Goal: Task Accomplishment & Management: Use online tool/utility

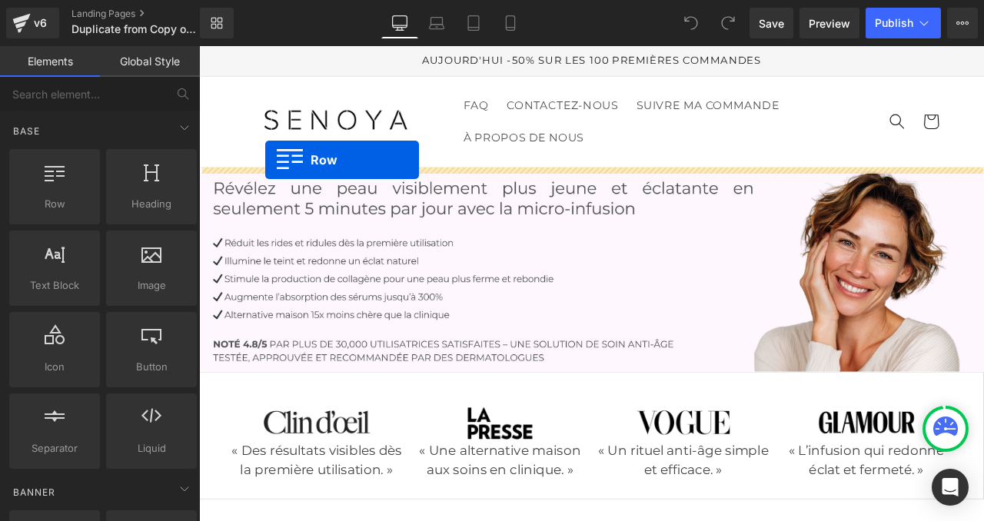
drag, startPoint x: 267, startPoint y: 245, endPoint x: 278, endPoint y: 180, distance: 65.5
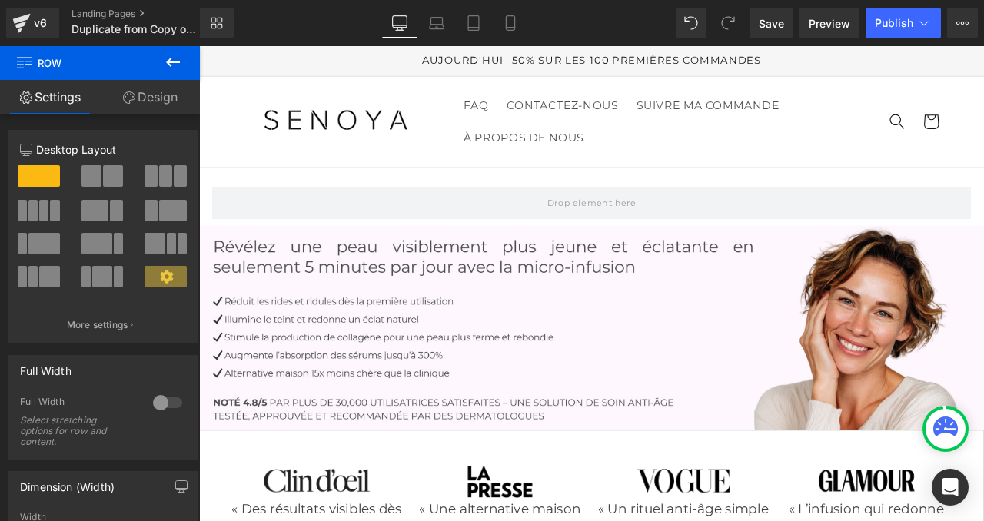
click at [168, 64] on icon at bounding box center [173, 62] width 14 height 9
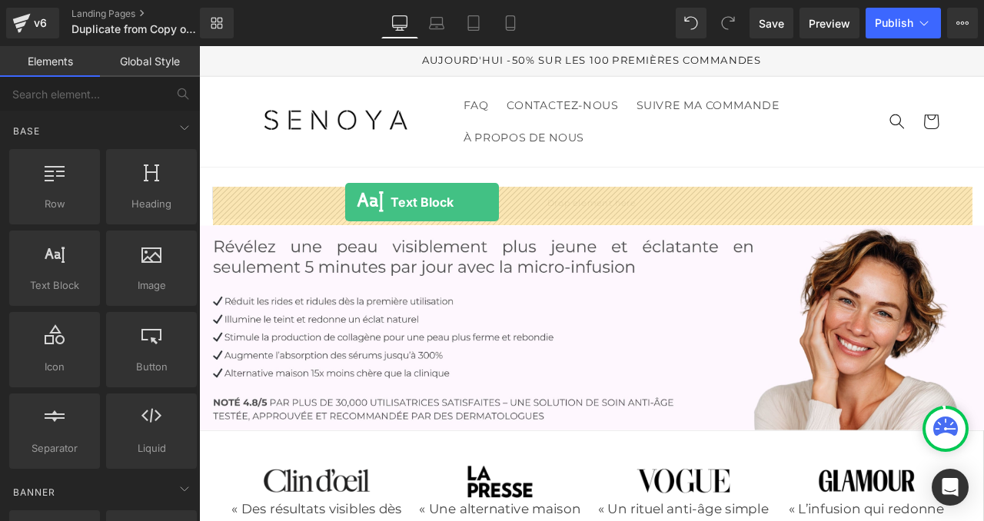
drag, startPoint x: 264, startPoint y: 314, endPoint x: 372, endPoint y: 231, distance: 136.6
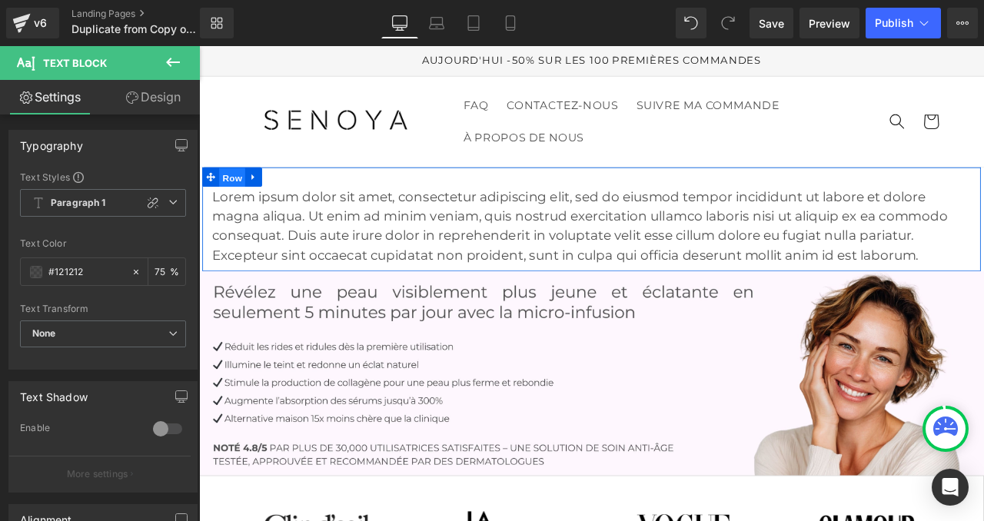
click at [244, 199] on span "Row" at bounding box center [238, 202] width 31 height 23
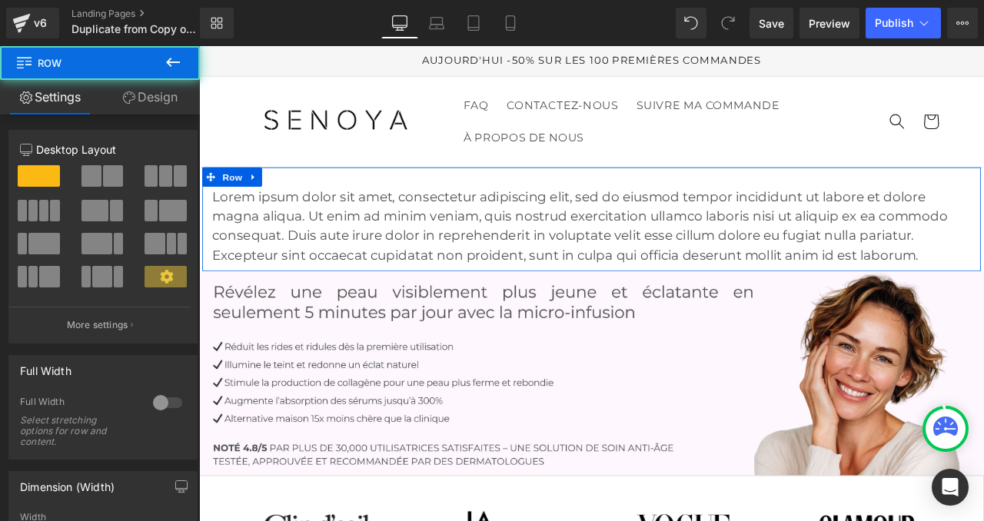
click at [156, 99] on link "Design" at bounding box center [150, 97] width 100 height 35
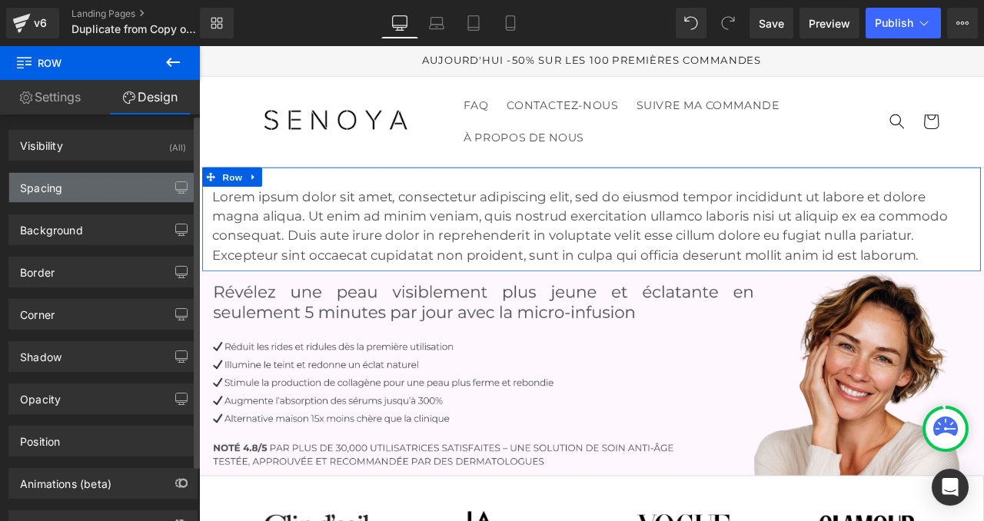
click at [112, 175] on div "Spacing" at bounding box center [103, 187] width 188 height 29
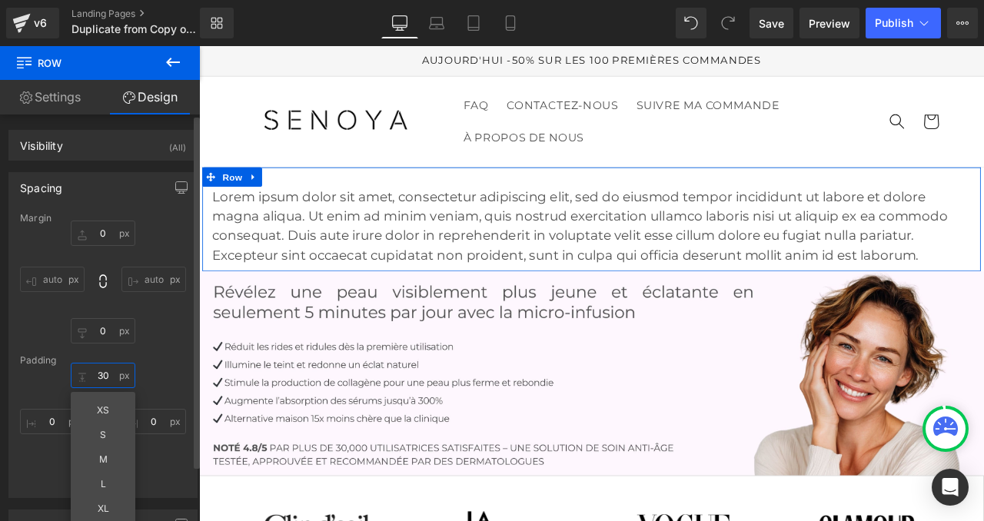
click at [101, 375] on input "30" at bounding box center [103, 375] width 65 height 25
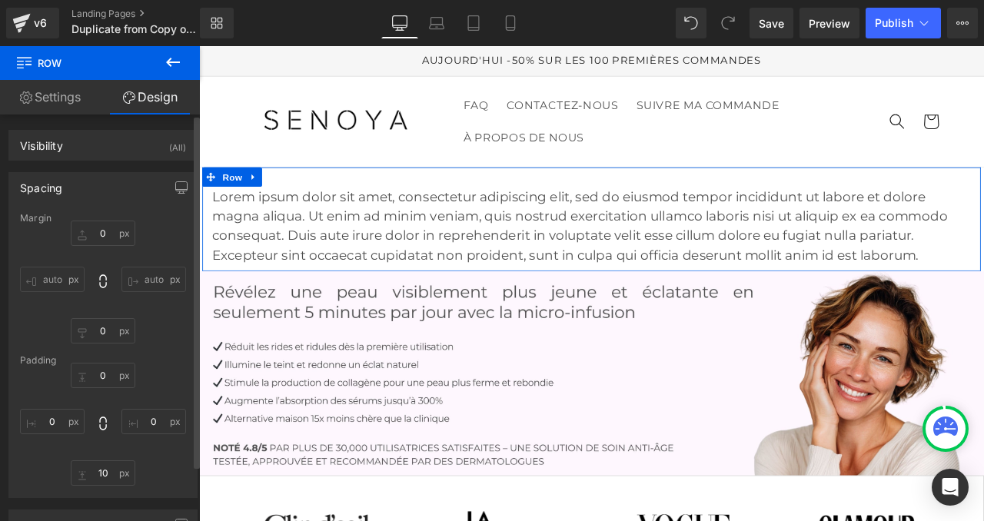
click at [164, 341] on div "0 auto 0 auto" at bounding box center [103, 282] width 166 height 123
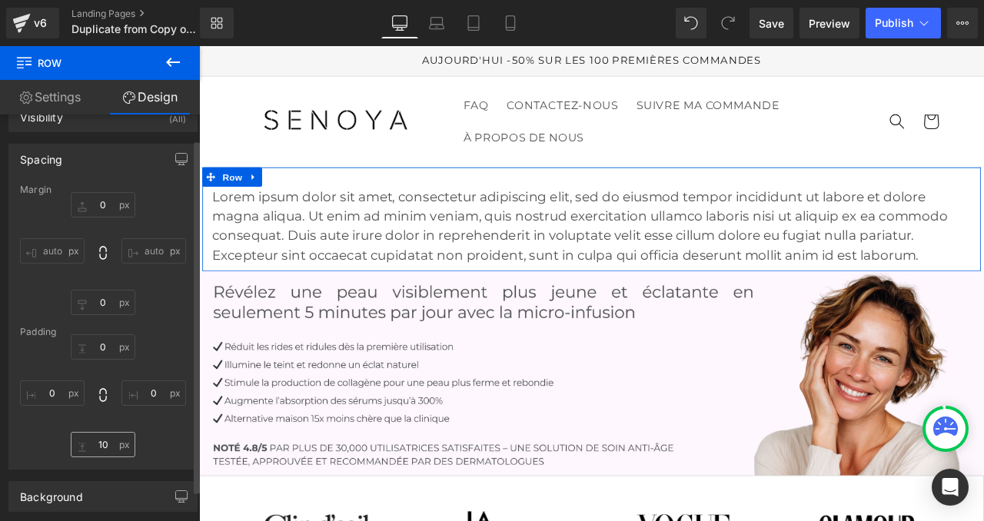
scroll to position [45, 0]
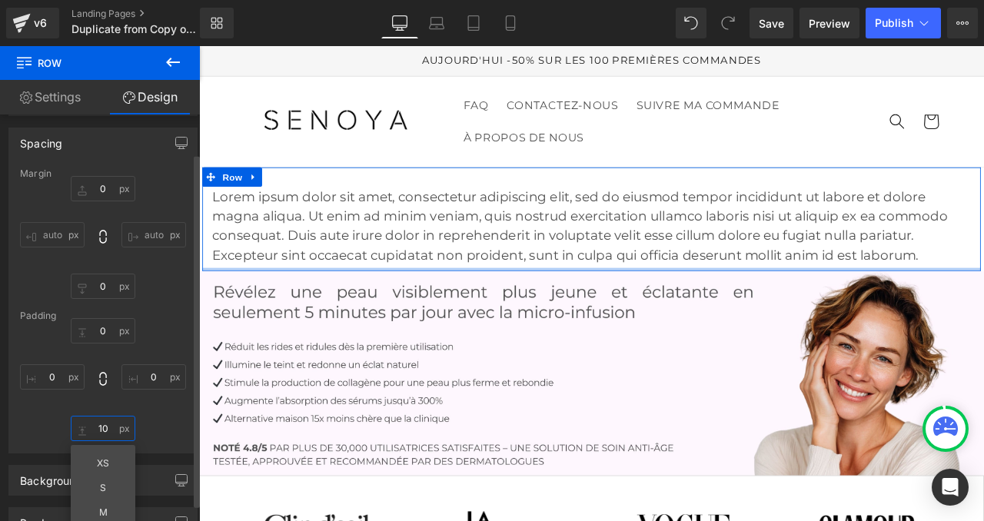
click at [98, 432] on input "10" at bounding box center [103, 428] width 65 height 25
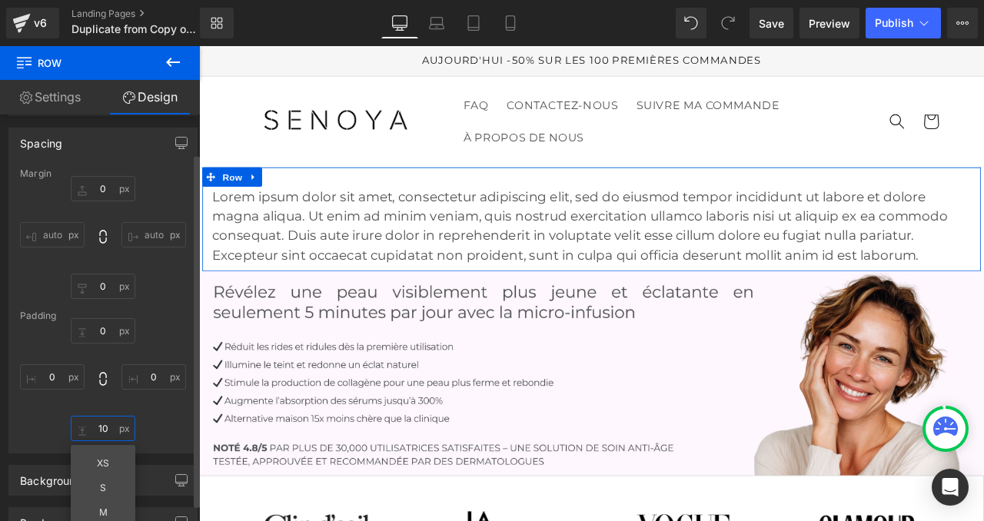
click at [98, 432] on input "10" at bounding box center [103, 428] width 65 height 25
click at [160, 298] on div "0 auto 0 auto" at bounding box center [103, 237] width 166 height 123
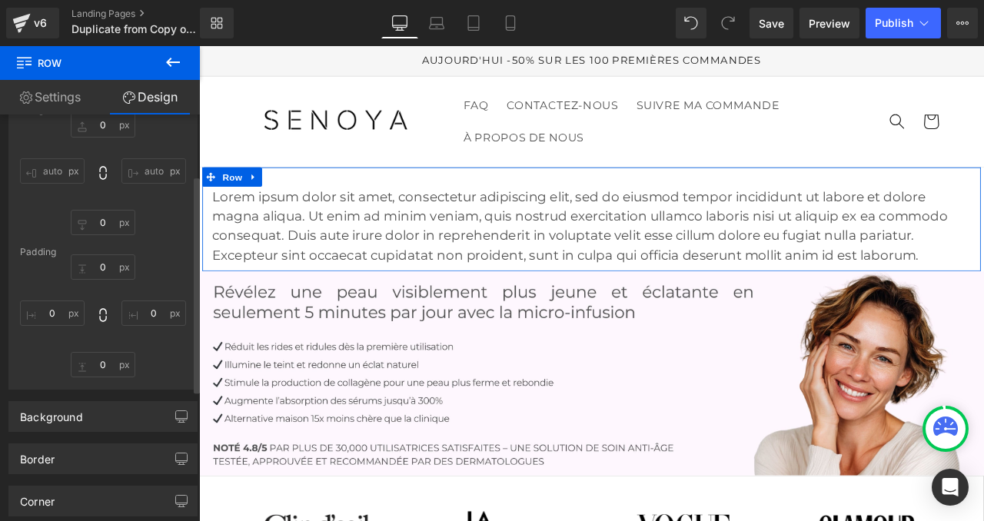
scroll to position [114, 0]
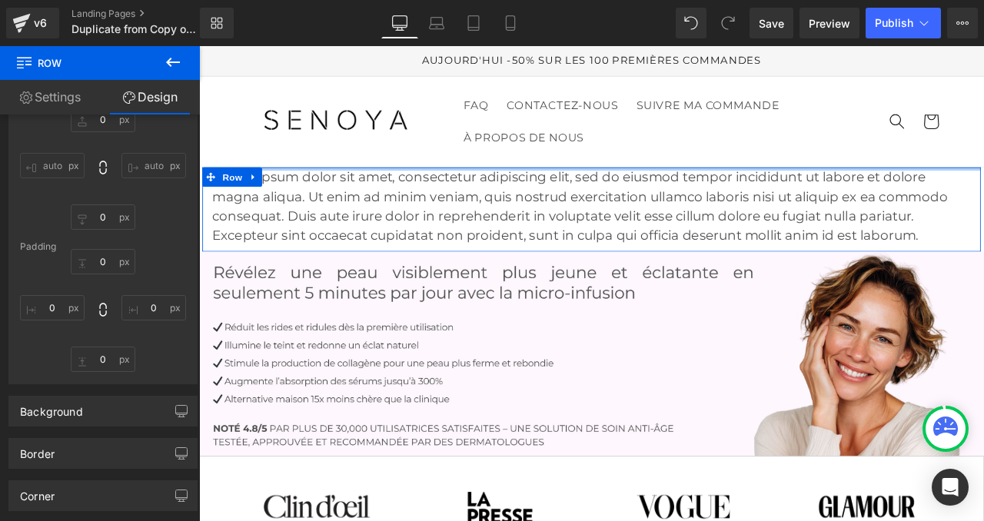
drag, startPoint x: 354, startPoint y: 209, endPoint x: 359, endPoint y: 172, distance: 37.2
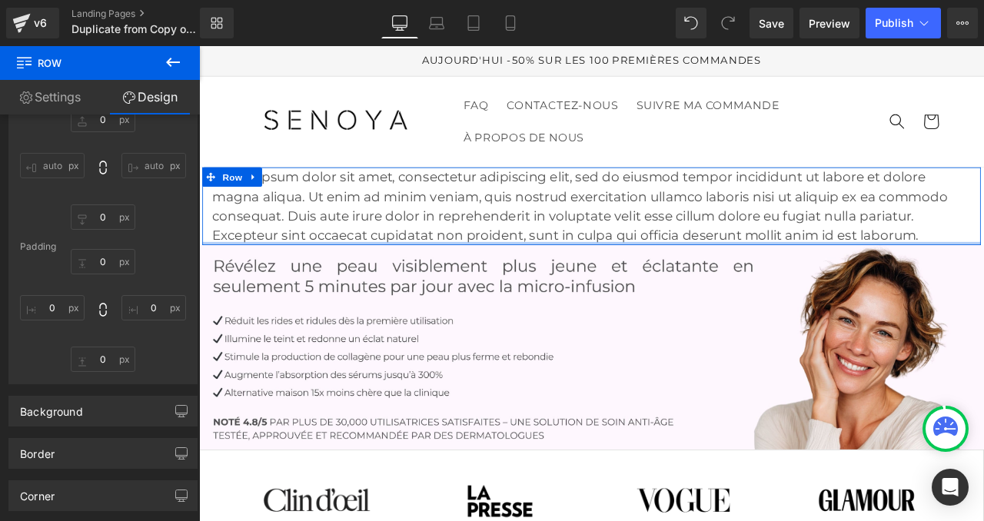
drag, startPoint x: 406, startPoint y: 286, endPoint x: 406, endPoint y: 251, distance: 35.4
click at [406, 251] on div "Lorem ipsum dolor sit amet, consectetur adipiscing elit, sed do eiusmod tempor …" at bounding box center [664, 236] width 923 height 92
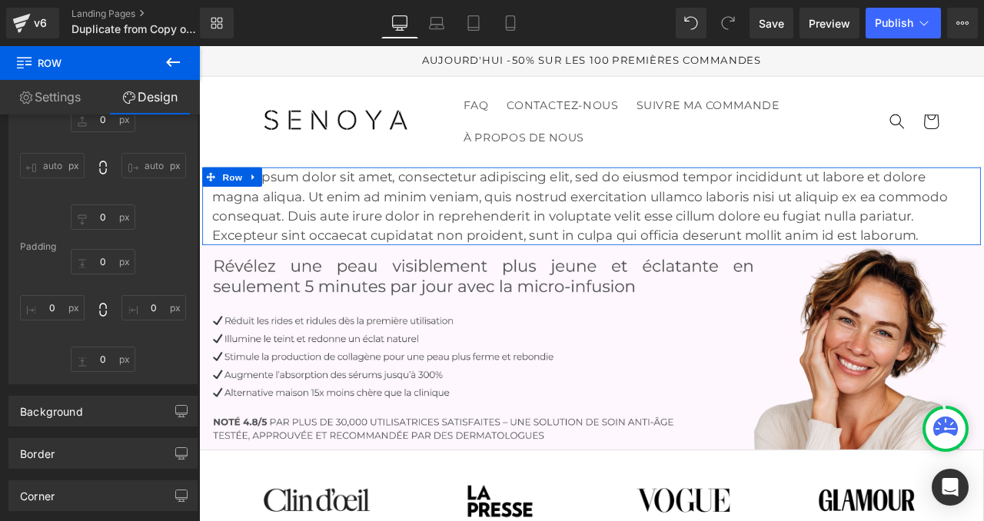
click at [452, 238] on p "Lorem ipsum dolor sit amet, consectetur adipiscing elit, sed do eiusmod tempor …" at bounding box center [665, 236] width 900 height 92
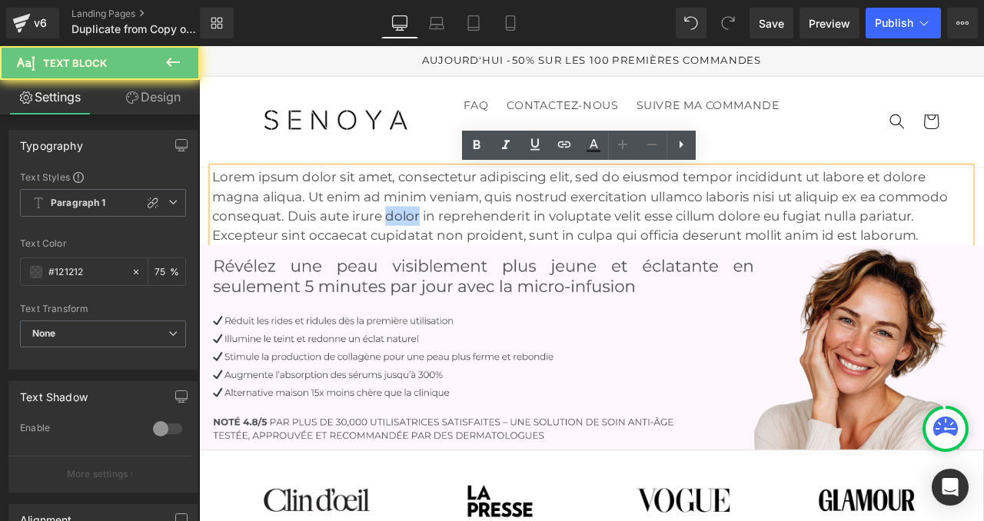
click at [452, 238] on p "Lorem ipsum dolor sit amet, consectetur adipiscing elit, sed do eiusmod tempor …" at bounding box center [665, 236] width 900 height 92
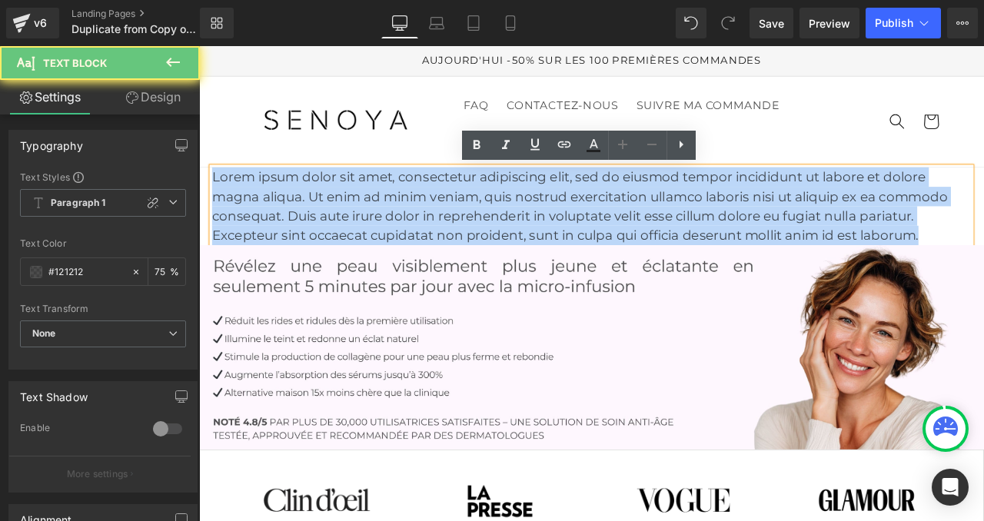
click at [452, 238] on p "Lorem ipsum dolor sit amet, consectetur adipiscing elit, sed do eiusmod tempor …" at bounding box center [665, 236] width 900 height 92
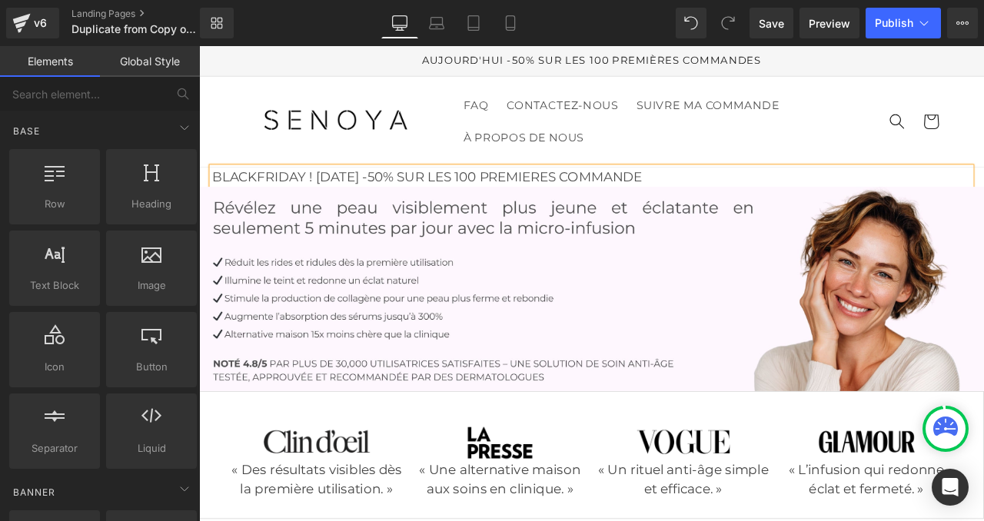
click at [231, 165] on header "FAQ CONTACTEZ-NOUS SUIVRE MA COMMANDE À PROPOS DE NOUS FAQ CONTACTEZ-NOUS SUIVR…" at bounding box center [664, 136] width 930 height 108
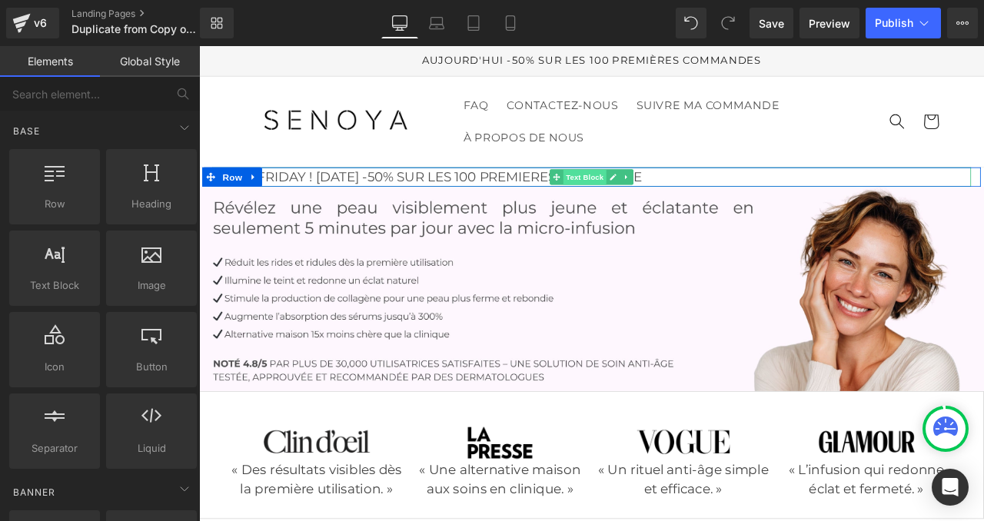
click at [638, 197] on span "Text Block" at bounding box center [655, 202] width 51 height 18
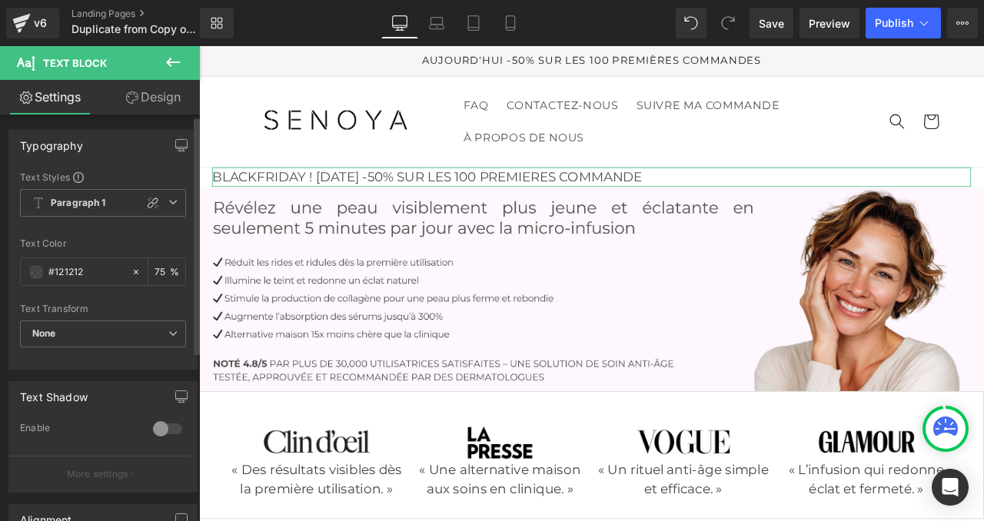
scroll to position [82, 0]
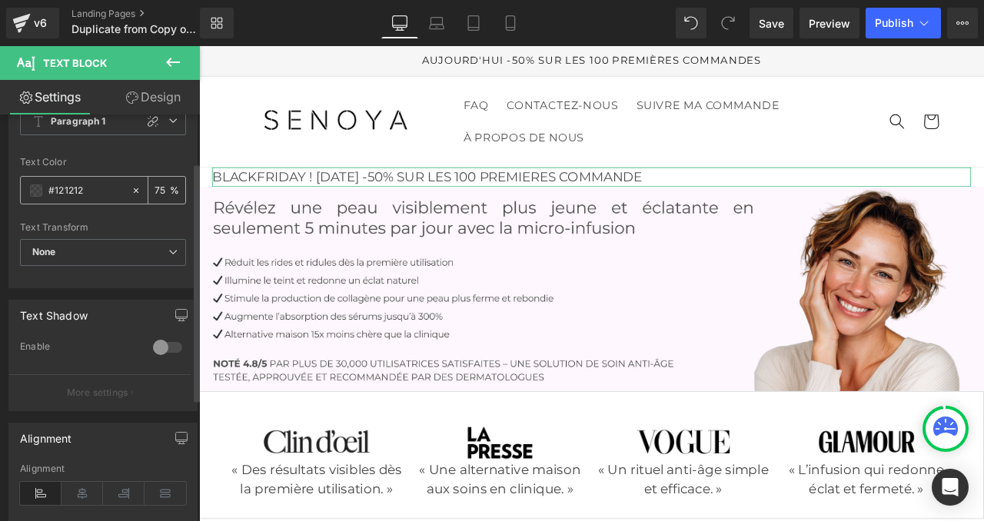
click at [34, 191] on span at bounding box center [36, 191] width 12 height 12
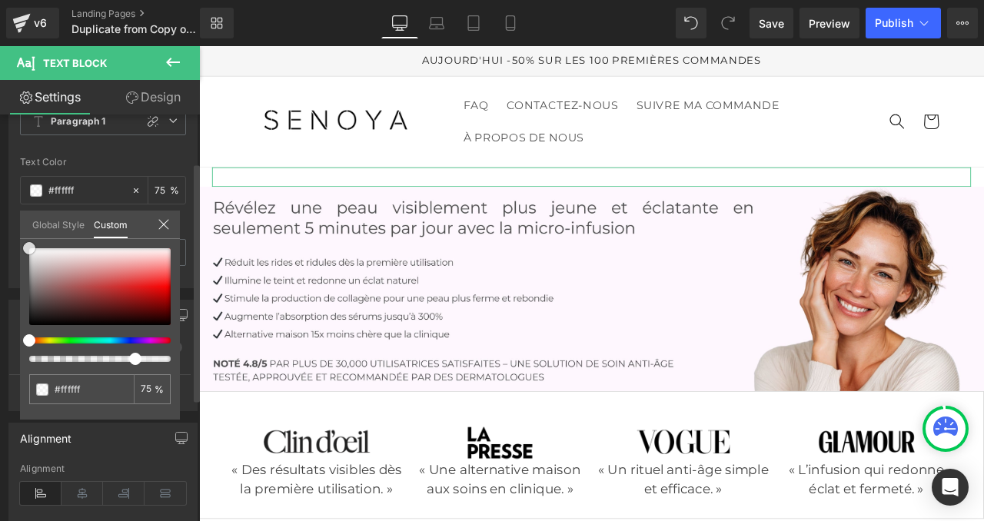
drag, startPoint x: 45, startPoint y: 277, endPoint x: 19, endPoint y: 237, distance: 47.4
click at [20, 237] on div "Global Style Custom Edit styles #121212 75 %" at bounding box center [100, 234] width 160 height 47
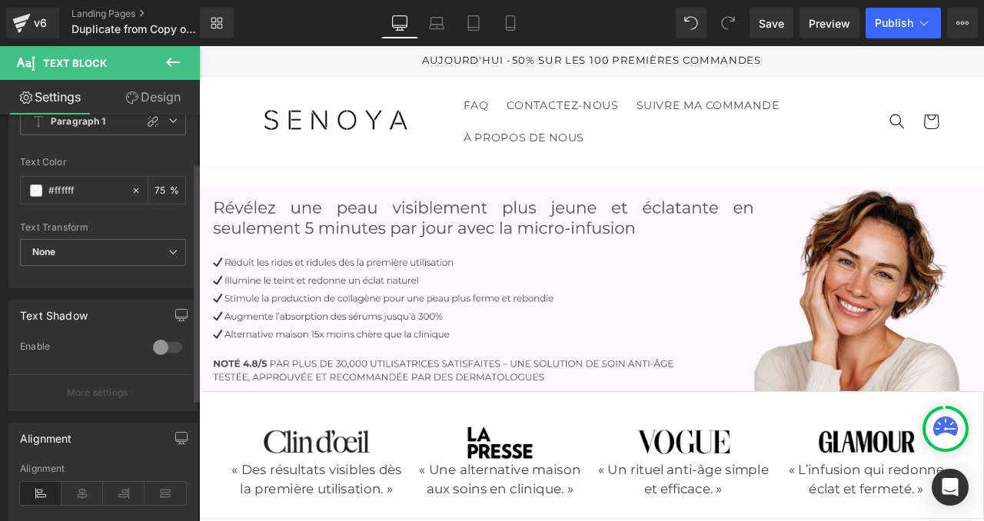
click at [176, 54] on icon at bounding box center [173, 62] width 18 height 18
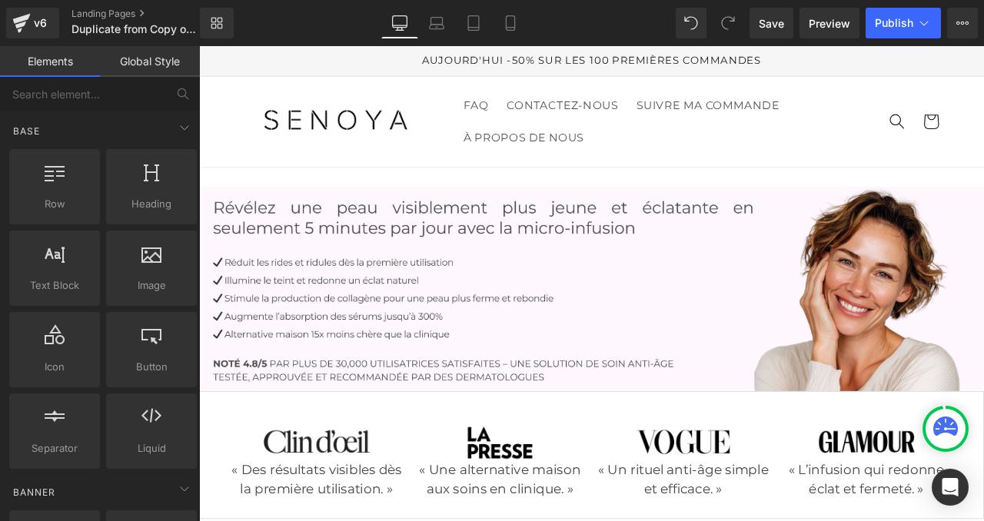
click at [155, 52] on link "Global Style" at bounding box center [150, 61] width 100 height 31
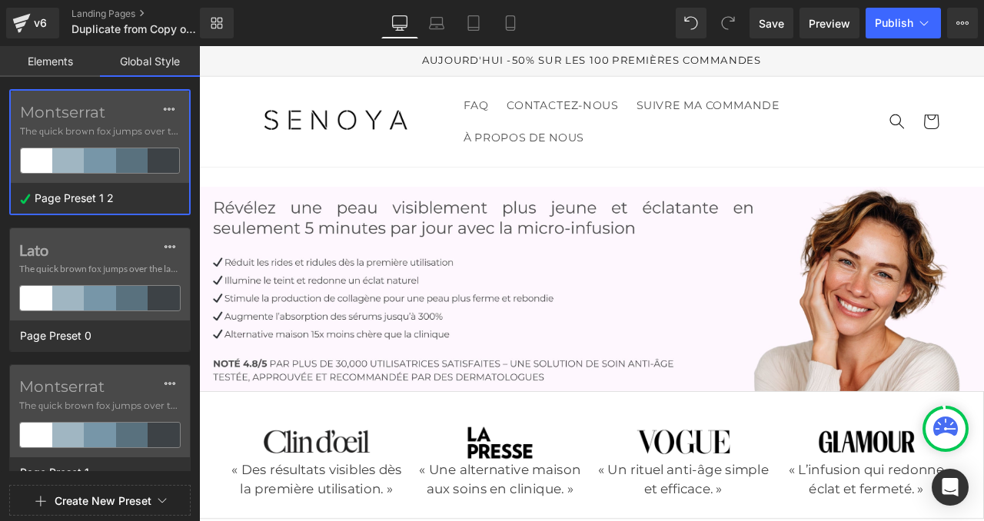
click at [59, 65] on link "Elements" at bounding box center [50, 61] width 100 height 31
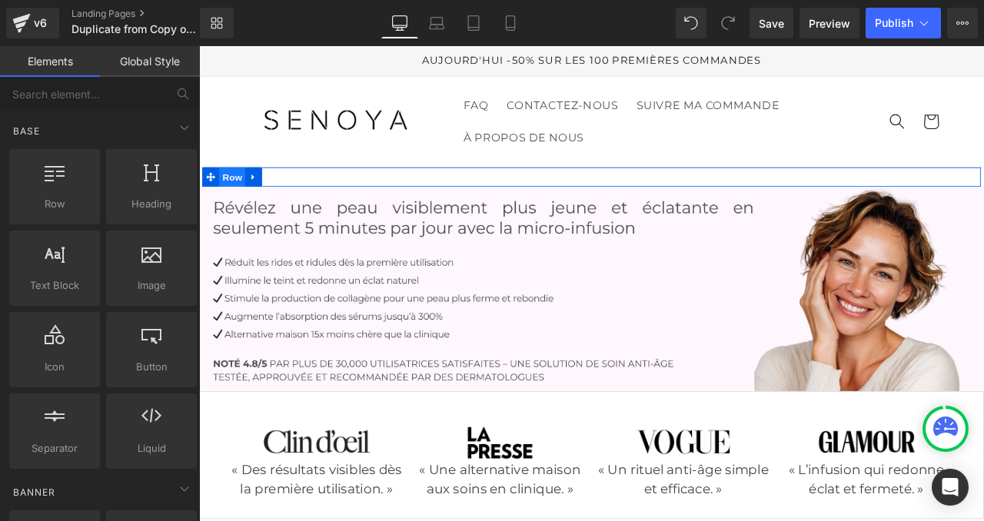
click at [245, 197] on span "Row" at bounding box center [238, 201] width 31 height 23
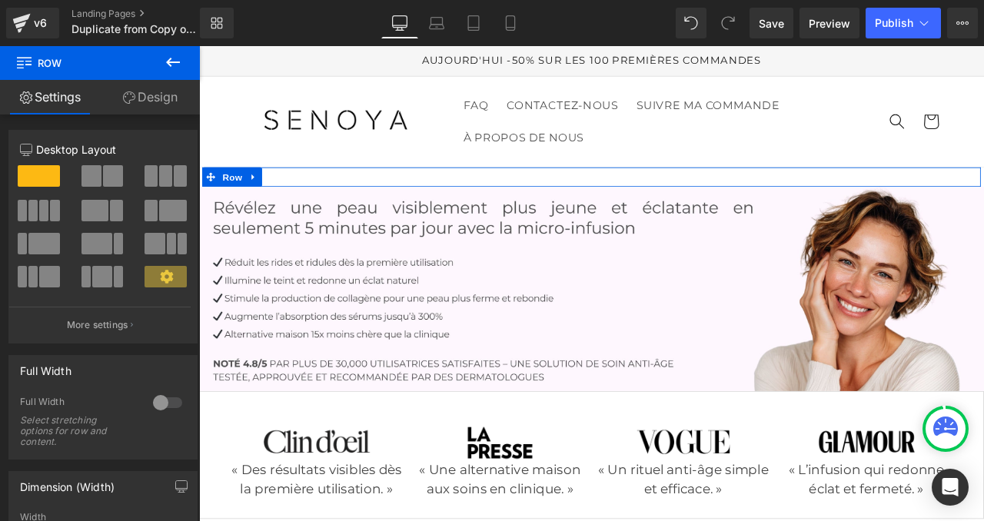
click at [146, 102] on link "Design" at bounding box center [150, 97] width 100 height 35
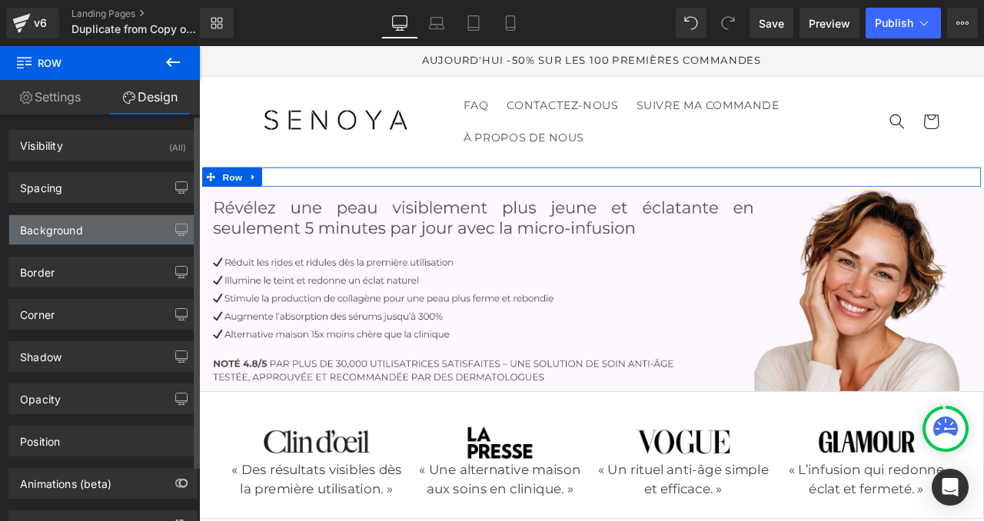
click at [66, 230] on div "Background" at bounding box center [51, 226] width 63 height 22
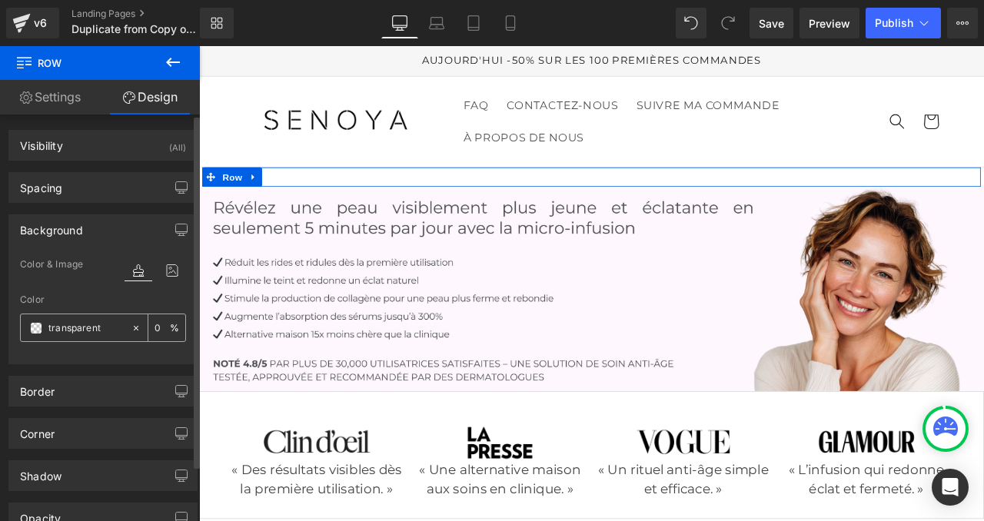
click at [35, 326] on span at bounding box center [36, 328] width 12 height 12
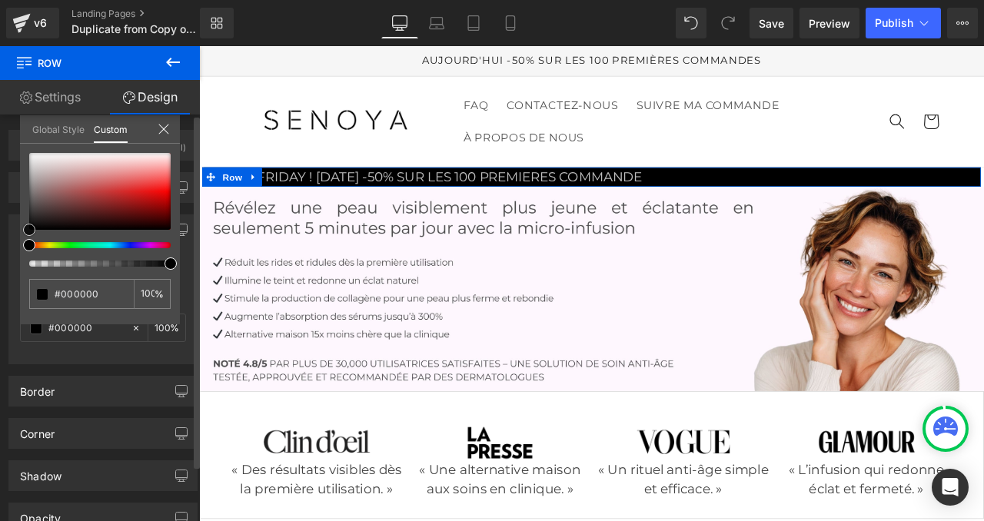
drag, startPoint x: 55, startPoint y: 188, endPoint x: 13, endPoint y: 254, distance: 78.5
click at [13, 254] on div "Background Color & Image color Color transparent 0 % Image Replace Image Upload…" at bounding box center [103, 283] width 207 height 161
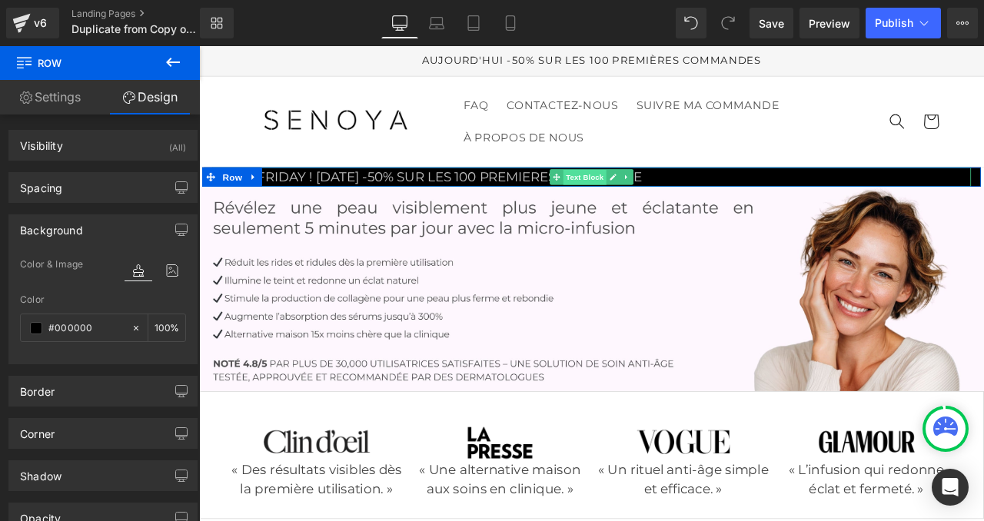
click at [649, 201] on span "Text Block" at bounding box center [655, 202] width 51 height 18
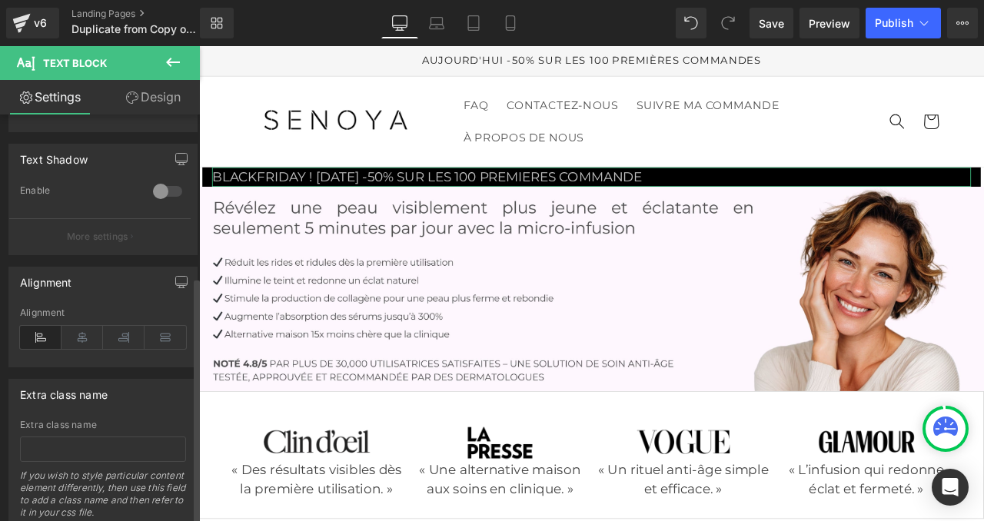
scroll to position [289, 0]
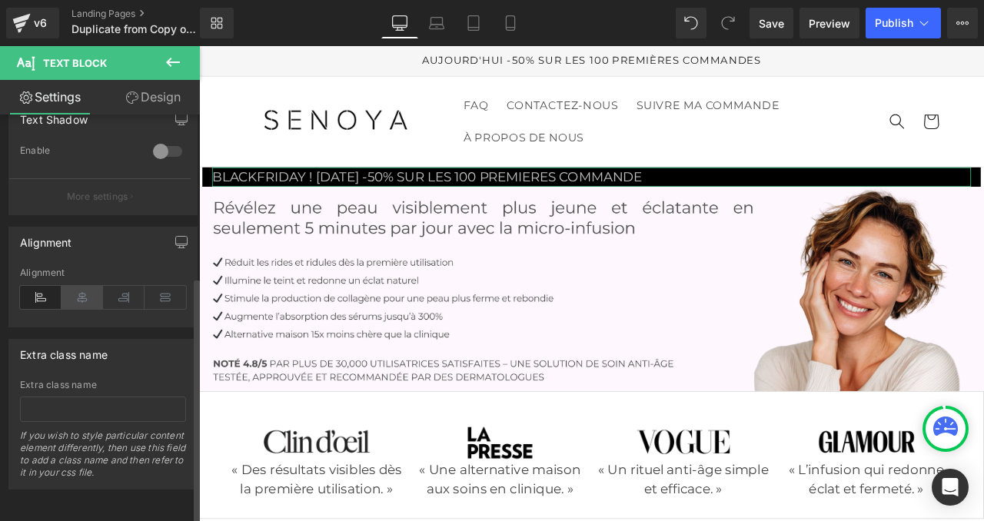
click at [84, 286] on icon at bounding box center [83, 297] width 42 height 23
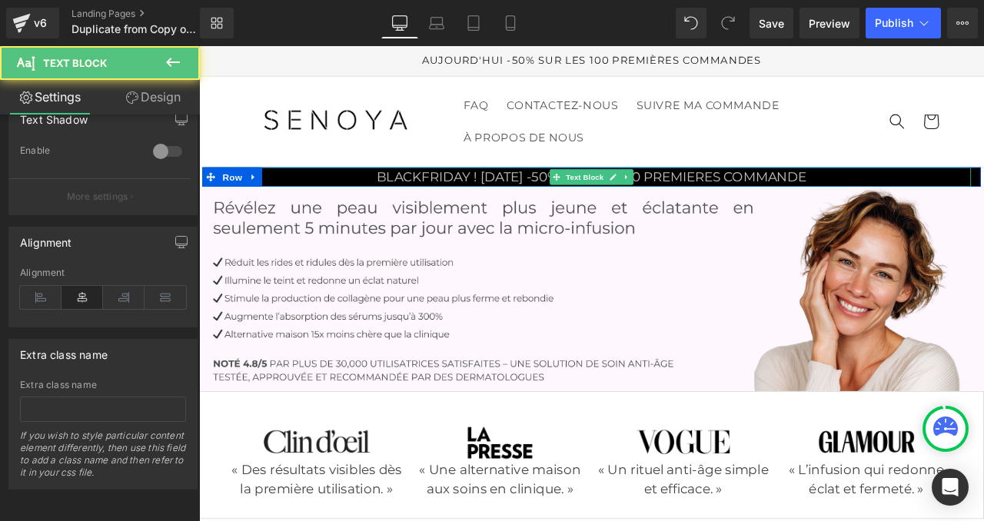
click at [455, 199] on p "BLACKFRIDAY ! [DATE] -50% SUR LES 100 PREMIERES COMMANDE" at bounding box center [665, 201] width 900 height 23
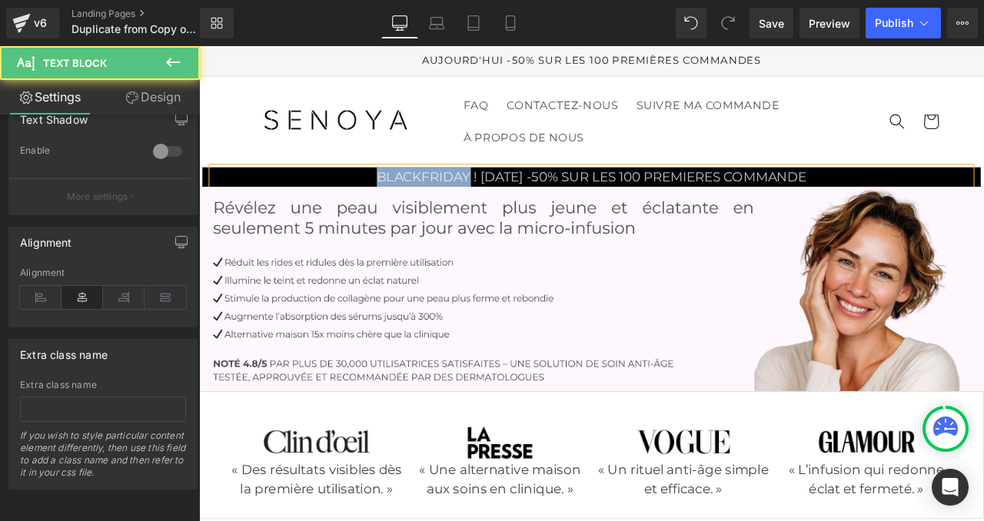
click at [455, 199] on p "BLACKFRIDAY ! [DATE] -50% SUR LES 100 PREMIERES COMMANDE" at bounding box center [665, 201] width 900 height 23
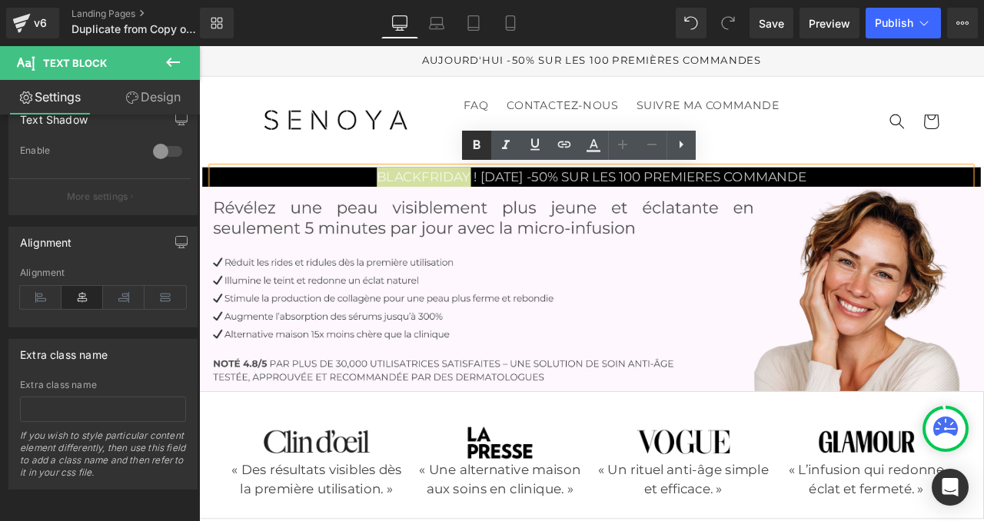
click at [481, 139] on icon at bounding box center [476, 145] width 18 height 18
click at [250, 159] on link at bounding box center [360, 135] width 245 height 60
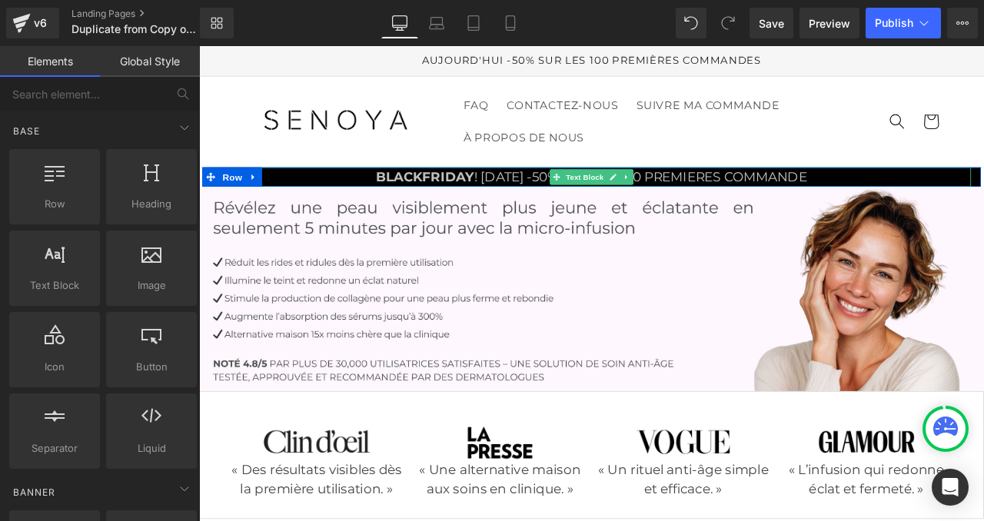
click at [484, 204] on strong "BLACKFRIDAY" at bounding box center [467, 201] width 116 height 18
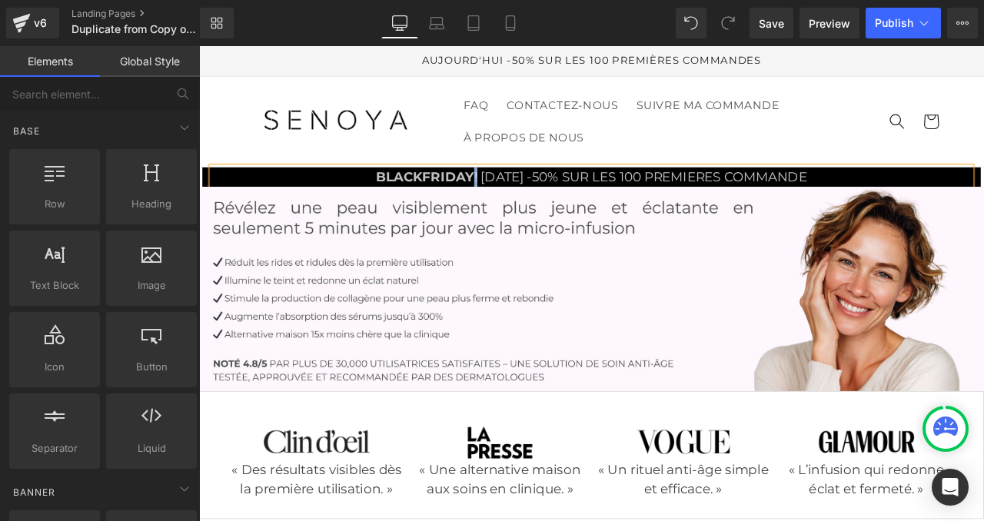
click at [484, 204] on strong "BLACKFRIDAY" at bounding box center [467, 201] width 116 height 18
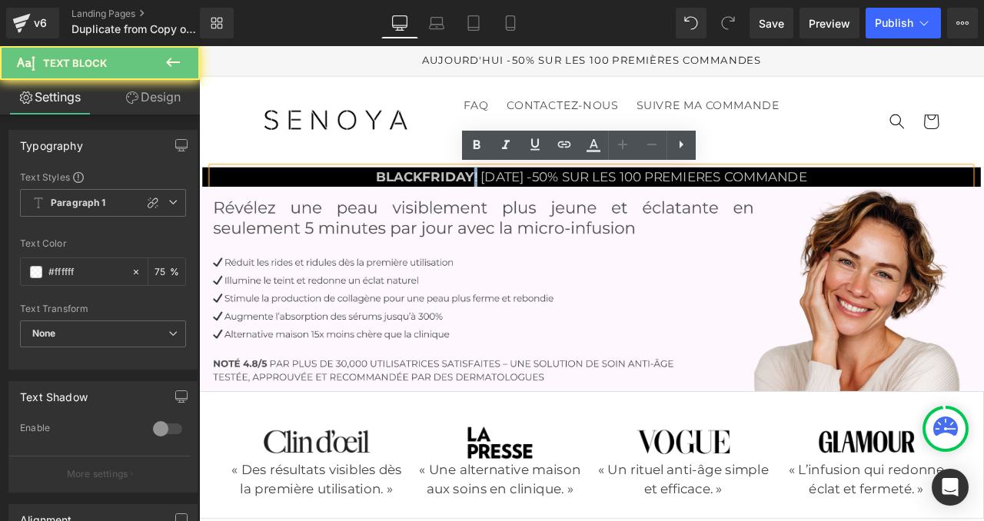
click at [484, 204] on strong "BLACKFRIDAY" at bounding box center [467, 201] width 116 height 18
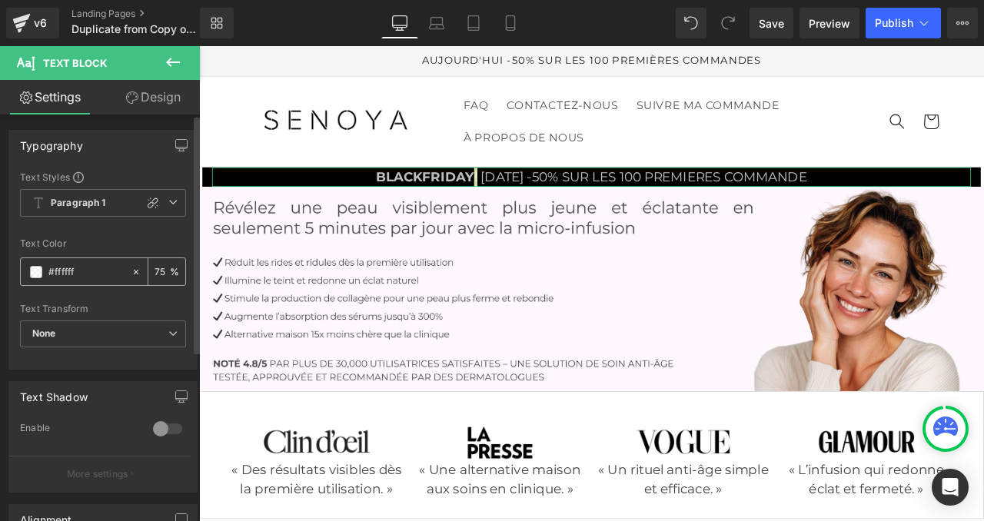
click at [35, 271] on span at bounding box center [36, 272] width 12 height 12
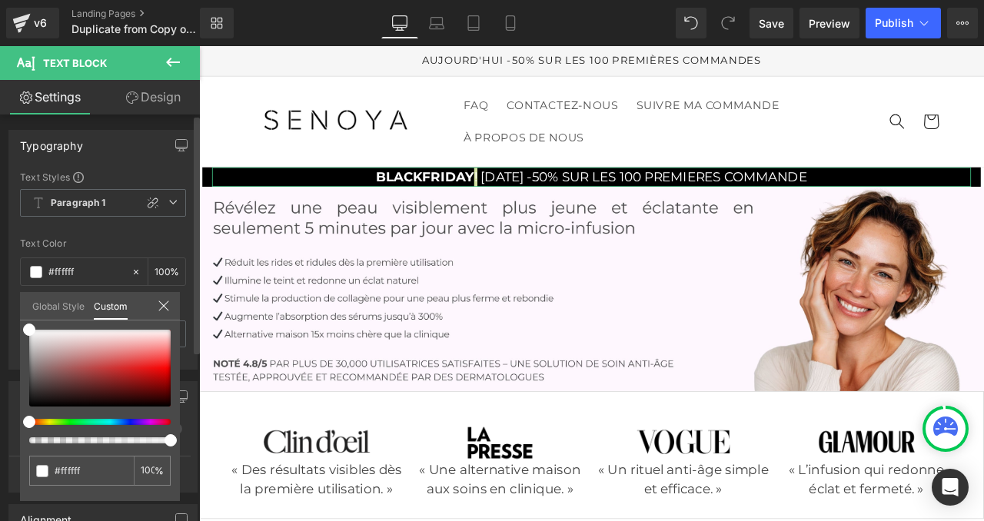
drag, startPoint x: 136, startPoint y: 438, endPoint x: 192, endPoint y: 434, distance: 56.3
click at [191, 370] on div "Typography Text Styles Custom Paragraph 1 Paragraph 2 Paragraph 3 Paragraph 4 P…" at bounding box center [103, 243] width 207 height 251
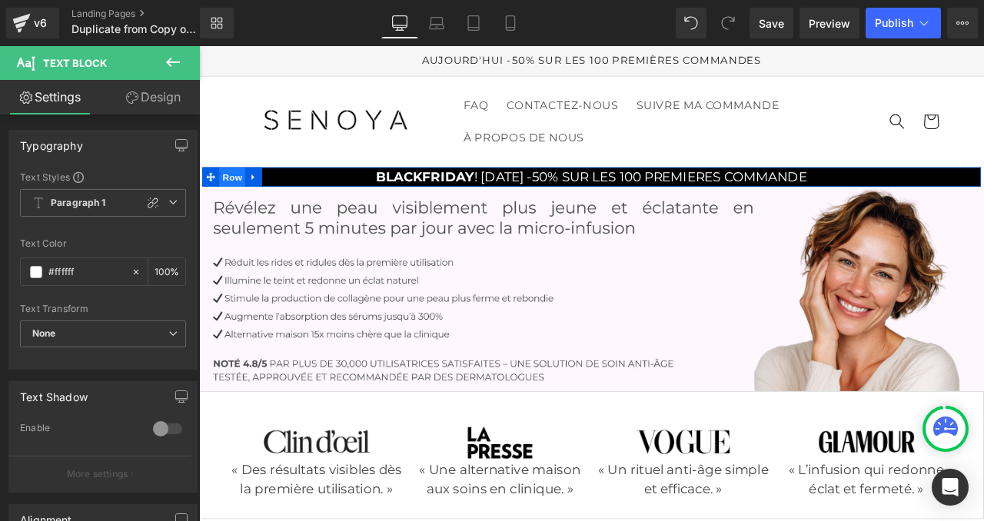
click at [237, 197] on span "Row" at bounding box center [238, 201] width 31 height 23
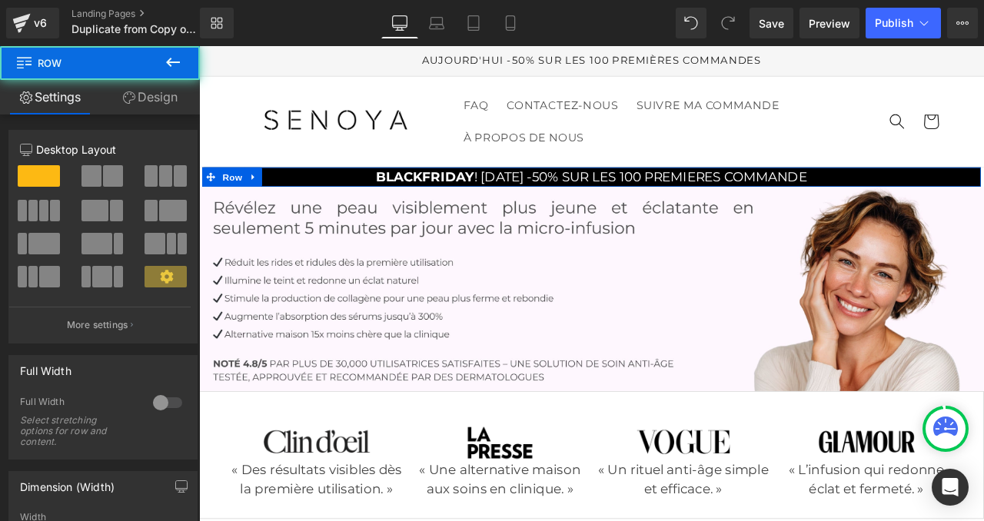
click at [144, 98] on link "Design" at bounding box center [150, 97] width 100 height 35
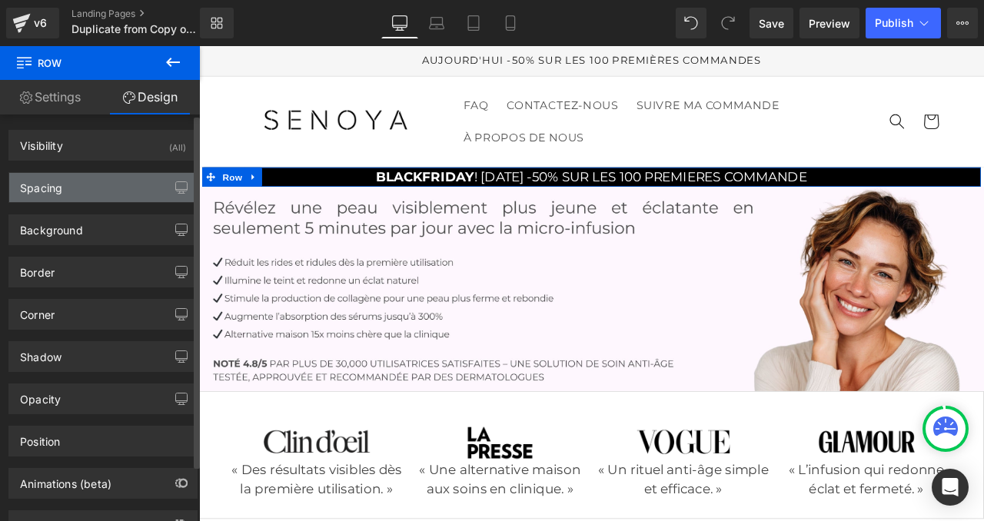
click at [77, 179] on div "Spacing" at bounding box center [103, 187] width 188 height 29
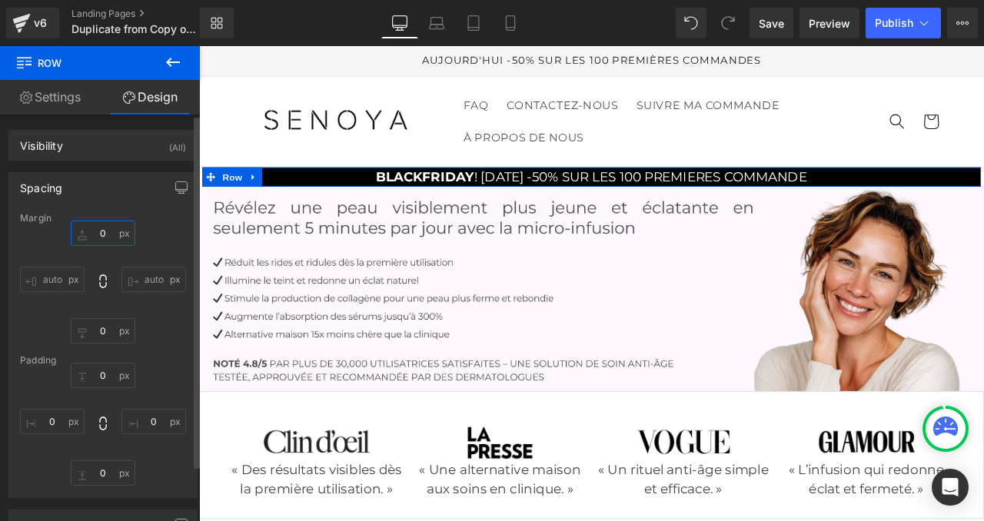
click at [99, 229] on input "0" at bounding box center [103, 233] width 65 height 25
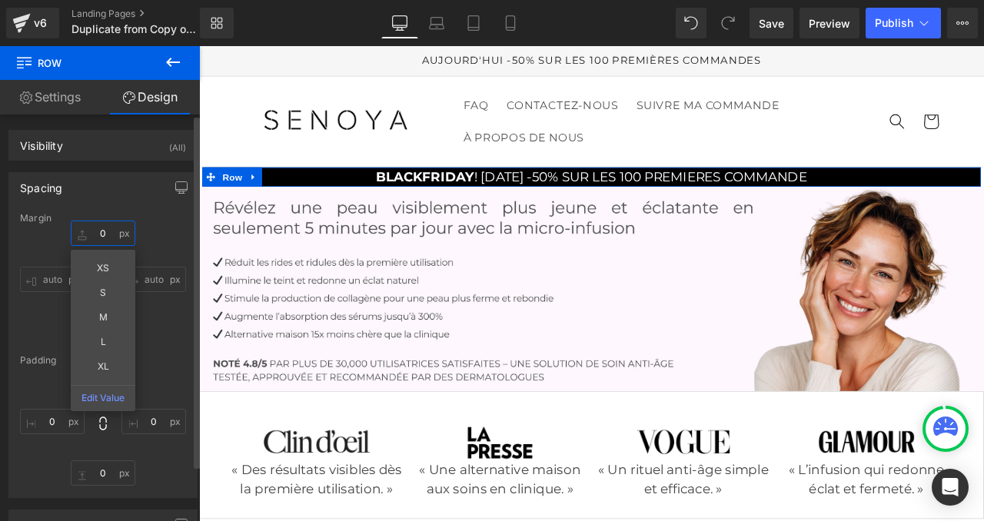
click at [99, 229] on input "0" at bounding box center [103, 233] width 65 height 25
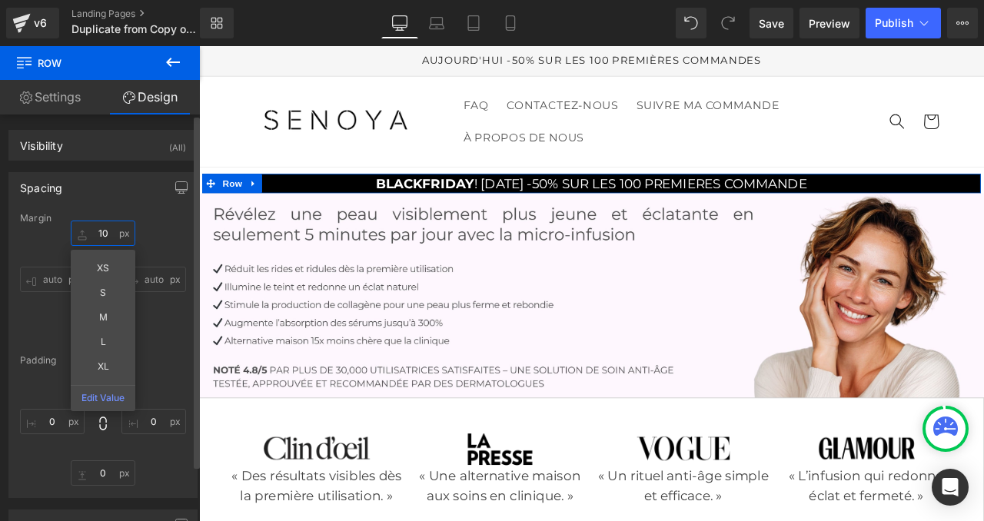
type input "1"
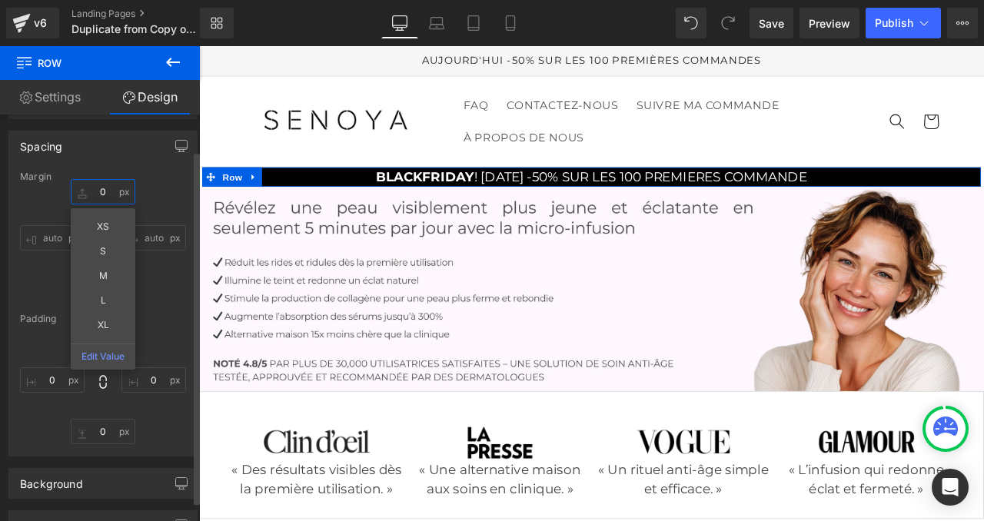
scroll to position [50, 0]
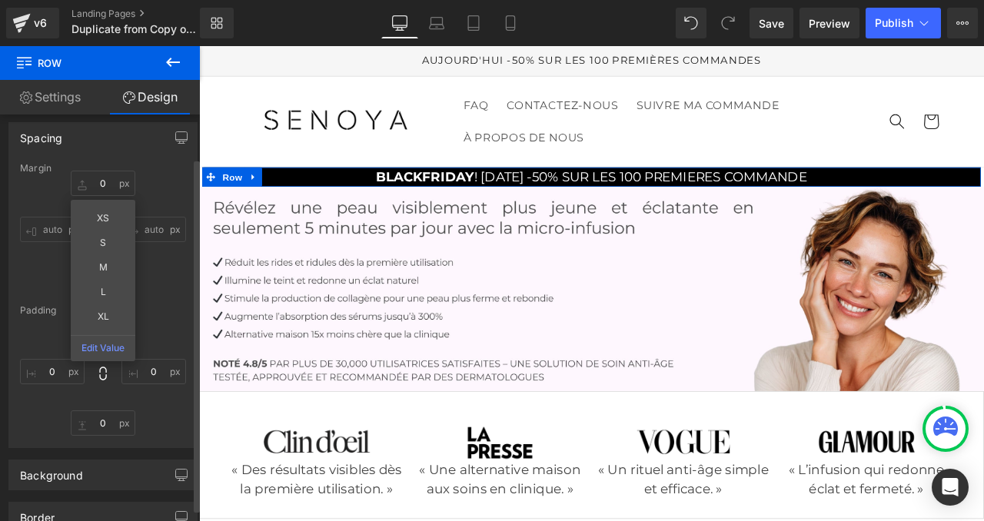
click at [179, 318] on div "0 0 0 0" at bounding box center [103, 374] width 166 height 123
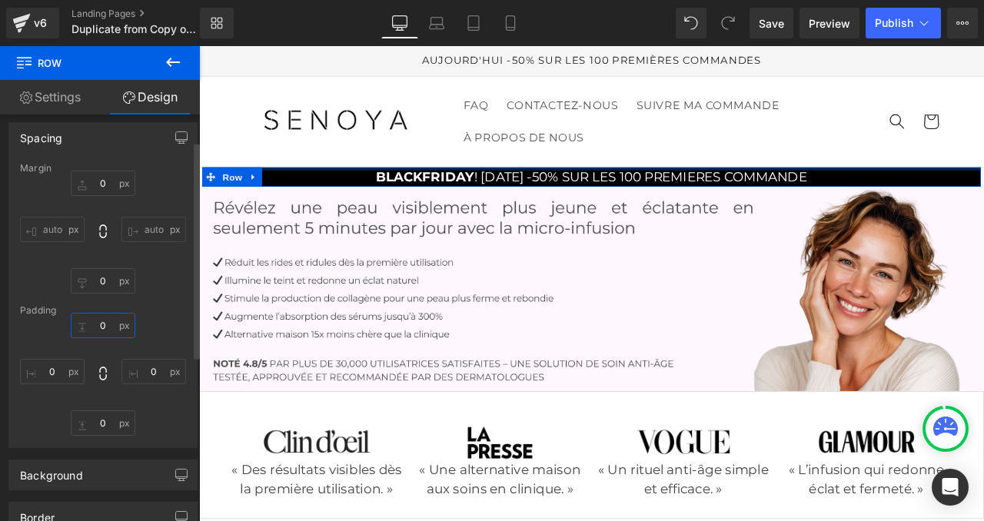
click at [98, 326] on input "0" at bounding box center [103, 325] width 65 height 25
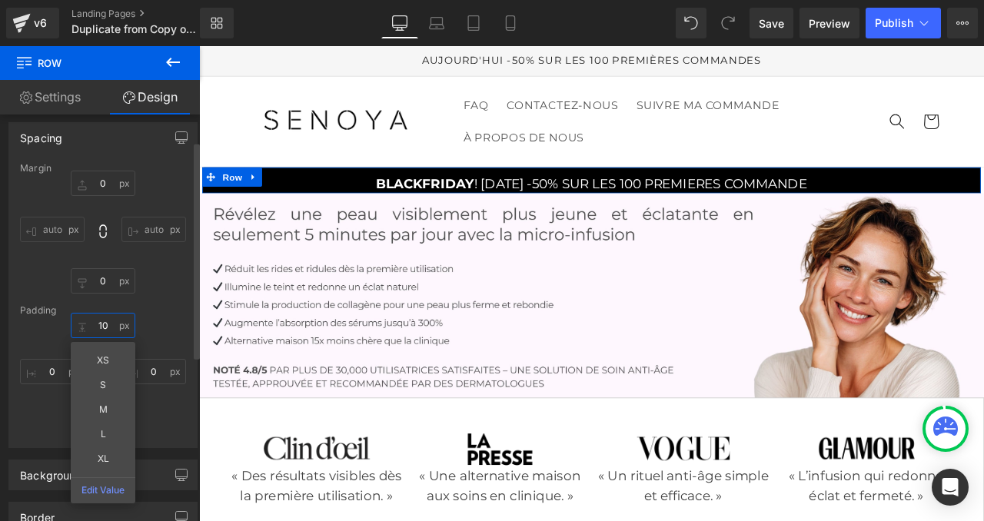
type input "10"
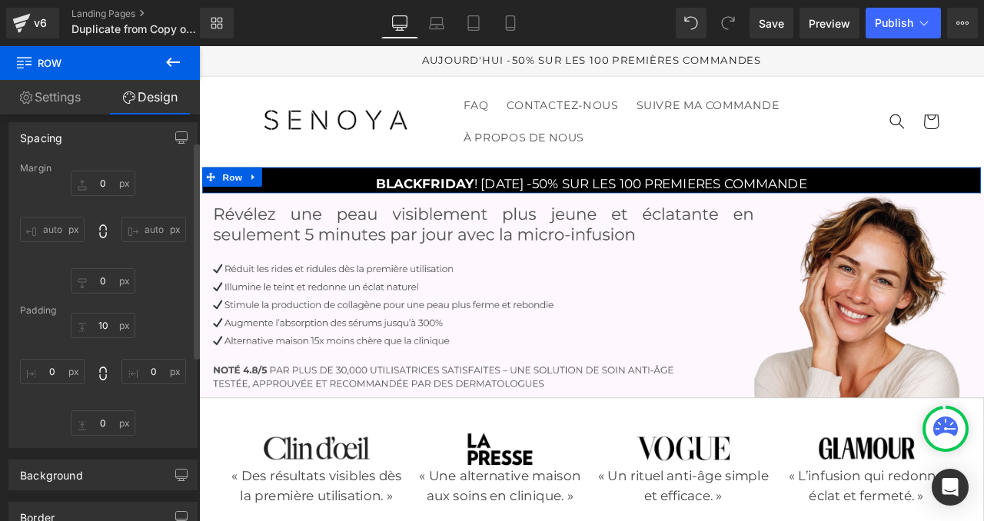
click at [161, 315] on div "Margin auto 0 auto [GEOGRAPHIC_DATA] 10 0 0 0" at bounding box center [103, 305] width 188 height 284
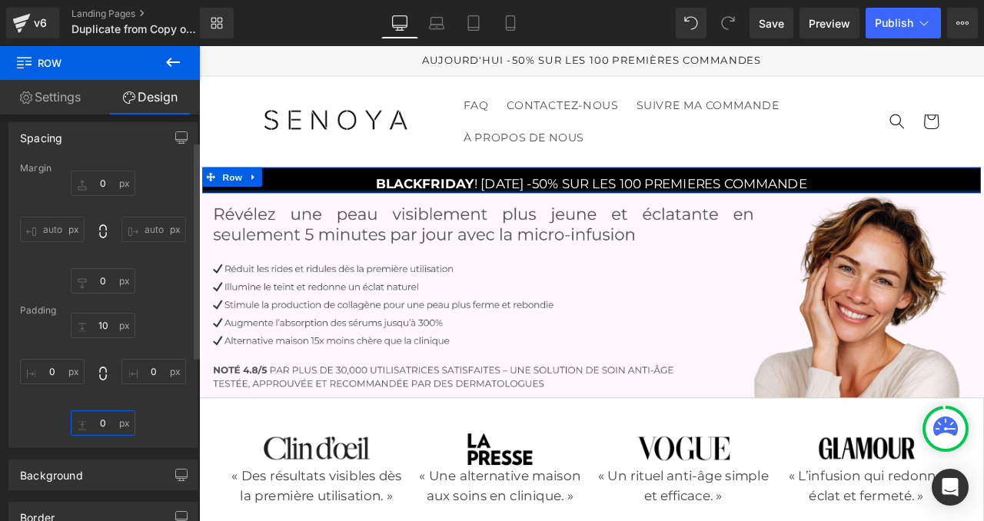
click at [103, 422] on input "0" at bounding box center [103, 423] width 65 height 25
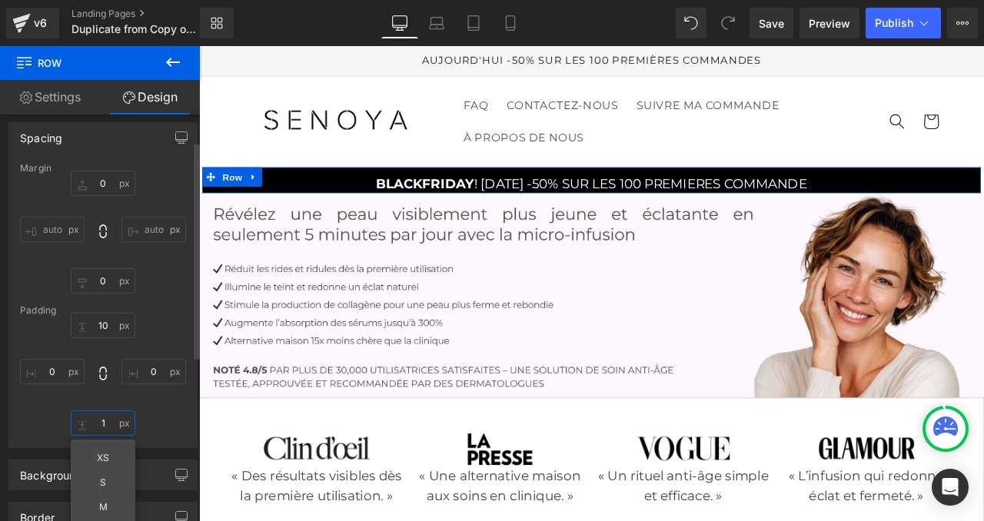
type input "10"
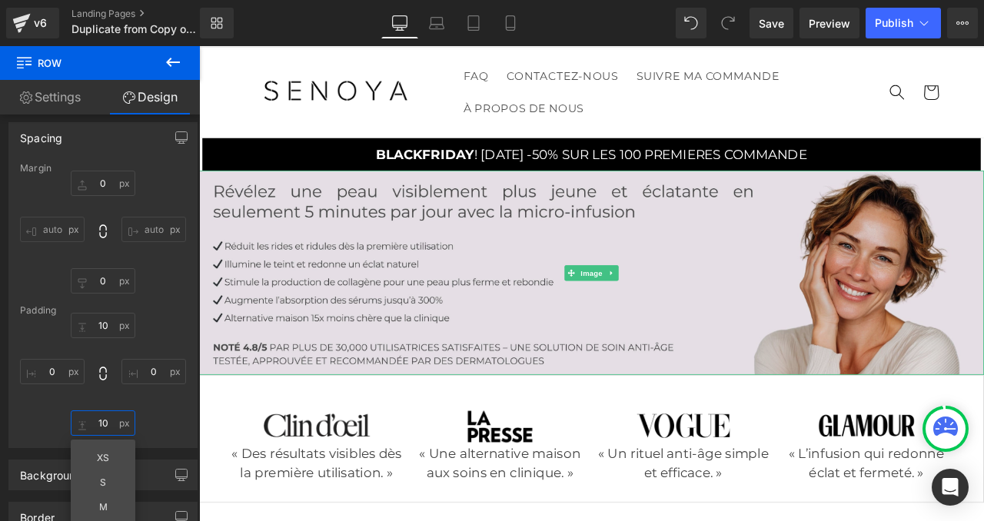
scroll to position [0, 0]
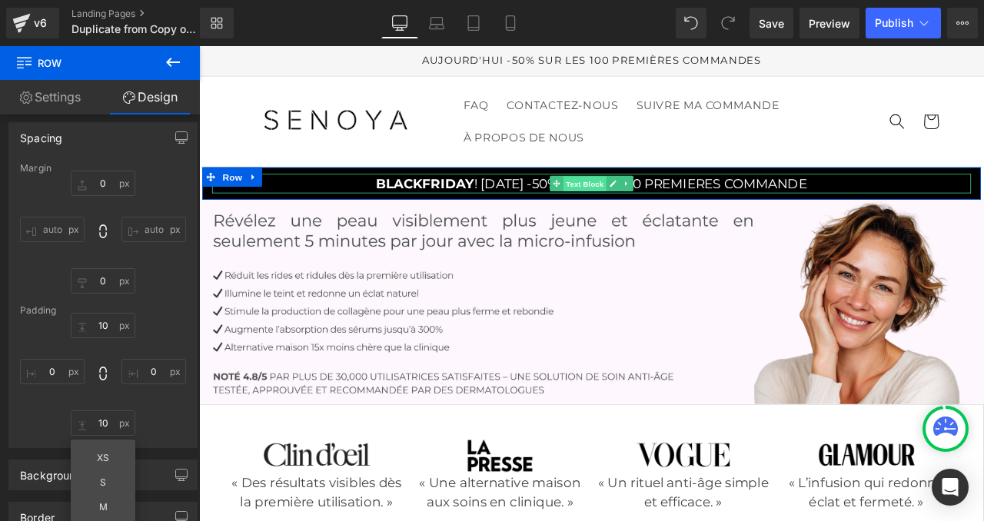
click at [652, 212] on span "Text Block" at bounding box center [655, 210] width 51 height 18
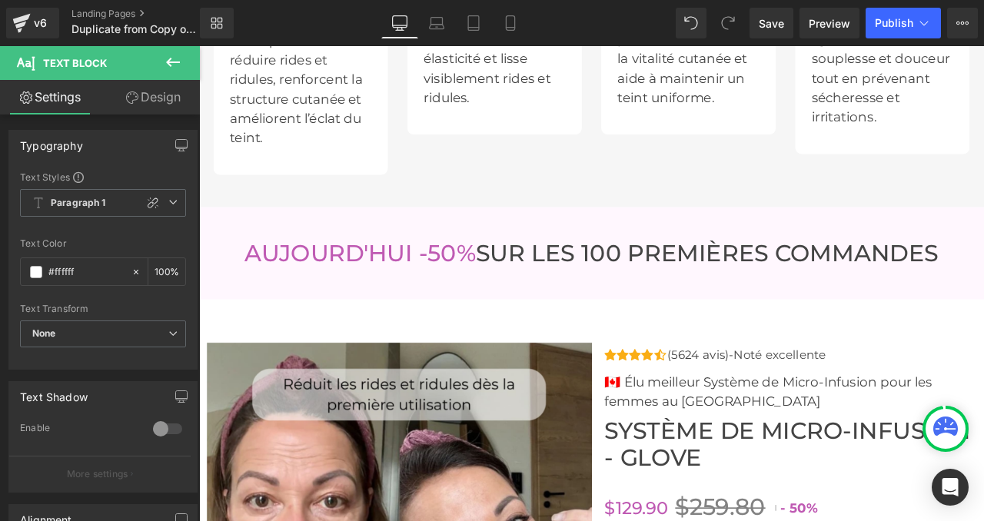
scroll to position [5785, 0]
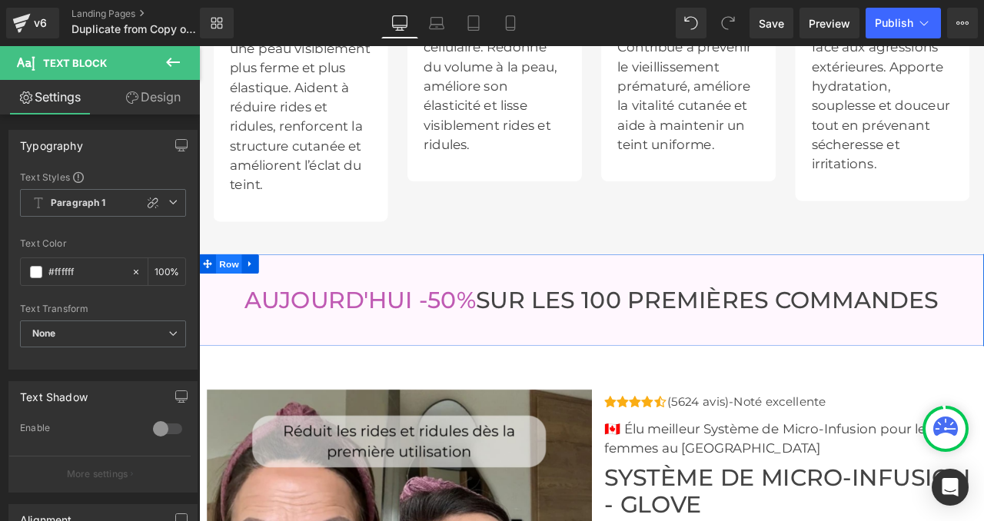
click at [239, 299] on span "Row" at bounding box center [234, 304] width 31 height 23
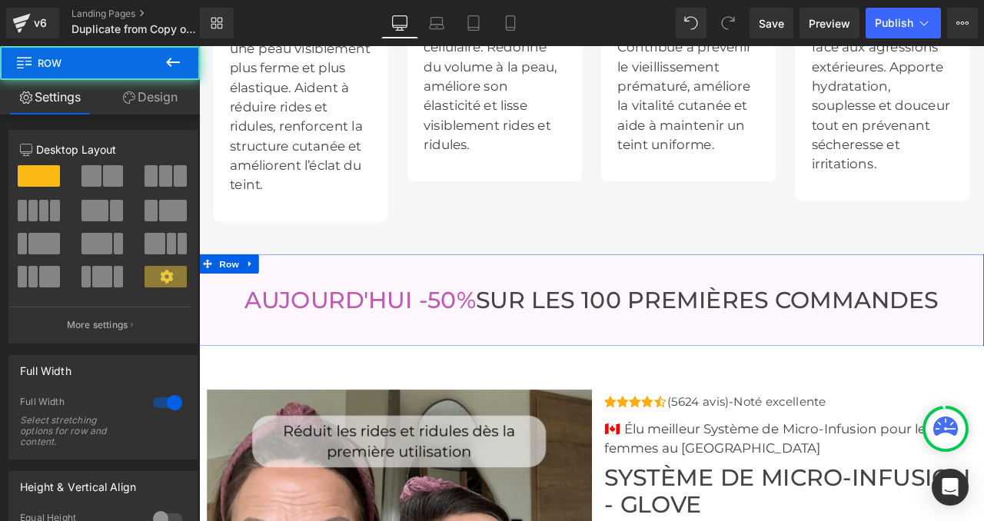
click at [150, 91] on link "Design" at bounding box center [150, 97] width 100 height 35
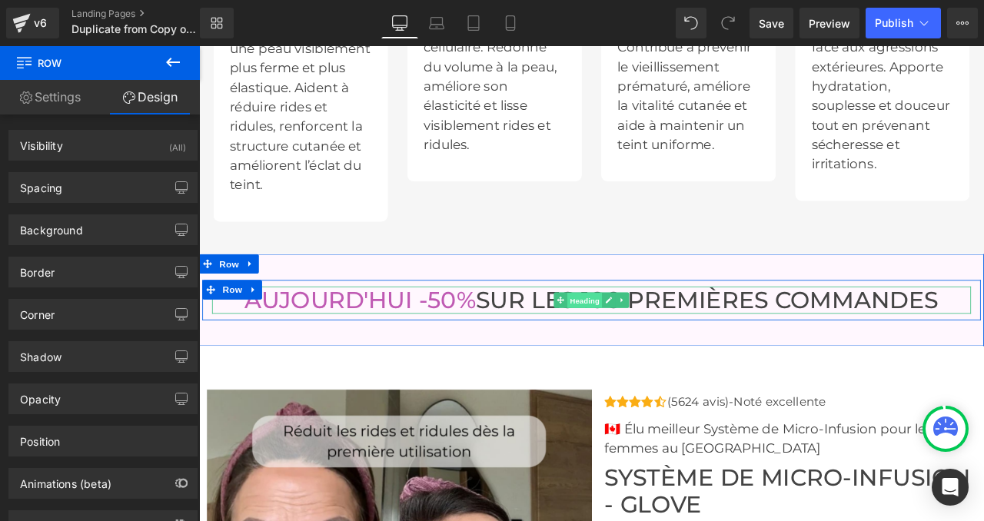
click at [650, 348] on span "Heading" at bounding box center [657, 348] width 42 height 18
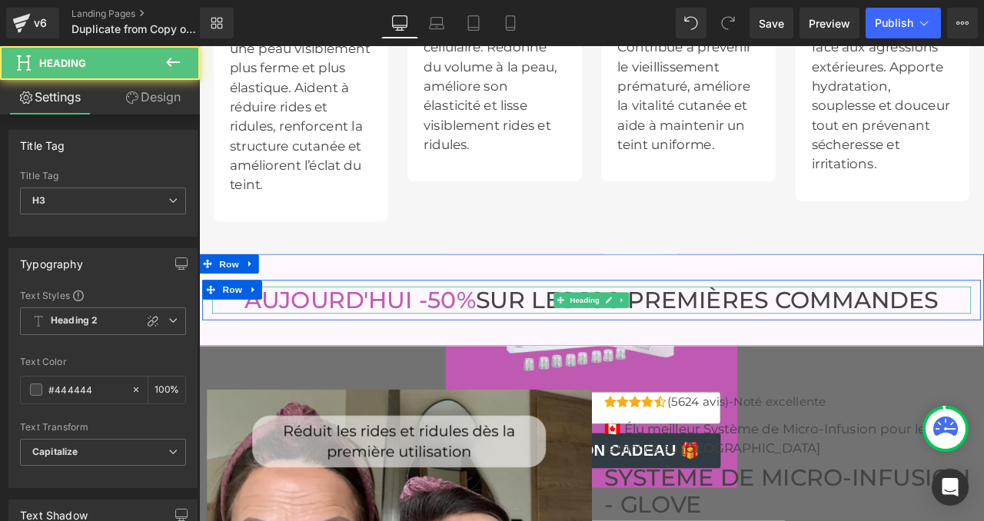
click at [404, 351] on font "AUJOURD'HUI -50%" at bounding box center [391, 347] width 274 height 33
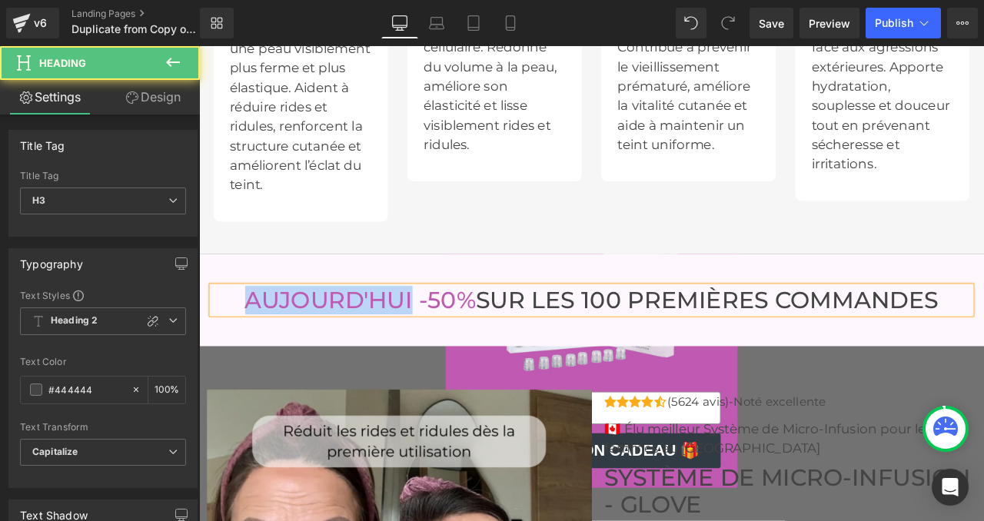
click at [404, 351] on font "AUJOURD'HUI -50%" at bounding box center [391, 347] width 274 height 33
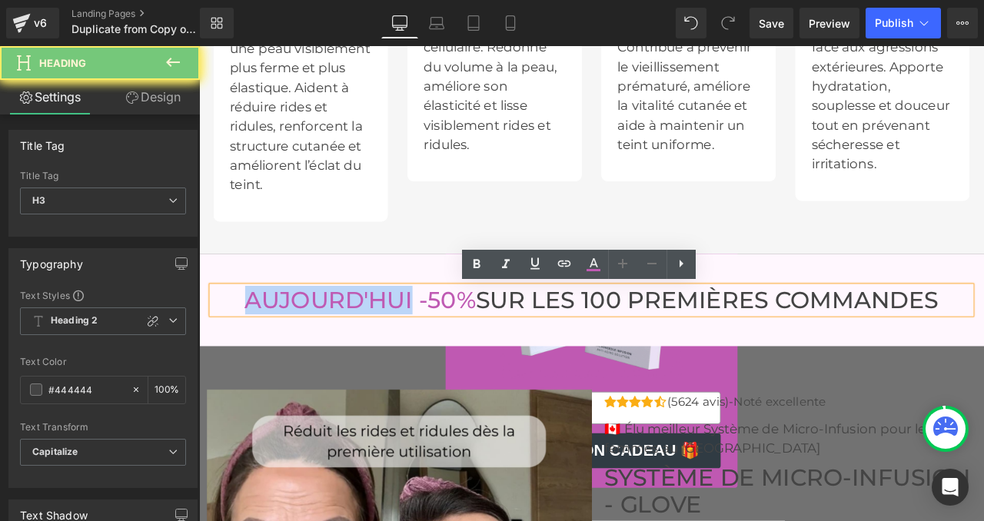
click at [404, 351] on font "AUJOURD'HUI -50%" at bounding box center [391, 347] width 274 height 33
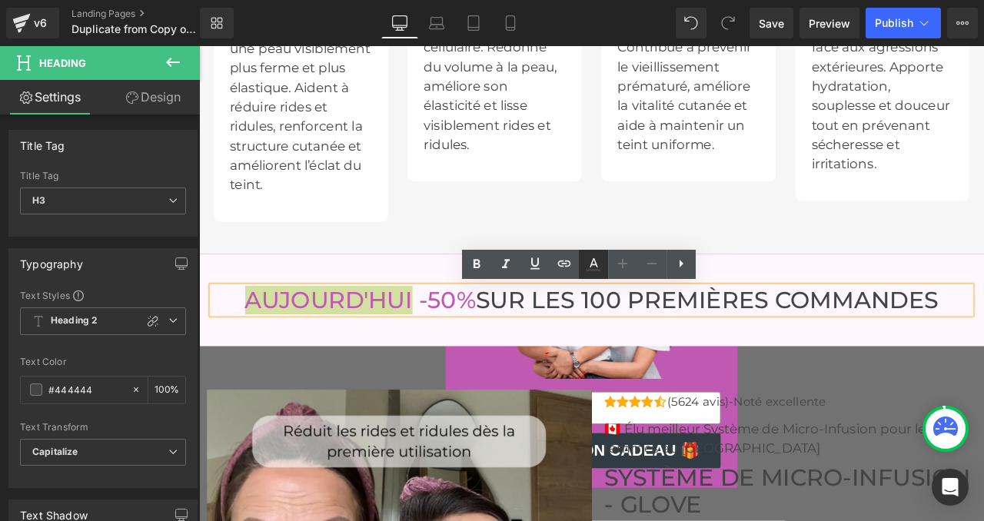
click at [597, 265] on icon at bounding box center [593, 264] width 18 height 18
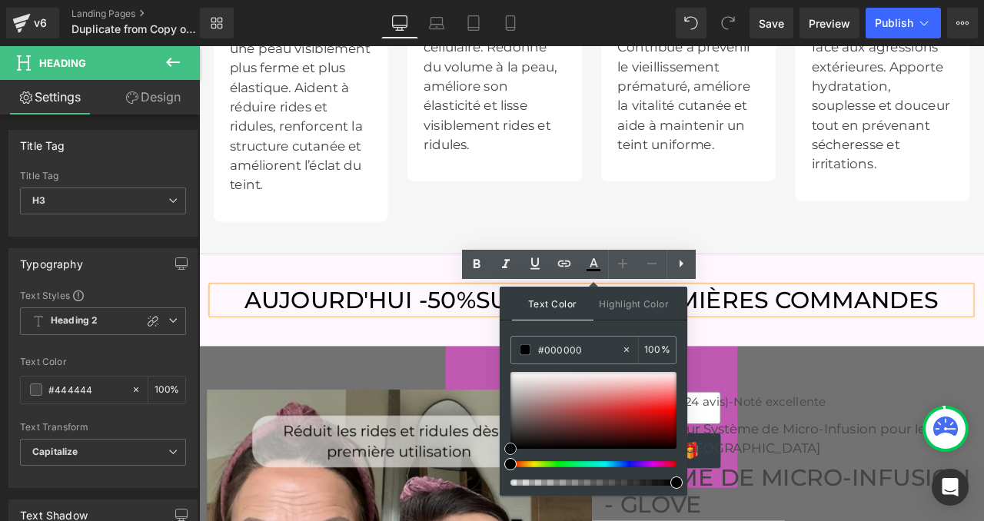
drag, startPoint x: 717, startPoint y: 472, endPoint x: 554, endPoint y: 547, distance: 179.6
click at [484, 357] on font "AUJOURD'HUI -50%" at bounding box center [391, 347] width 274 height 33
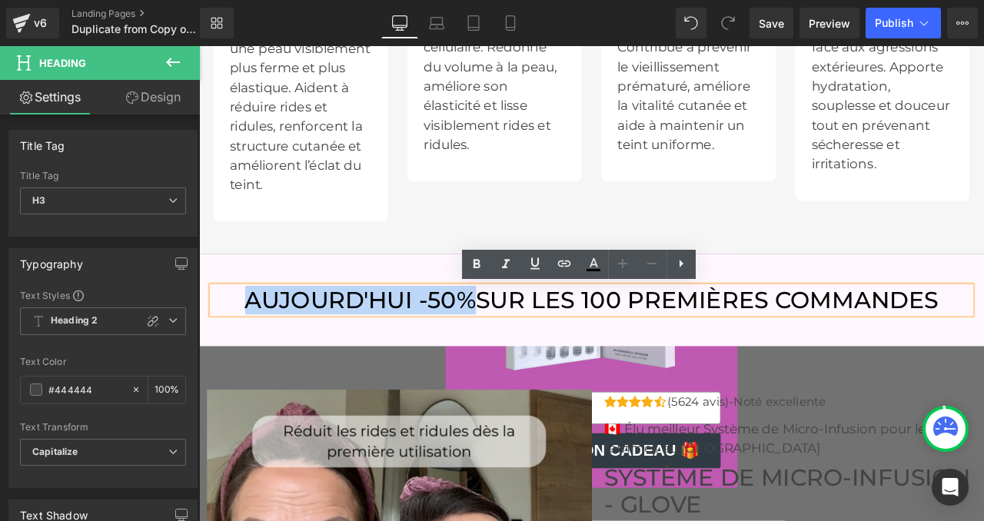
drag, startPoint x: 516, startPoint y: 345, endPoint x: 258, endPoint y: 345, distance: 258.3
click at [258, 345] on font "AUJOURD'HUI -50%" at bounding box center [391, 347] width 274 height 33
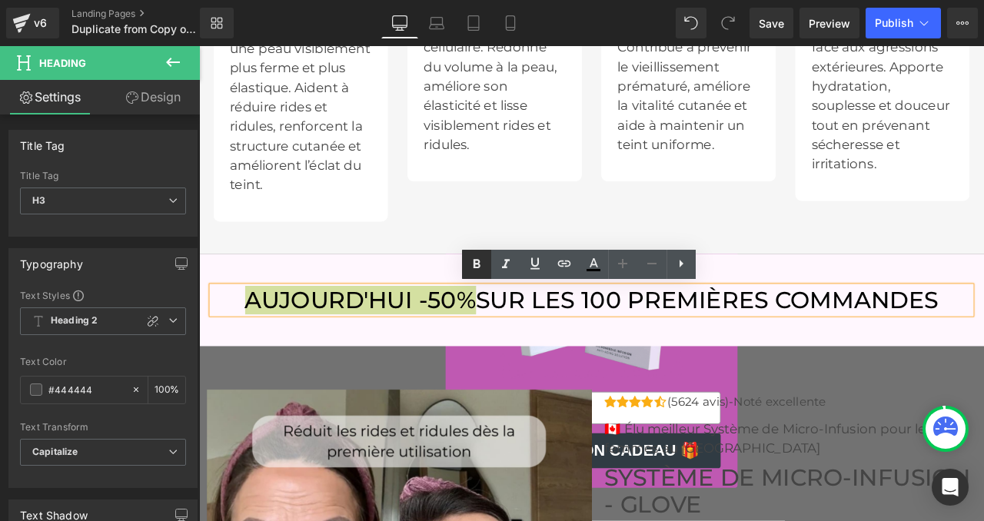
click at [476, 261] on icon at bounding box center [476, 264] width 18 height 18
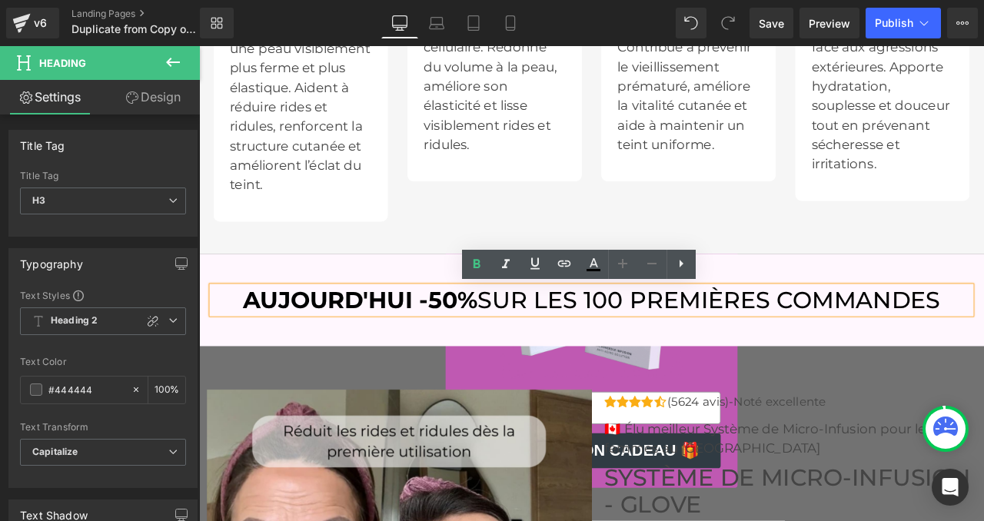
click at [416, 295] on div "[DATE] -50% SUR LES 100 PREMIÈRES COMMANDES Heading Row Row" at bounding box center [664, 348] width 930 height 110
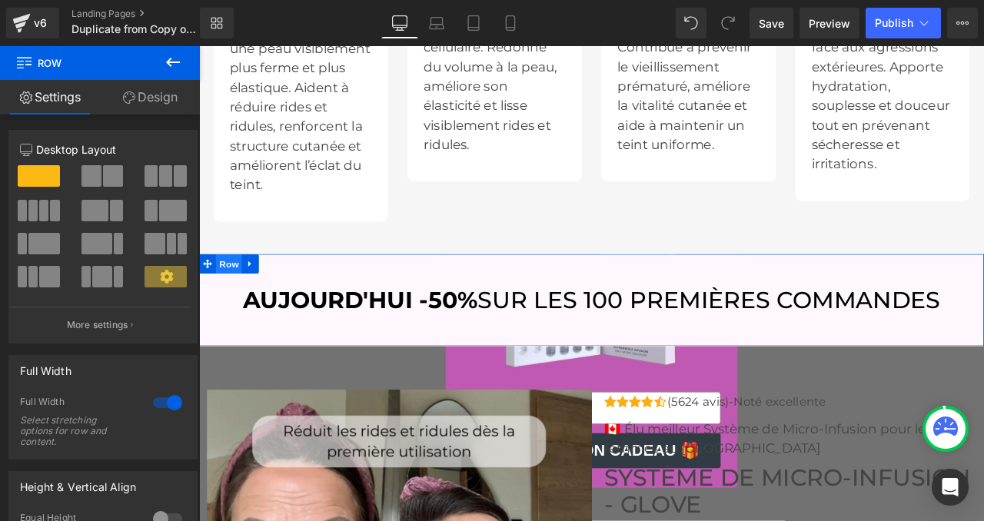
click at [230, 308] on span "Row" at bounding box center [234, 304] width 31 height 23
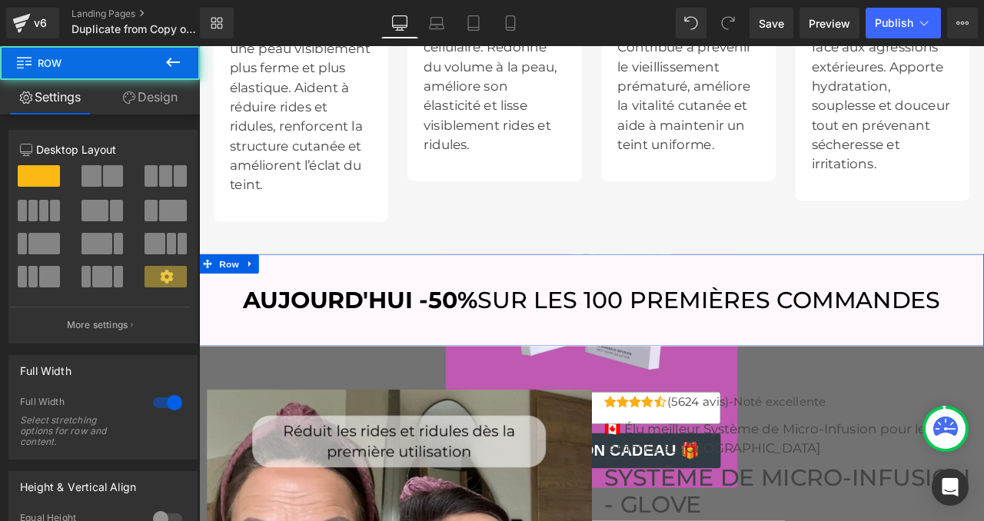
click at [156, 93] on link "Design" at bounding box center [150, 97] width 100 height 35
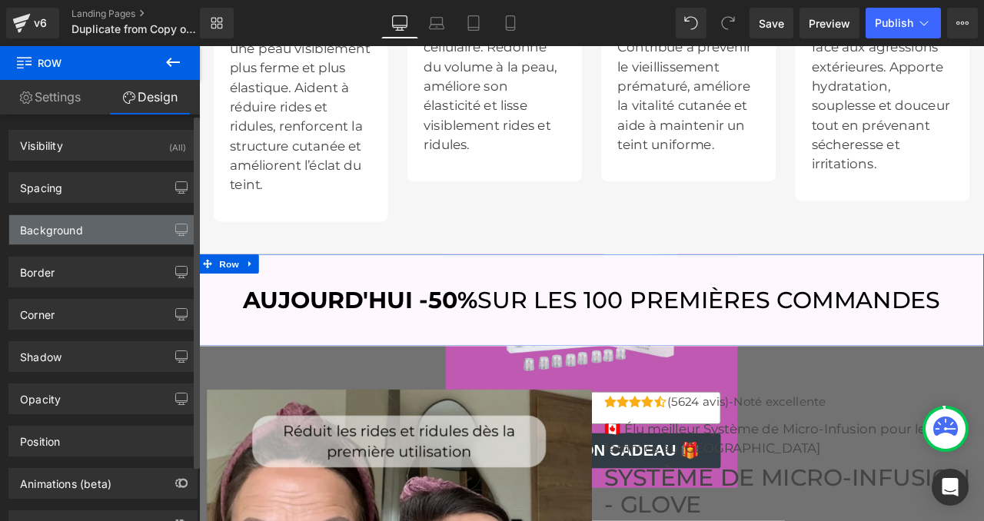
click at [63, 236] on div "Background" at bounding box center [51, 226] width 63 height 22
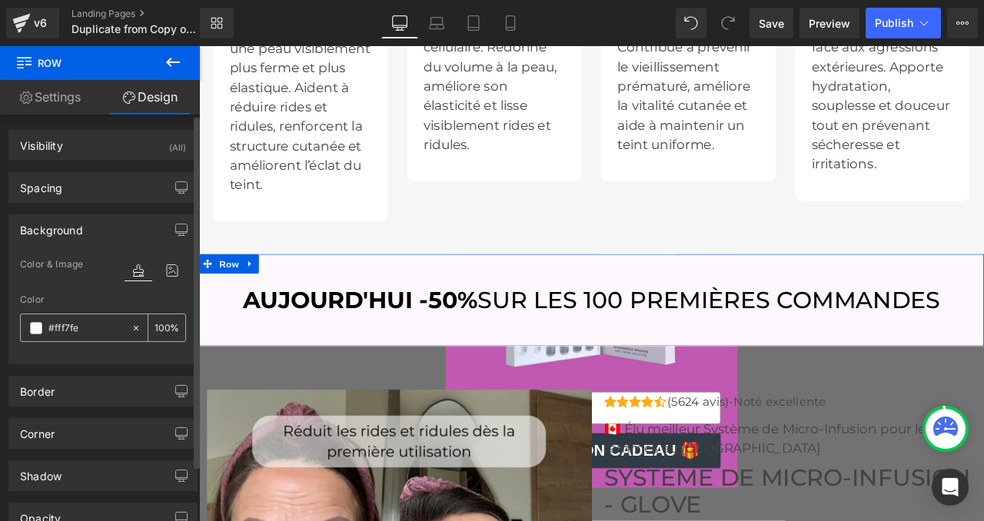
click at [35, 324] on span at bounding box center [36, 328] width 12 height 12
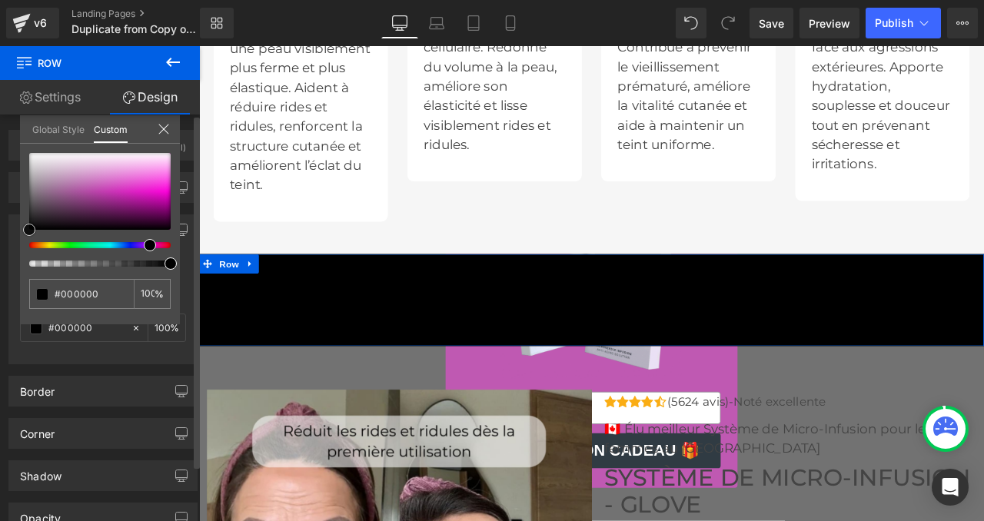
drag, startPoint x: 72, startPoint y: 192, endPoint x: 0, endPoint y: 270, distance: 106.1
click at [0, 270] on div "Background Color & Image color Color % Image Replace Image Upload image or Brow…" at bounding box center [103, 283] width 207 height 161
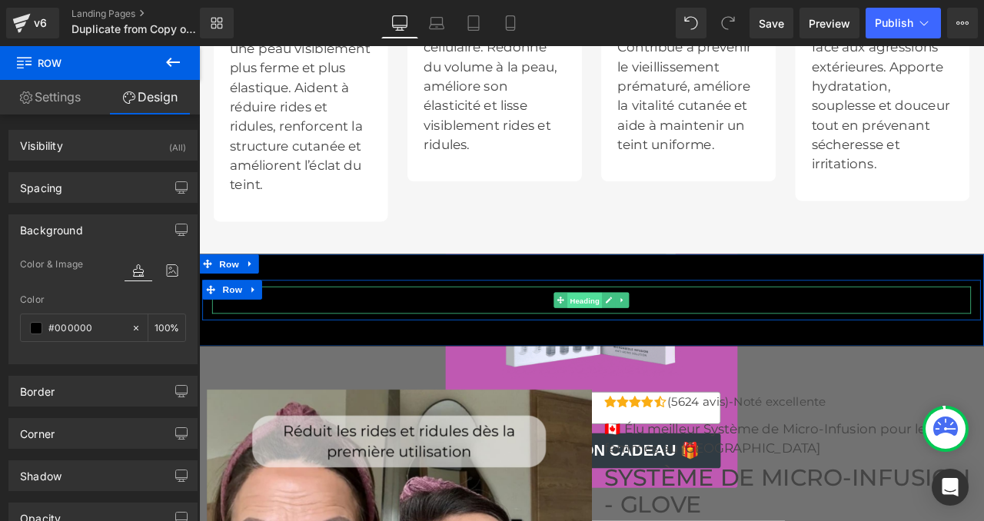
click at [660, 345] on span "Heading" at bounding box center [657, 348] width 42 height 18
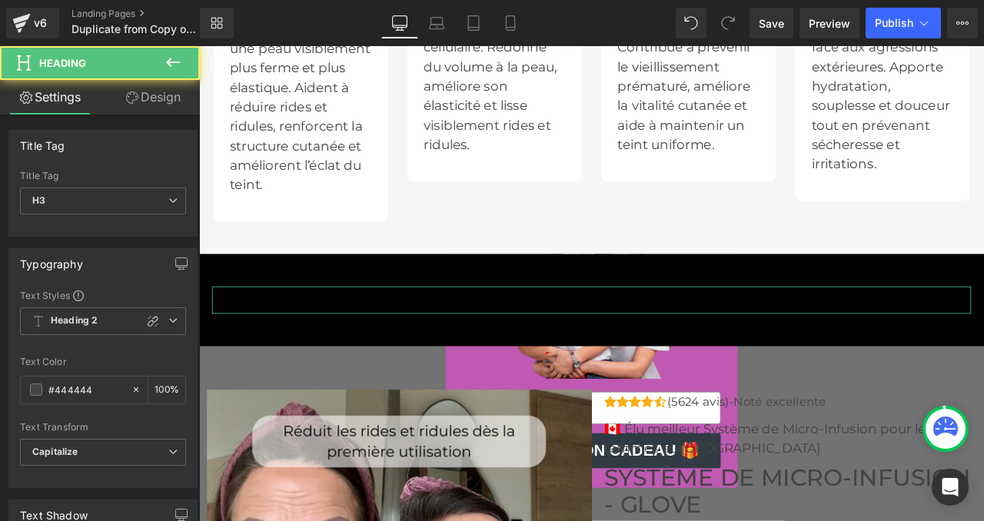
click at [150, 98] on link "Design" at bounding box center [153, 97] width 100 height 35
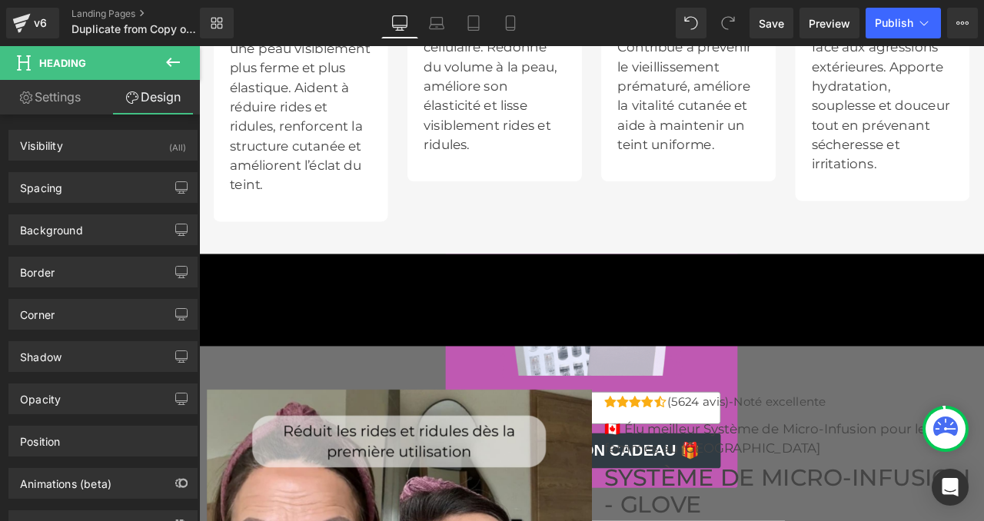
click at [165, 69] on icon at bounding box center [173, 62] width 18 height 18
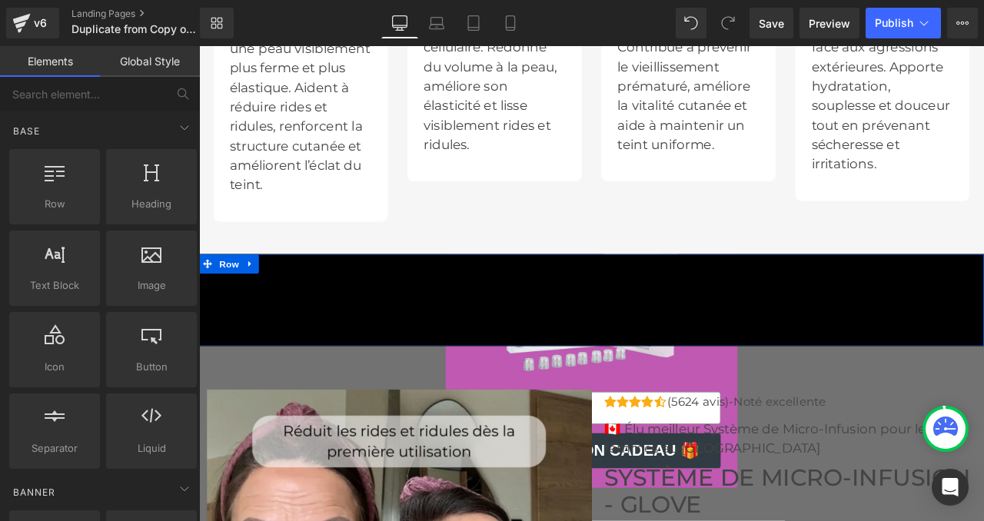
click at [634, 359] on font "SUR LES 100 PREMIÈRES COMMANDES" at bounding box center [804, 347] width 548 height 33
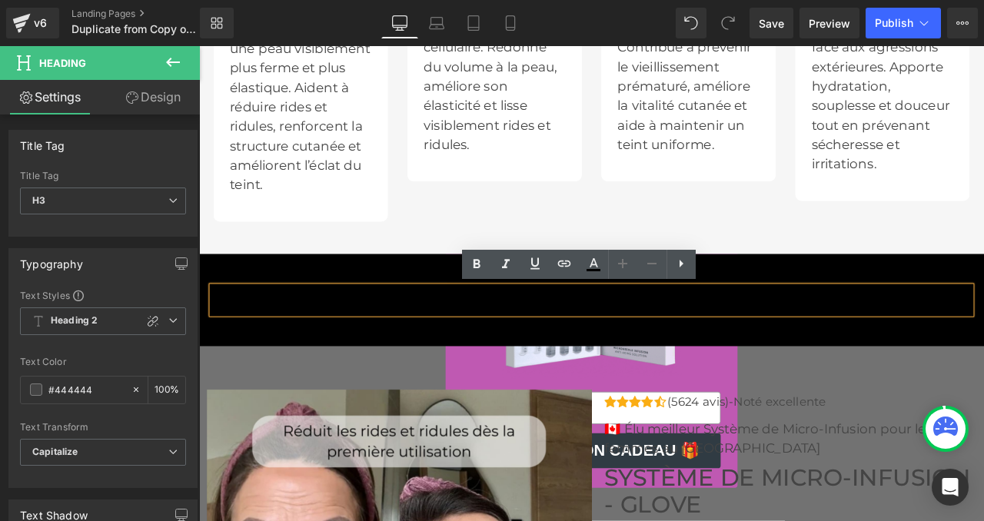
click at [429, 313] on div "[DATE] -50% SUR LES 100 PREMIÈRES COMMANDES Heading Row Row" at bounding box center [664, 348] width 930 height 110
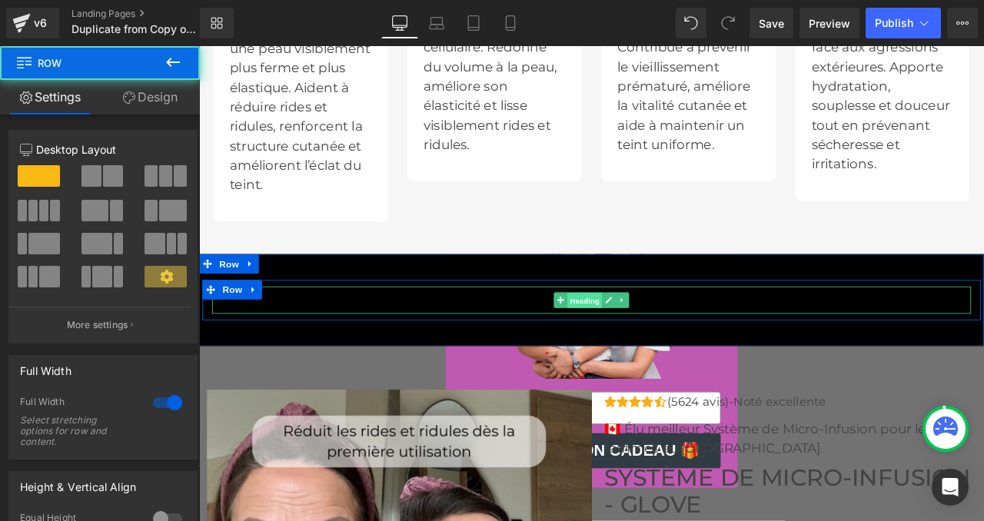
click at [649, 348] on span "Heading" at bounding box center [657, 348] width 42 height 18
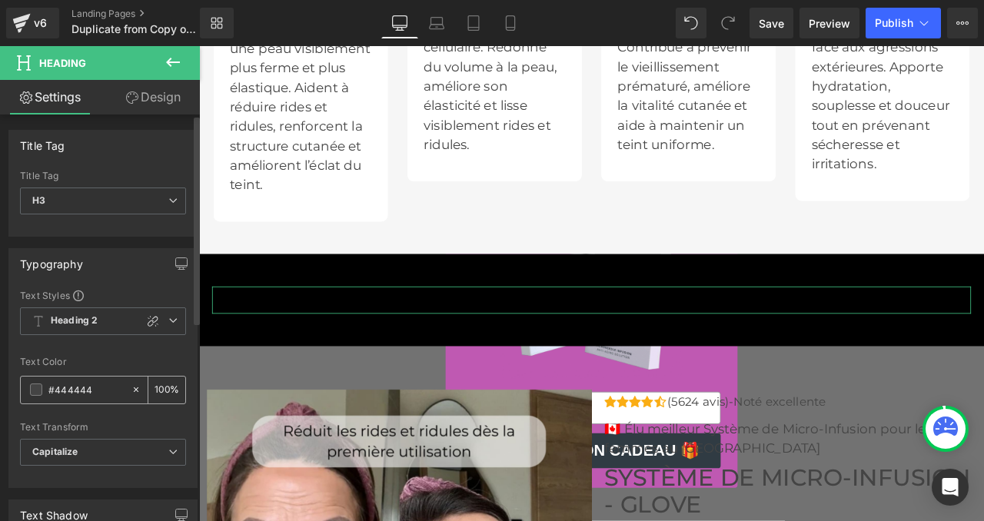
click at [35, 394] on span at bounding box center [36, 390] width 12 height 12
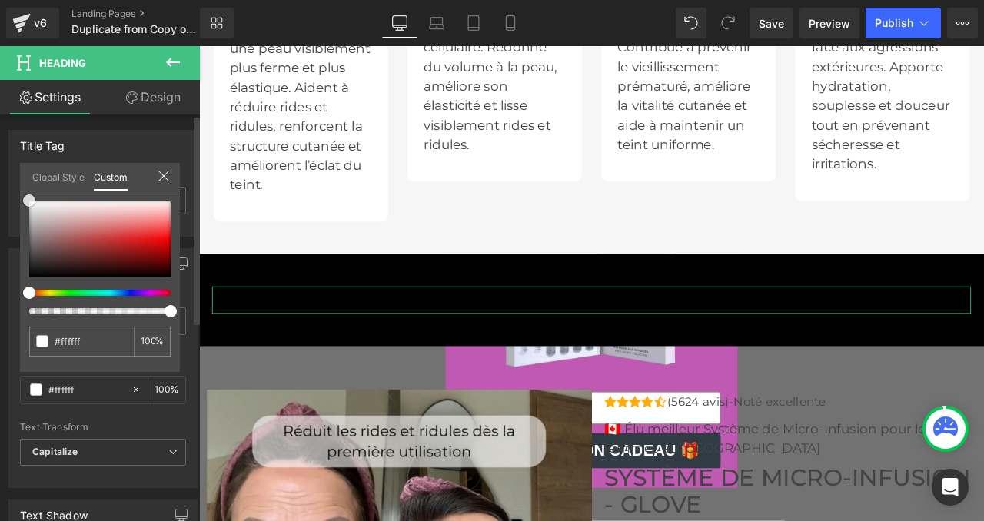
drag, startPoint x: 86, startPoint y: 250, endPoint x: 0, endPoint y: 195, distance: 102.0
click at [0, 237] on div "Typography Text Styles Custom Heading 1 Heading 2 Heading 3 Heading 4 Heading 5…" at bounding box center [103, 362] width 207 height 251
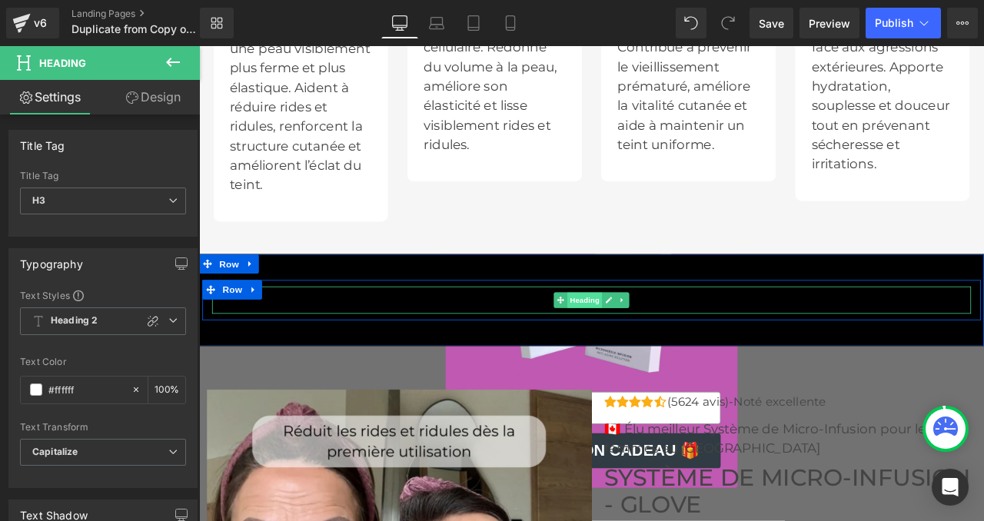
click at [647, 346] on span "Heading" at bounding box center [657, 347] width 42 height 18
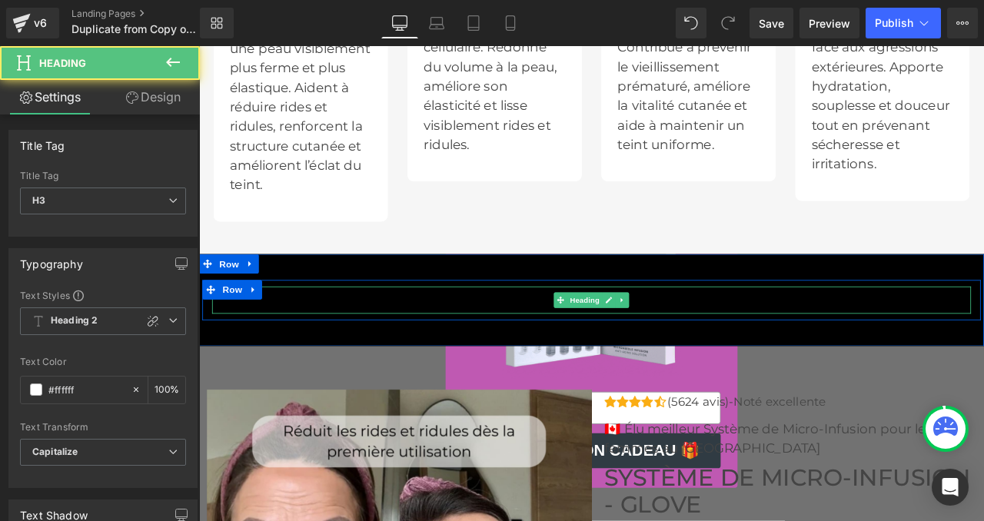
click at [516, 344] on font "AUJOURD'HUI -50%" at bounding box center [390, 347] width 278 height 33
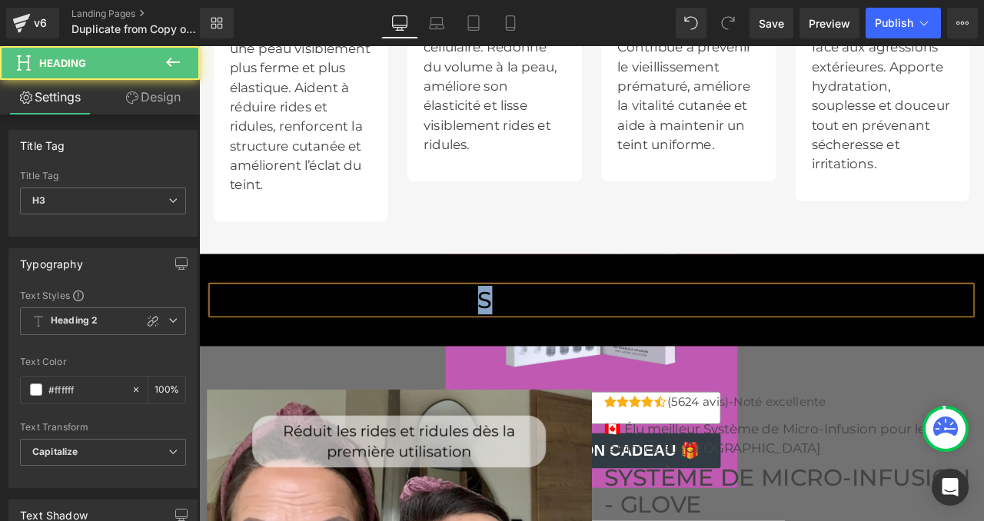
click at [516, 344] on font "AUJOURD'HUI -50%" at bounding box center [390, 347] width 278 height 33
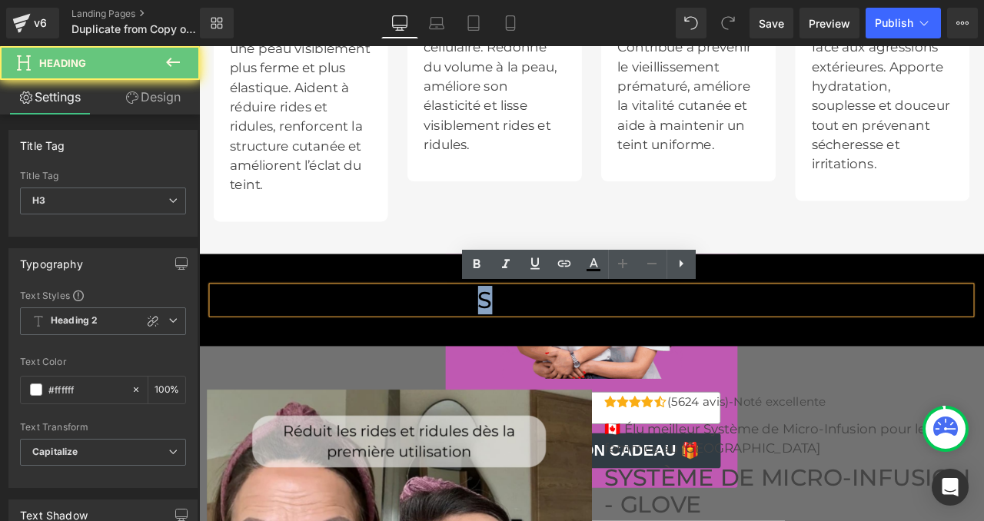
click at [516, 344] on font "AUJOURD'HUI -50%" at bounding box center [390, 347] width 278 height 33
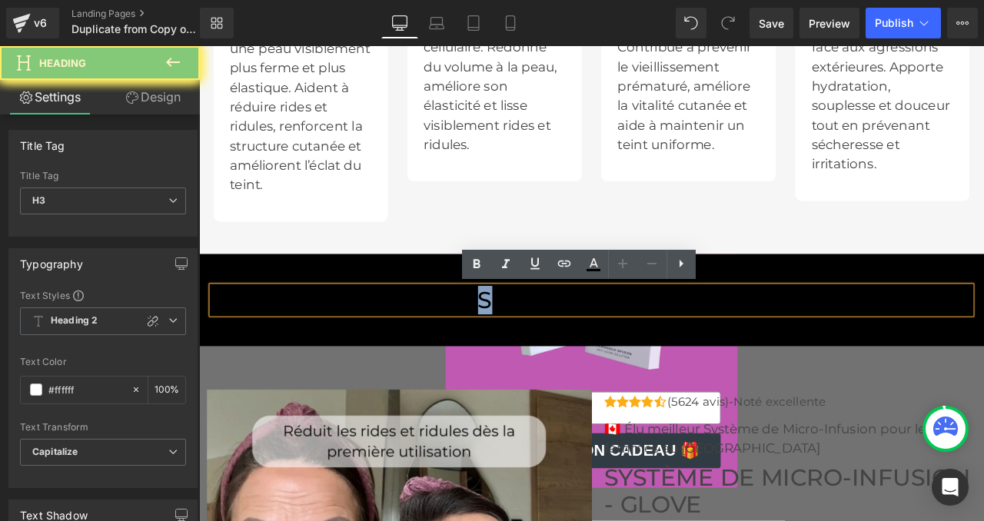
click at [516, 344] on font "AUJOURD'HUI -50%" at bounding box center [390, 347] width 278 height 33
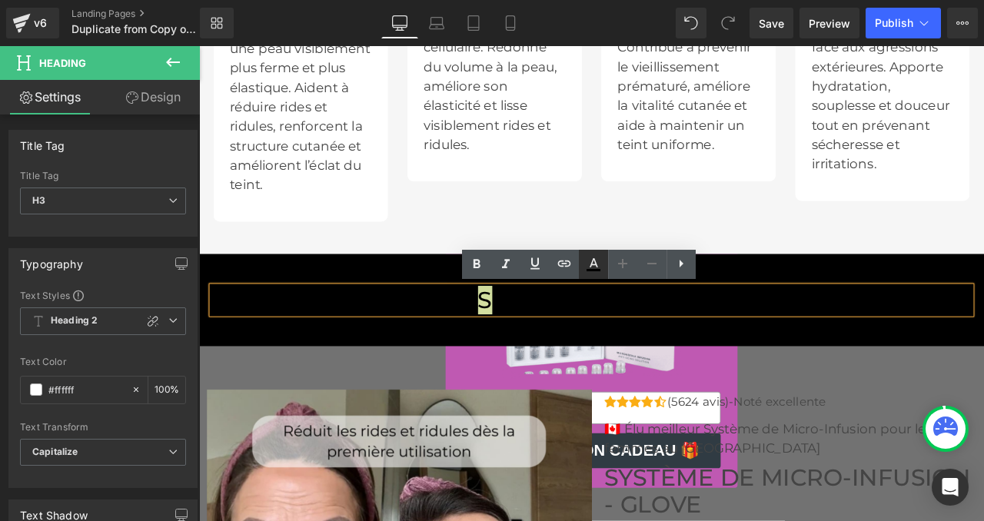
click at [592, 268] on icon at bounding box center [593, 264] width 18 height 18
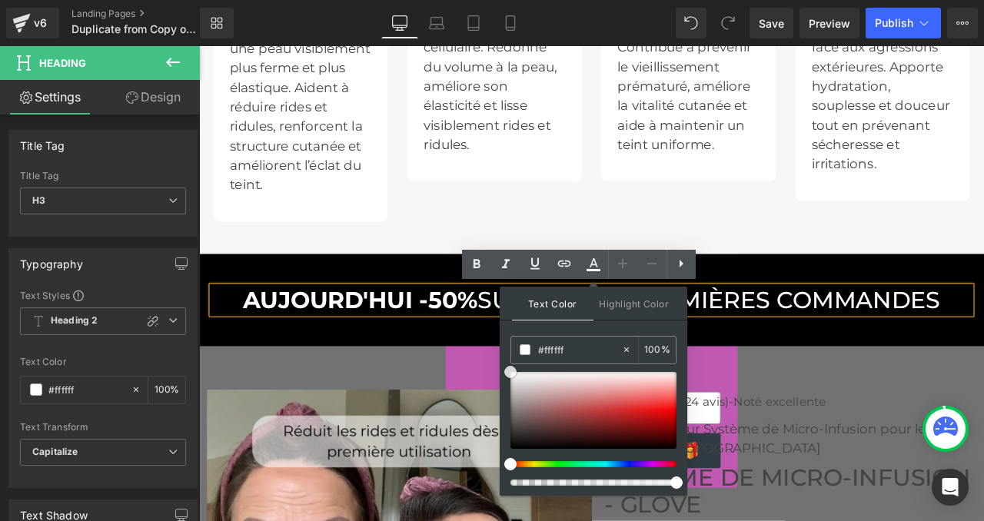
drag, startPoint x: 720, startPoint y: 452, endPoint x: 554, endPoint y: 394, distance: 176.5
click at [389, 303] on div "[DATE] -50% SUR LES 100 PREMIÈRES COMMANDES Heading Row Row" at bounding box center [664, 348] width 930 height 110
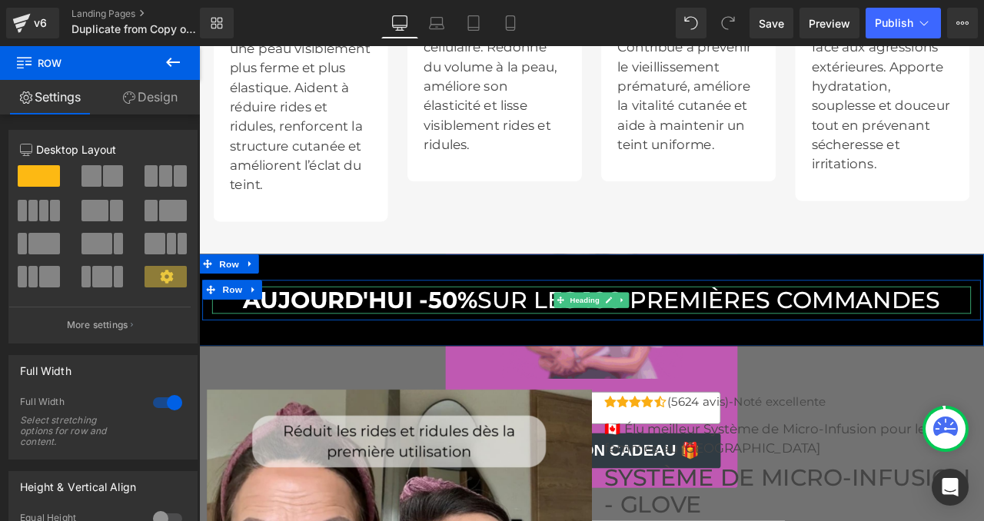
click at [305, 354] on font "AUJOURD'HUI -50%" at bounding box center [390, 347] width 278 height 33
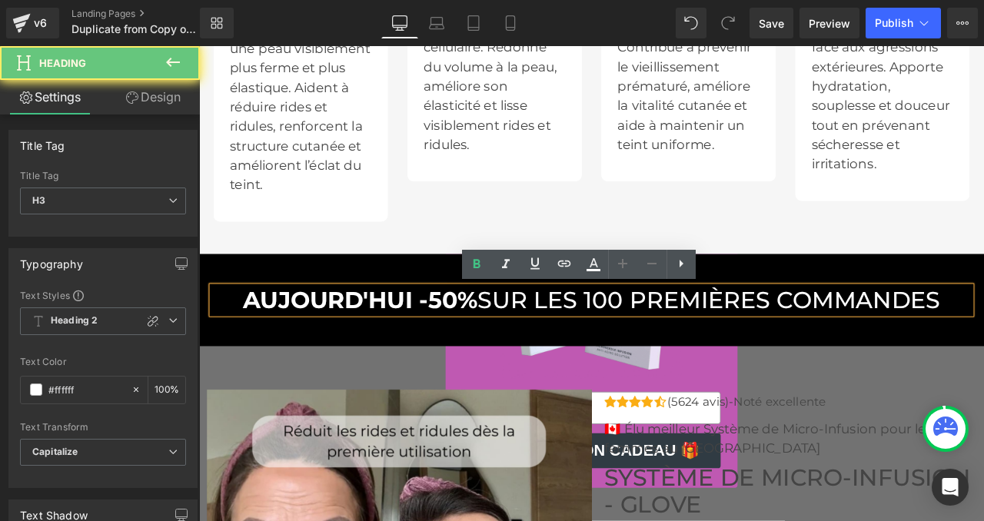
click at [251, 344] on font "AUJOURD'HUI -50%" at bounding box center [390, 347] width 278 height 33
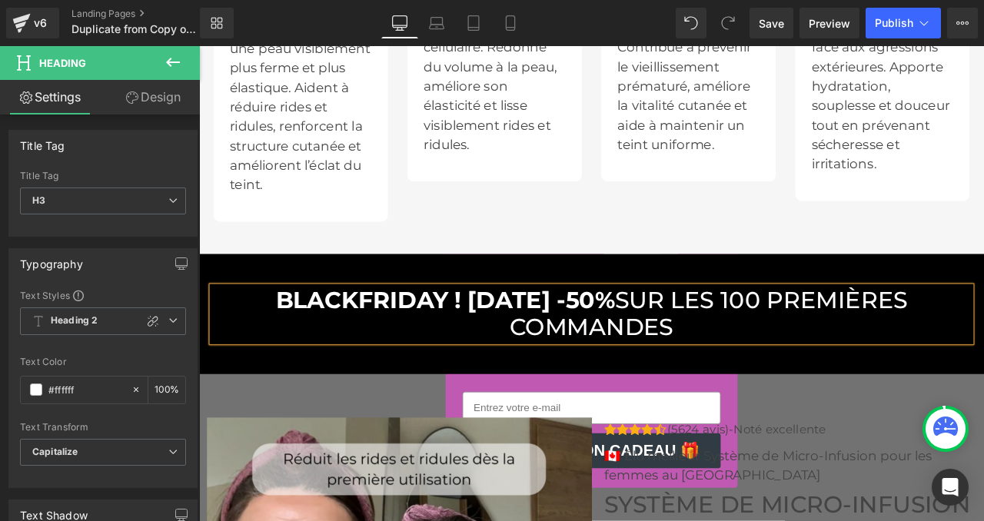
click at [692, 346] on font "bLACKFRIDAY ! [DATE] -50%" at bounding box center [491, 347] width 402 height 33
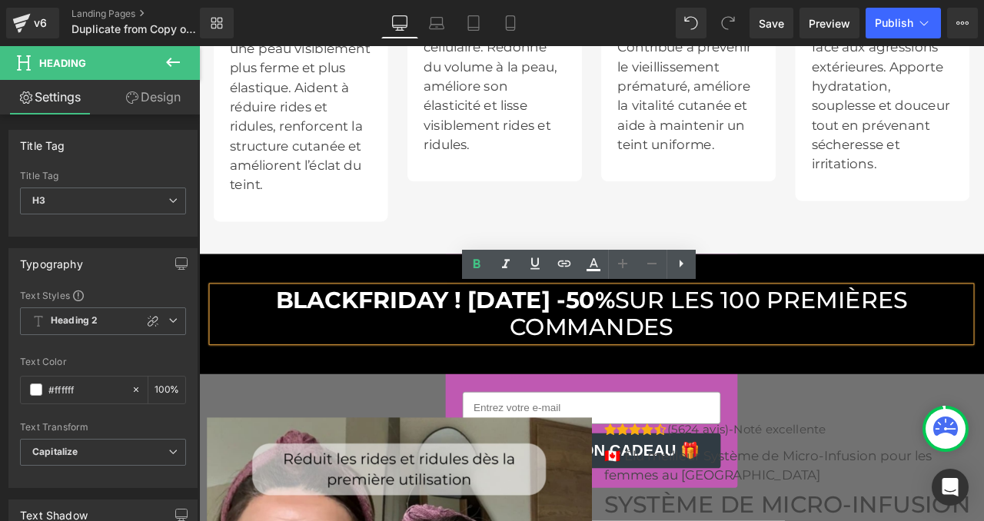
drag, startPoint x: 738, startPoint y: 346, endPoint x: 721, endPoint y: 345, distance: 16.9
click at [692, 345] on font "bLACKFRIDAY ! [DATE] -50%" at bounding box center [491, 347] width 402 height 33
click at [556, 348] on font "bLACKFRIDAY ! [DATE] -50%" at bounding box center [491, 347] width 402 height 33
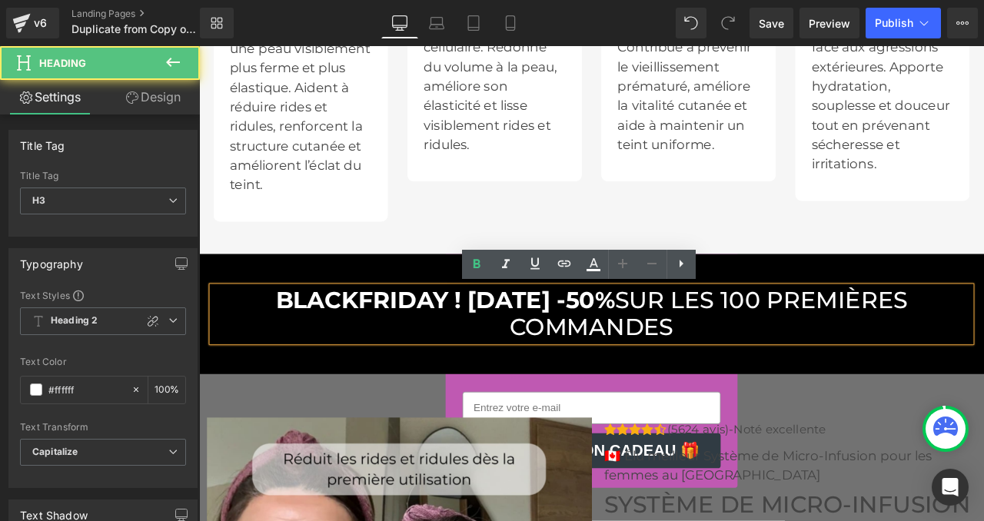
click at [464, 347] on font "bLACKFRIDAY ! [DATE] -50%" at bounding box center [491, 347] width 402 height 33
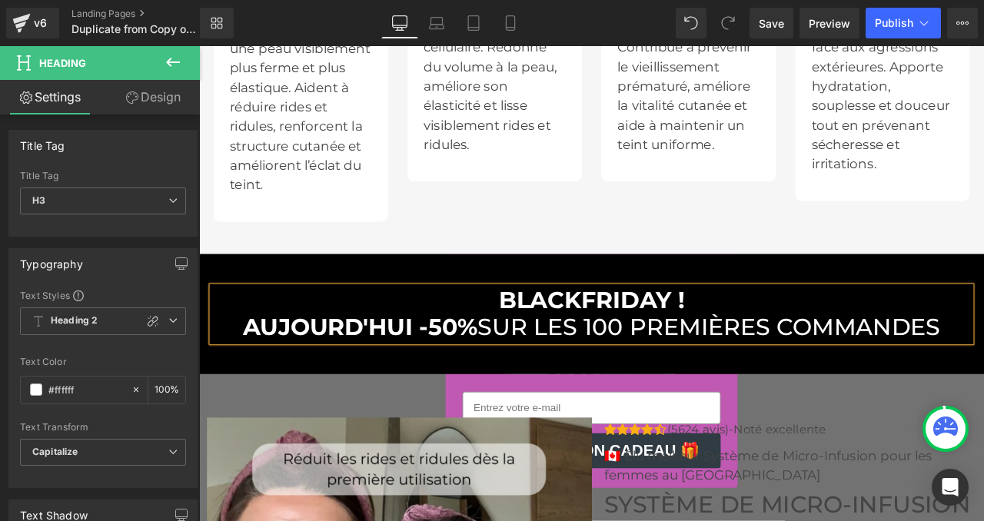
click at [364, 318] on div "bLACKFRIDAY ! [DATE] -50% SUR LES 100 PREMIÈRES COMMANDES Heading Row Row" at bounding box center [664, 364] width 930 height 142
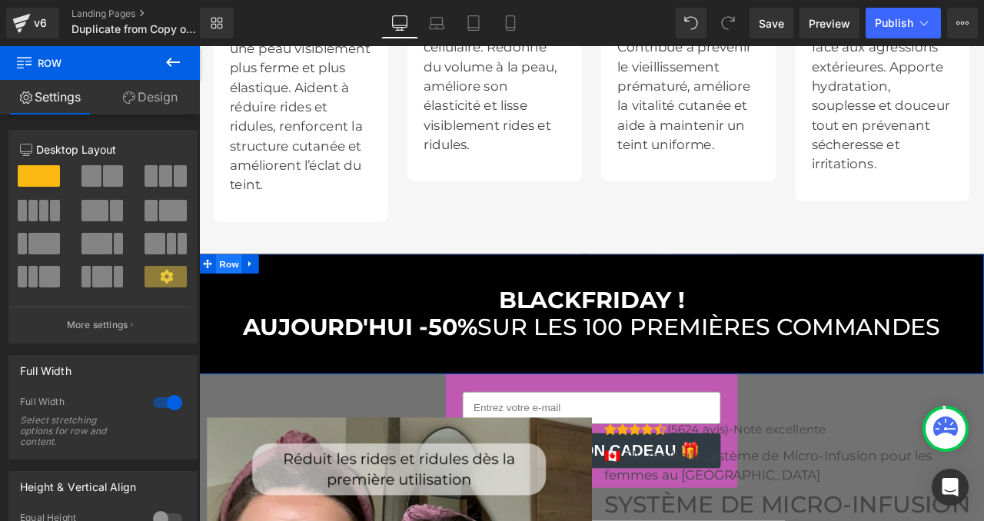
click at [238, 308] on span "Row" at bounding box center [234, 304] width 31 height 23
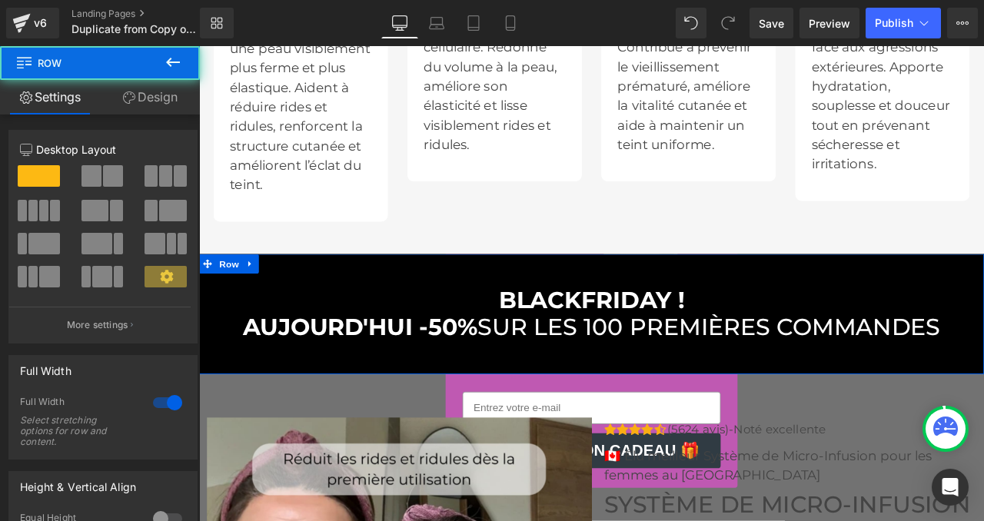
click at [157, 92] on link "Design" at bounding box center [150, 97] width 100 height 35
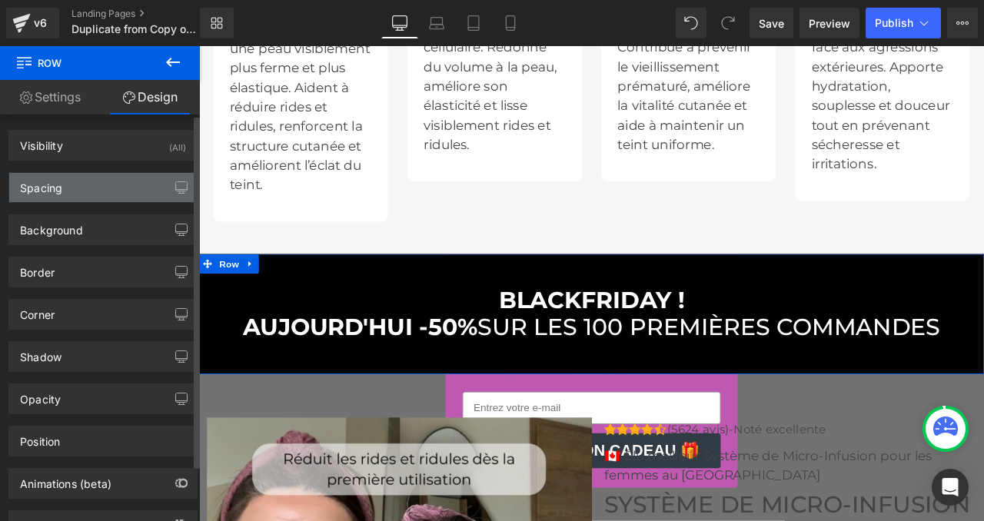
click at [71, 194] on div "Spacing" at bounding box center [103, 187] width 188 height 29
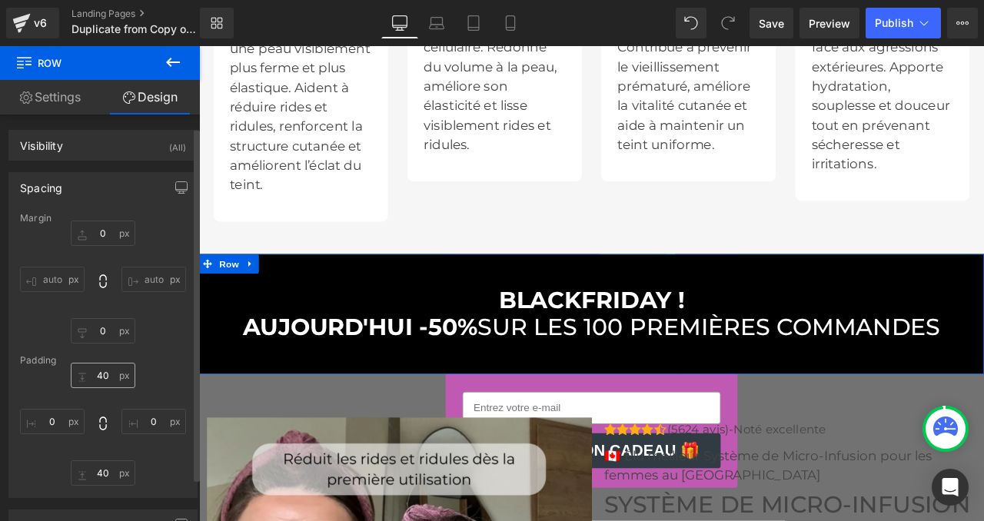
scroll to position [52, 0]
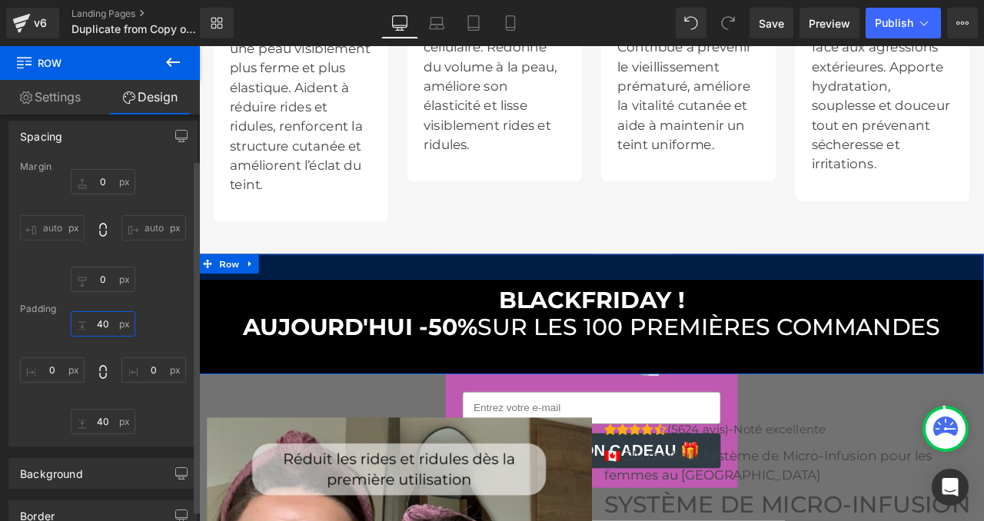
click at [98, 318] on input "40" at bounding box center [103, 323] width 65 height 25
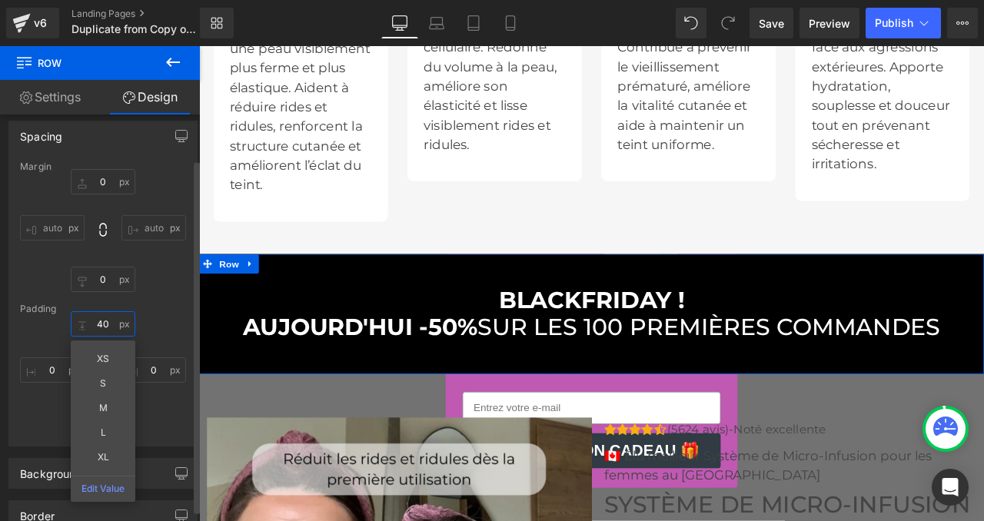
click at [98, 318] on input "40" at bounding box center [103, 323] width 65 height 25
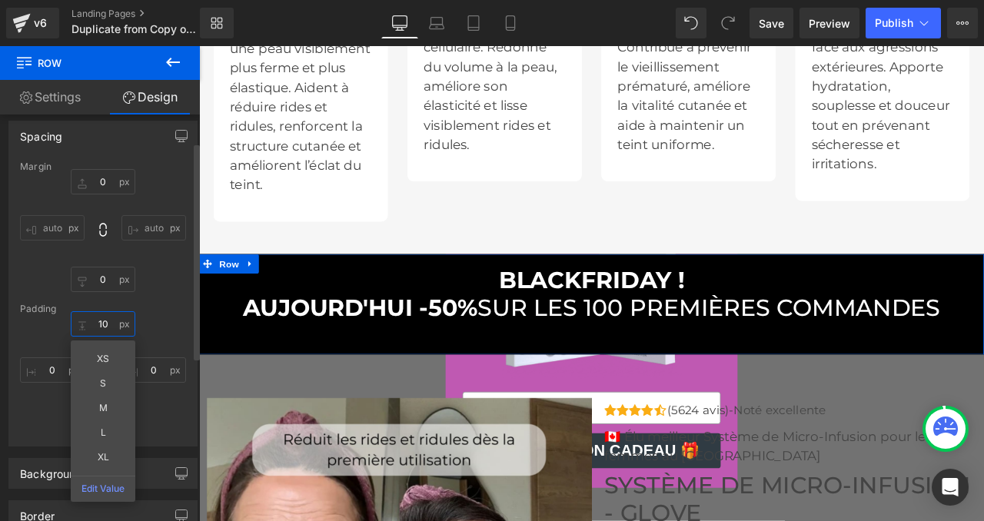
type input "10"
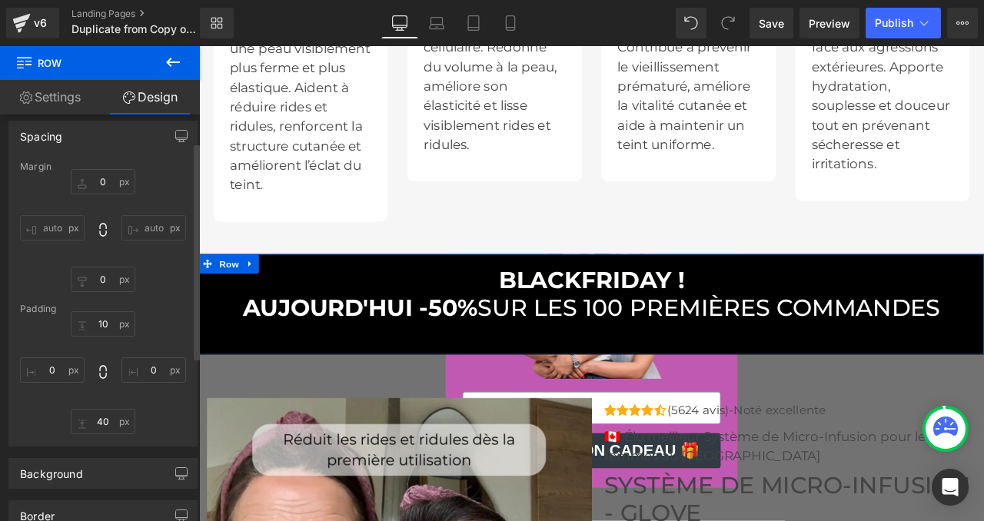
click at [166, 318] on div "10 0 40 0" at bounding box center [103, 372] width 166 height 123
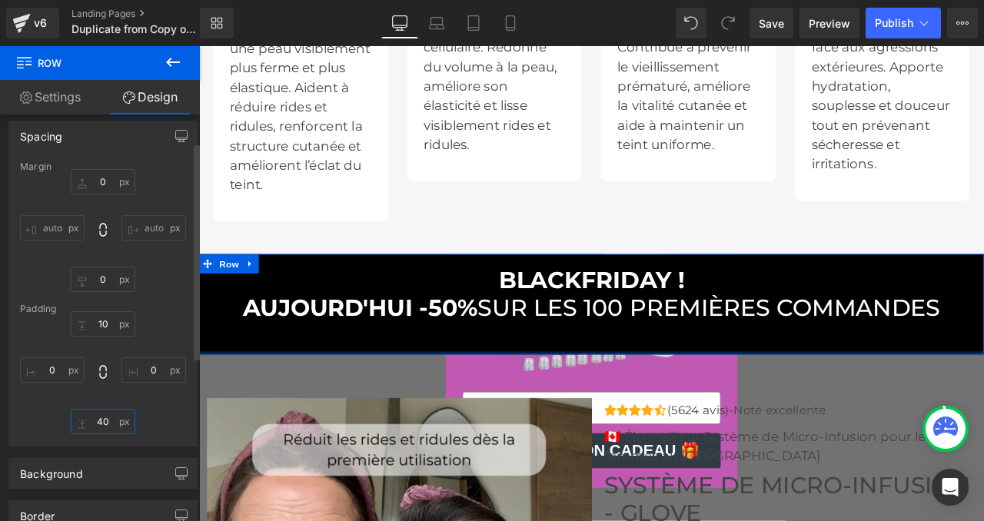
click at [98, 414] on input "40" at bounding box center [103, 421] width 65 height 25
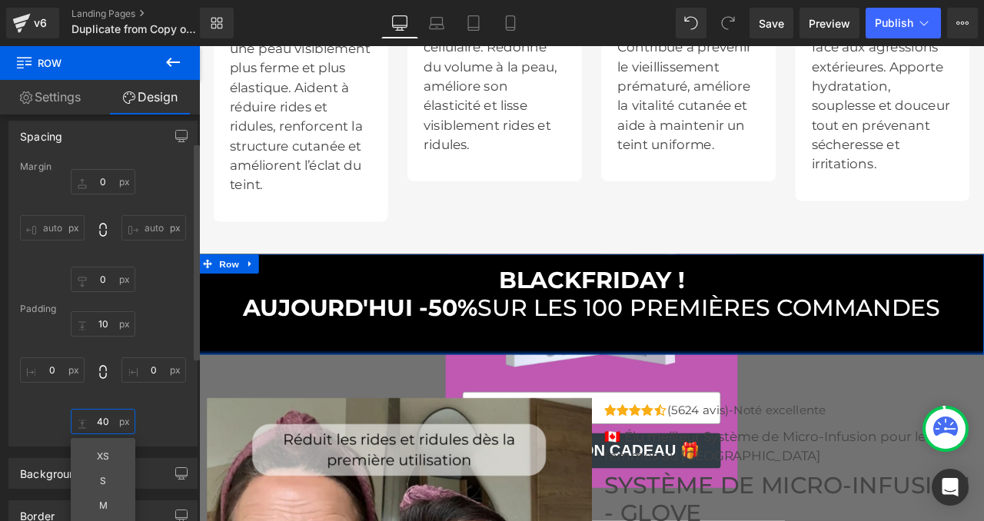
click at [98, 414] on input "40" at bounding box center [103, 421] width 65 height 25
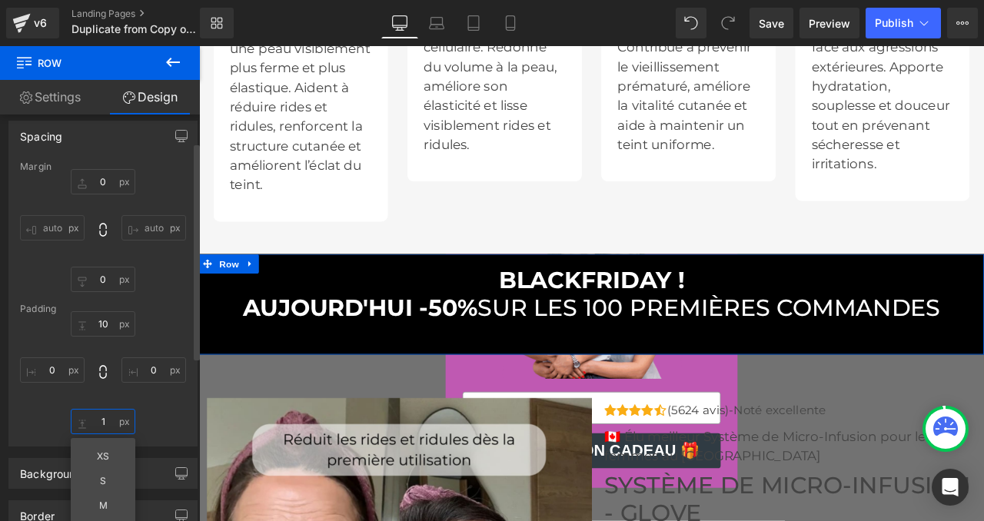
type input "10"
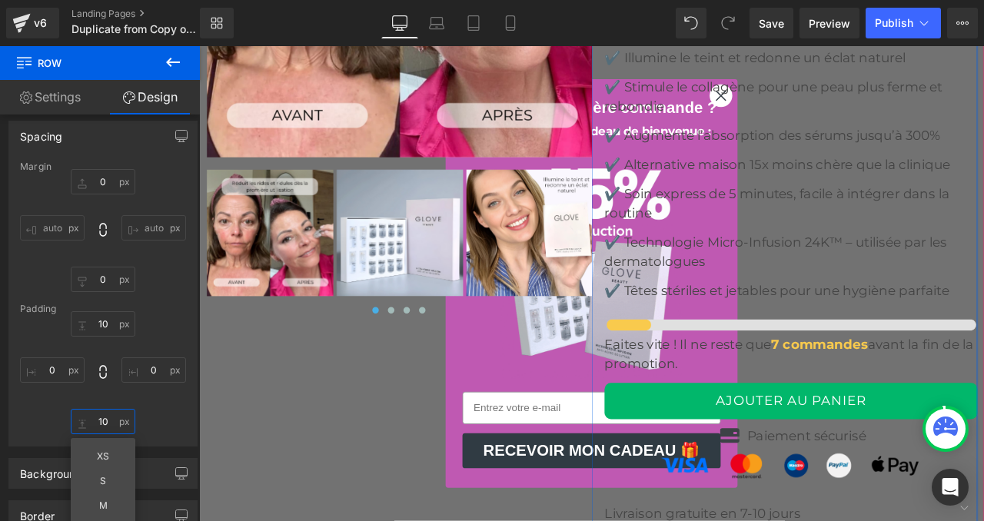
scroll to position [6485, 0]
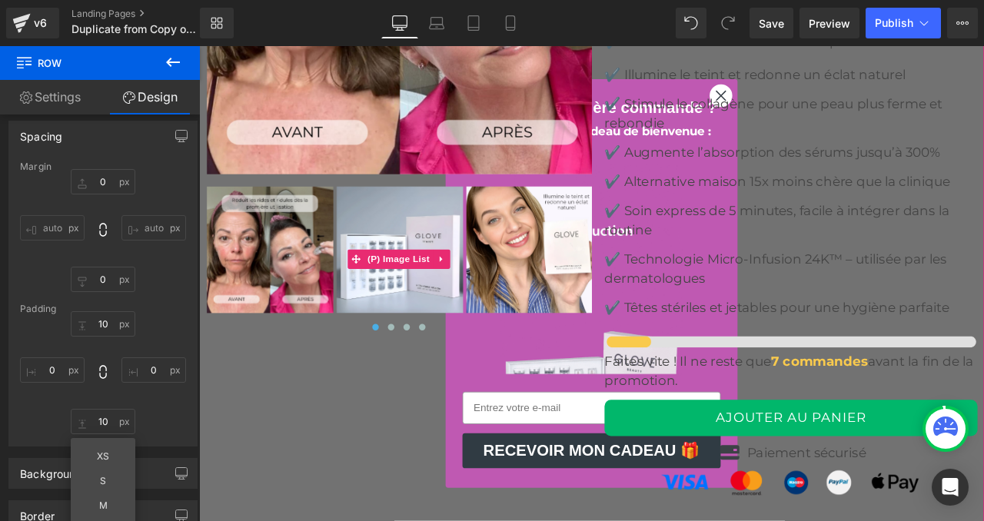
click at [407, 384] on button at bounding box center [408, 379] width 18 height 15
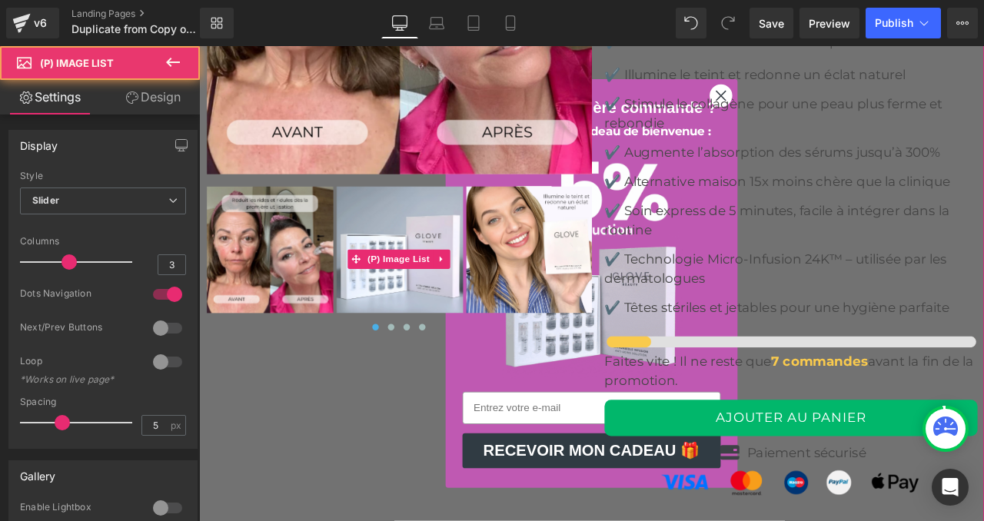
click at [407, 381] on span at bounding box center [408, 380] width 8 height 8
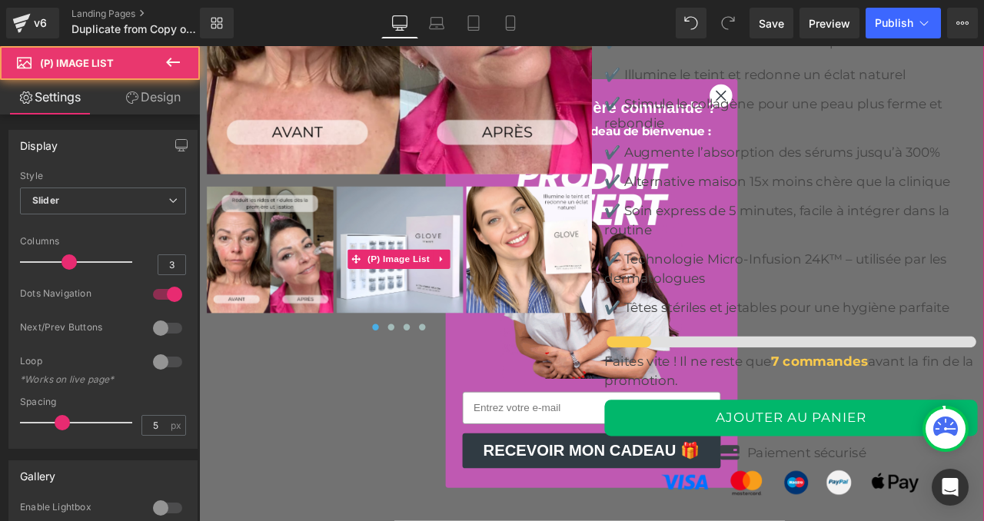
click at [405, 378] on span at bounding box center [408, 380] width 8 height 8
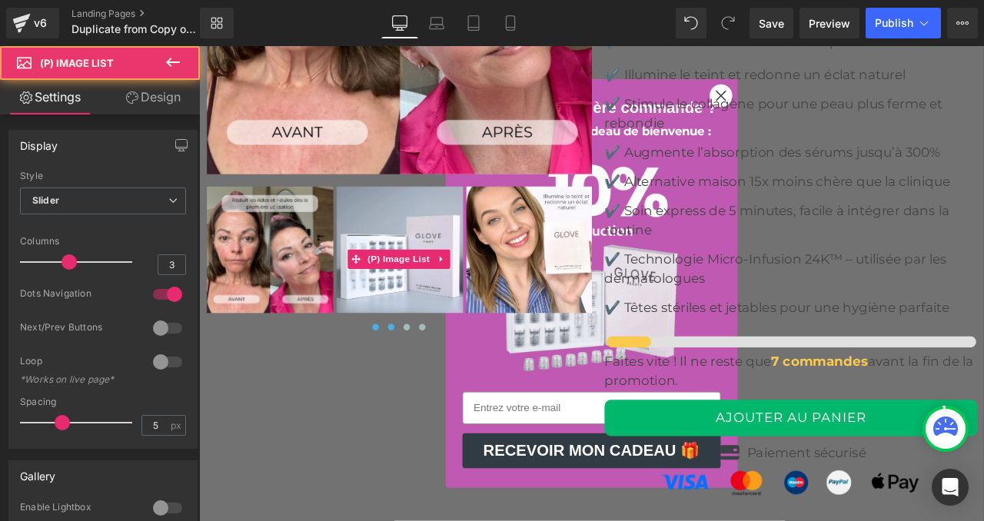
click at [424, 382] on span at bounding box center [427, 380] width 8 height 8
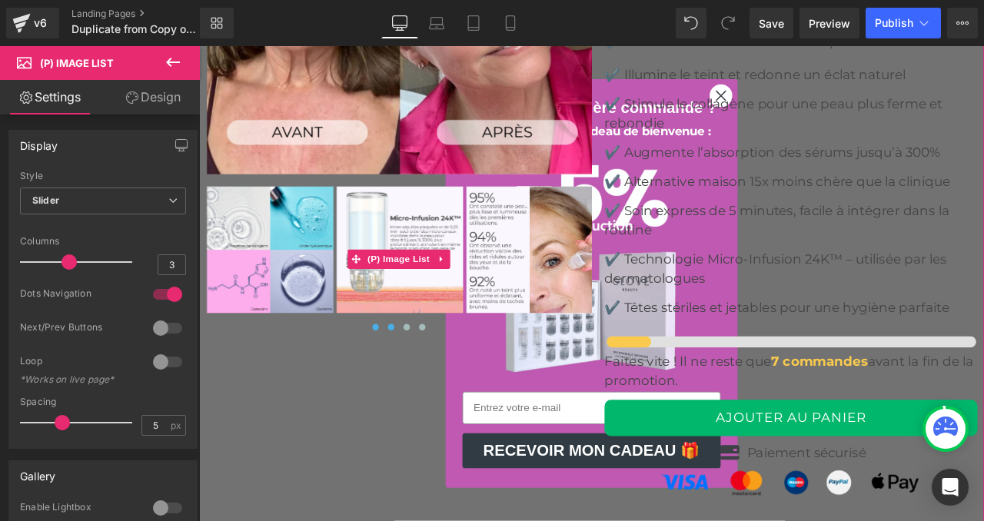
click at [402, 383] on button at bounding box center [408, 379] width 18 height 15
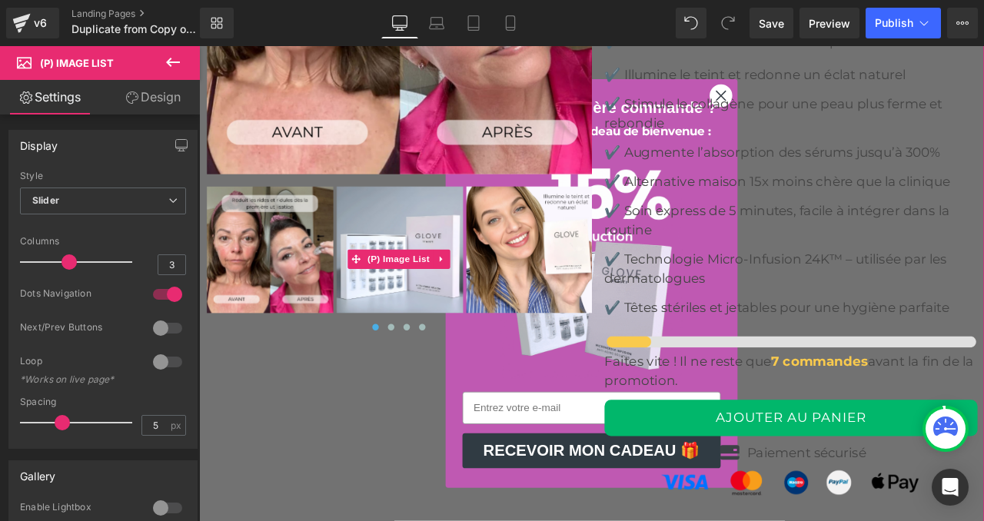
click at [402, 383] on button at bounding box center [408, 379] width 18 height 15
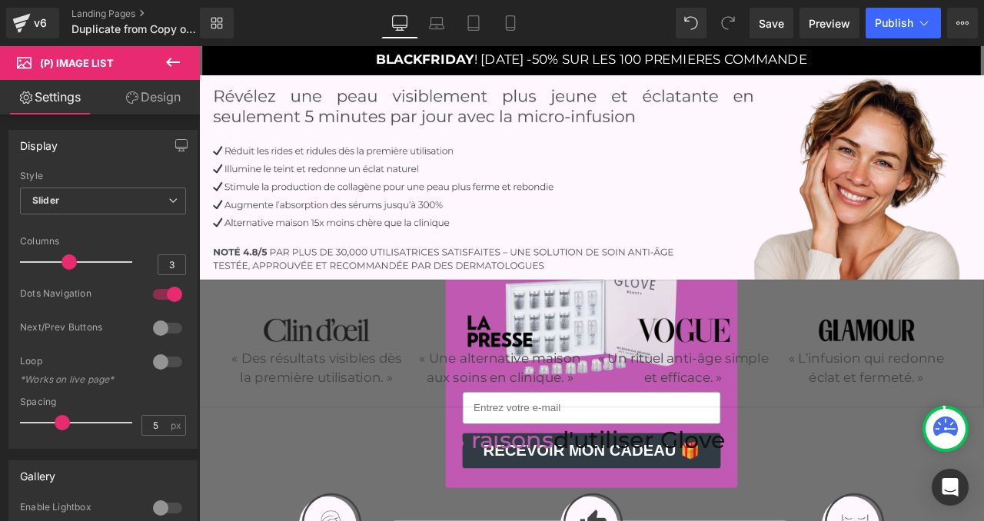
scroll to position [0, 0]
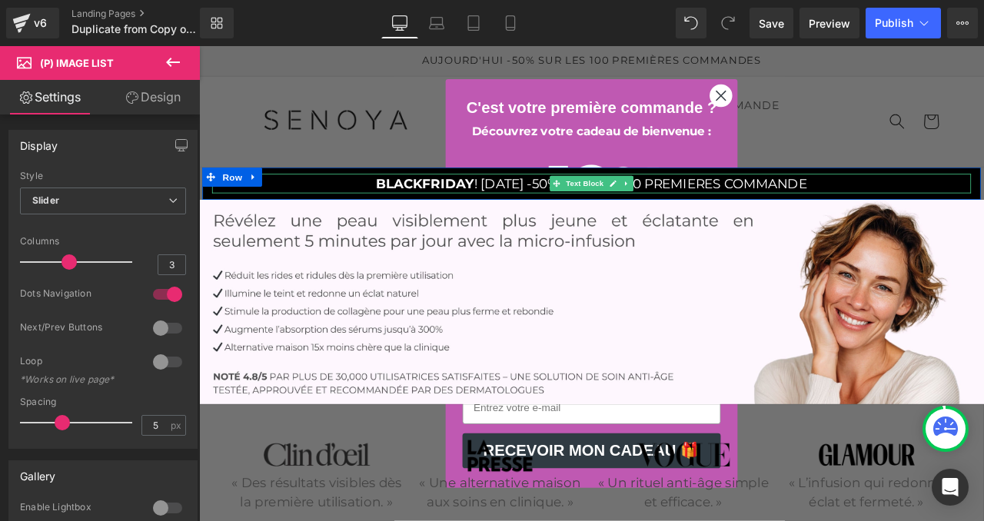
click at [448, 206] on strong "BLACKFRIDAY" at bounding box center [467, 209] width 116 height 18
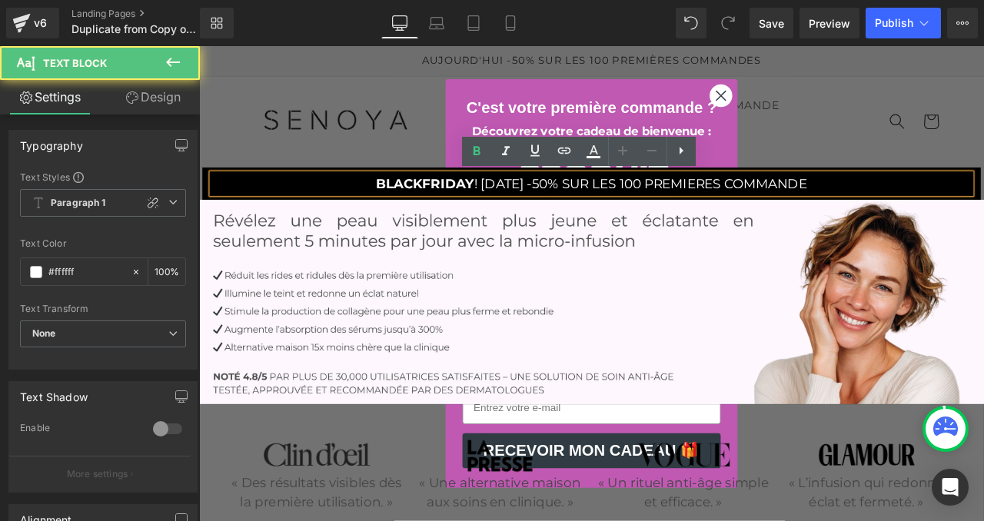
click at [487, 211] on strong "BLACKFRIDAY" at bounding box center [467, 209] width 116 height 18
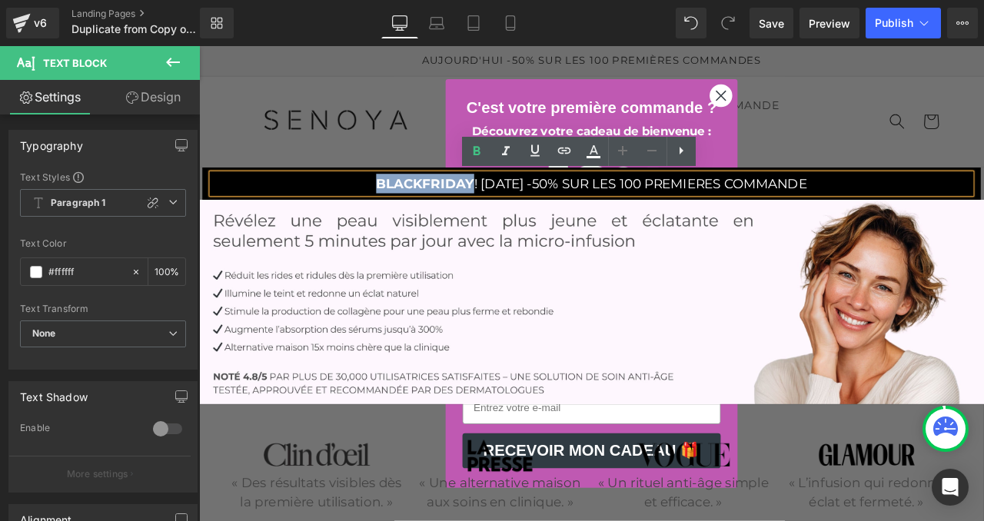
drag, startPoint x: 488, startPoint y: 212, endPoint x: 376, endPoint y: 204, distance: 112.6
click at [376, 204] on p "BLACKFRIDAY ! [DATE] -50% SUR LES 100 PREMIERES COMMANDE" at bounding box center [665, 209] width 900 height 23
click at [348, 208] on p "BLACKFRIDAY ! [DATE] -50% SUR LES 100 PREMIERES COMMANDE" at bounding box center [665, 209] width 900 height 23
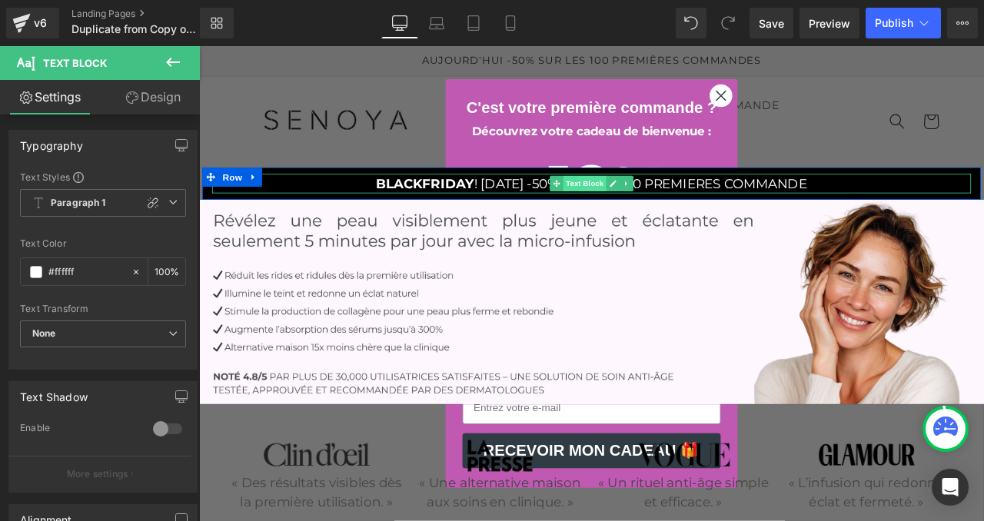
click at [662, 205] on span "Text Block" at bounding box center [655, 209] width 51 height 18
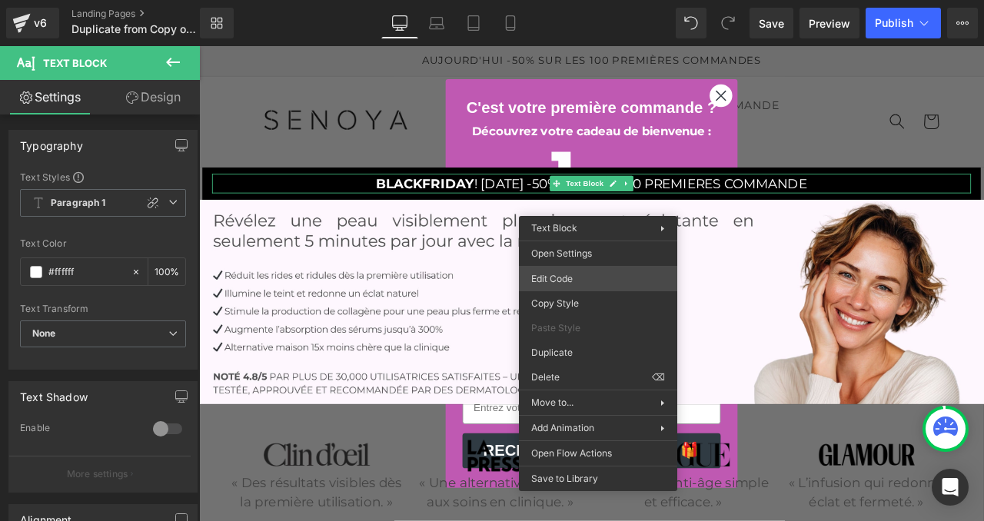
click at [572, 0] on div "Text Block You are previewing how the will restyle your page. You can not edit …" at bounding box center [492, 0] width 984 height 0
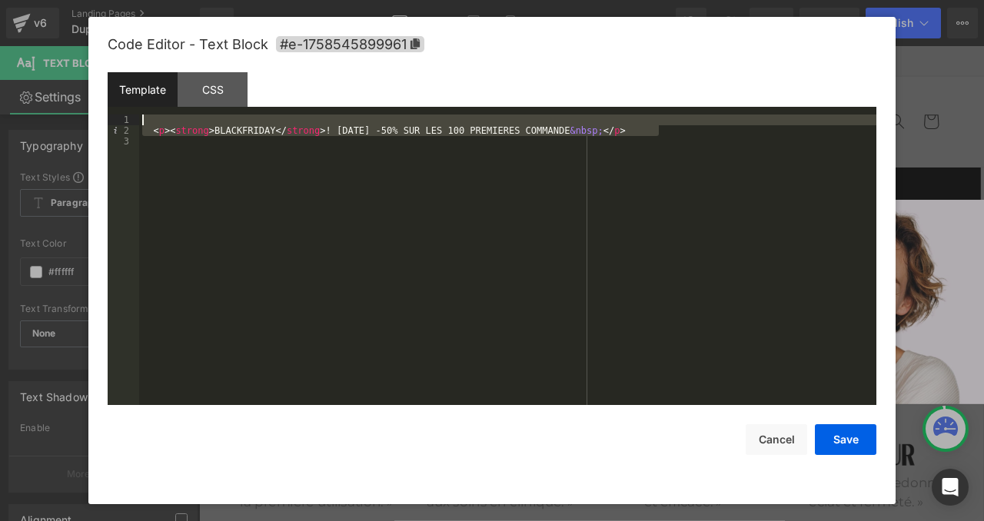
drag, startPoint x: 682, startPoint y: 131, endPoint x: 135, endPoint y: 124, distance: 546.7
click at [135, 124] on pre "1 2 3 < p > < strong > BLACKFRIDAY </ strong > ! [DATE] -50% SUR LES 100 PREMIE…" at bounding box center [492, 260] width 769 height 291
click at [221, 108] on div "Template CSS" at bounding box center [492, 93] width 769 height 42
click at [216, 96] on div "CSS" at bounding box center [213, 89] width 70 height 35
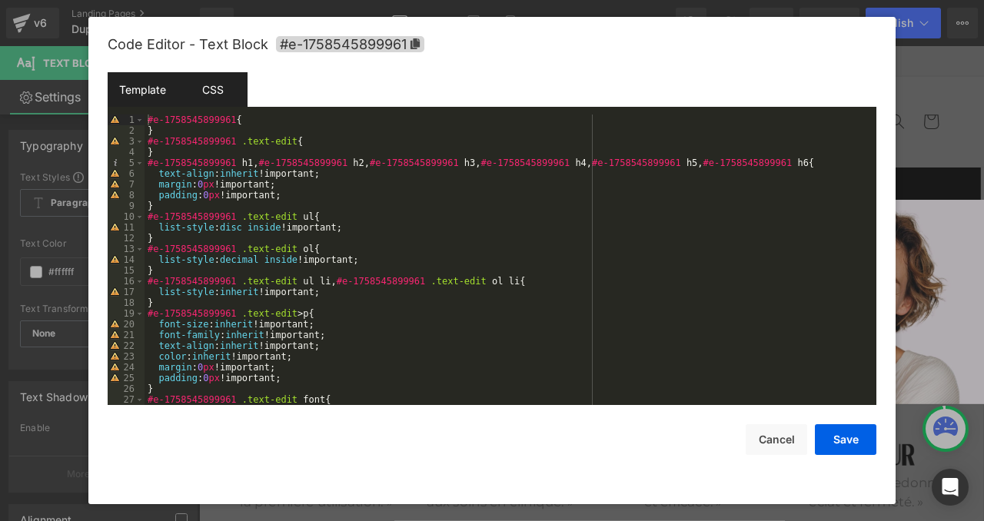
click at [159, 85] on div "Template" at bounding box center [143, 89] width 70 height 35
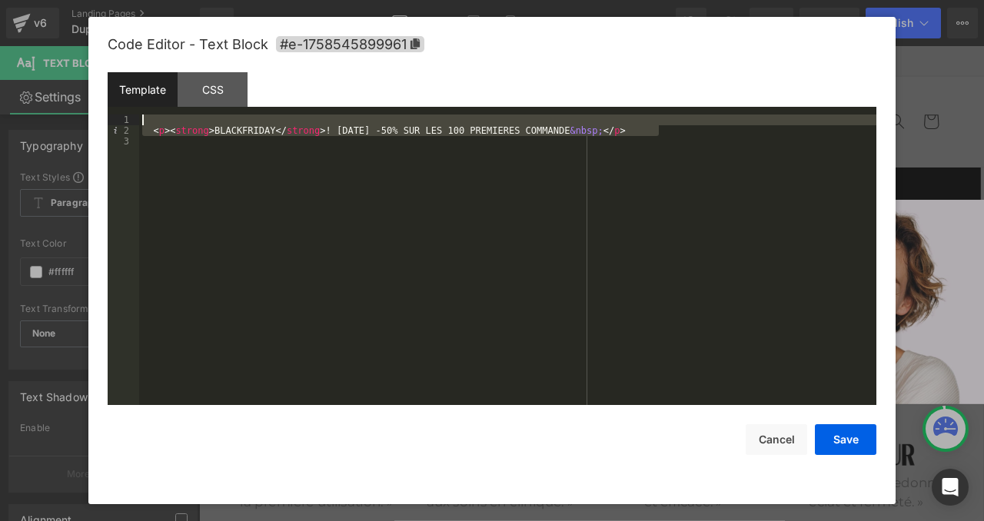
click at [495, 125] on div "< p > < strong > BLACKFRIDAY </ strong > ! [DATE] -50% SUR LES 100 PREMIERES CO…" at bounding box center [507, 271] width 737 height 312
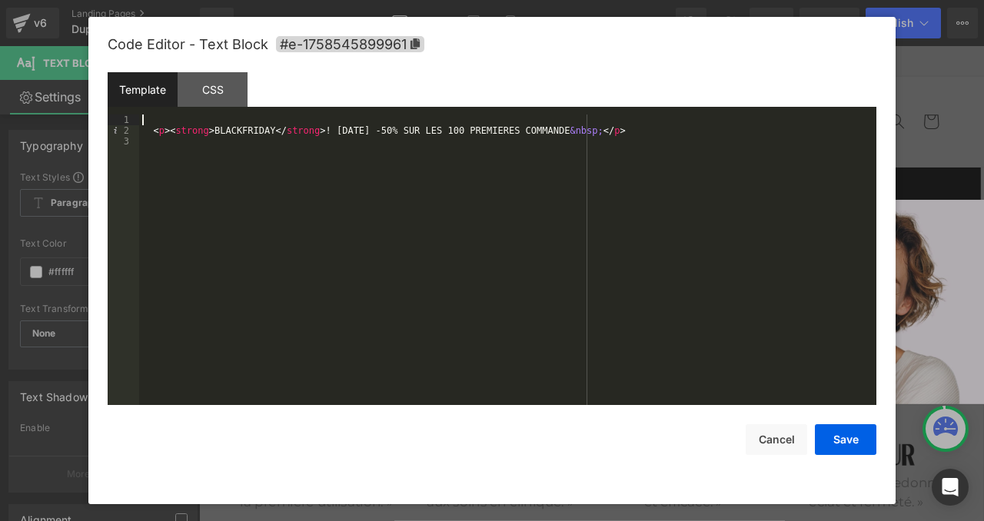
click at [495, 125] on div "< p > < strong > BLACKFRIDAY </ strong > ! [DATE] -50% SUR LES 100 PREMIERES CO…" at bounding box center [507, 271] width 737 height 312
click at [494, 127] on div "< p > < strong > BLACKFRIDAY </ strong > ! [DATE] -50% SUR LES 100 PREMIERES CO…" at bounding box center [507, 271] width 737 height 312
click at [490, 132] on div "< p > < strong > BLACKFRIDAY </ strong > ! [DATE] -50% SUR LES 100 PREMIERES CO…" at bounding box center [507, 271] width 737 height 312
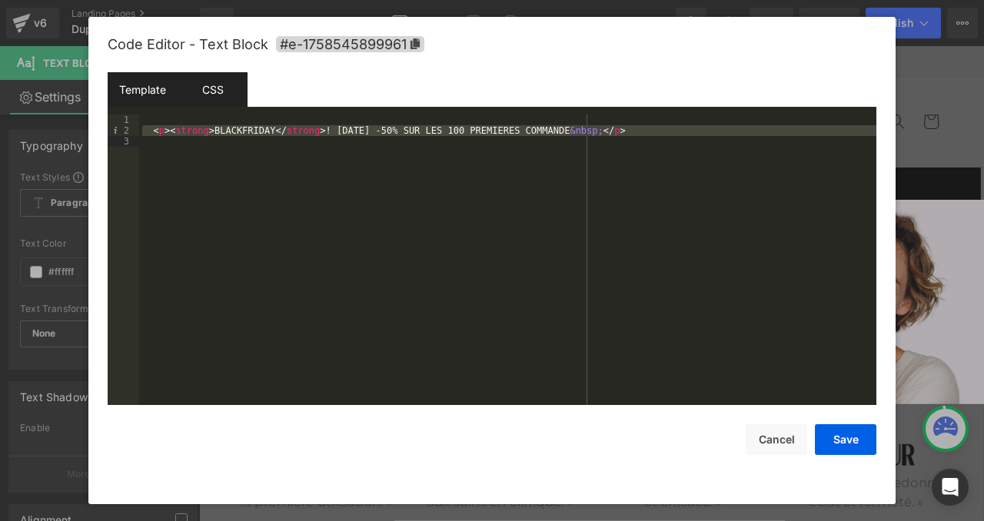
click at [216, 91] on div "CSS" at bounding box center [213, 89] width 70 height 35
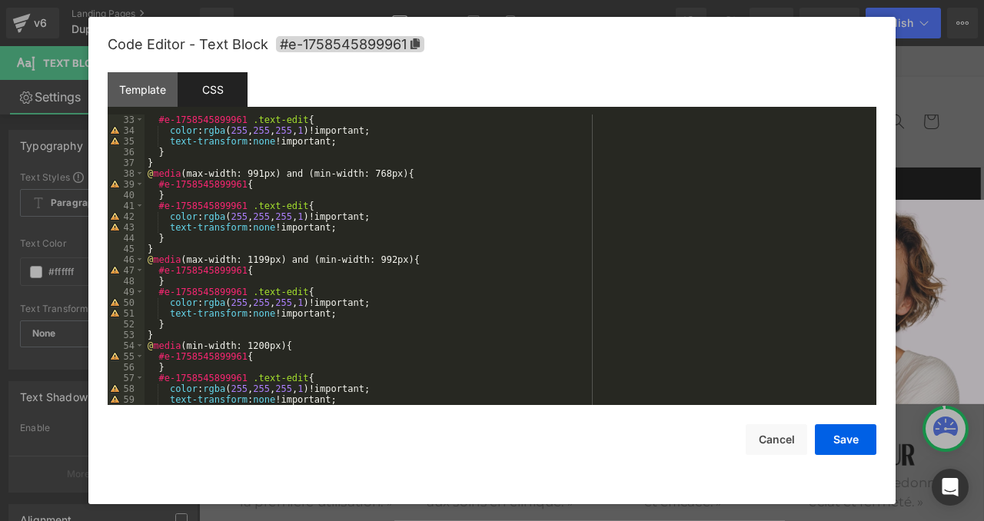
scroll to position [377, 0]
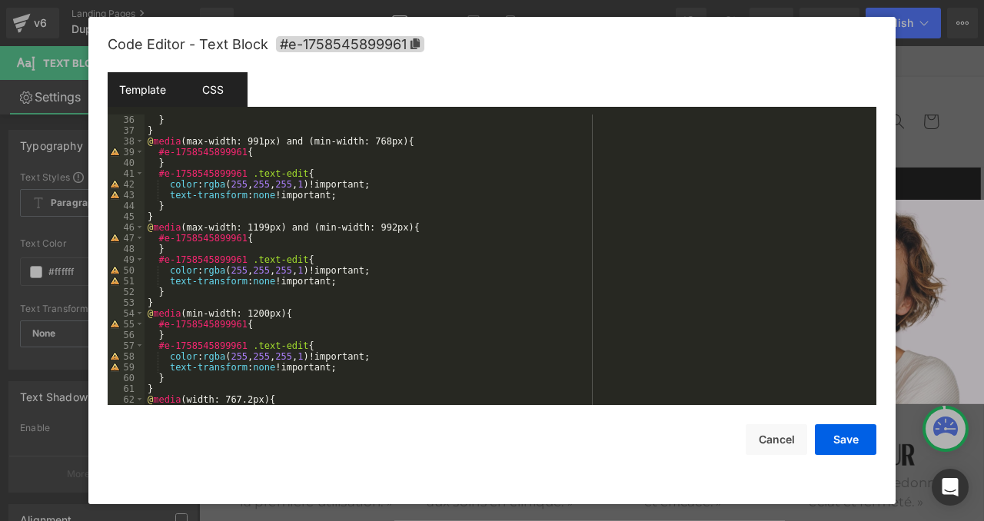
click at [146, 98] on div "Template" at bounding box center [143, 89] width 70 height 35
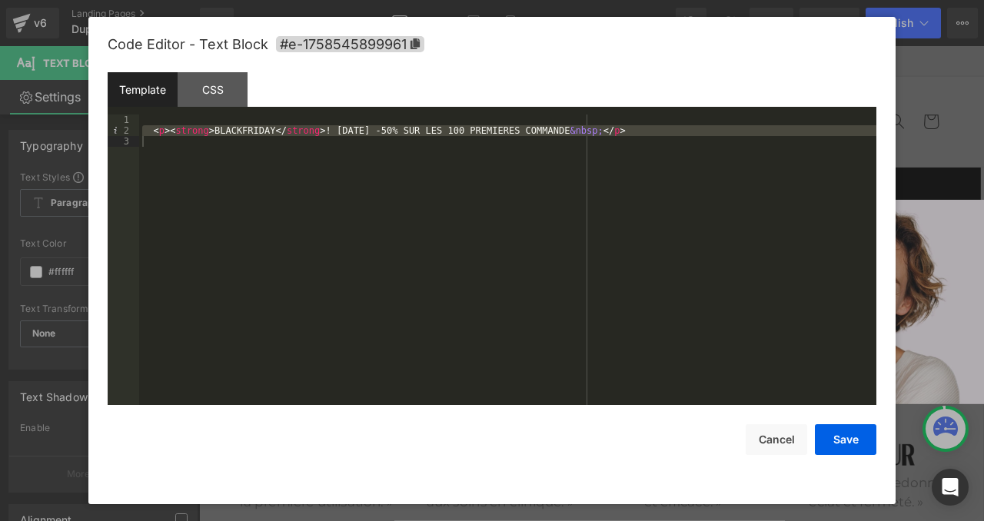
click at [210, 160] on div "< p > < strong > BLACKFRIDAY </ strong > ! [DATE] -50% SUR LES 100 PREMIERES CO…" at bounding box center [507, 271] width 737 height 312
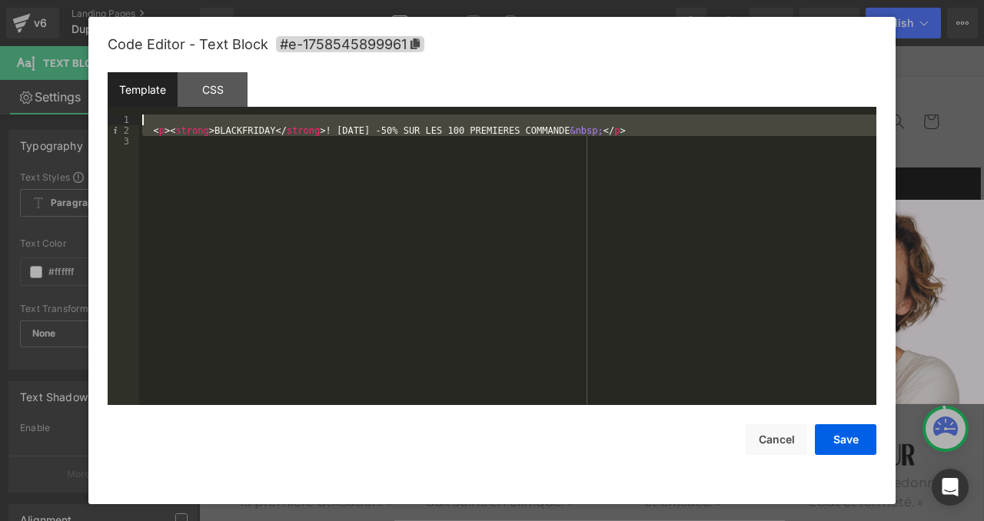
drag, startPoint x: 294, startPoint y: 153, endPoint x: 141, endPoint y: 108, distance: 160.1
click at [141, 108] on div "Template CSS 1 2 3 < p > < strong > BLACKFRIDAY </ strong > ! [DATE] -50% SUR L…" at bounding box center [492, 238] width 769 height 333
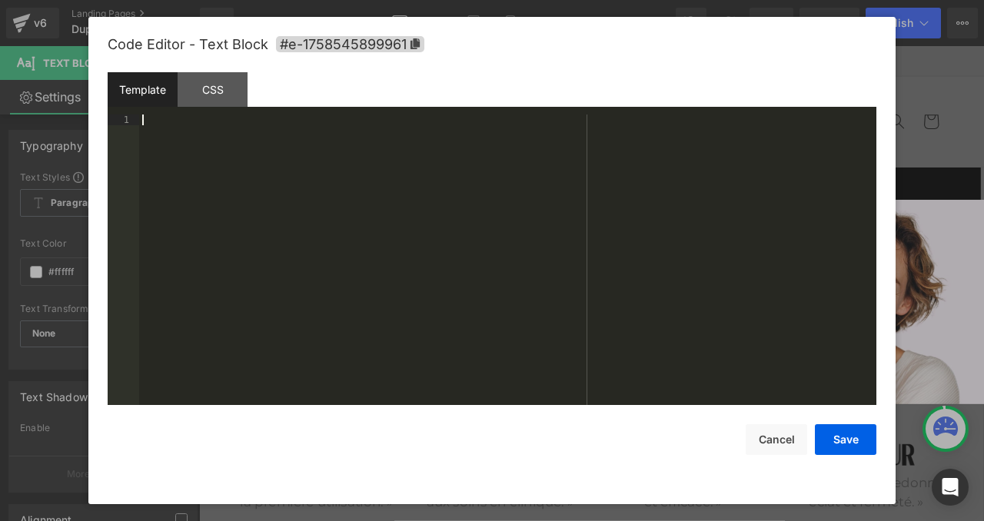
scroll to position [140, 0]
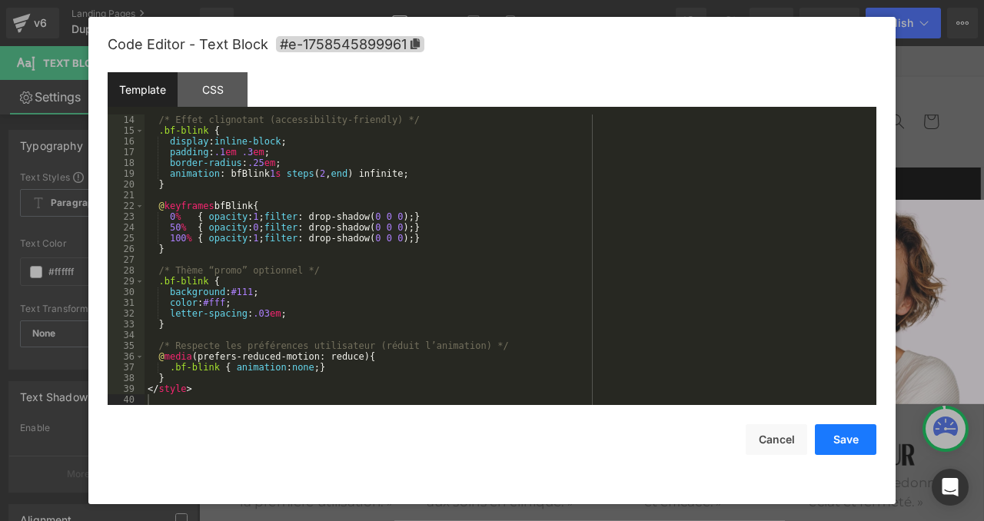
click at [846, 439] on button "Save" at bounding box center [846, 439] width 62 height 31
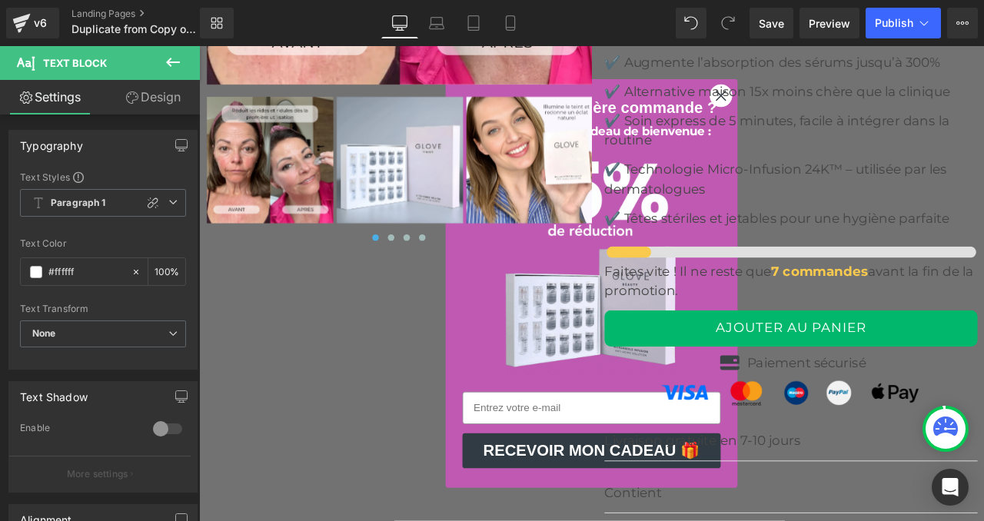
scroll to position [6591, 0]
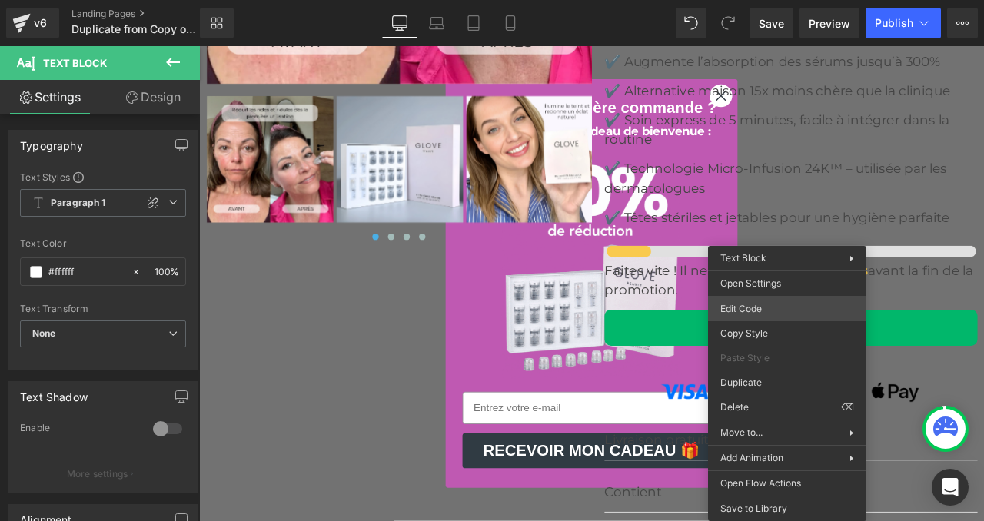
click at [755, 0] on div "Text Block You are previewing how the will restyle your page. You can not edit …" at bounding box center [492, 0] width 984 height 0
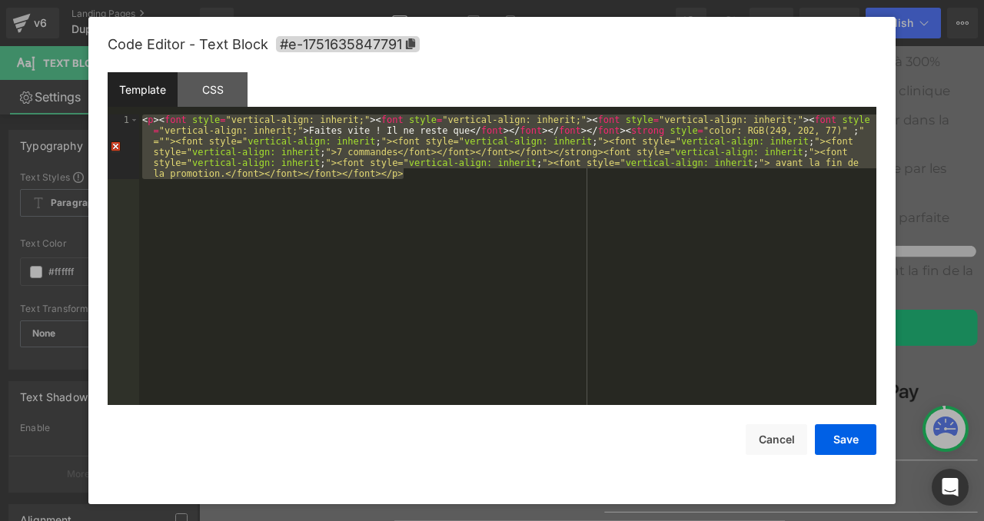
drag, startPoint x: 430, startPoint y: 177, endPoint x: 122, endPoint y: 111, distance: 314.4
click at [122, 111] on div "Template CSS 1 < p > < font style = "vertical-align: inherit;" > < font style =…" at bounding box center [492, 238] width 769 height 333
click at [793, 431] on button "Cancel" at bounding box center [777, 439] width 62 height 31
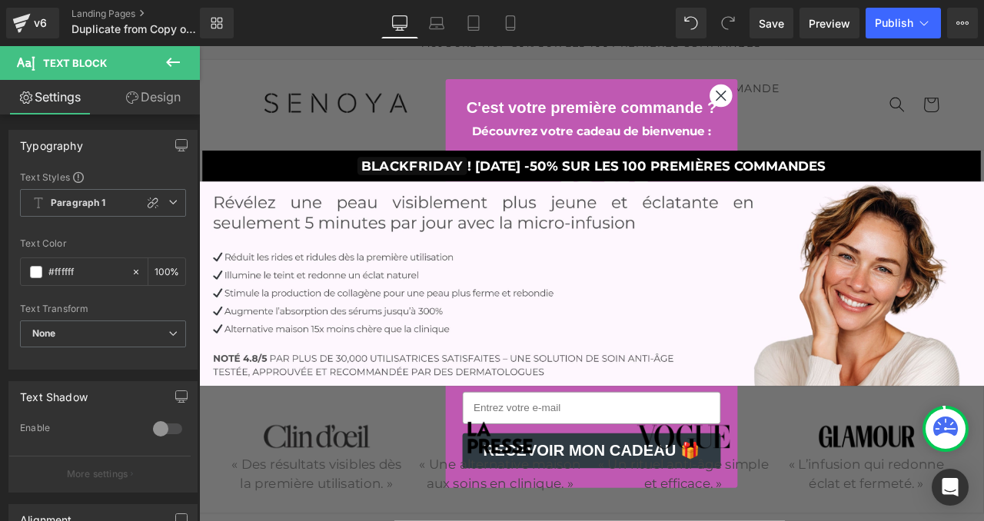
scroll to position [0, 0]
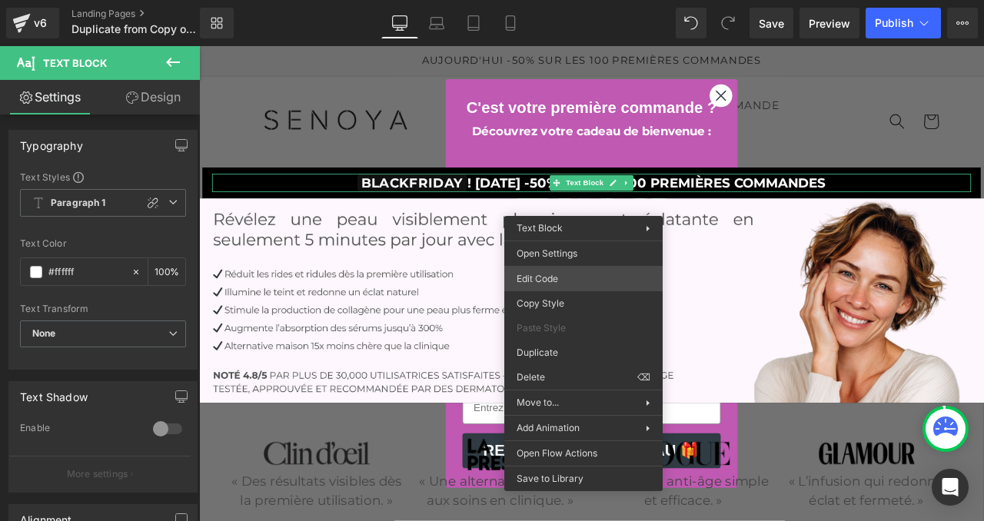
click at [542, 0] on div "Text Block You are previewing how the will restyle your page. You can not edit …" at bounding box center [492, 0] width 984 height 0
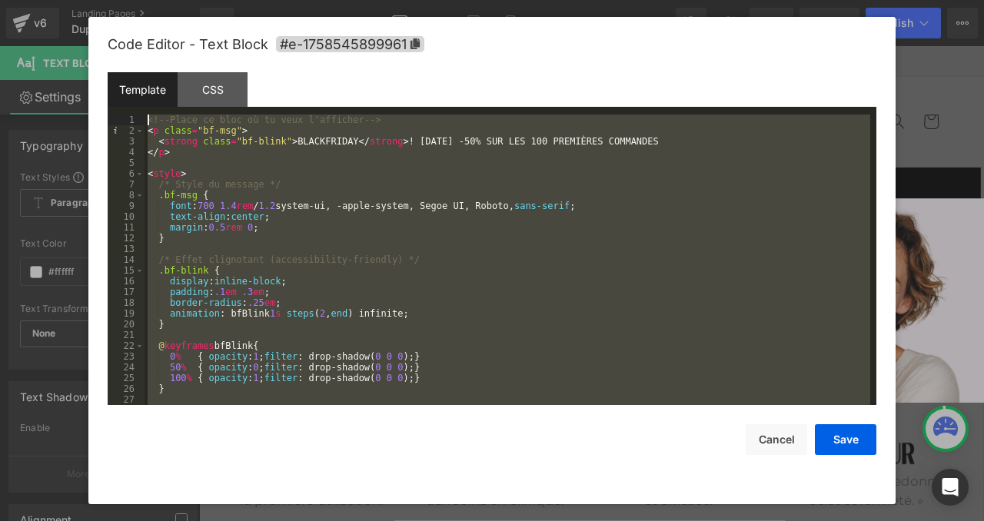
drag, startPoint x: 207, startPoint y: 390, endPoint x: 108, endPoint y: 25, distance: 377.7
click at [108, 25] on div "Code Editor - Text Block #e-1758545899961 Template CSS 1 2 3 4 5 6 7 8 9 10 11 …" at bounding box center [492, 260] width 769 height 487
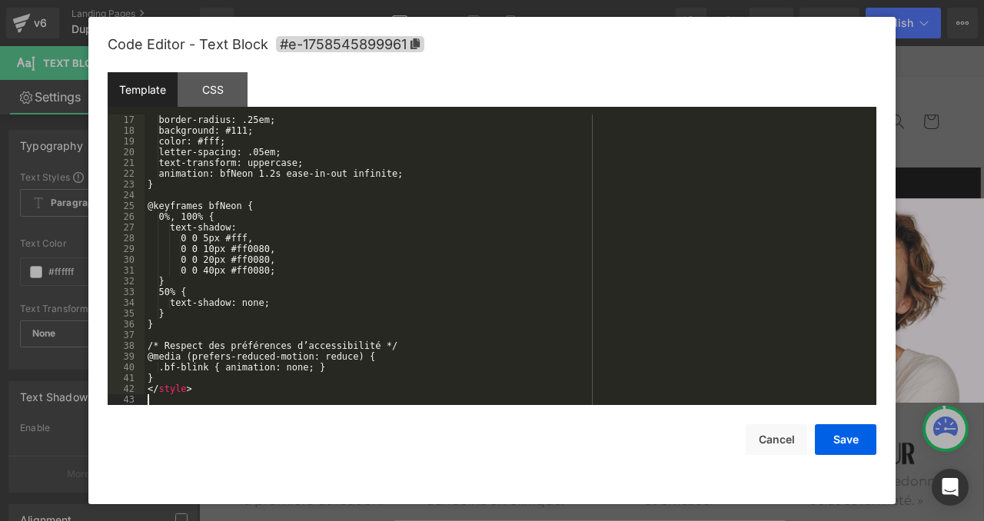
scroll to position [172, 0]
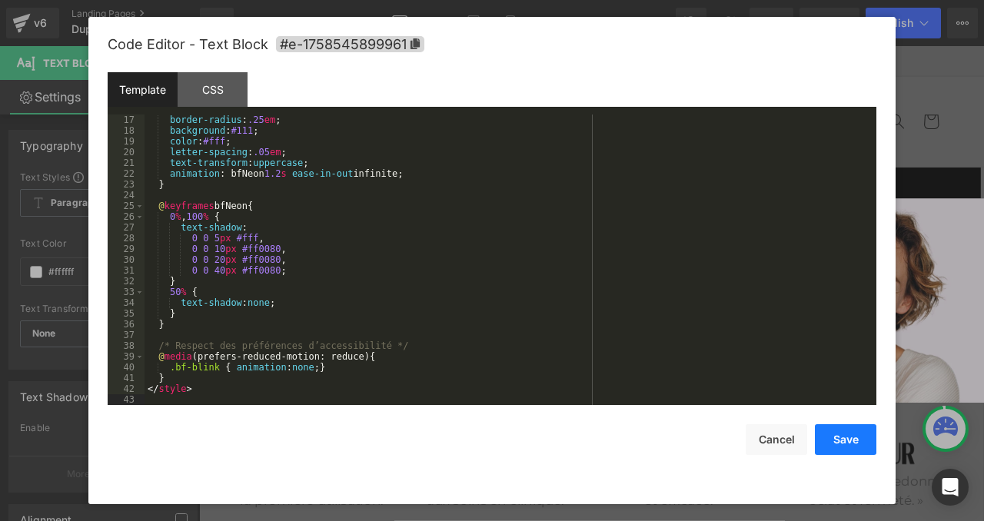
click at [843, 437] on button "Save" at bounding box center [846, 439] width 62 height 31
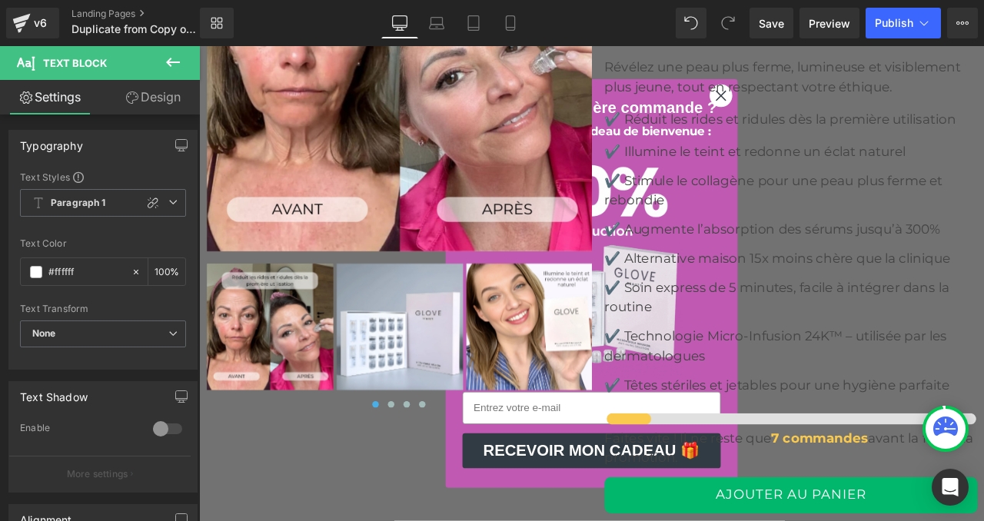
scroll to position [6488, 0]
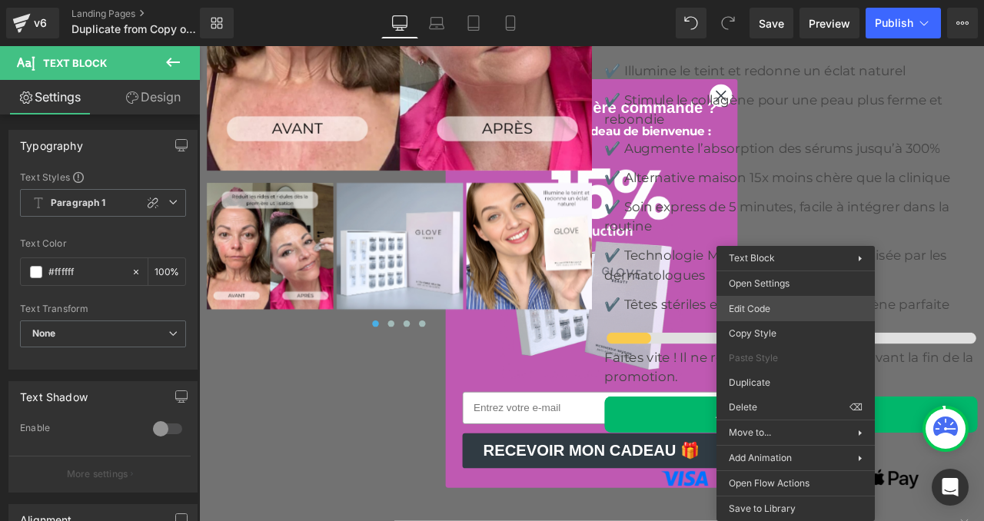
click at [754, 0] on div "Text Block You are previewing how the will restyle your page. You can not edit …" at bounding box center [492, 0] width 984 height 0
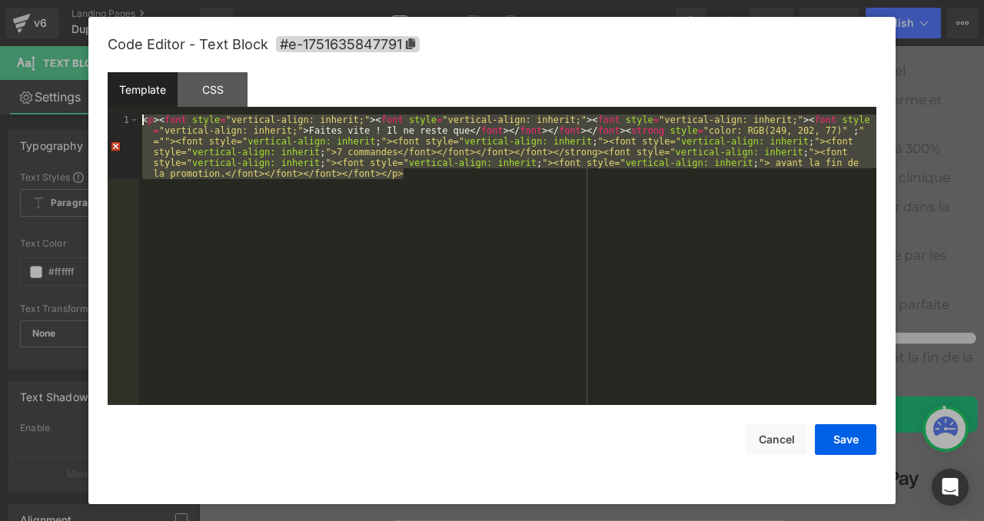
drag, startPoint x: 472, startPoint y: 186, endPoint x: 88, endPoint y: 86, distance: 396.5
click at [88, 86] on div "Code Editor - Text Block #e-1751635847791 Template CSS 1 < p > < font style = "…" at bounding box center [491, 260] width 807 height 487
click at [761, 446] on button "Cancel" at bounding box center [777, 439] width 62 height 31
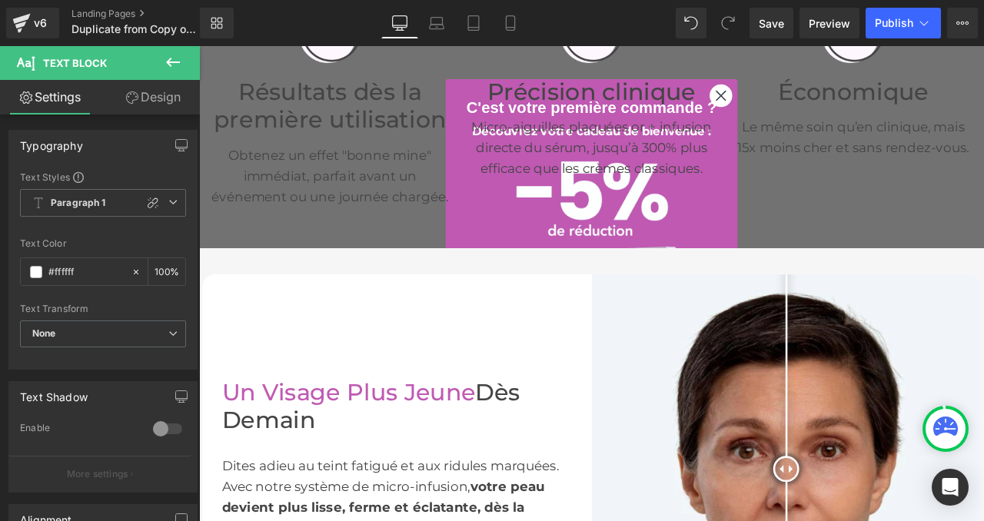
scroll to position [0, 0]
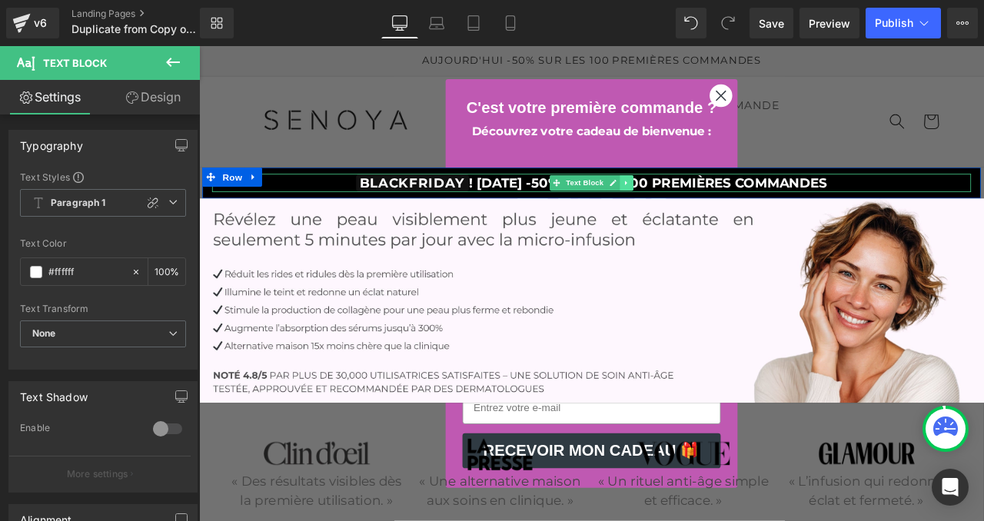
click at [708, 205] on icon at bounding box center [705, 208] width 8 height 9
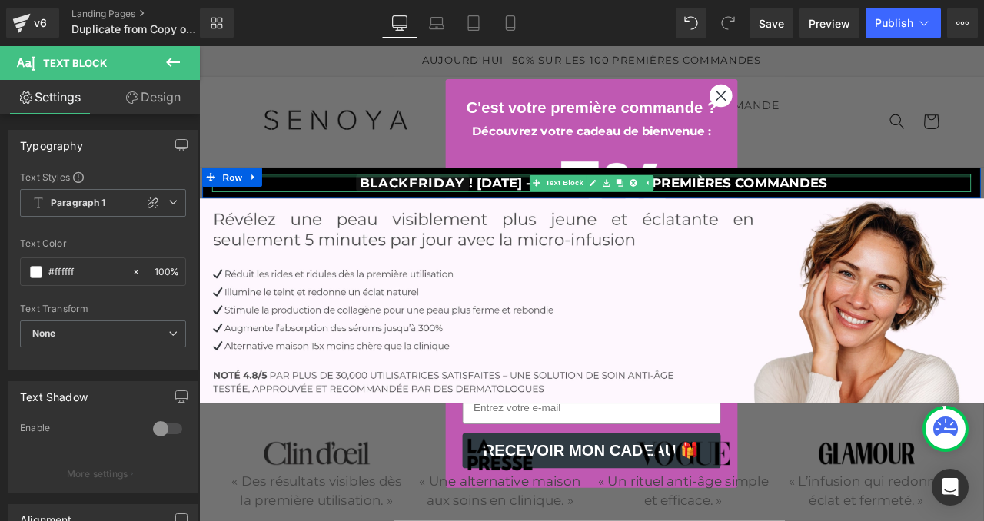
click at [546, 201] on div at bounding box center [665, 200] width 900 height 4
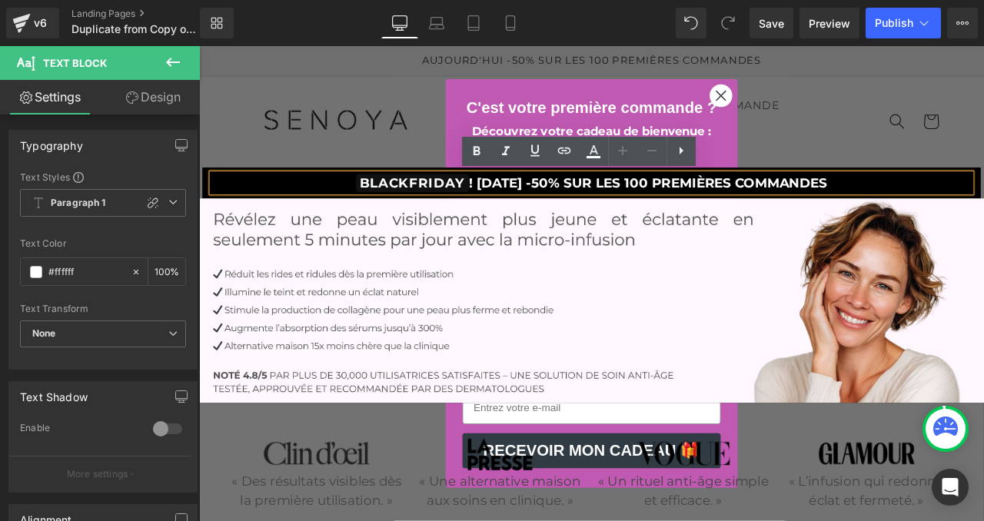
click at [913, 161] on div "Close dialog C'est votre première commande ? Découvrez votre cadeau de bienvenu…" at bounding box center [664, 327] width 930 height 563
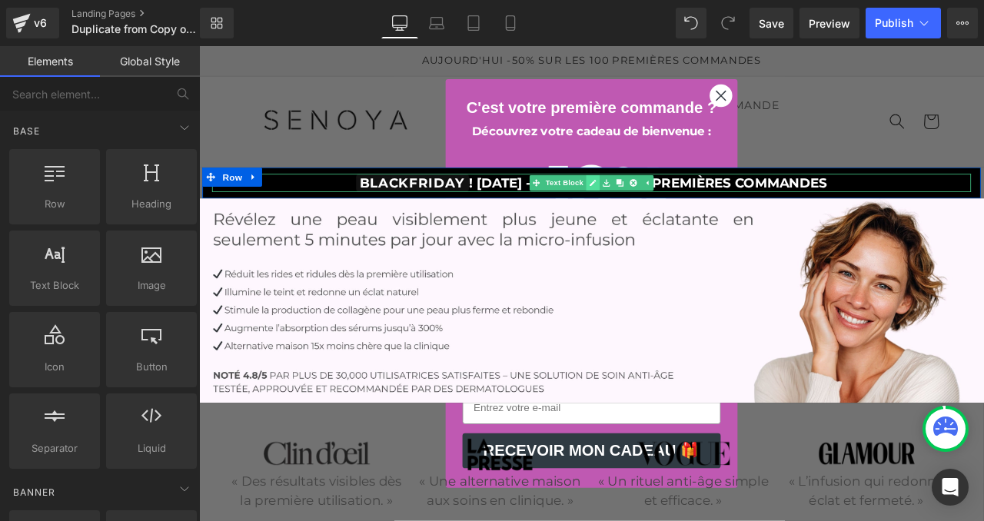
click at [667, 205] on icon at bounding box center [666, 209] width 8 height 8
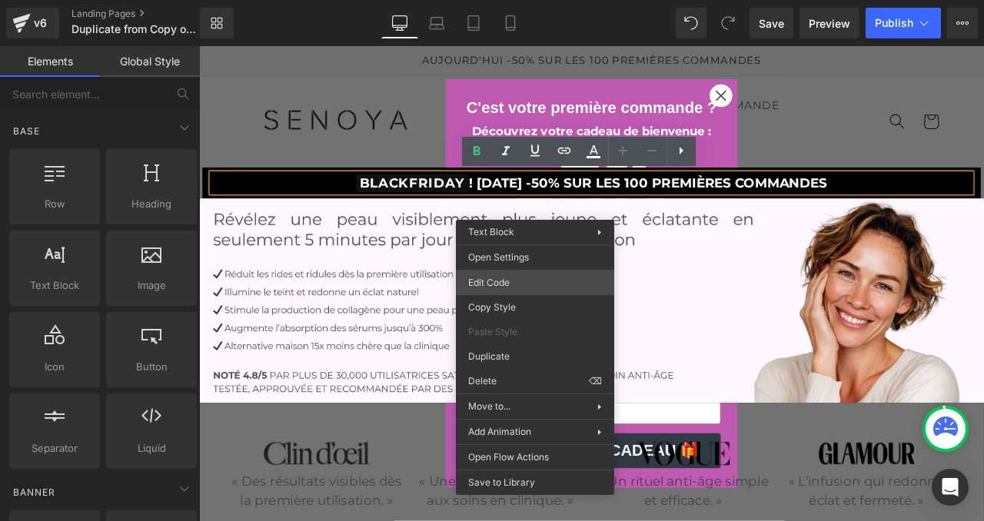
click at [487, 0] on div "Text Block You are previewing how the will restyle your page. You can not edit …" at bounding box center [492, 0] width 984 height 0
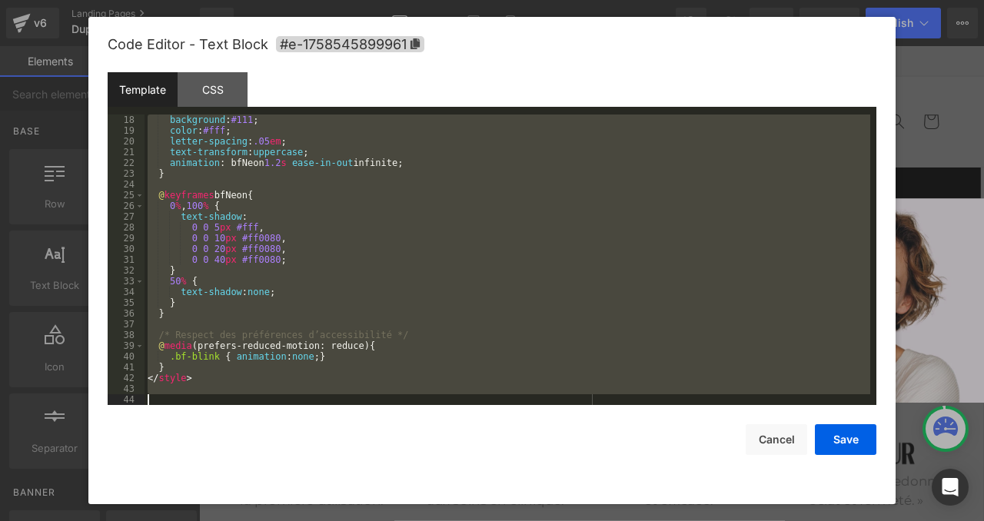
scroll to position [183, 0]
drag, startPoint x: 150, startPoint y: 123, endPoint x: 381, endPoint y: 504, distance: 445.7
click at [381, 504] on body "Text Block You are previewing how the will restyle your page. You can not edit …" at bounding box center [492, 260] width 984 height 521
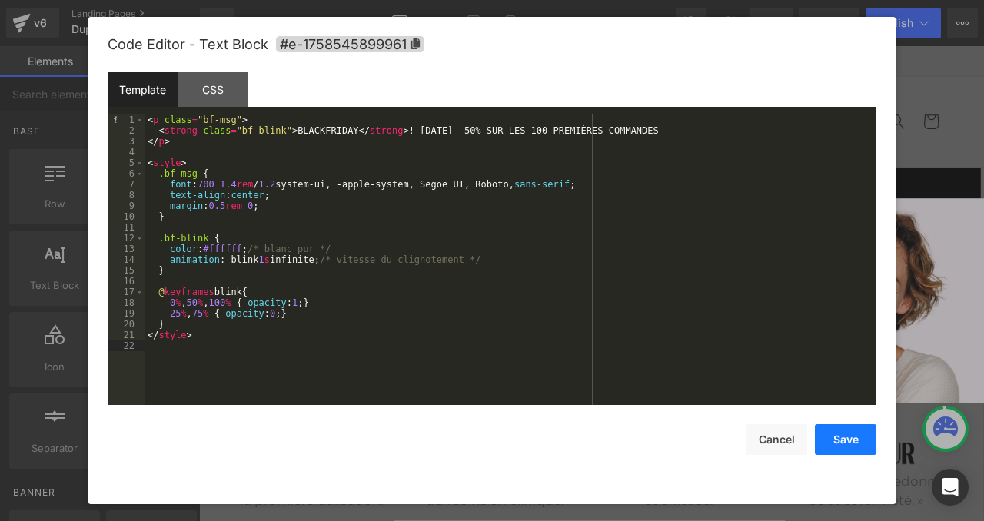
click at [847, 440] on button "Save" at bounding box center [846, 439] width 62 height 31
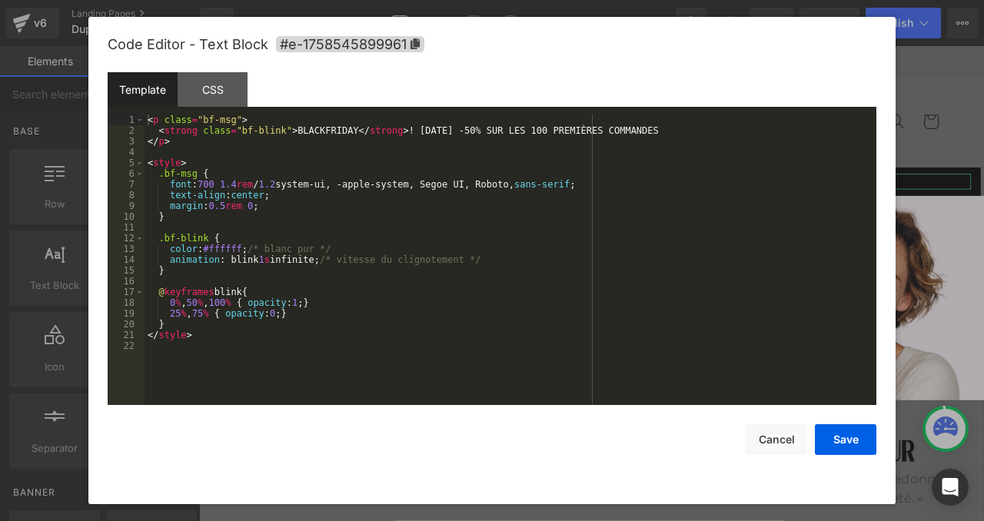
click at [538, 0] on div "Text Block You are previewing how the will restyle your page. You can not edit …" at bounding box center [492, 0] width 984 height 0
click at [269, 258] on div "< p class = "bf-msg" > < strong class = "bf-blink" > BLACKFRIDAY </ strong > ! …" at bounding box center [511, 271] width 732 height 312
click at [841, 434] on button "Save" at bounding box center [846, 439] width 62 height 31
click at [545, 0] on div "Text Block You are previewing how the will restyle your page. You can not edit …" at bounding box center [492, 0] width 984 height 0
click at [270, 261] on div "< p class = "bf-msg" > < strong class = "bf-blink" > BLACKFRIDAY </ strong > ! …" at bounding box center [511, 271] width 732 height 312
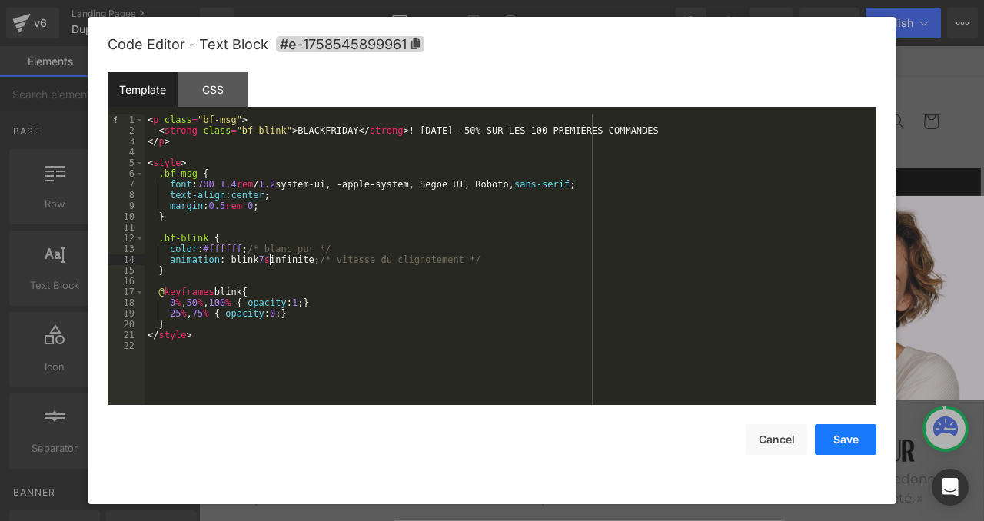
click at [833, 445] on button "Save" at bounding box center [846, 439] width 62 height 31
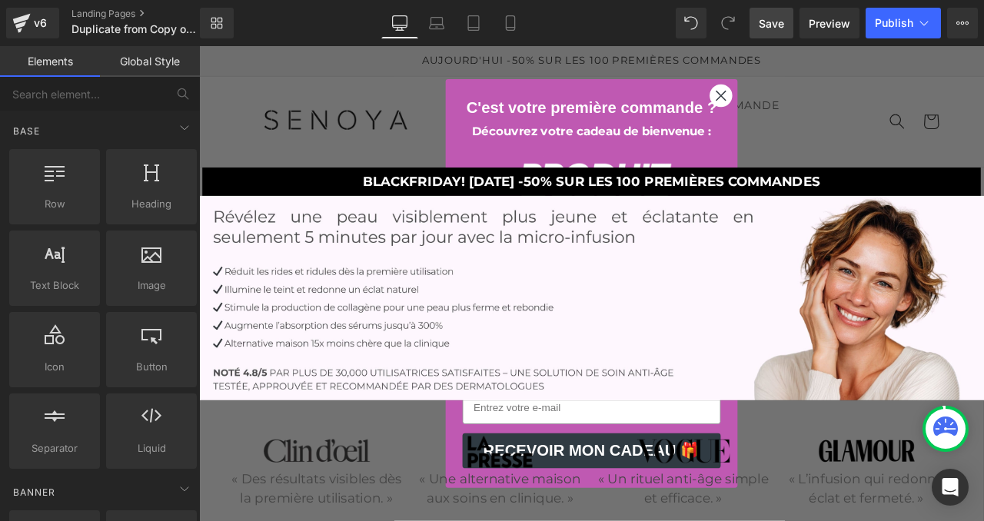
drag, startPoint x: 767, startPoint y: 22, endPoint x: 544, endPoint y: 334, distance: 382.5
click at [767, 22] on span "Save" at bounding box center [771, 23] width 25 height 16
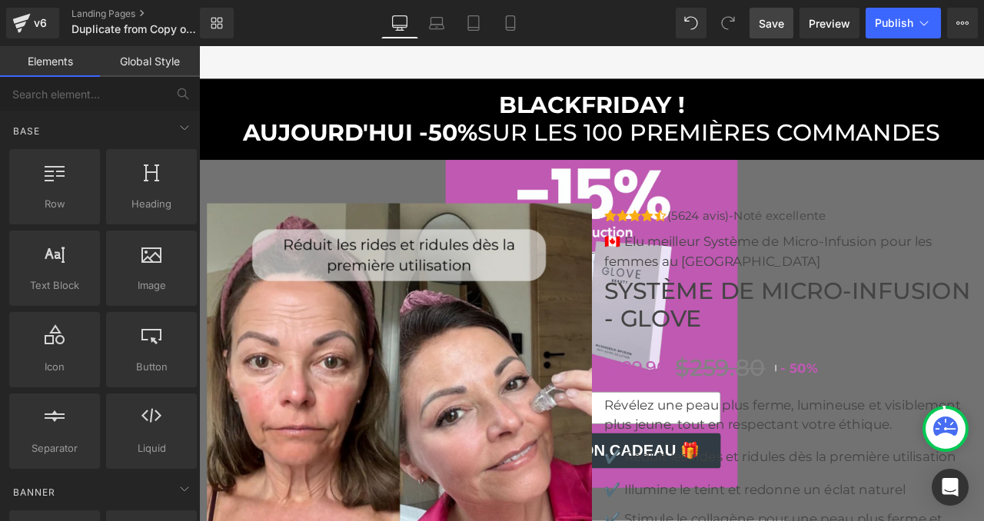
scroll to position [5990, 0]
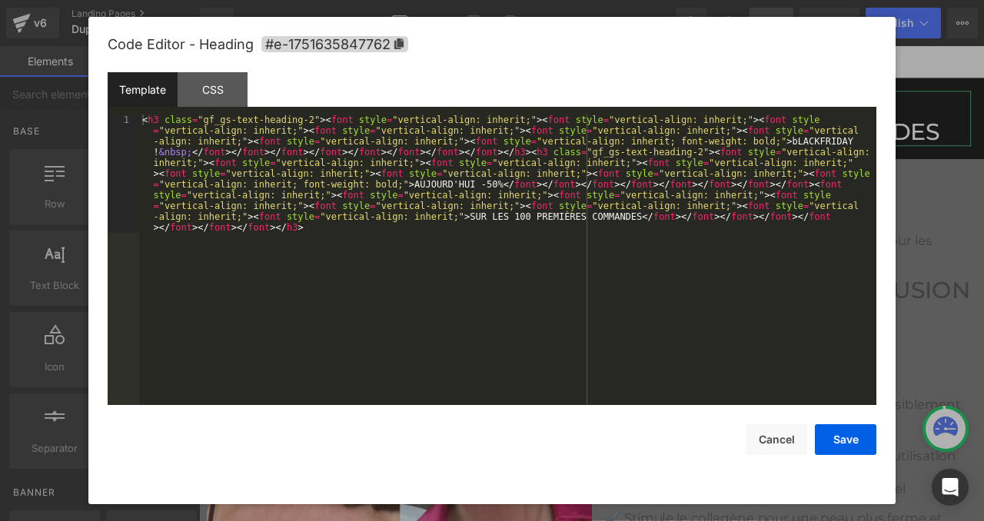
click at [551, 0] on div "Text Block You are previewing how the will restyle your page. You can not edit …" at bounding box center [492, 0] width 984 height 0
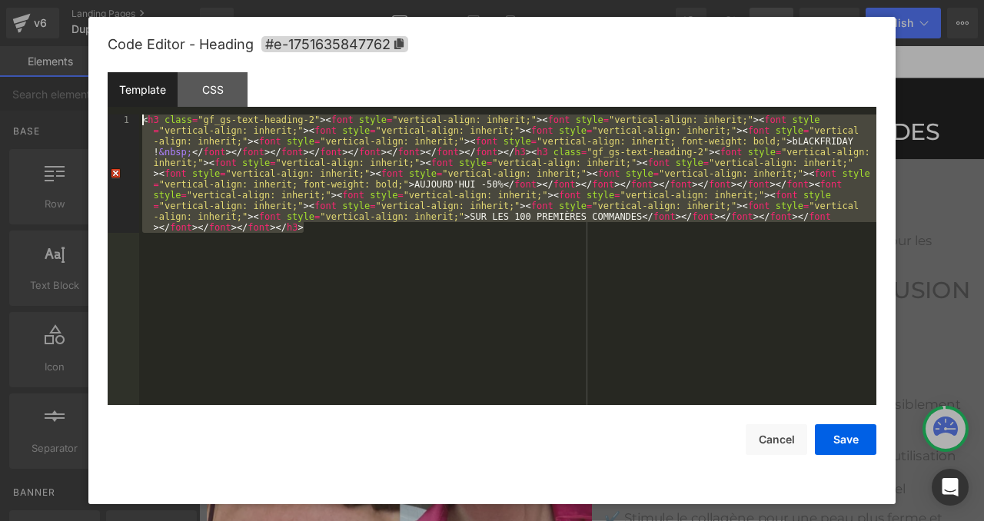
drag, startPoint x: 379, startPoint y: 241, endPoint x: 120, endPoint y: 97, distance: 296.3
click at [120, 97] on div "Template CSS 1 < h3 class = "gf_gs-text-heading-2" > < font style = "vertical-a…" at bounding box center [492, 238] width 769 height 333
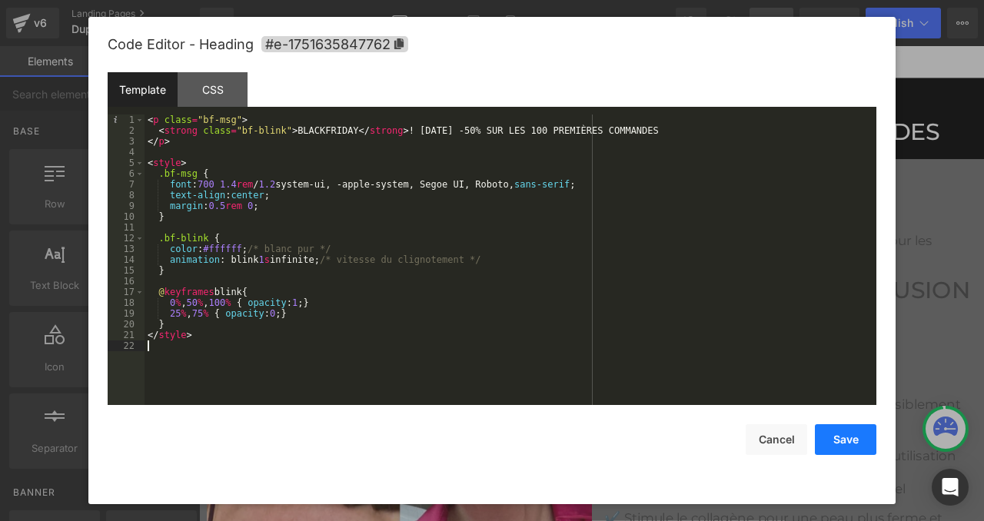
click at [834, 437] on button "Save" at bounding box center [846, 439] width 62 height 31
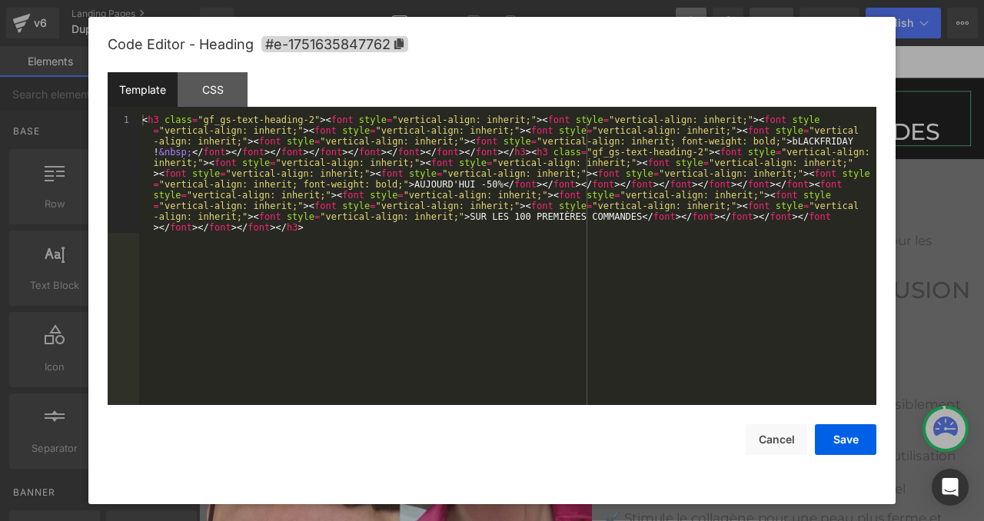
click at [538, 0] on div "Text Block You are previewing how the will restyle your page. You can not edit …" at bounding box center [492, 0] width 984 height 0
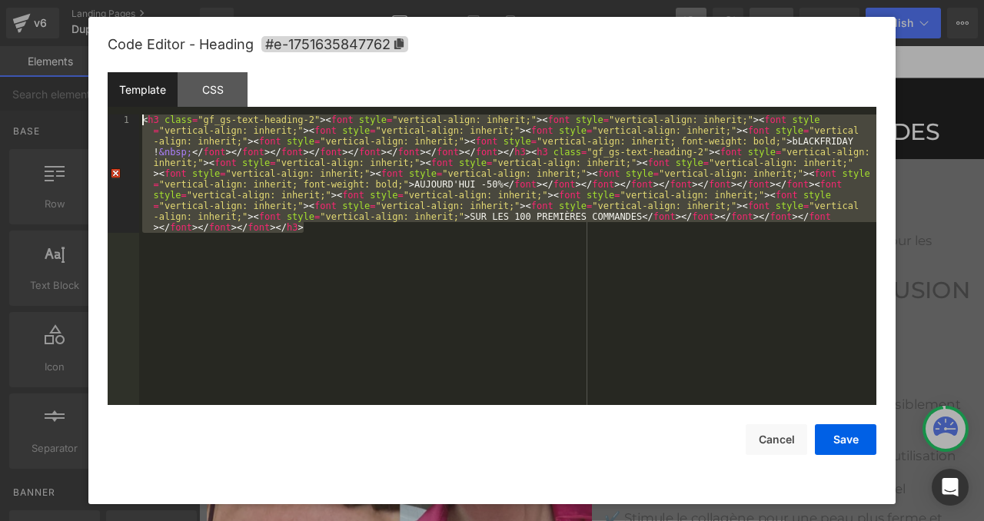
drag, startPoint x: 347, startPoint y: 236, endPoint x: 135, endPoint y: 85, distance: 260.1
click at [135, 85] on div "Template CSS 1 < h3 class = "gf_gs-text-heading-2" > < font style = "vertical-a…" at bounding box center [492, 238] width 769 height 333
click at [955, 187] on div at bounding box center [492, 260] width 984 height 521
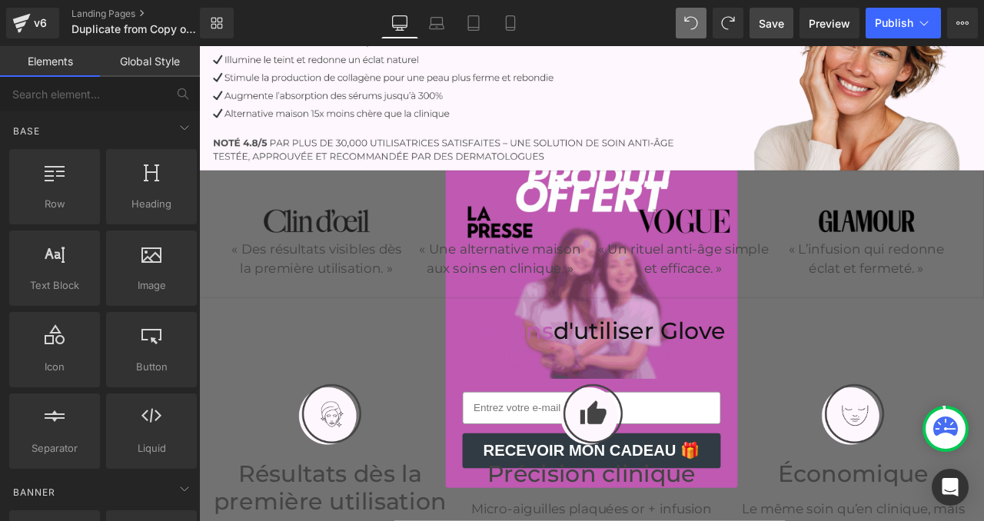
scroll to position [0, 0]
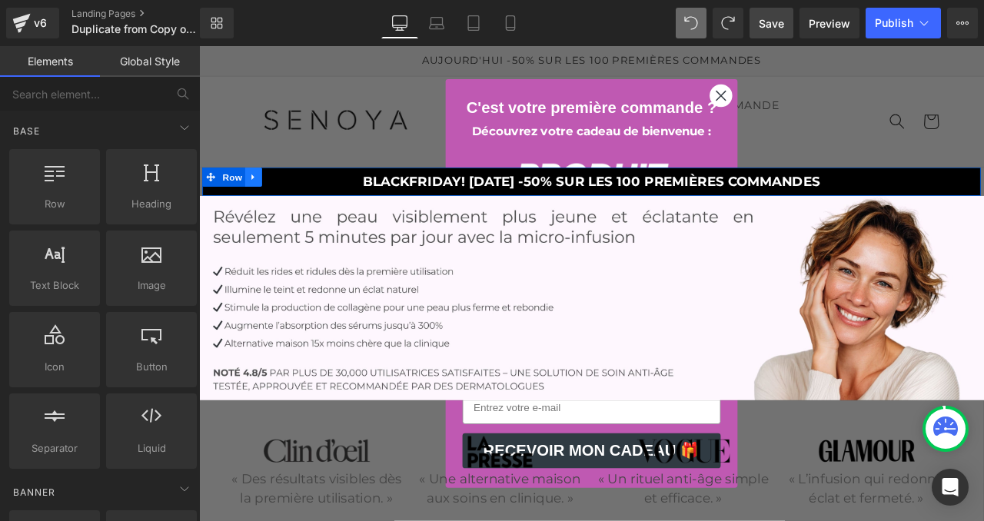
click at [259, 201] on icon at bounding box center [263, 202] width 11 height 12
click at [279, 202] on icon at bounding box center [283, 201] width 11 height 11
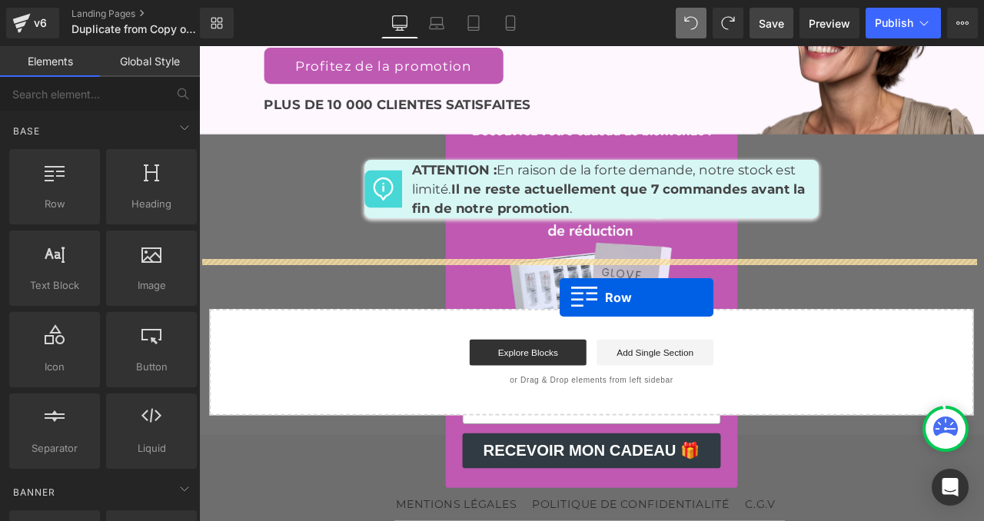
scroll to position [8102, 0]
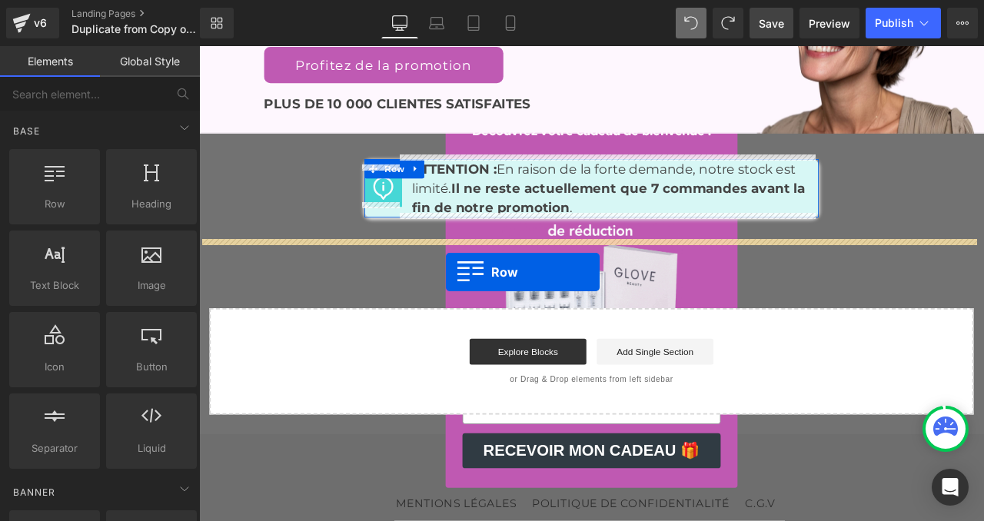
drag, startPoint x: 206, startPoint y: 233, endPoint x: 492, endPoint y: 314, distance: 297.4
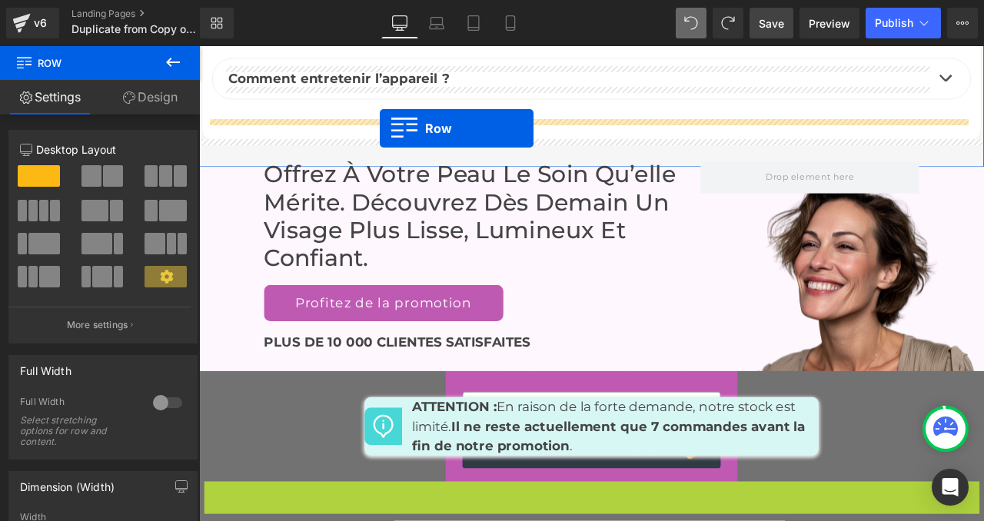
scroll to position [7776, 0]
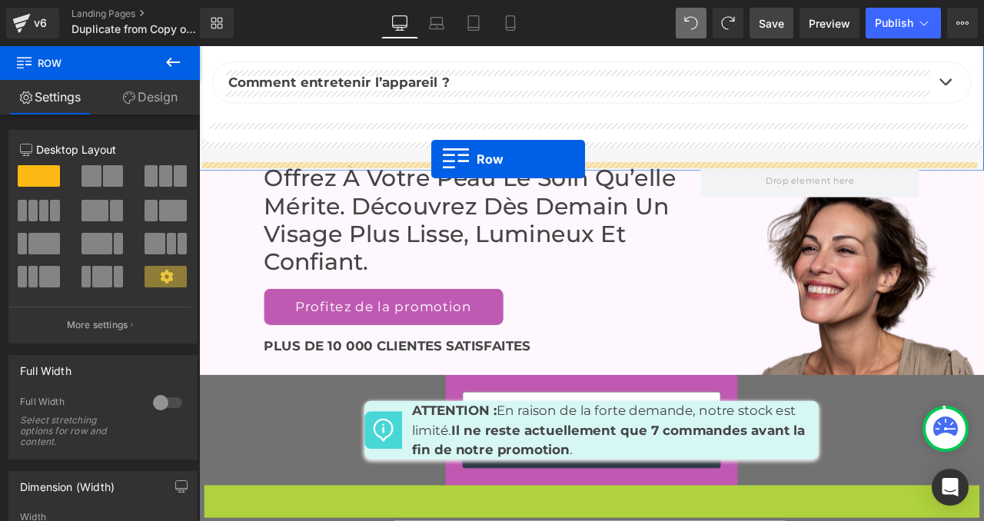
drag, startPoint x: 207, startPoint y: 520, endPoint x: 474, endPoint y: 181, distance: 431.9
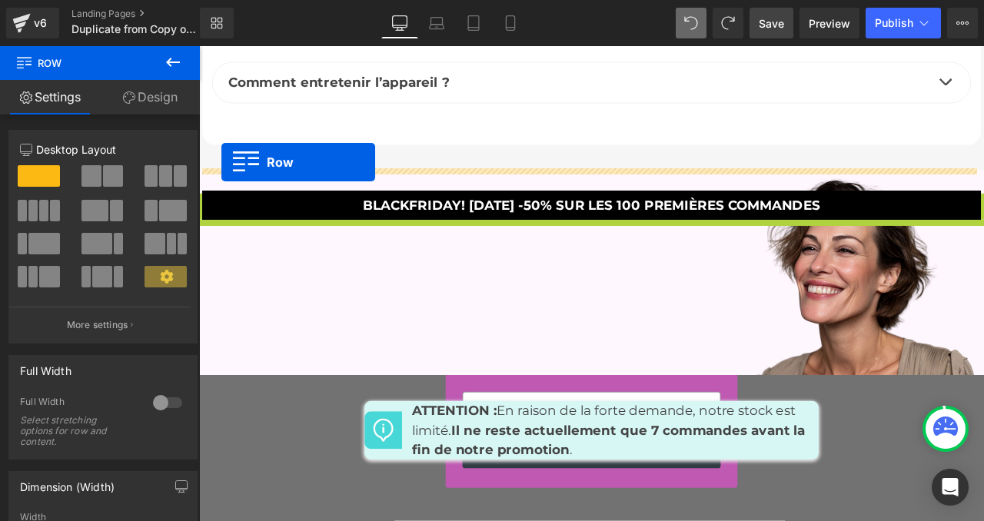
drag, startPoint x: 205, startPoint y: 230, endPoint x: 225, endPoint y: 183, distance: 51.0
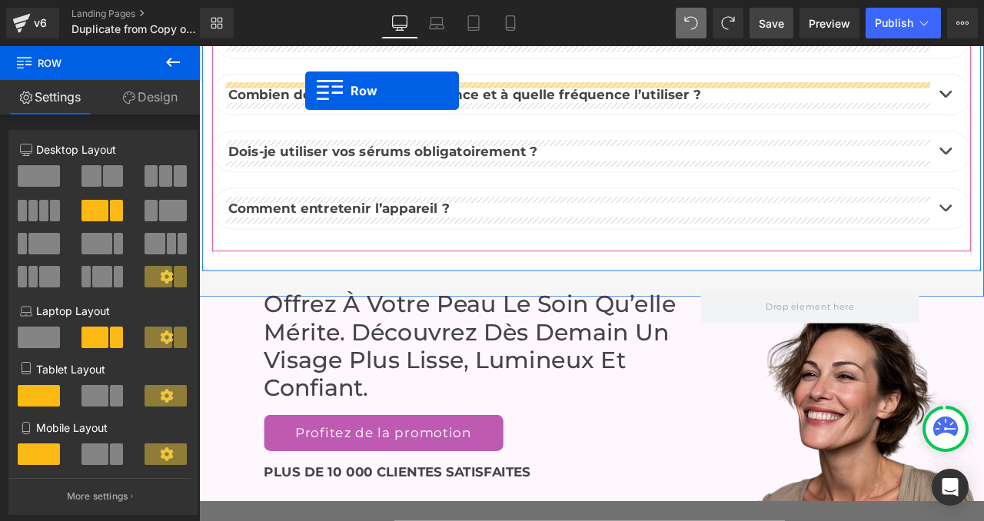
scroll to position [7565, 0]
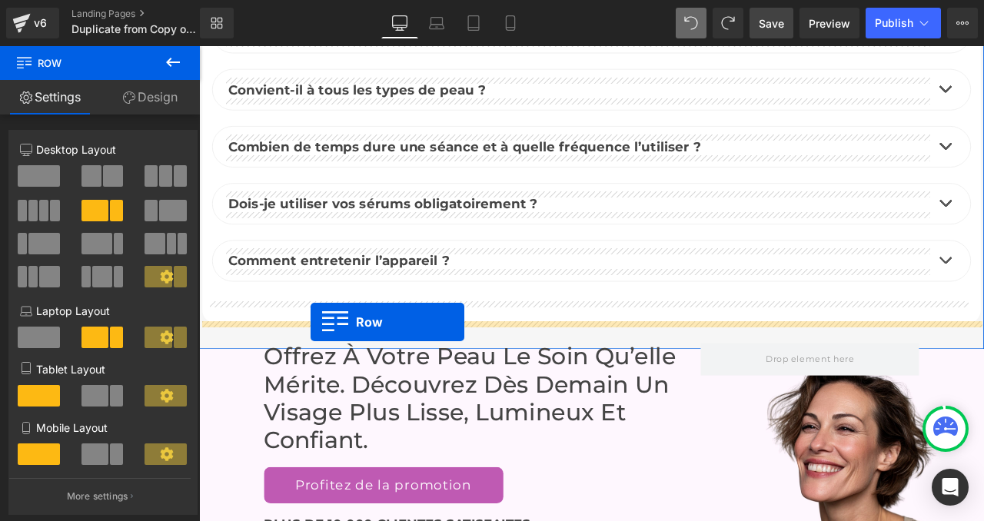
drag, startPoint x: 215, startPoint y: 544, endPoint x: 331, endPoint y: 374, distance: 206.2
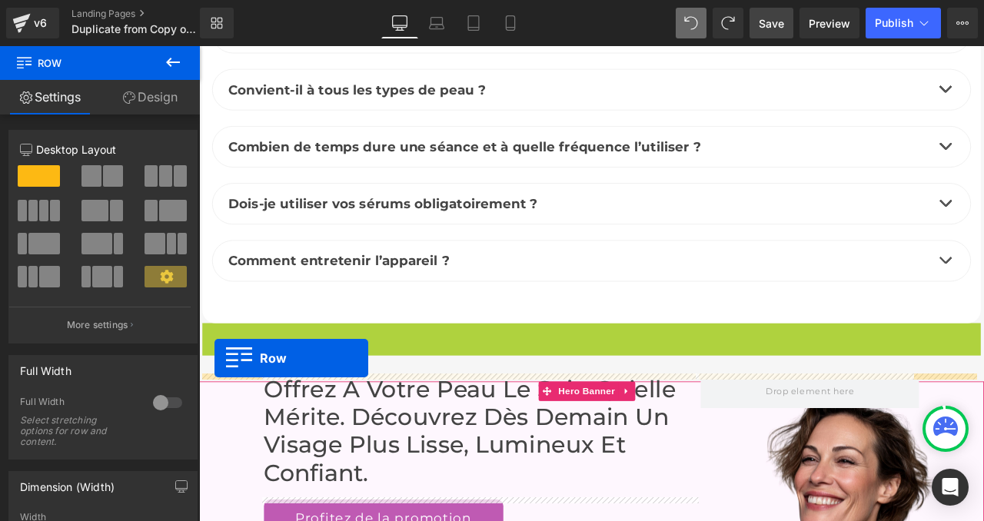
drag, startPoint x: 208, startPoint y: 382, endPoint x: 218, endPoint y: 416, distance: 35.1
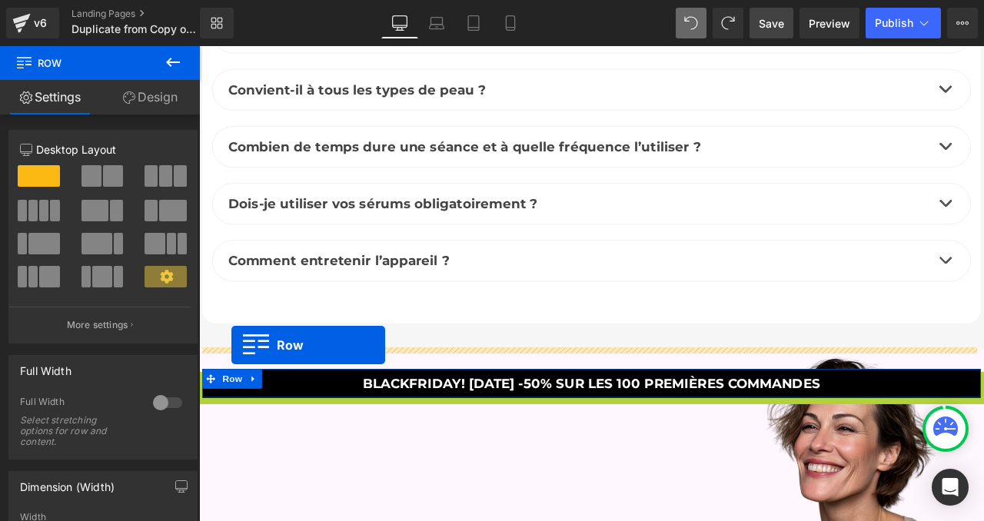
drag, startPoint x: 207, startPoint y: 444, endPoint x: 238, endPoint y: 401, distance: 52.9
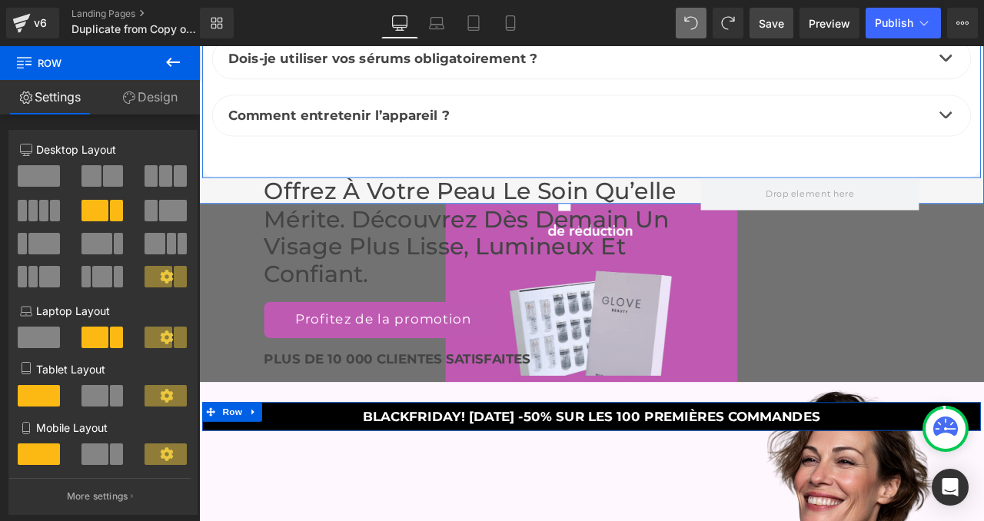
scroll to position [7738, 0]
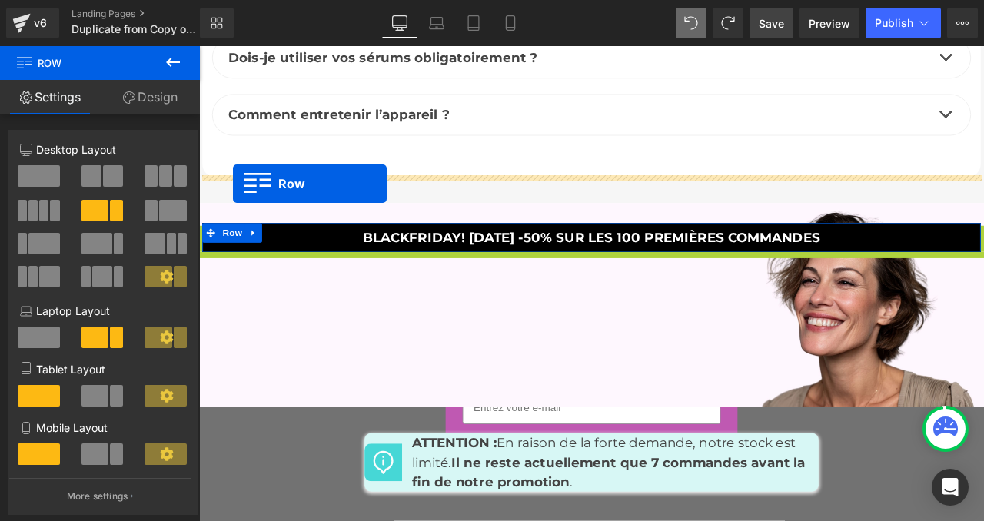
drag, startPoint x: 206, startPoint y: 269, endPoint x: 239, endPoint y: 209, distance: 68.5
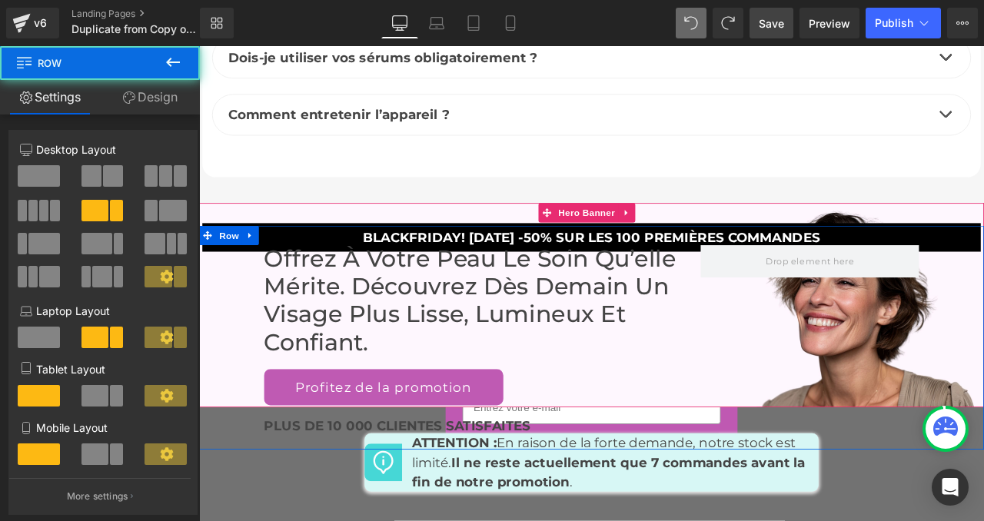
click at [328, 264] on div "Offrez à votre peau le soin qu’elle mérite. découvrez dès [DATE] un visage plus…" at bounding box center [664, 391] width 930 height 265
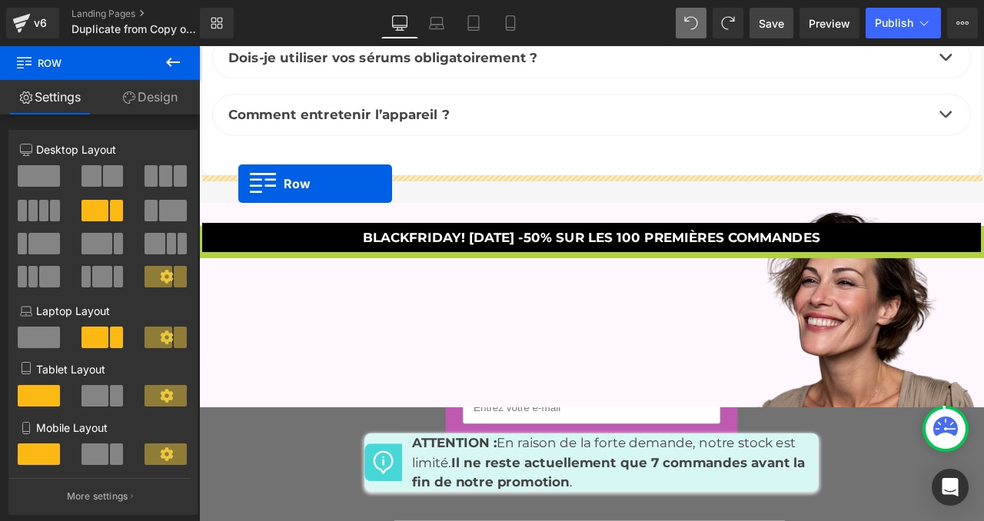
drag, startPoint x: 201, startPoint y: 274, endPoint x: 245, endPoint y: 209, distance: 78.7
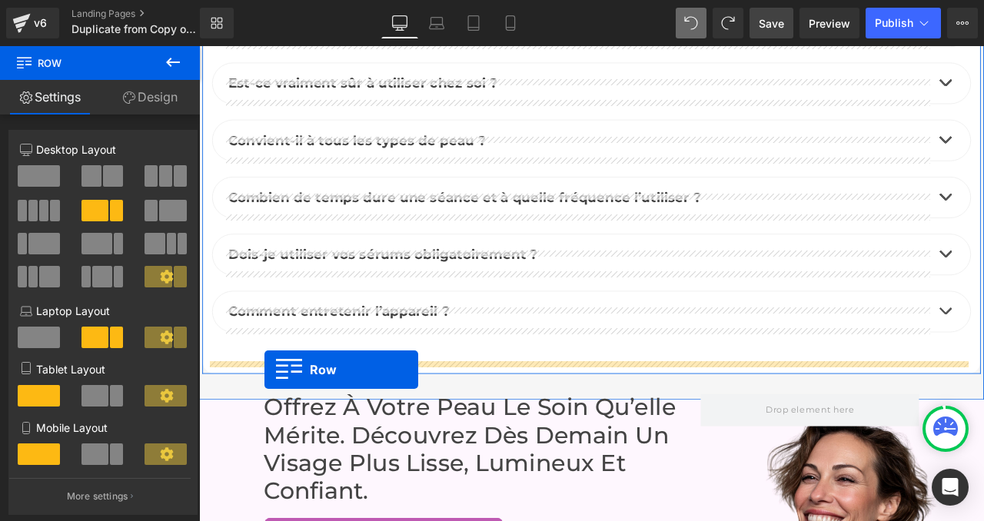
scroll to position [7524, 0]
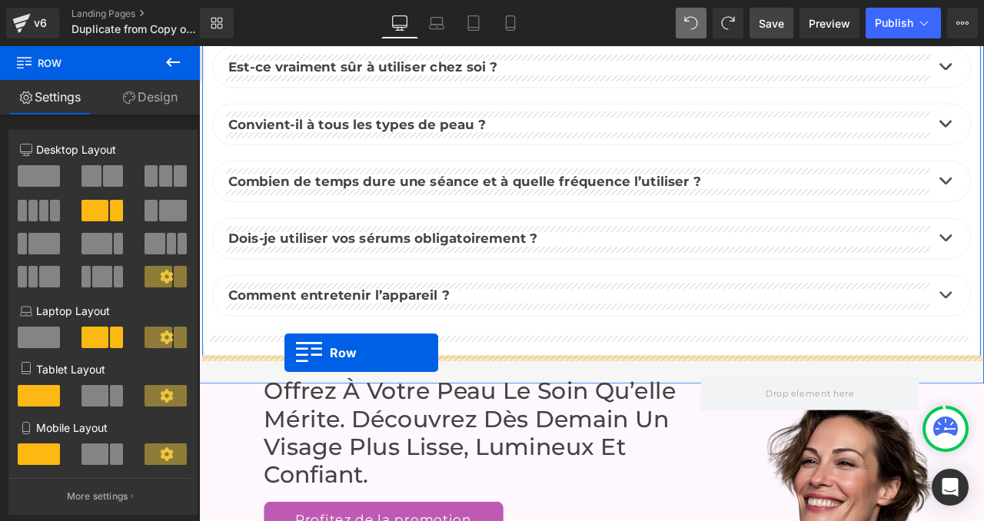
drag, startPoint x: 206, startPoint y: 225, endPoint x: 301, endPoint y: 410, distance: 208.0
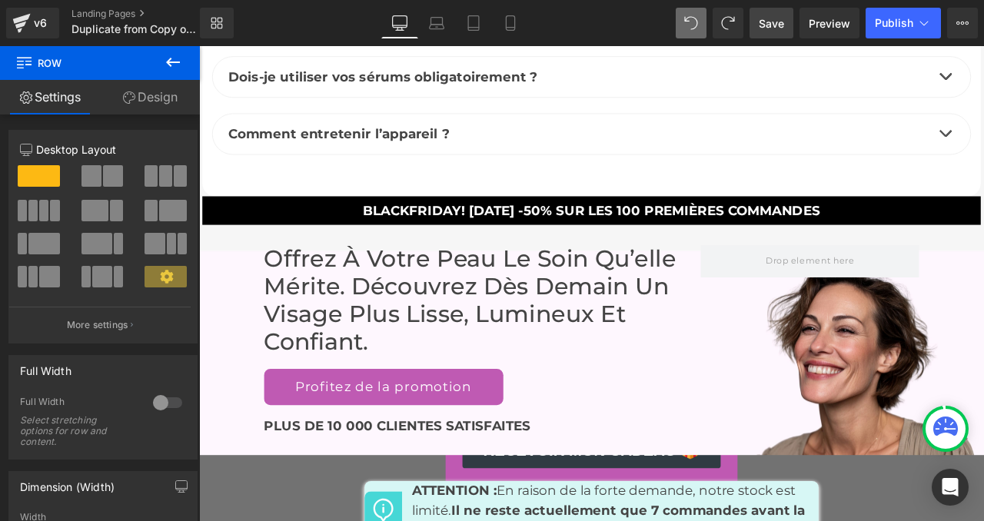
scroll to position [7772, 0]
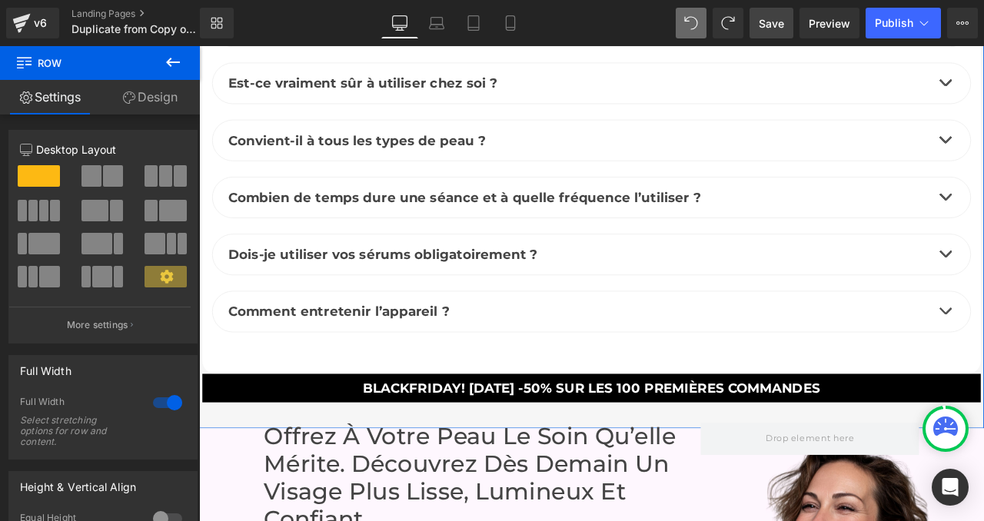
scroll to position [7473, 0]
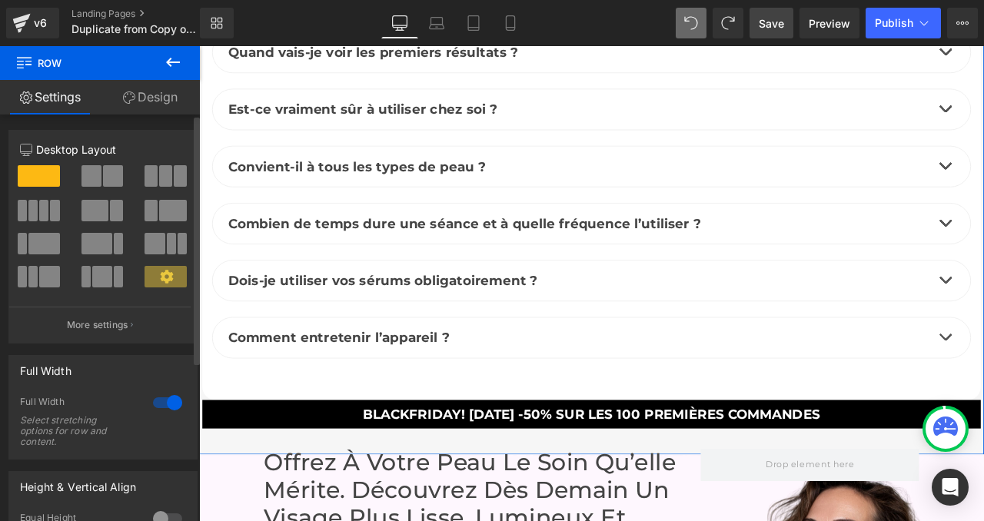
click at [166, 116] on div "12 12 12 Column Size Customizer 12 Desktop Layout Laptop Layout Tablet Layout M…" at bounding box center [103, 421] width 207 height 613
click at [165, 106] on link "Design" at bounding box center [150, 97] width 100 height 35
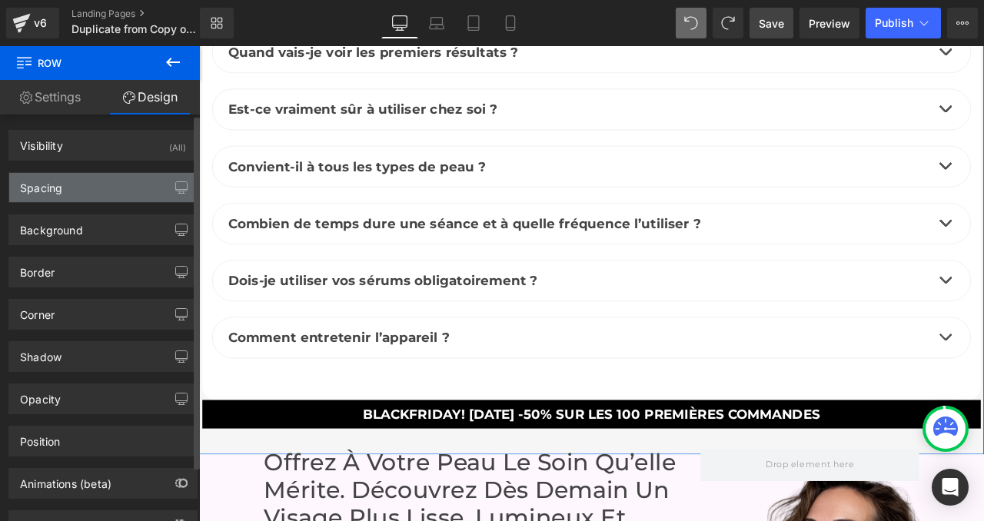
click at [75, 185] on div "Spacing" at bounding box center [103, 187] width 188 height 29
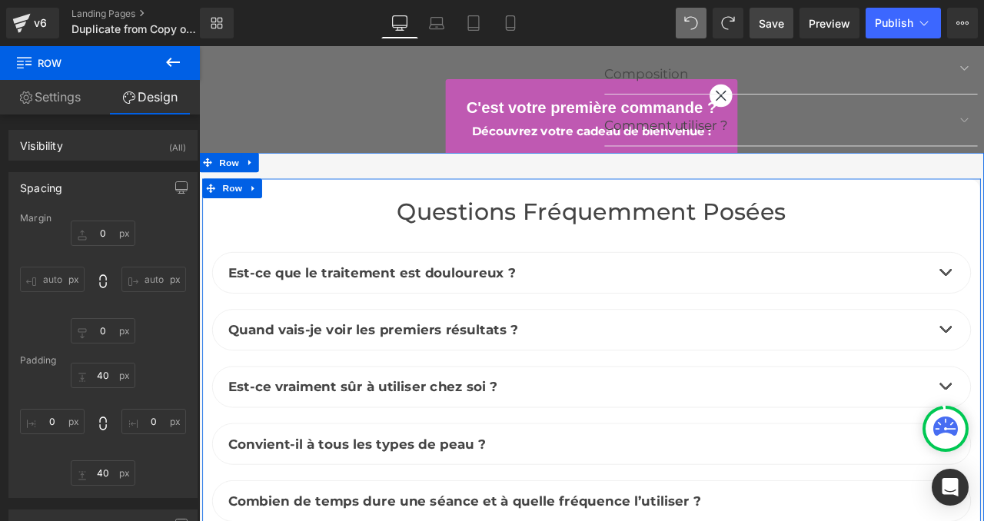
scroll to position [7461, 0]
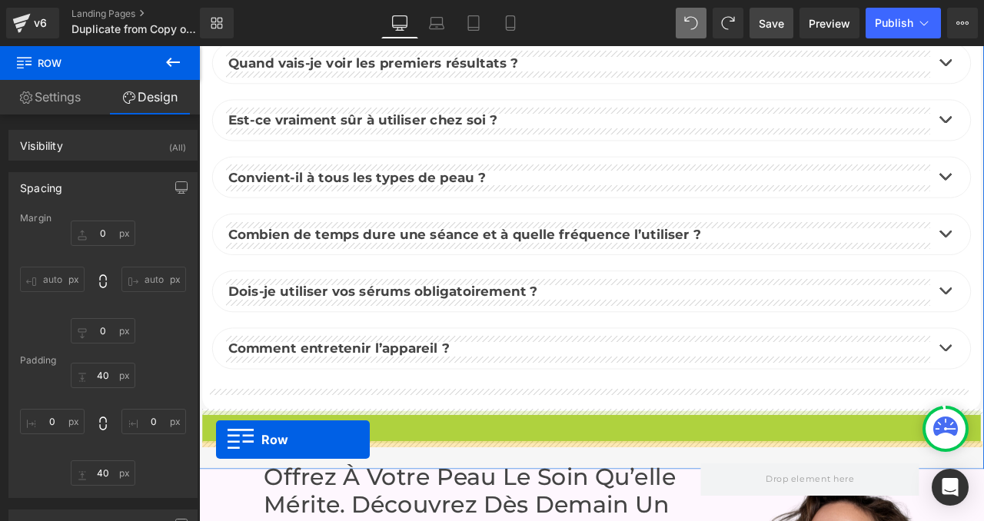
drag, startPoint x: 213, startPoint y: 492, endPoint x: 219, endPoint y: 513, distance: 21.7
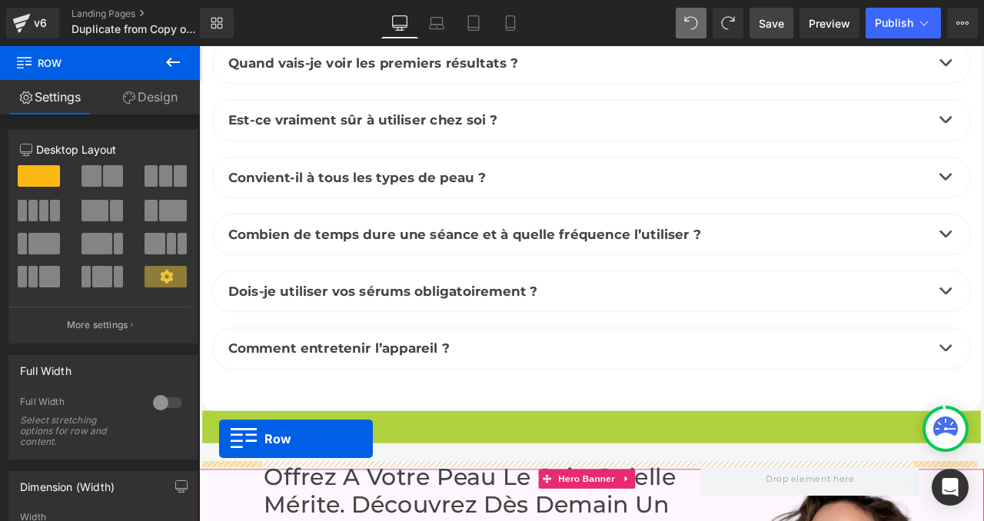
drag, startPoint x: 207, startPoint y: 494, endPoint x: 223, endPoint y: 511, distance: 23.4
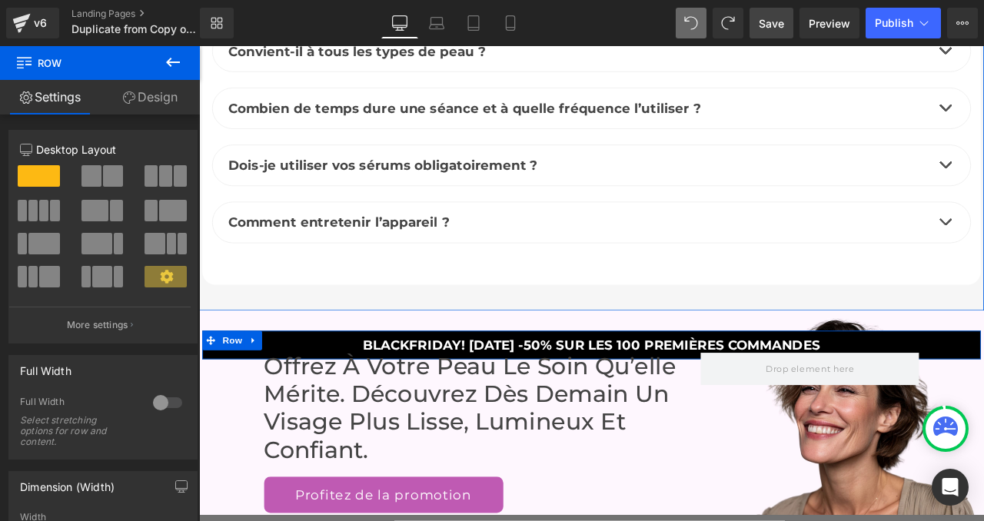
scroll to position [7621, 0]
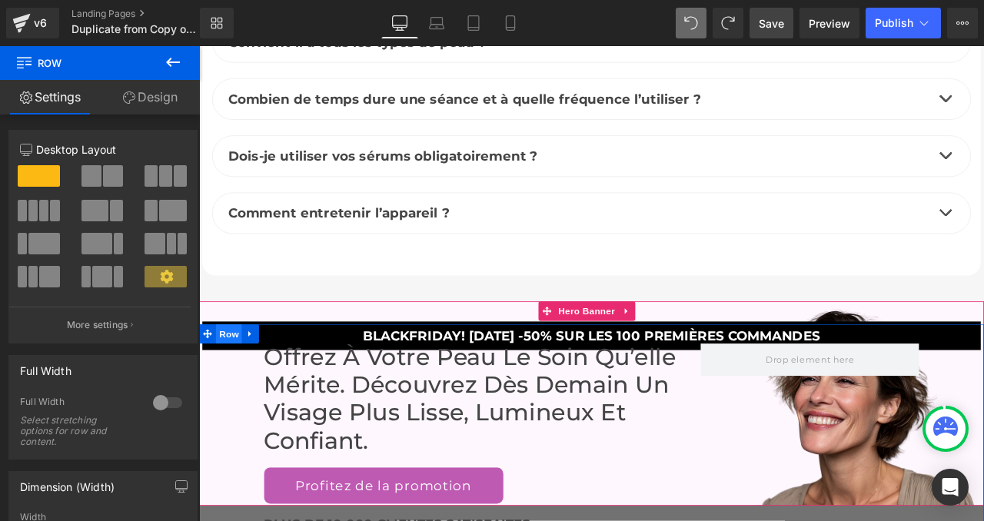
click at [231, 386] on span "Row" at bounding box center [234, 387] width 31 height 23
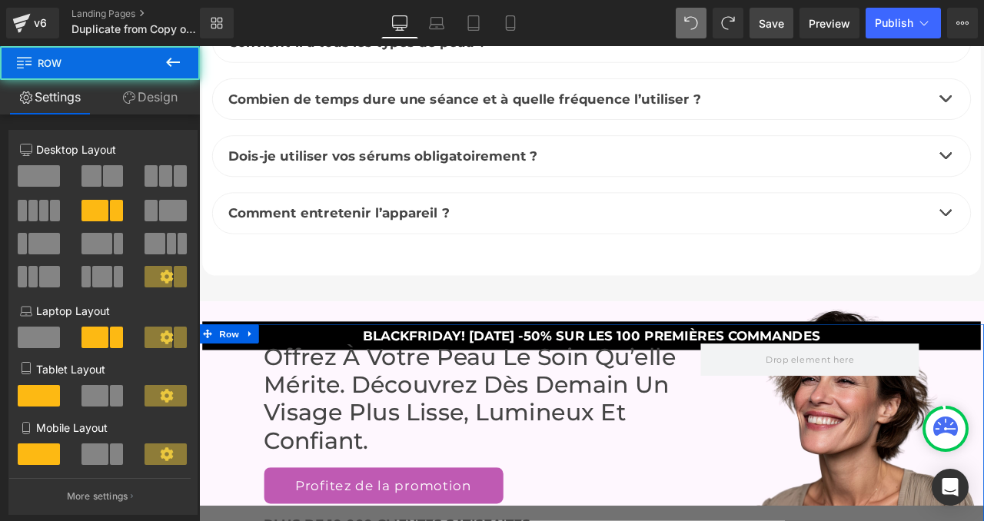
click at [131, 90] on link "Design" at bounding box center [150, 97] width 100 height 35
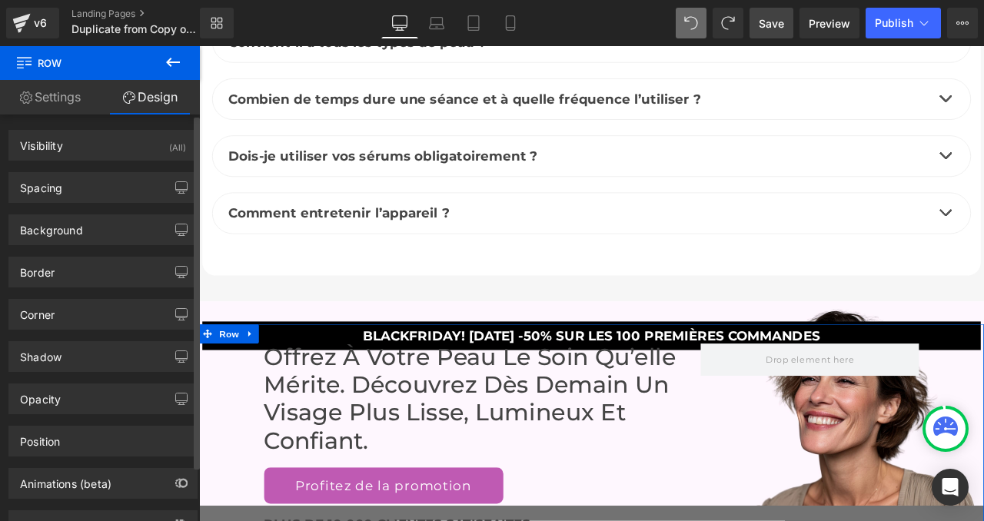
click at [68, 205] on div "Background Color & Image color Color transparent 0 % Image Replace Image Upload…" at bounding box center [103, 224] width 207 height 42
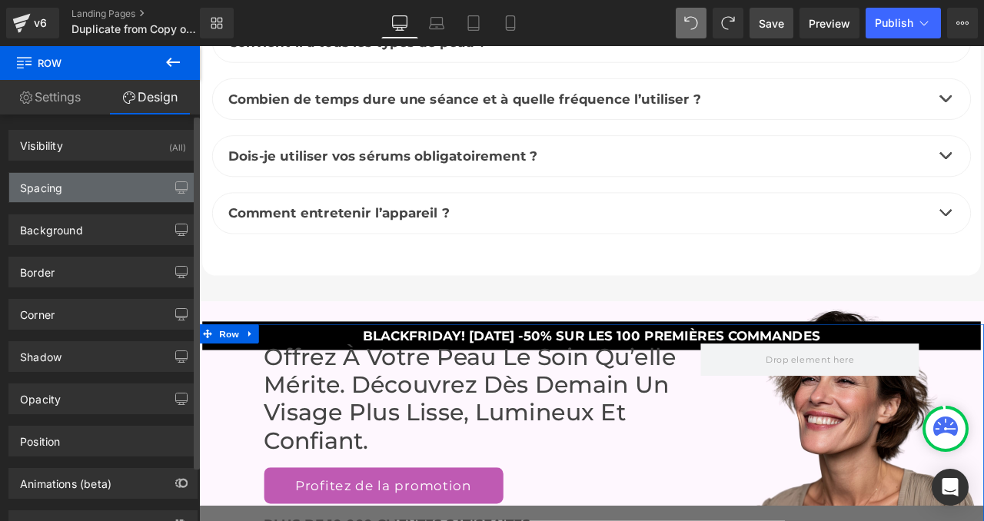
click at [70, 194] on div "Spacing" at bounding box center [103, 187] width 188 height 29
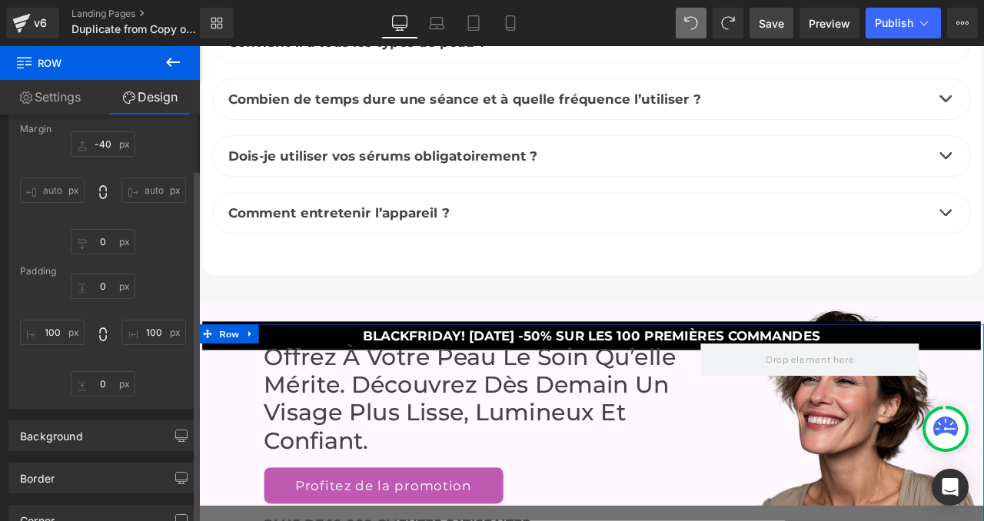
scroll to position [89, 0]
click at [107, 144] on input "-40" at bounding box center [103, 143] width 65 height 25
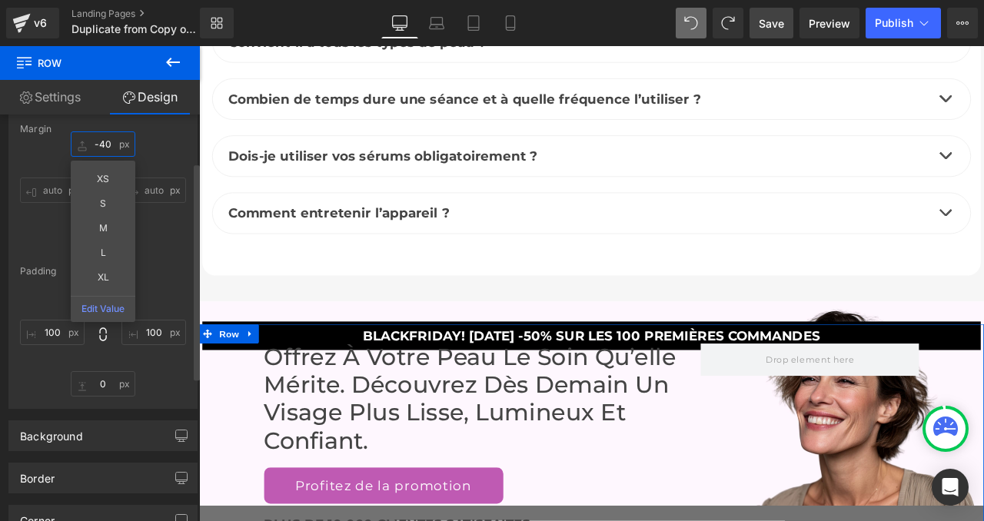
click at [107, 144] on input "-40" at bounding box center [103, 143] width 65 height 25
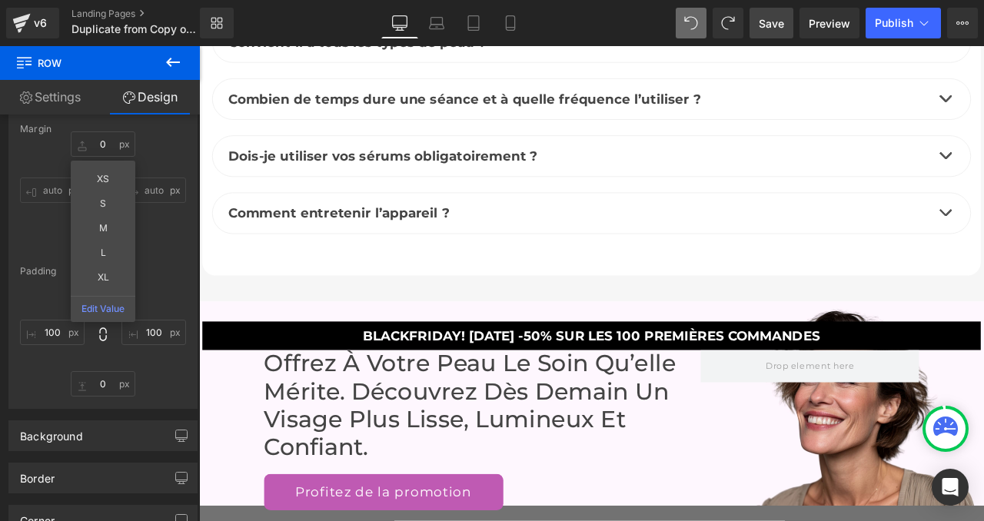
click at [665, 354] on span "Hero Banner" at bounding box center [659, 360] width 60 height 18
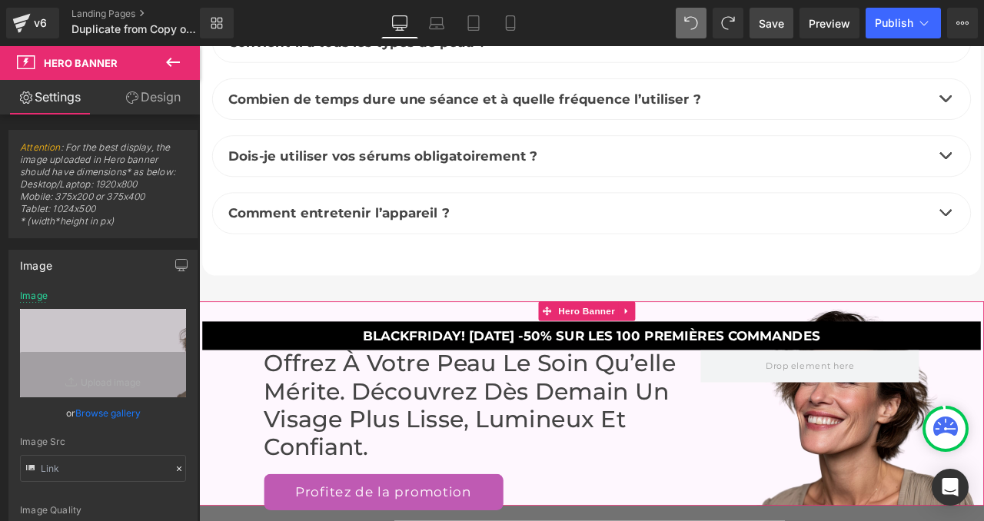
click at [165, 97] on link "Design" at bounding box center [153, 97] width 100 height 35
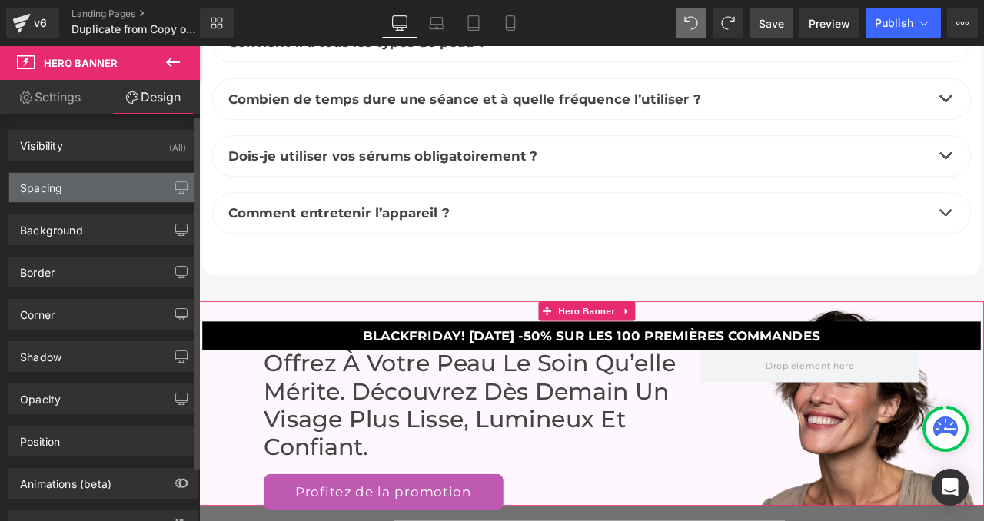
click at [69, 181] on div "Spacing" at bounding box center [103, 187] width 188 height 29
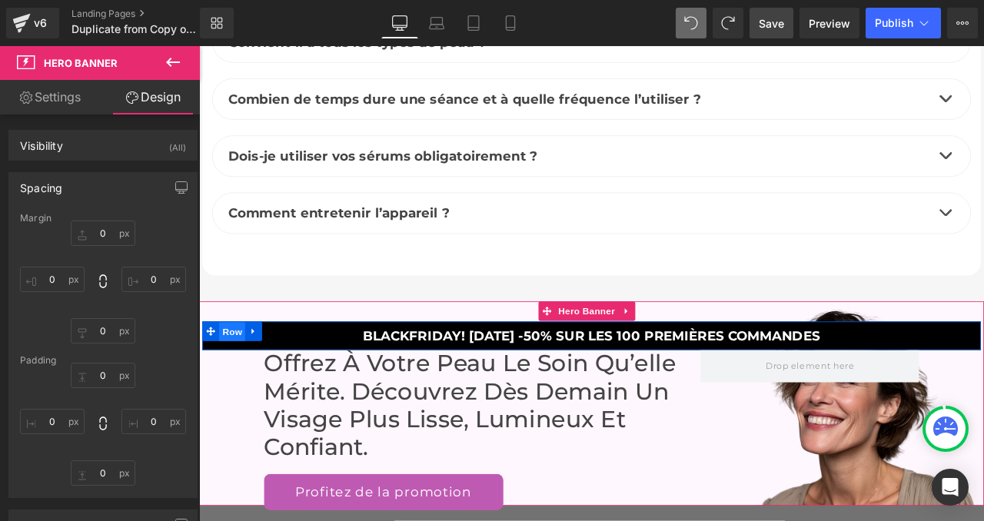
click at [226, 381] on span "Row" at bounding box center [238, 385] width 31 height 23
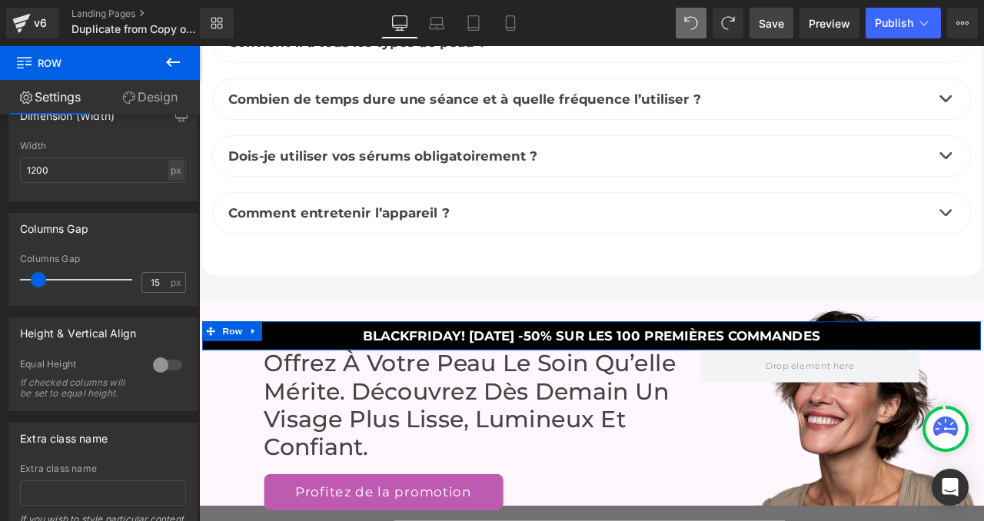
scroll to position [357, 0]
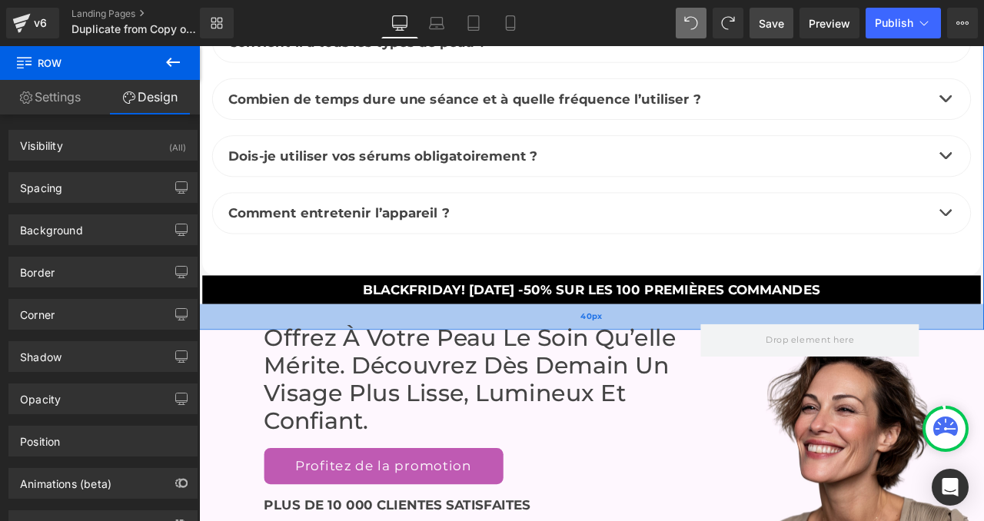
click at [539, 361] on div "40px" at bounding box center [664, 367] width 930 height 31
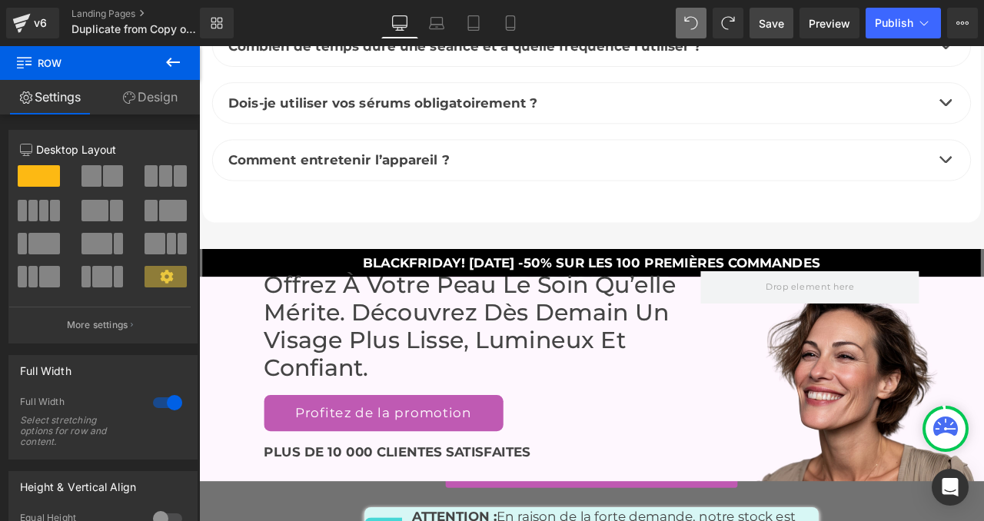
scroll to position [7551, 0]
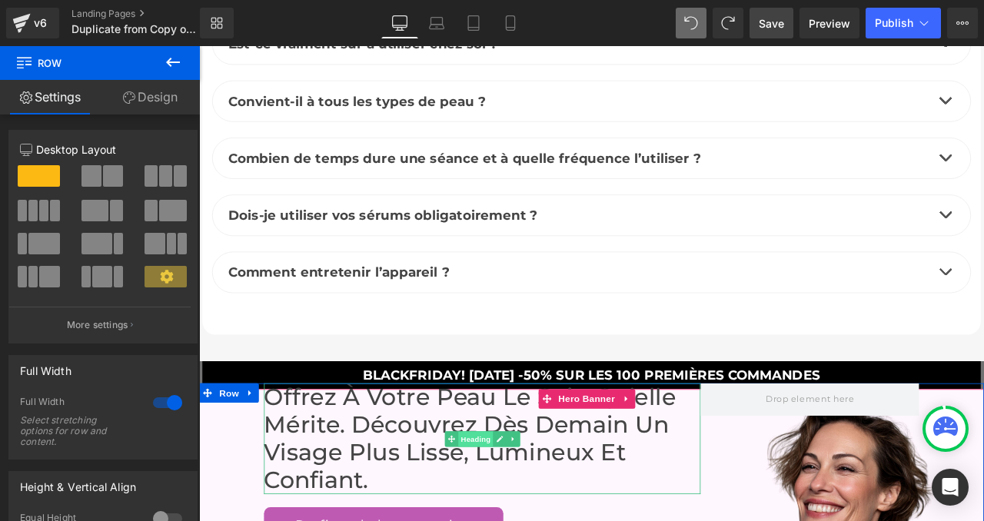
click at [511, 514] on span "Heading" at bounding box center [527, 512] width 42 height 18
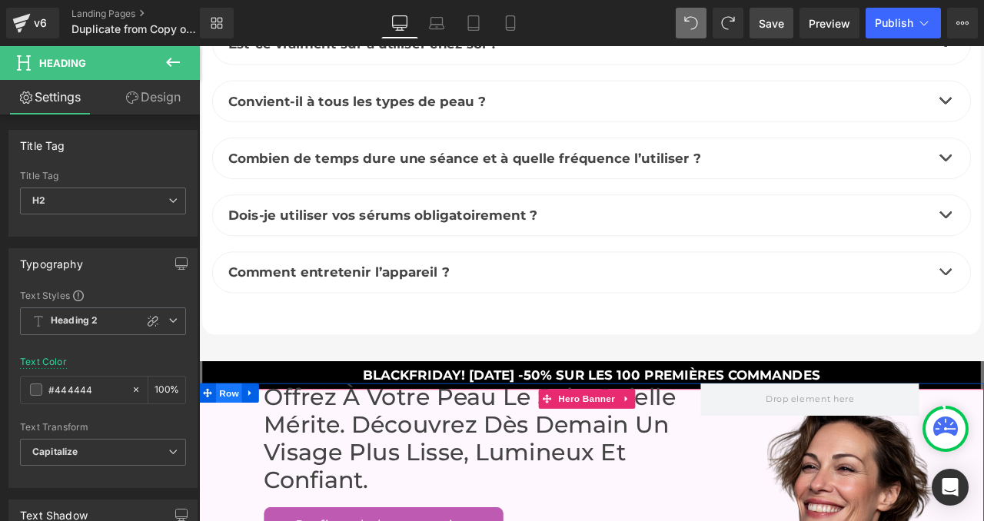
click at [235, 454] on span "Row" at bounding box center [234, 457] width 31 height 23
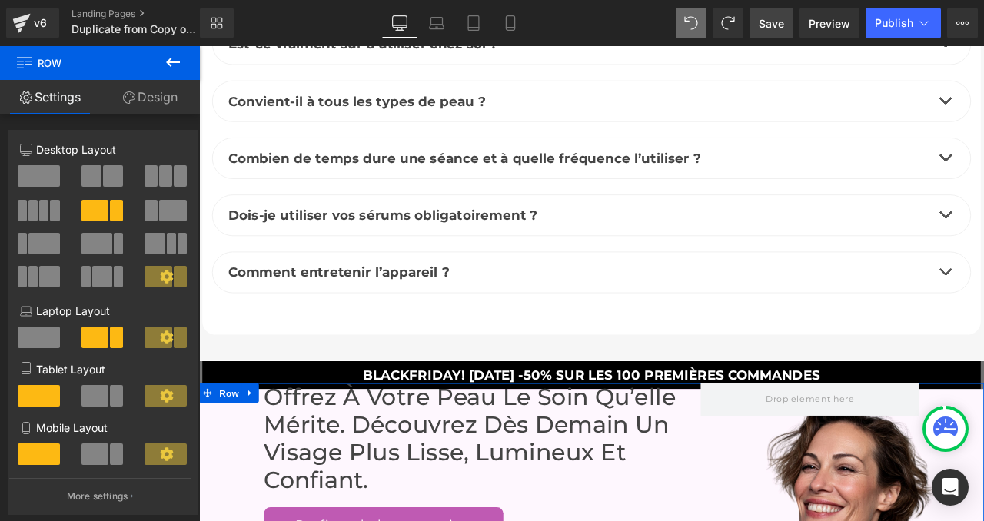
click at [142, 102] on link "Design" at bounding box center [150, 97] width 100 height 35
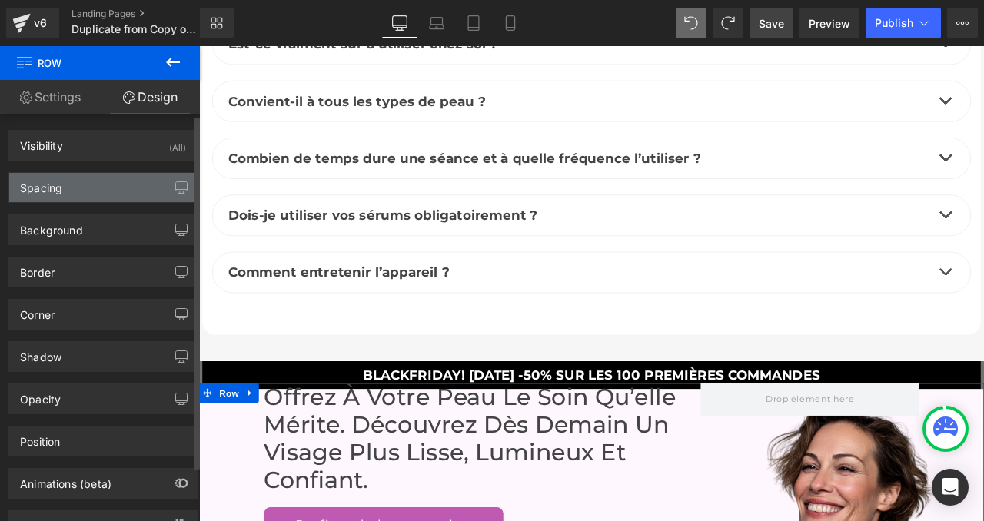
click at [145, 188] on div "Spacing" at bounding box center [103, 187] width 188 height 29
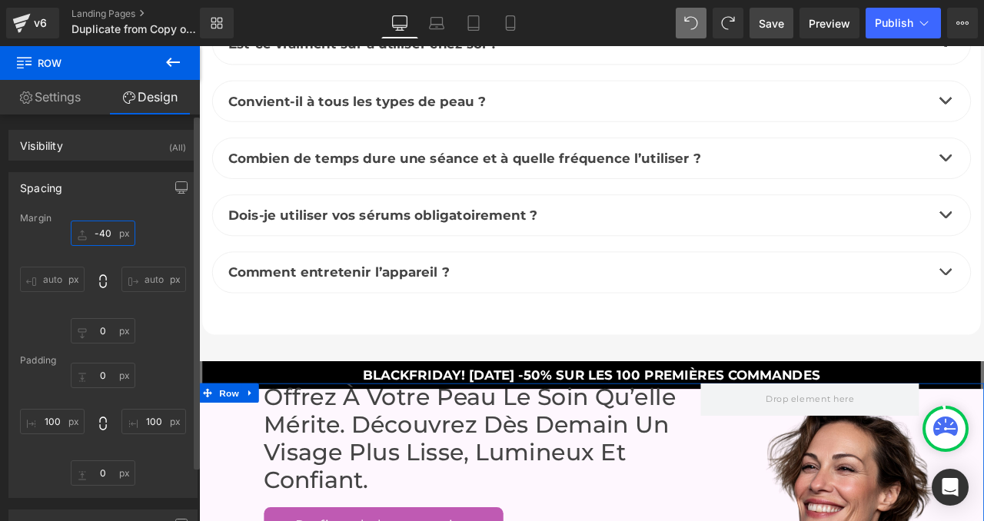
click at [99, 232] on input "text" at bounding box center [103, 233] width 65 height 25
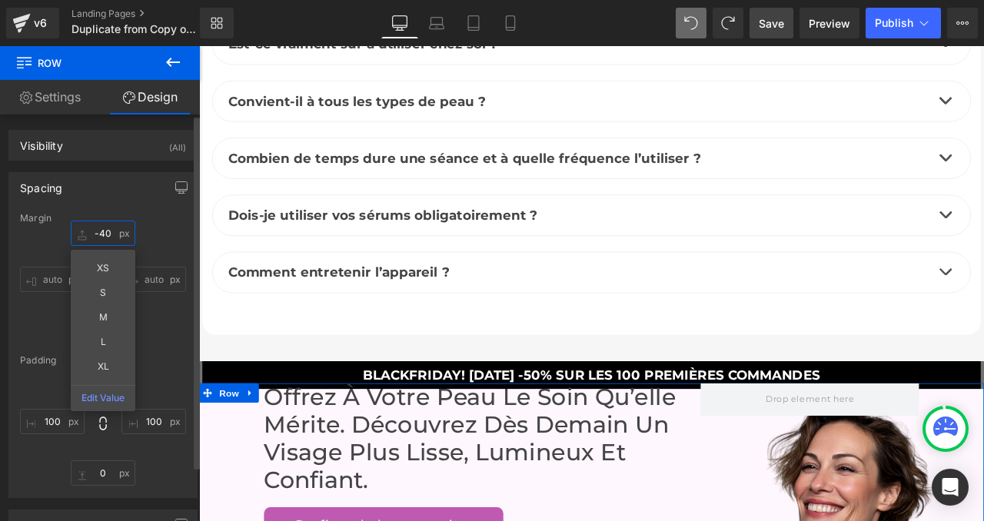
click at [99, 232] on input "text" at bounding box center [103, 233] width 65 height 25
type input "-40"
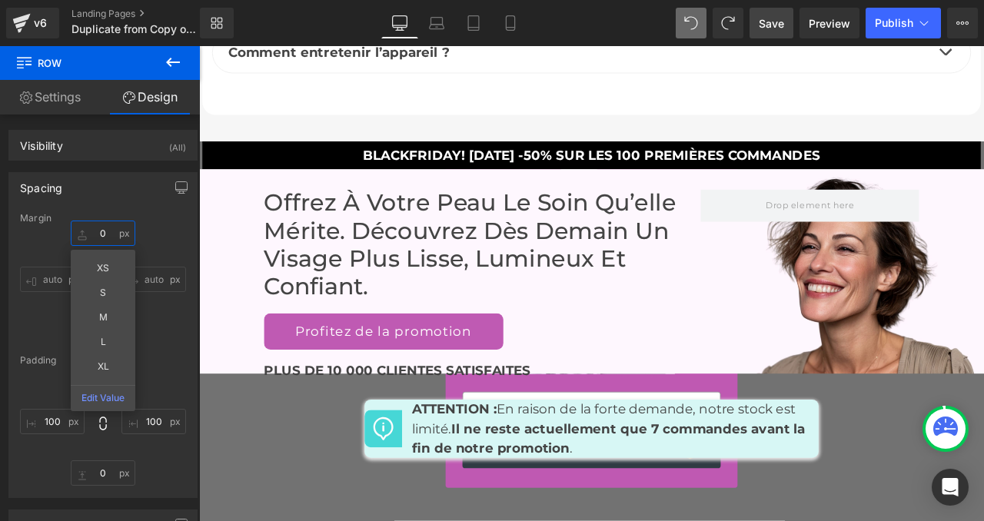
scroll to position [7839, 0]
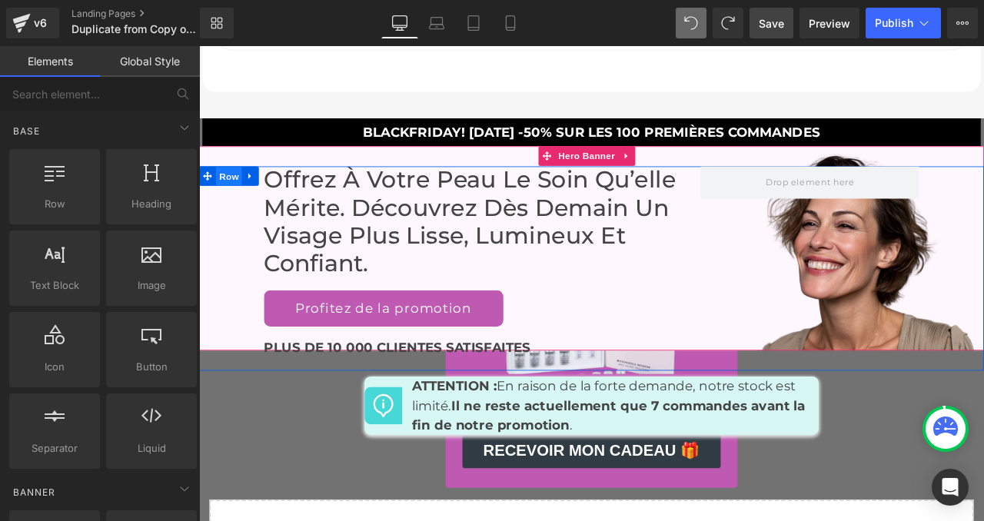
click at [235, 201] on span "Row" at bounding box center [234, 201] width 31 height 23
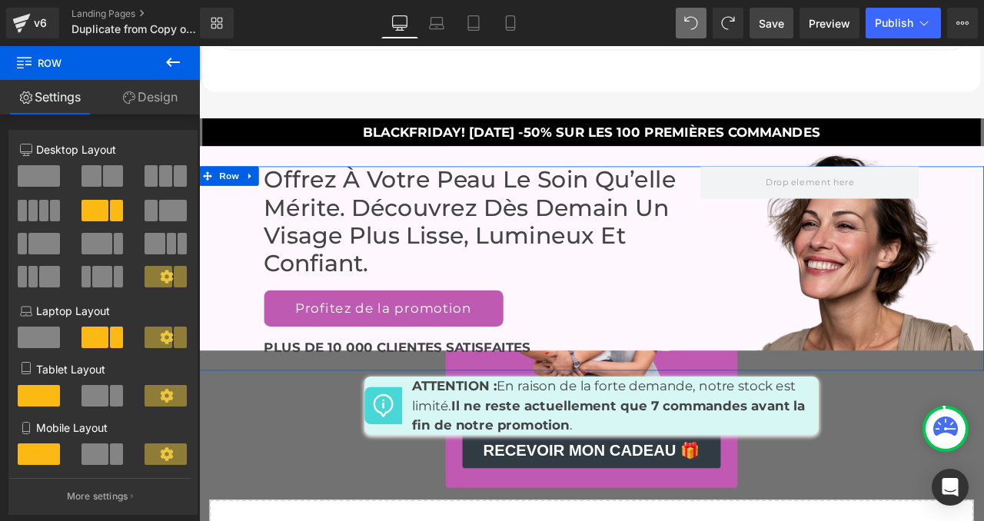
click at [138, 93] on link "Design" at bounding box center [150, 97] width 100 height 35
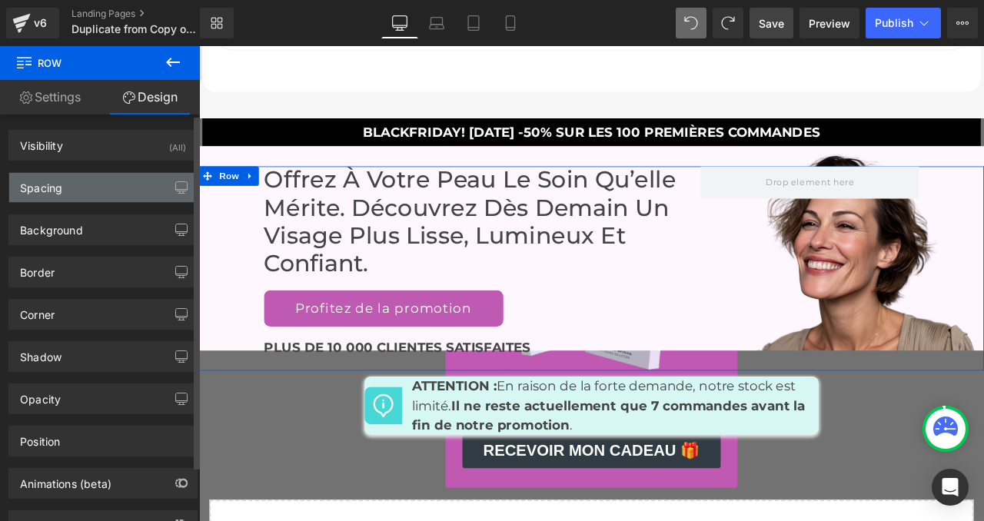
click at [61, 185] on div "Spacing" at bounding box center [41, 184] width 42 height 22
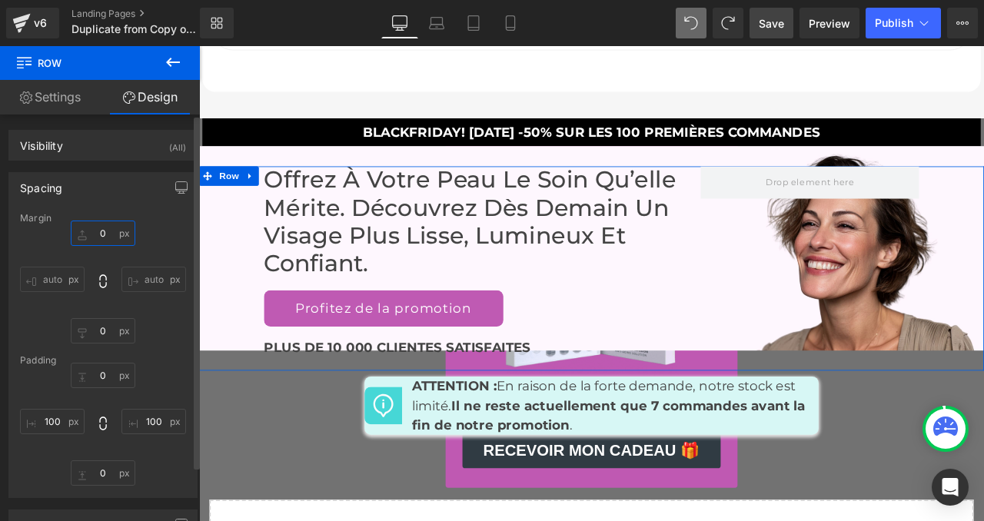
click at [93, 230] on input "0" at bounding box center [103, 233] width 65 height 25
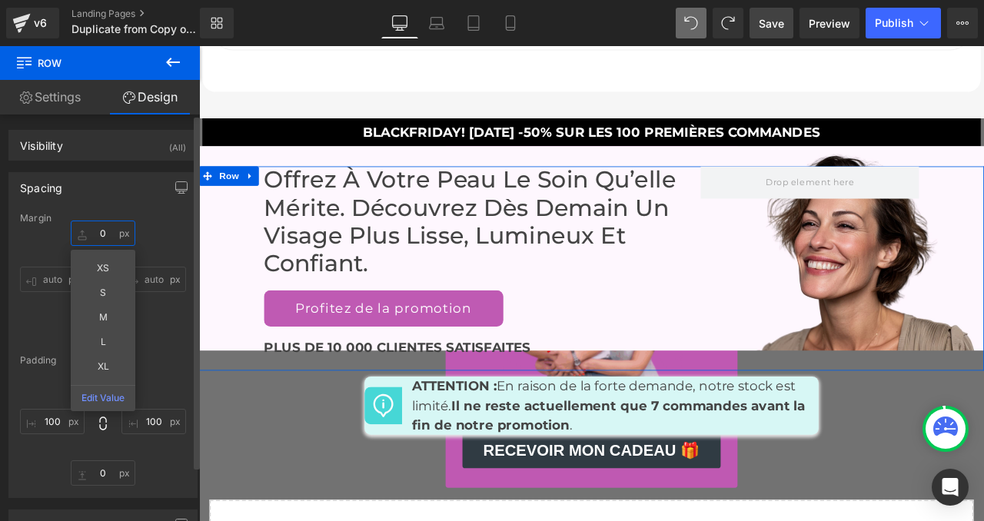
click at [93, 230] on input "0" at bounding box center [103, 233] width 65 height 25
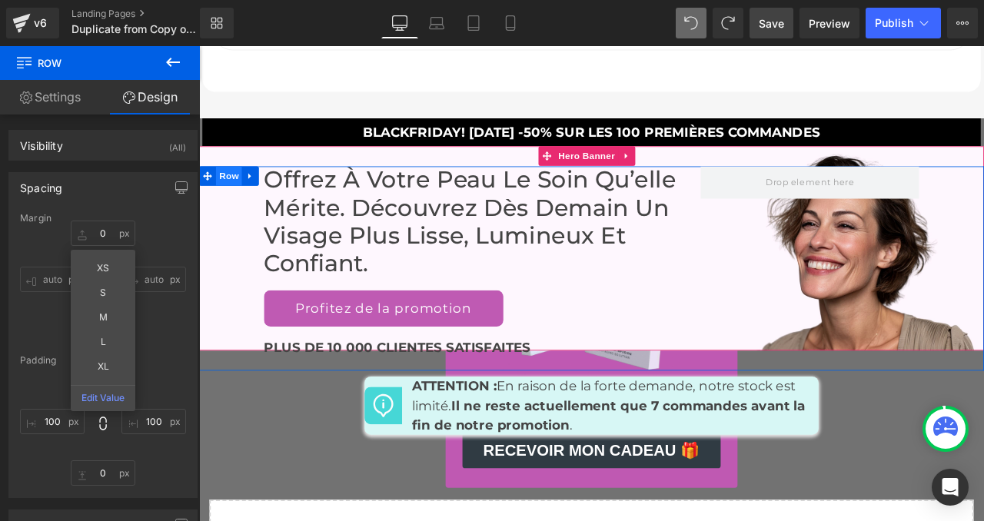
click at [229, 203] on span "Row" at bounding box center [234, 200] width 31 height 23
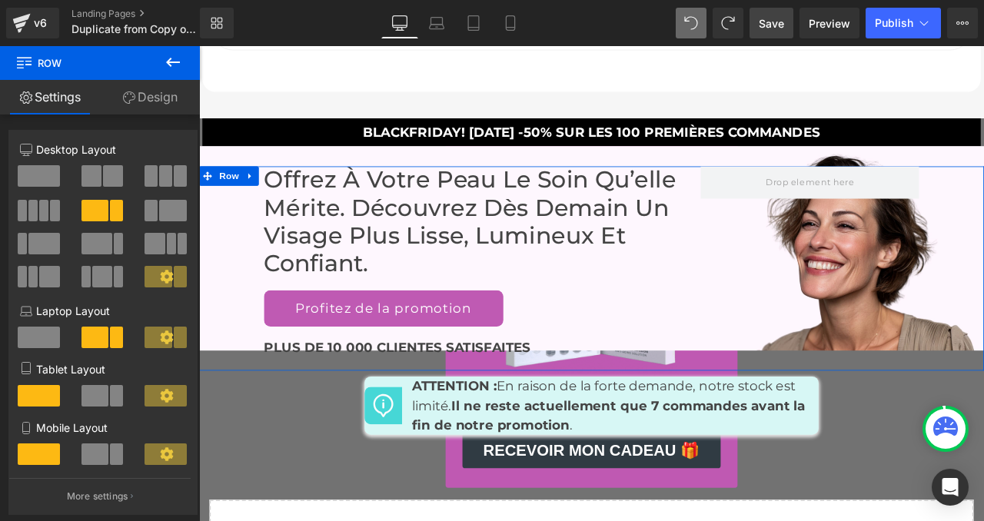
click at [150, 274] on span at bounding box center [159, 277] width 28 height 22
click at [174, 275] on span at bounding box center [180, 277] width 13 height 22
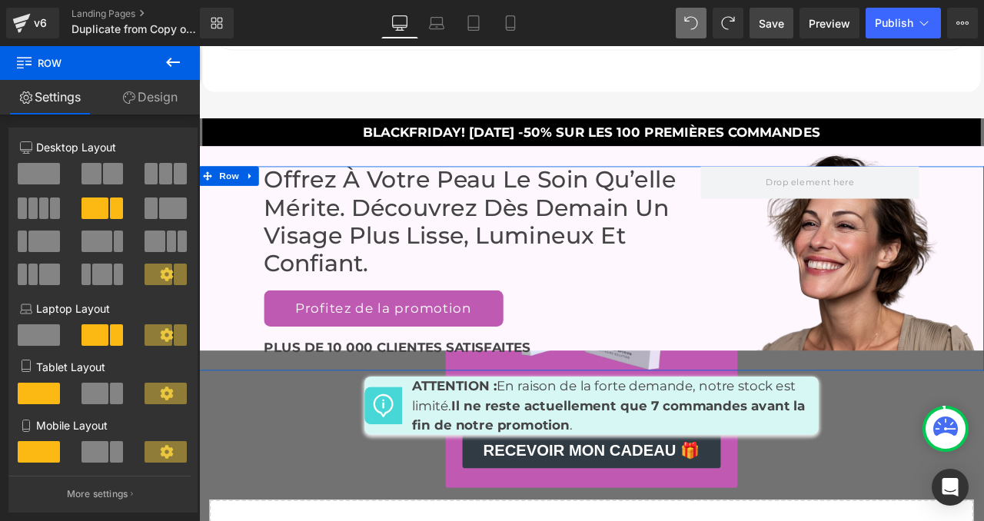
scroll to position [3, 0]
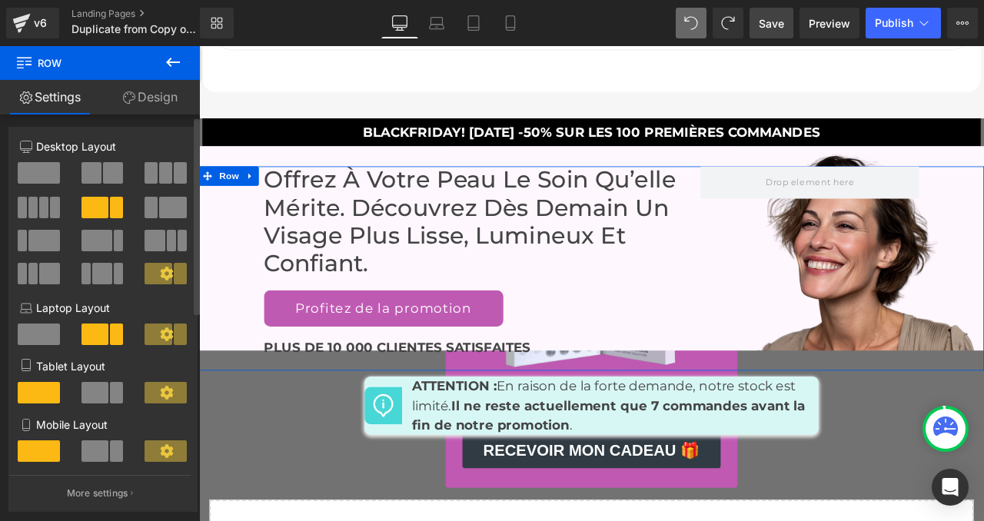
click at [161, 339] on icon at bounding box center [166, 334] width 13 height 13
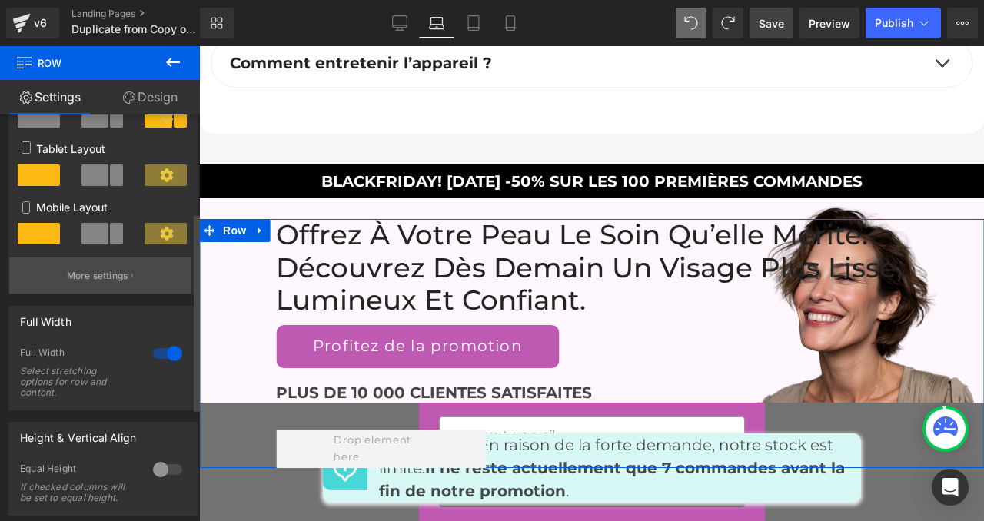
scroll to position [221, 0]
click at [131, 275] on icon "button" at bounding box center [132, 276] width 2 height 8
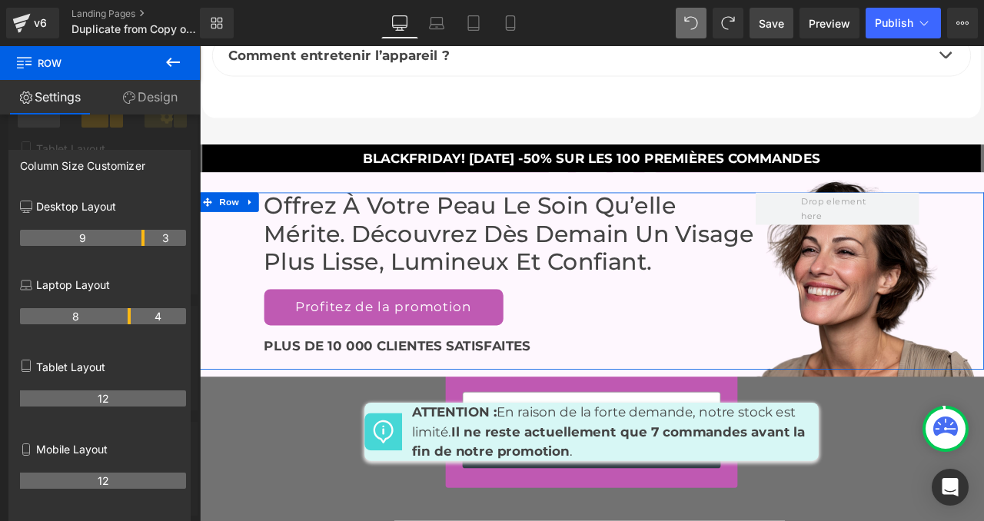
scroll to position [7833, 0]
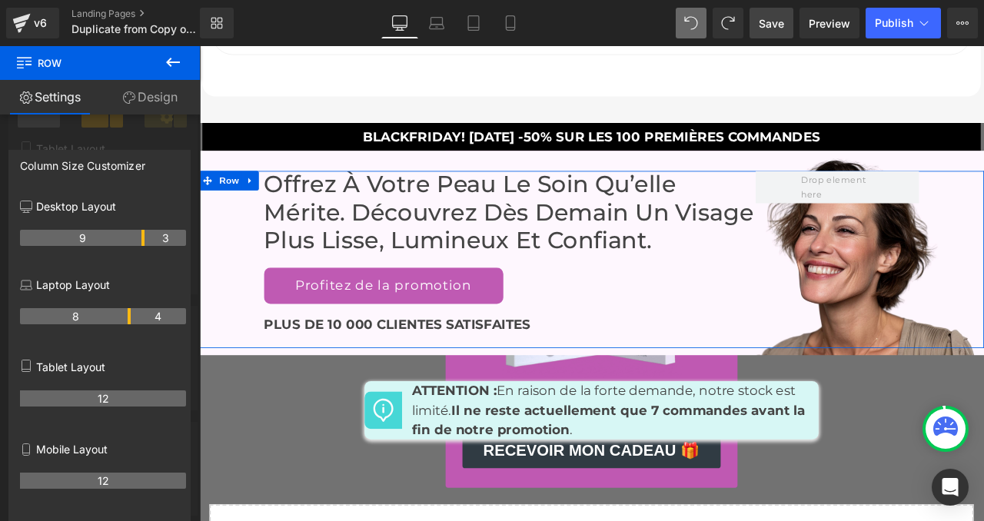
drag, startPoint x: 129, startPoint y: 238, endPoint x: 140, endPoint y: 240, distance: 10.9
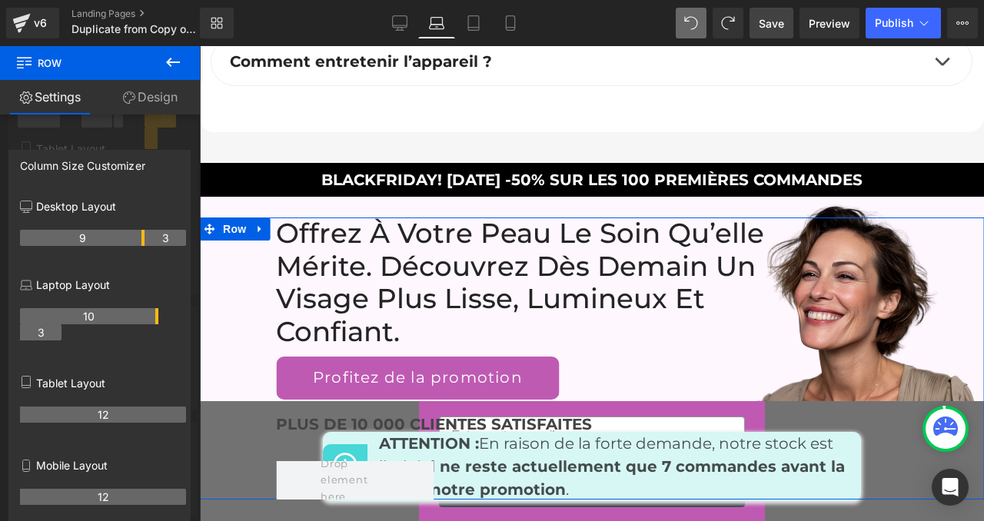
scroll to position [8856, 0]
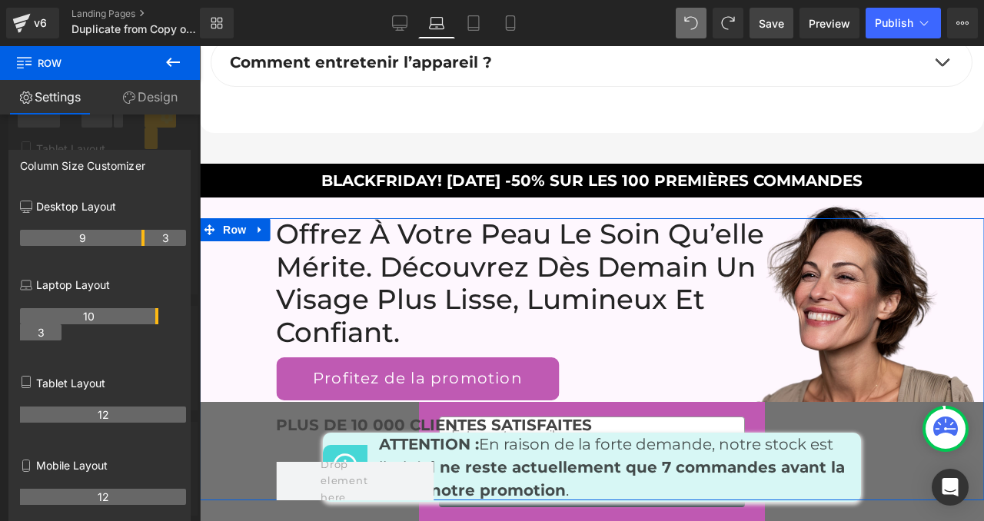
drag, startPoint x: 143, startPoint y: 316, endPoint x: 157, endPoint y: 318, distance: 14.0
click at [157, 318] on th "10" at bounding box center [89, 316] width 138 height 16
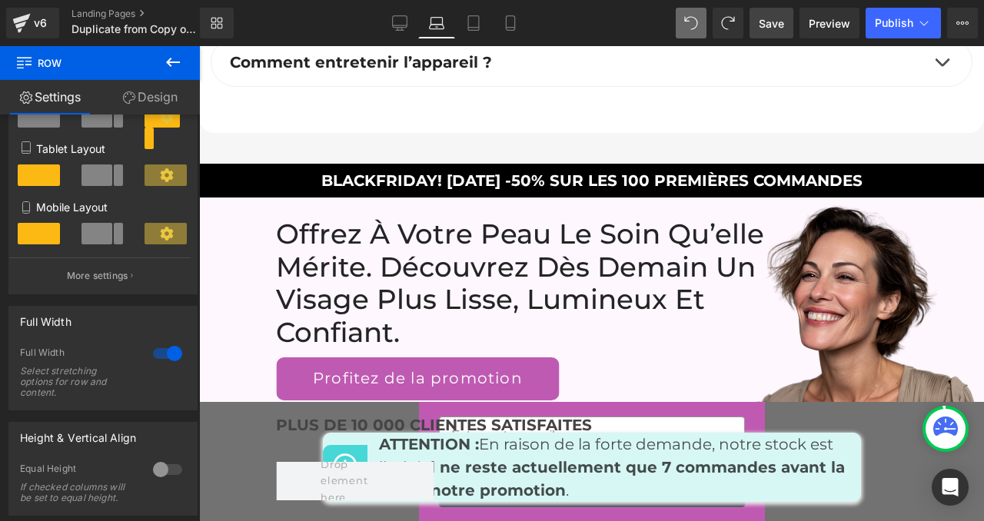
click at [399, 30] on icon at bounding box center [400, 30] width 8 height 0
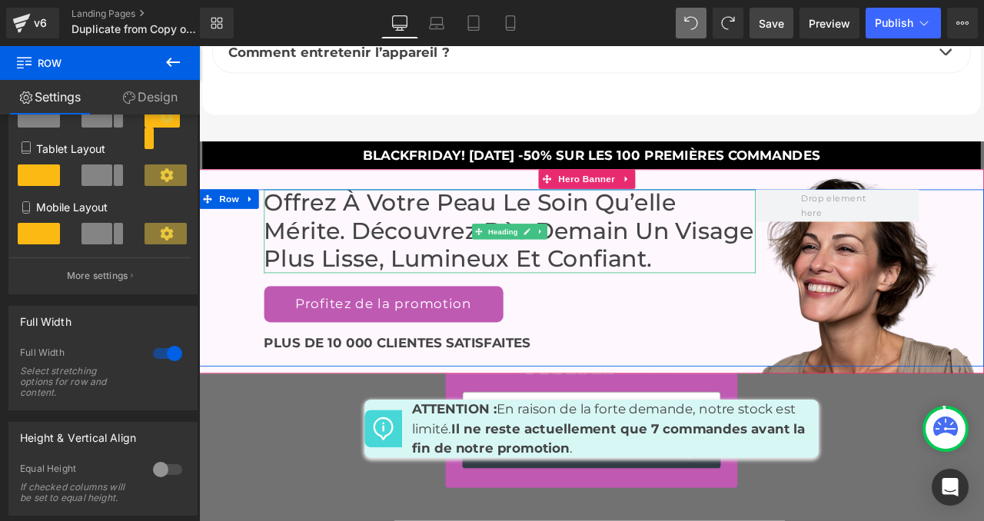
scroll to position [7657, 0]
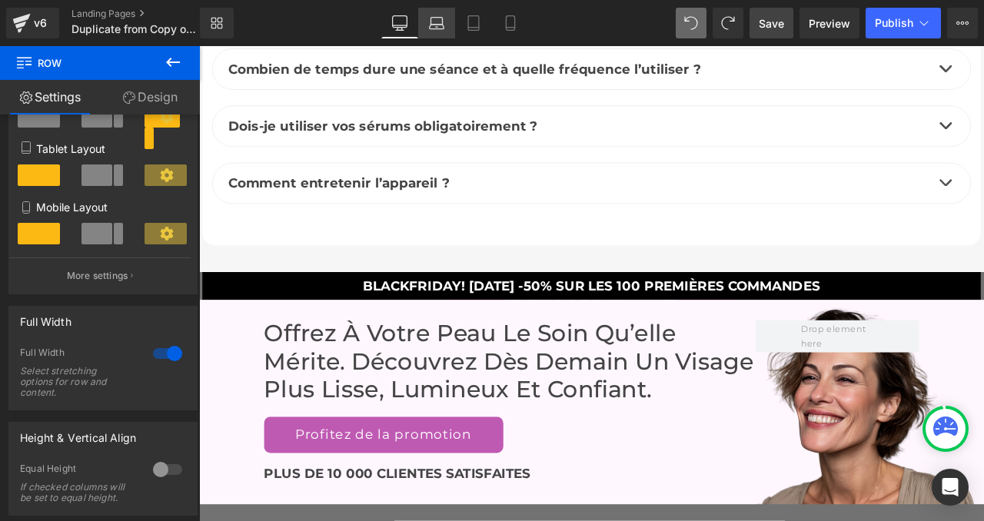
click at [442, 25] on icon at bounding box center [436, 22] width 15 height 15
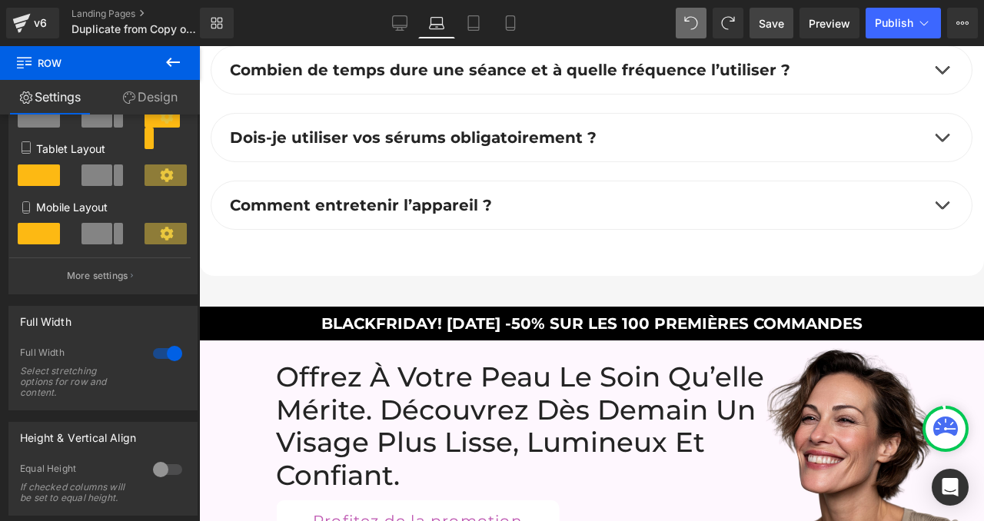
scroll to position [8847, 0]
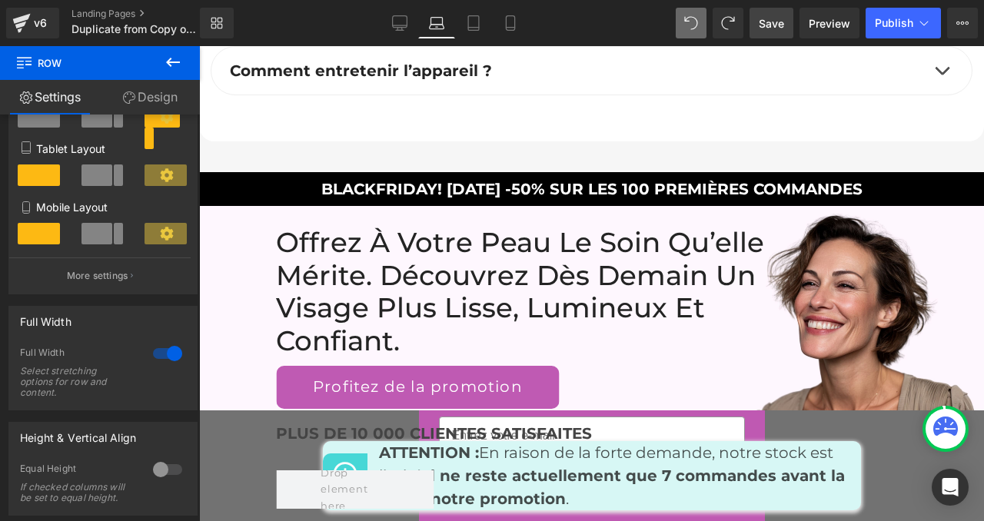
click at [486, 250] on h2 "Offrez à votre peau le soin qu’elle mérite. découvrez dès demain un visage plus…" at bounding box center [539, 292] width 526 height 131
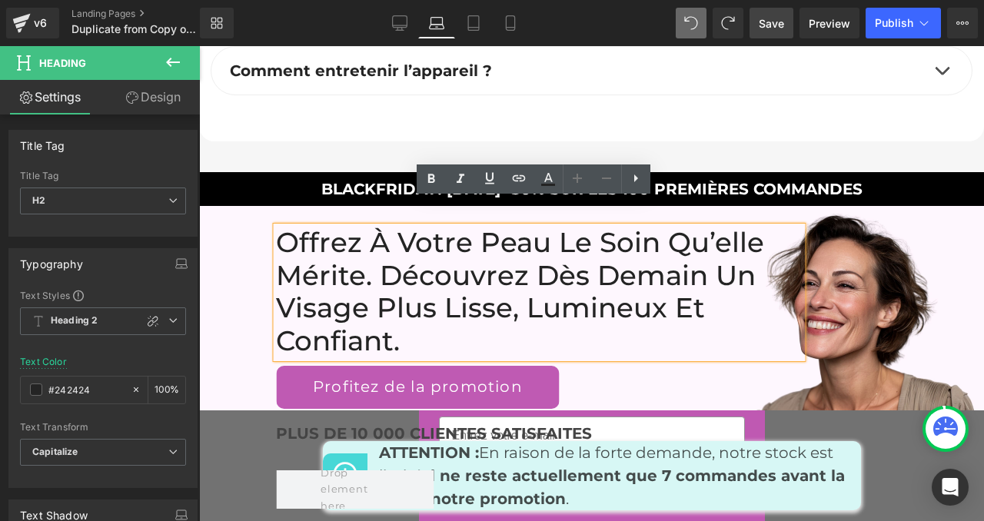
click at [241, 249] on div "Offrez à votre peau le soin qu’elle mérite. découvrez dès [DATE] un visage plus…" at bounding box center [591, 368] width 785 height 282
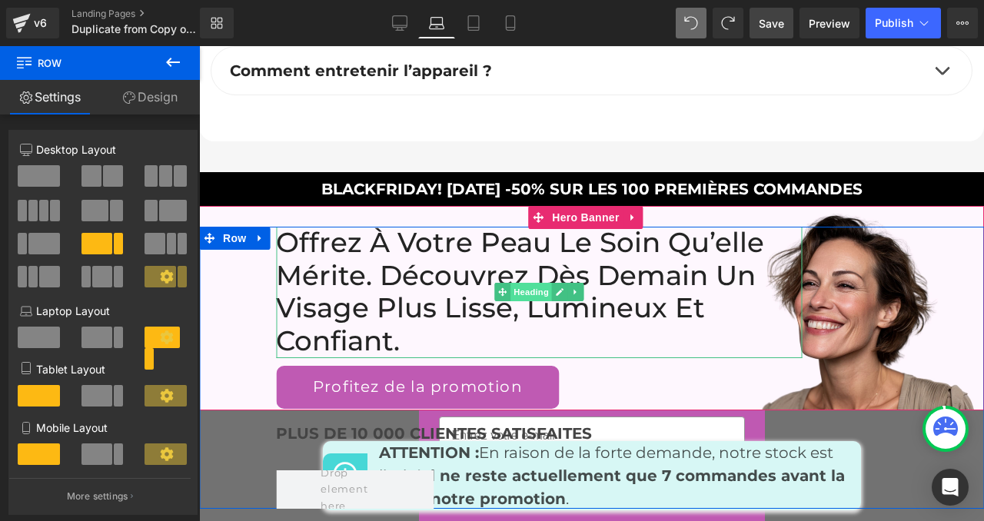
click at [520, 283] on span "Heading" at bounding box center [532, 292] width 42 height 18
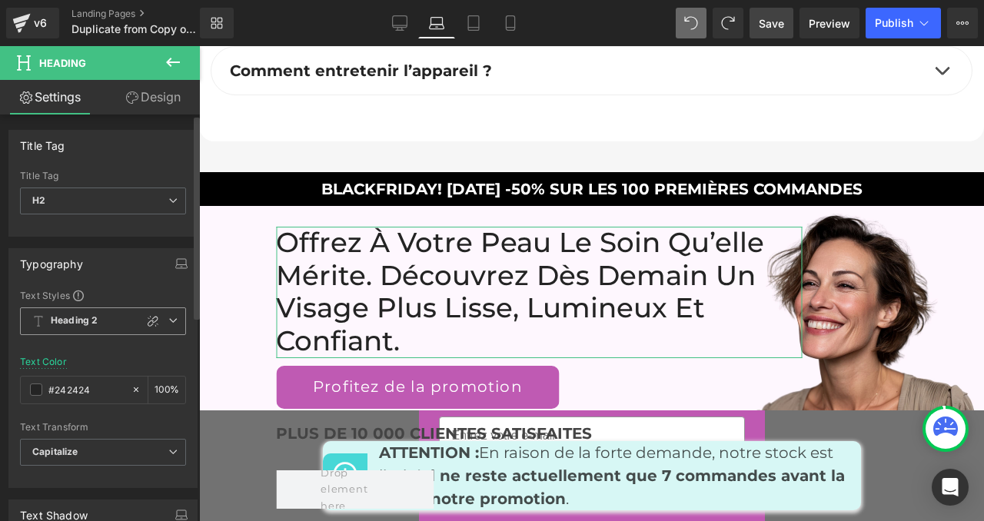
click at [108, 316] on span "Heading 2" at bounding box center [103, 322] width 166 height 28
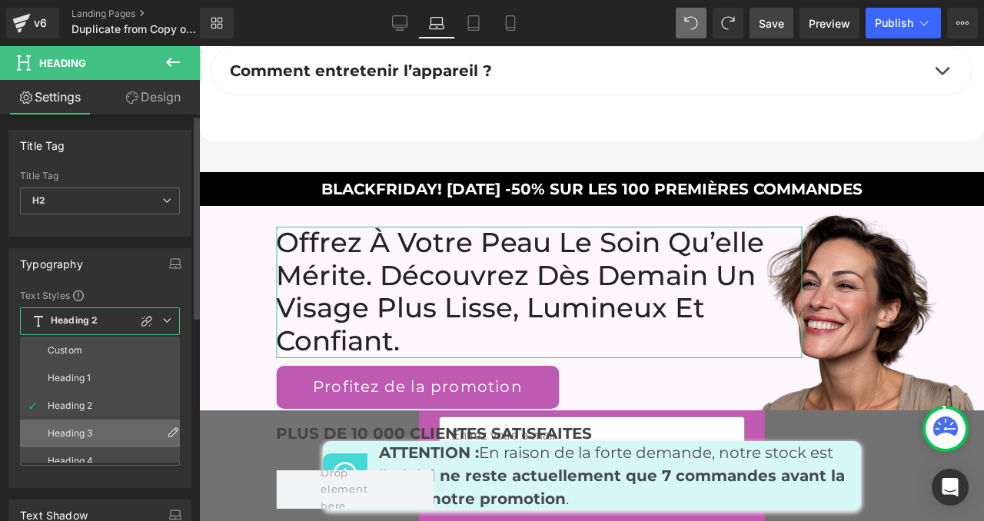
click at [85, 430] on div "Heading 3" at bounding box center [70, 433] width 45 height 11
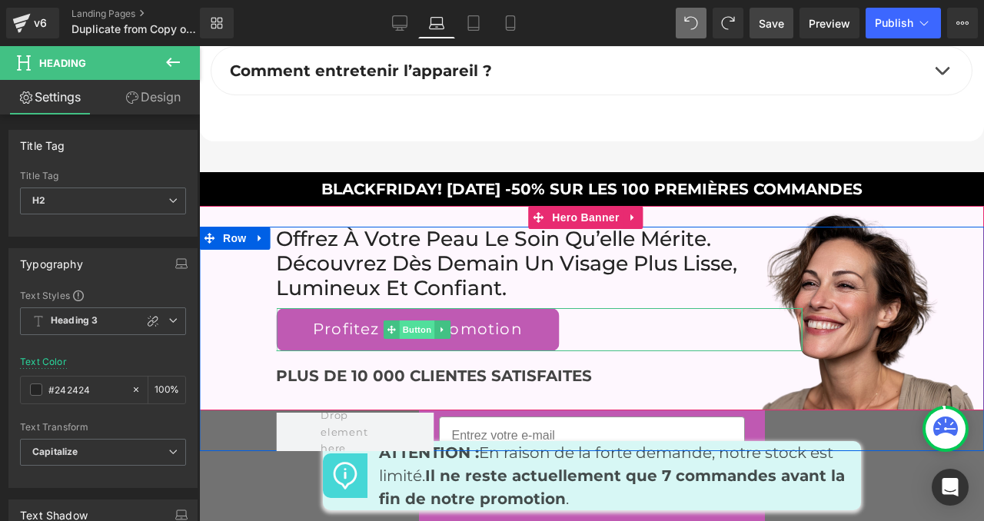
click at [423, 321] on span "Button" at bounding box center [417, 330] width 35 height 18
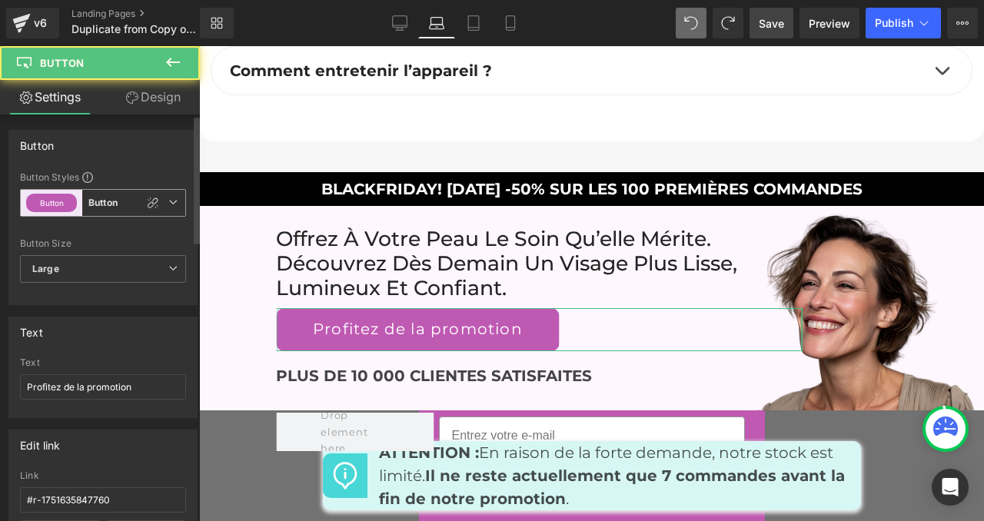
click at [128, 200] on span "Button Button" at bounding box center [103, 203] width 166 height 28
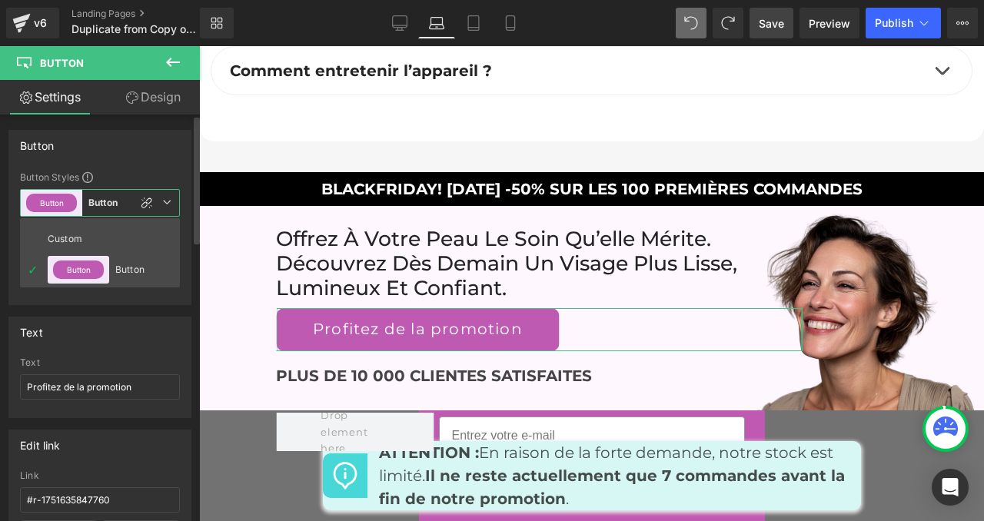
click at [127, 155] on div "Button" at bounding box center [99, 145] width 181 height 29
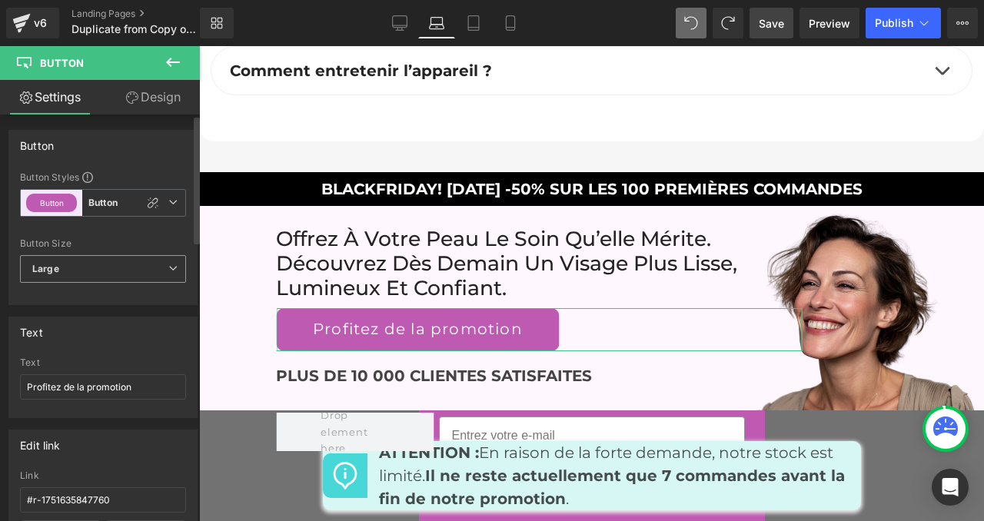
click at [144, 266] on span "Large" at bounding box center [103, 269] width 166 height 28
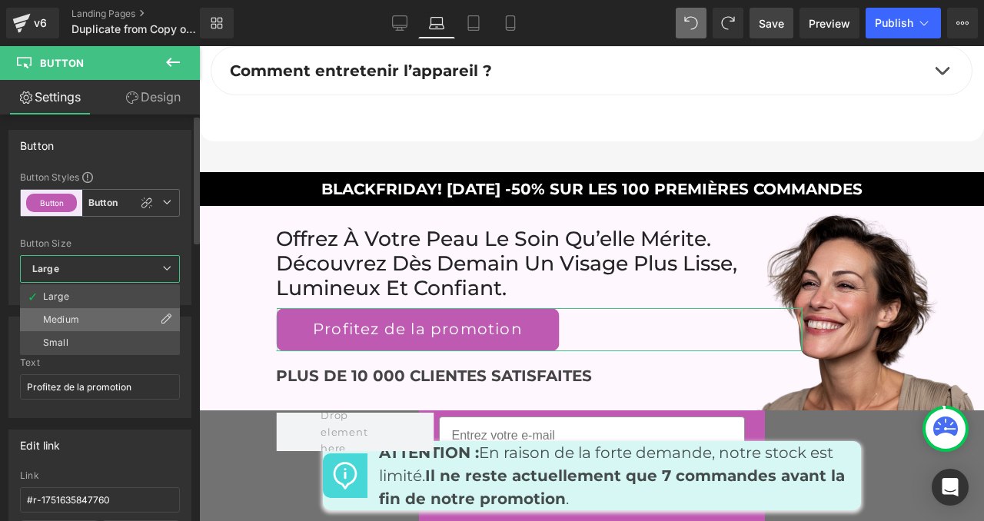
click at [120, 319] on li "Medium" at bounding box center [100, 319] width 160 height 23
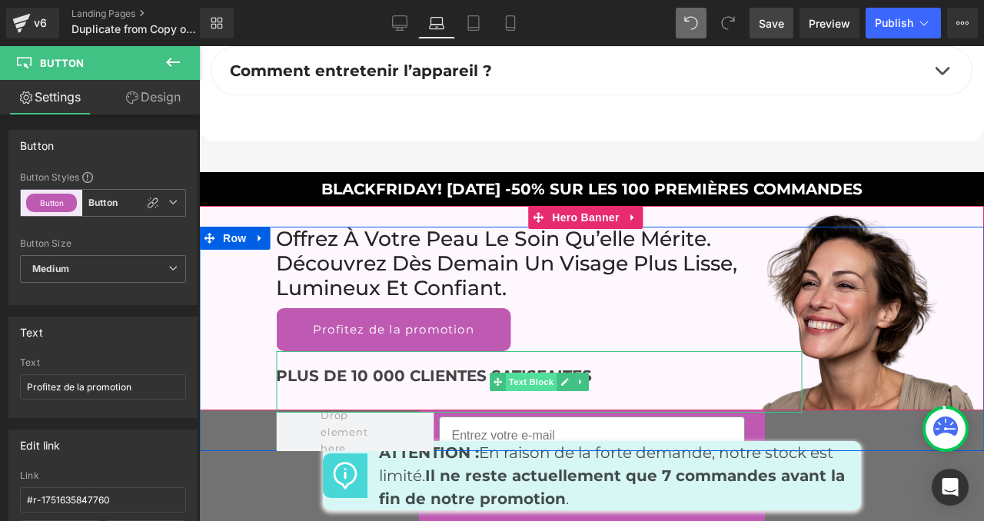
click at [510, 373] on span "Text Block" at bounding box center [531, 382] width 51 height 18
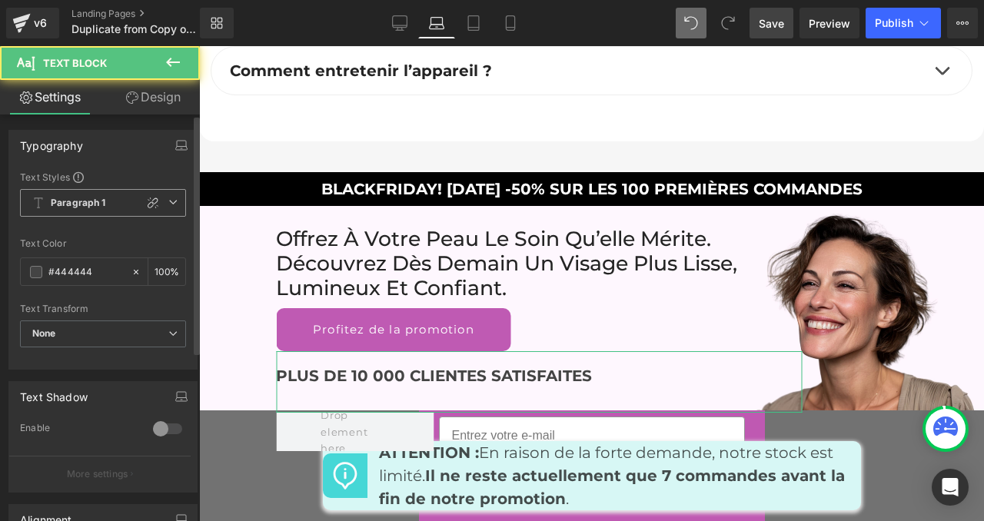
click at [130, 196] on span "Paragraph 1" at bounding box center [103, 203] width 166 height 28
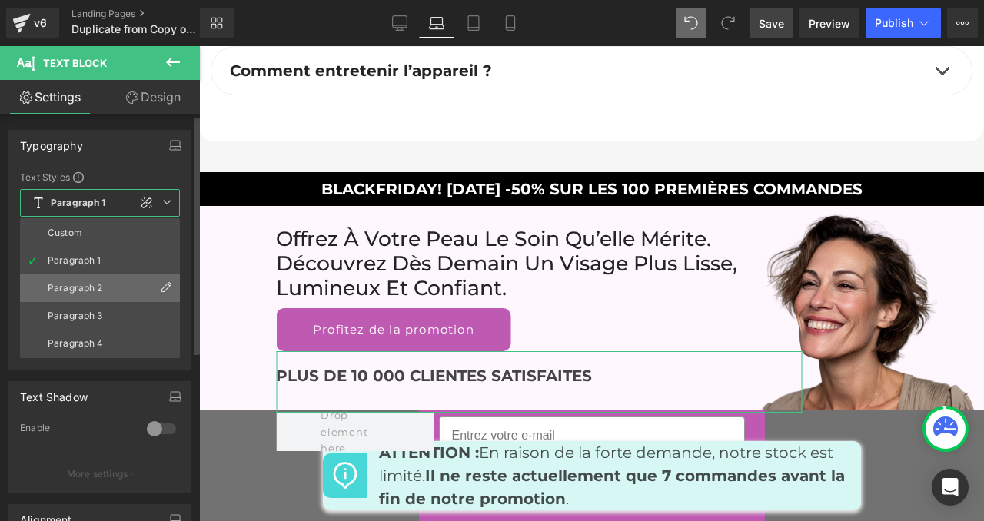
click at [112, 286] on li "Paragraph 2" at bounding box center [100, 288] width 160 height 28
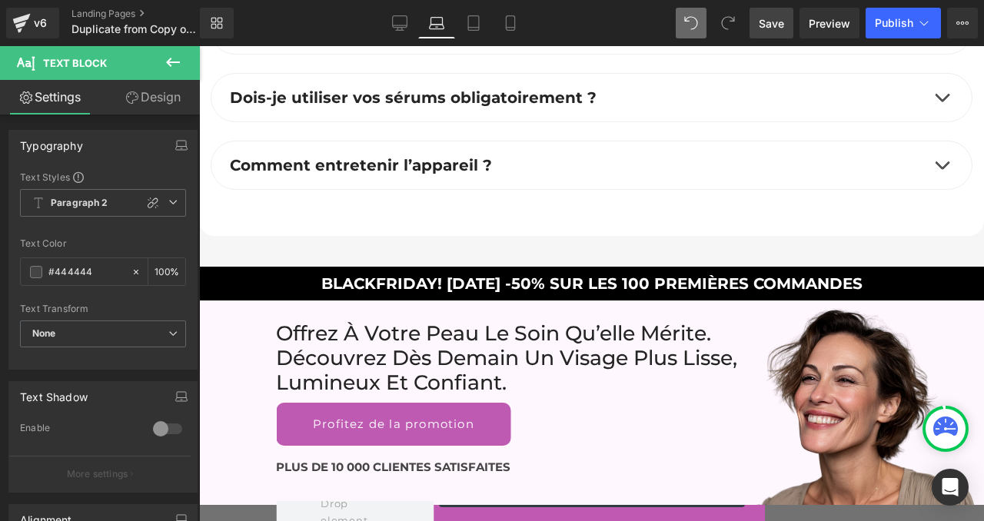
scroll to position [8843, 0]
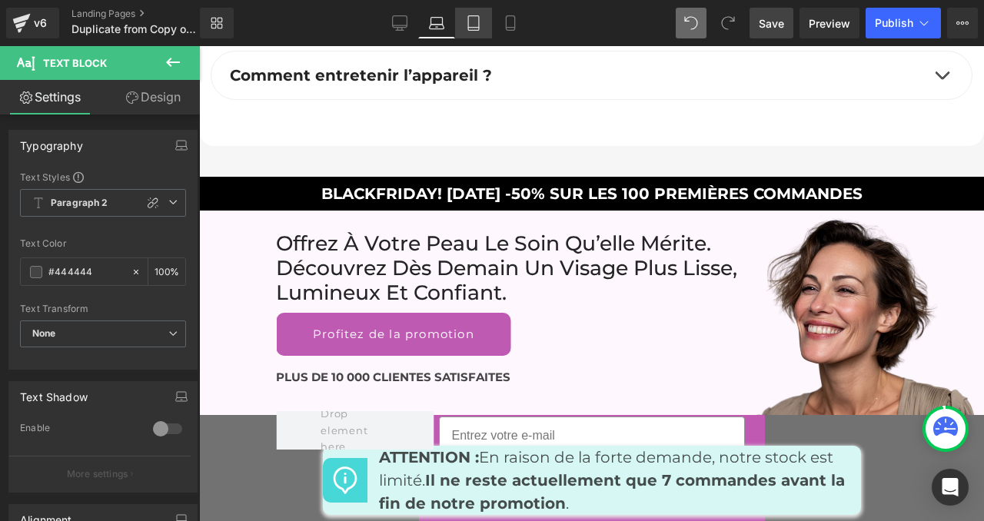
click at [464, 22] on link "Tablet" at bounding box center [473, 23] width 37 height 31
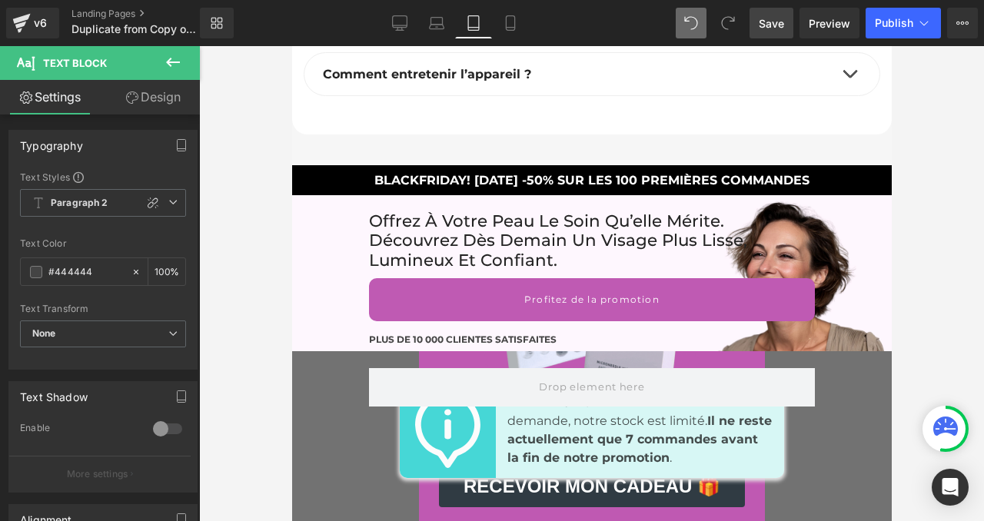
scroll to position [10468, 0]
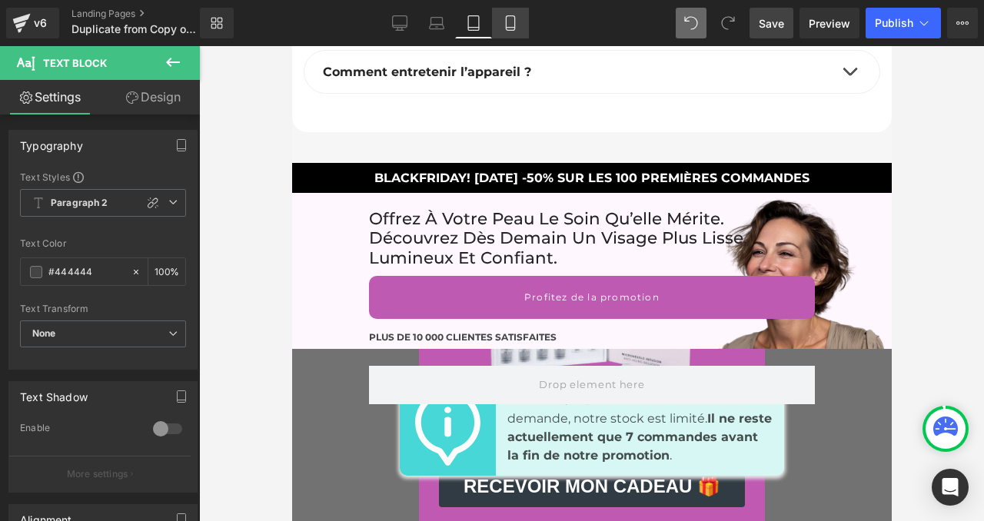
click at [502, 17] on link "Mobile" at bounding box center [510, 23] width 37 height 31
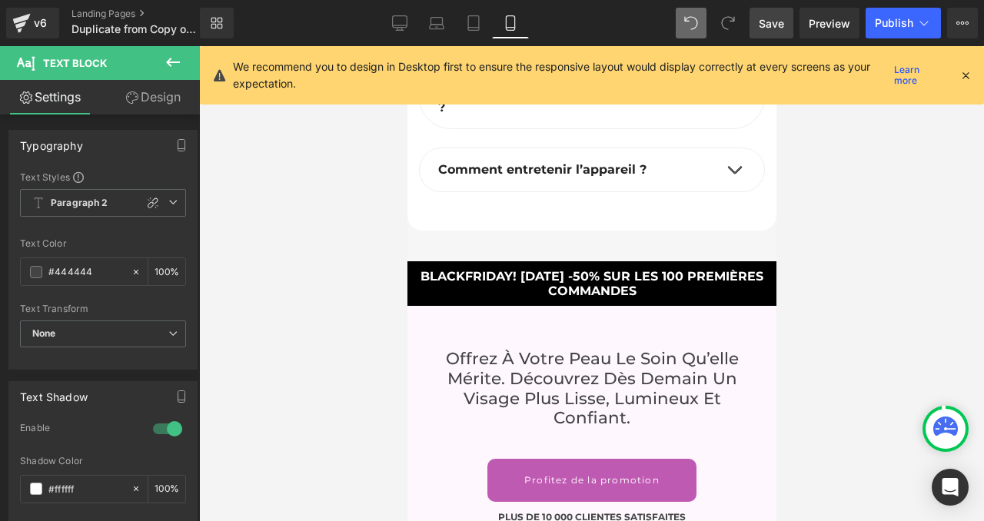
scroll to position [9682, 0]
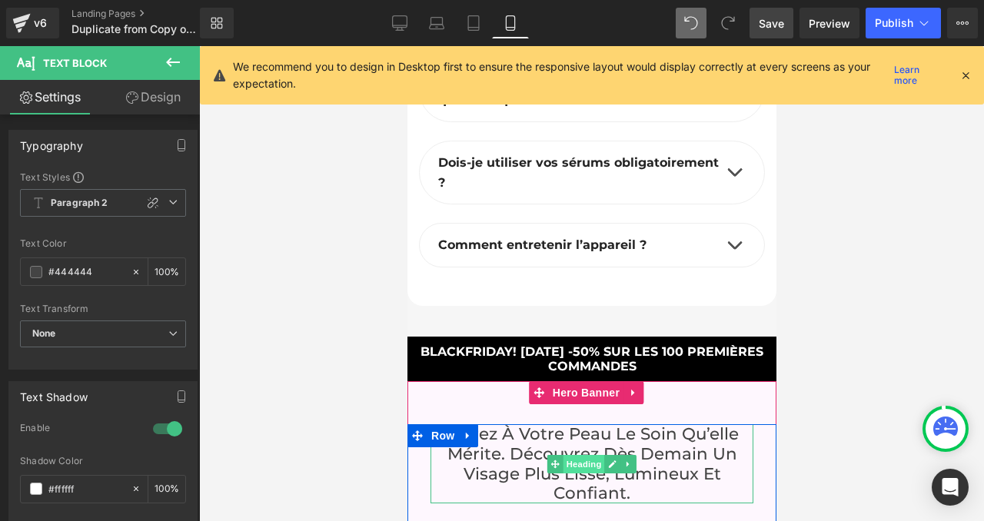
click at [571, 455] on span "Heading" at bounding box center [584, 464] width 42 height 18
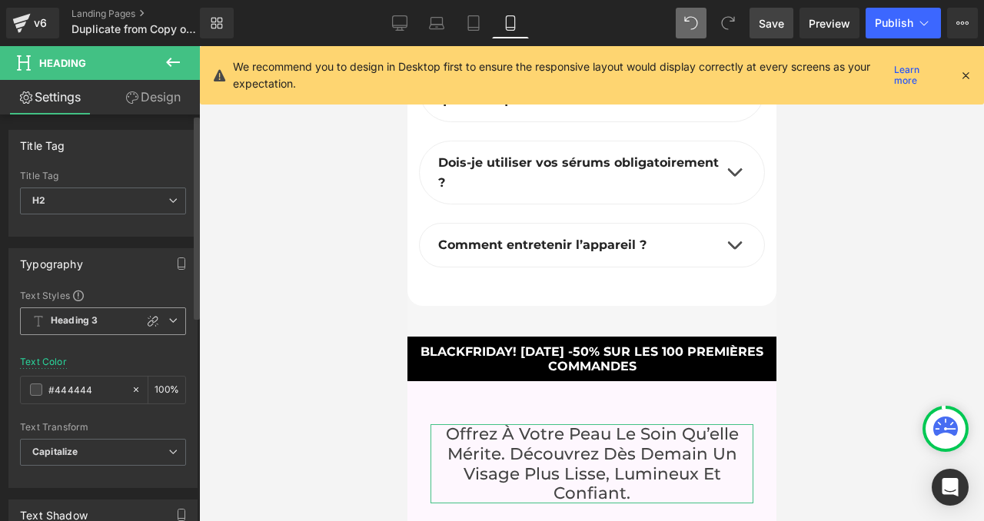
click at [107, 320] on span "Heading 3" at bounding box center [103, 322] width 166 height 28
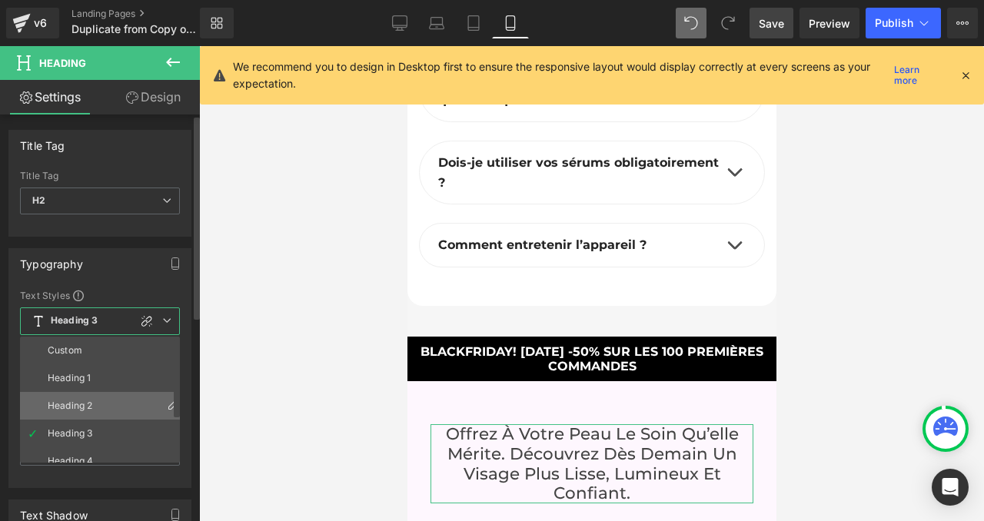
click at [100, 400] on li "Heading 2" at bounding box center [103, 406] width 167 height 28
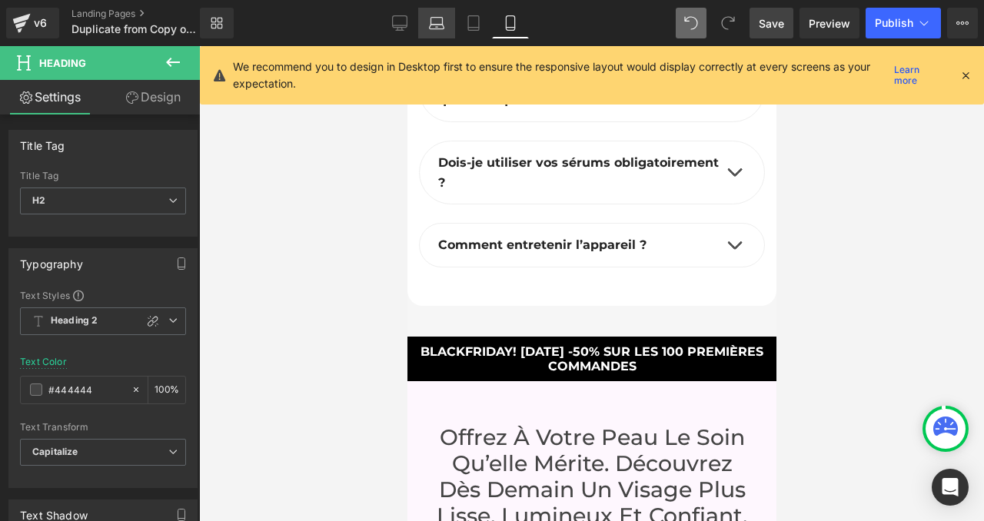
click at [439, 18] on icon at bounding box center [436, 22] width 15 height 15
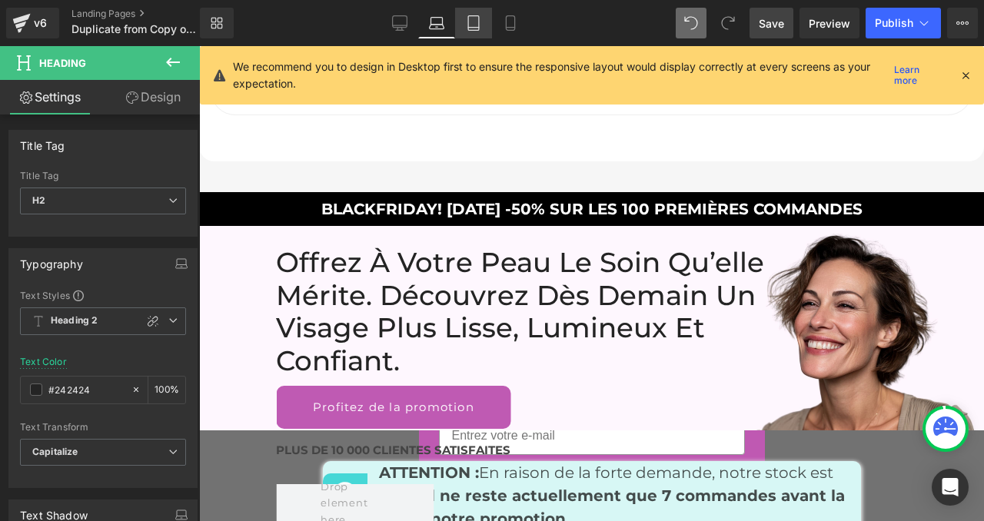
click at [477, 18] on icon at bounding box center [473, 22] width 15 height 15
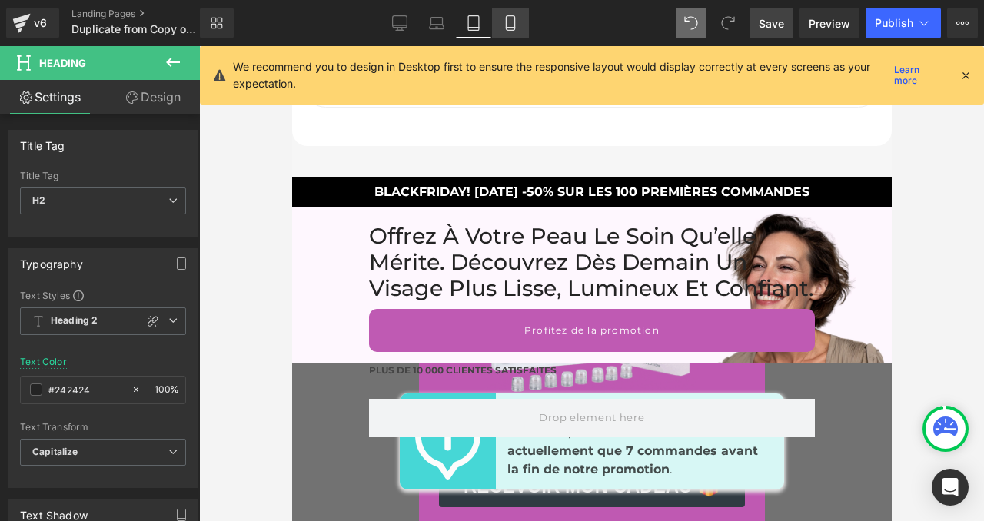
click at [499, 19] on link "Mobile" at bounding box center [510, 23] width 37 height 31
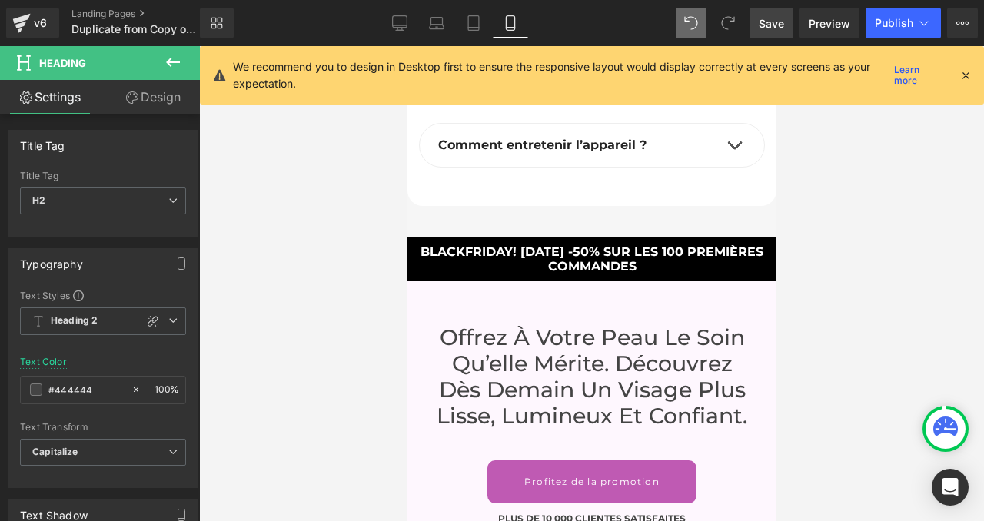
scroll to position [9744, 0]
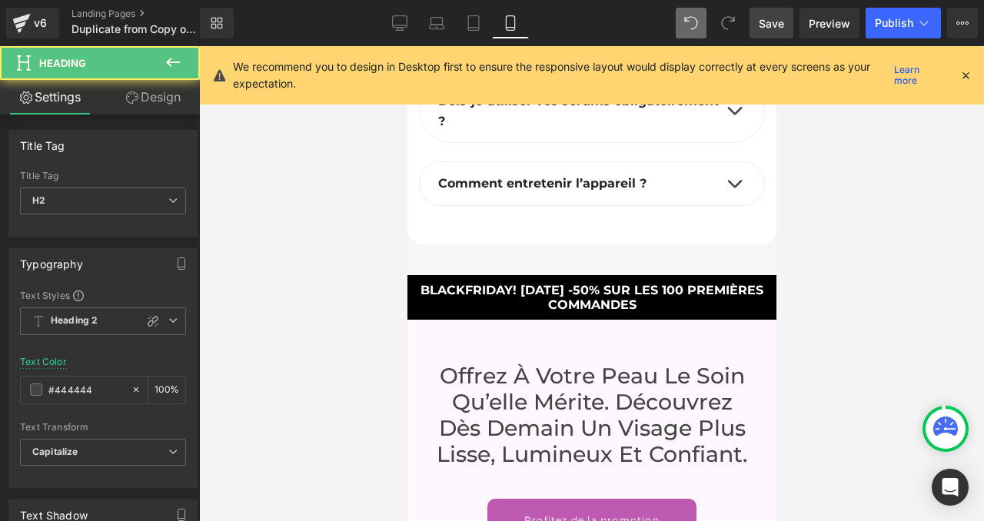
click at [577, 363] on div "Offrez à votre peau le soin qu’elle mérite. découvrez dès [DATE] un visage plus…" at bounding box center [591, 415] width 323 height 105
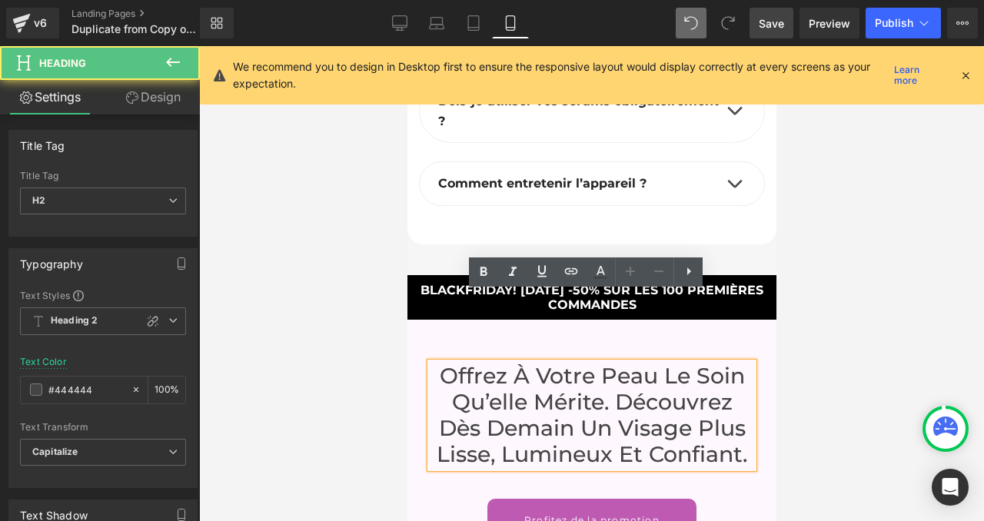
click at [331, 334] on div at bounding box center [591, 283] width 785 height 475
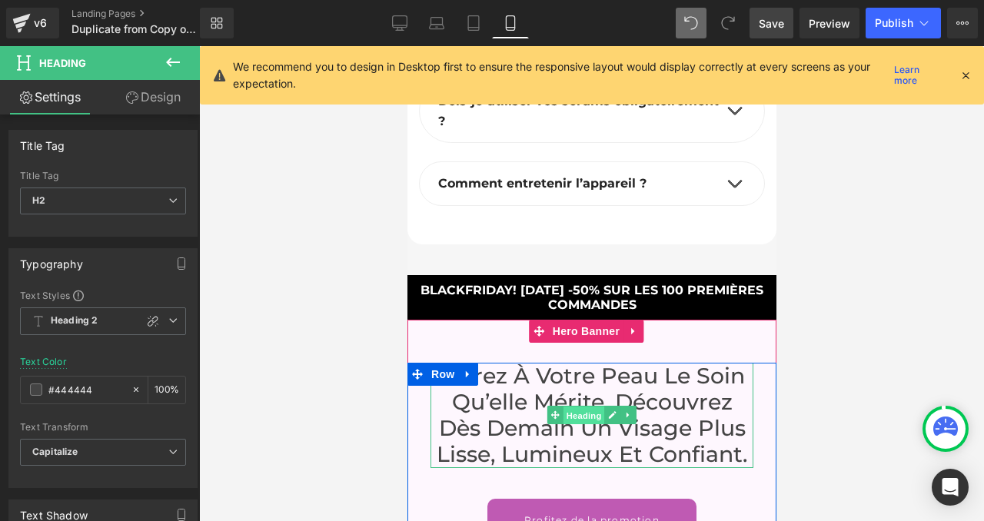
click at [586, 407] on span "Heading" at bounding box center [584, 416] width 42 height 18
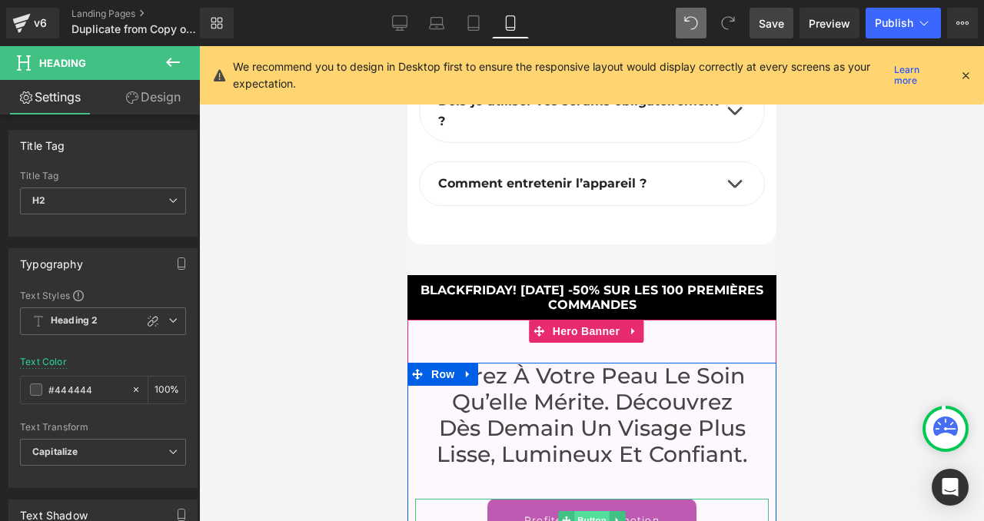
click at [577, 511] on span "Button" at bounding box center [591, 520] width 35 height 18
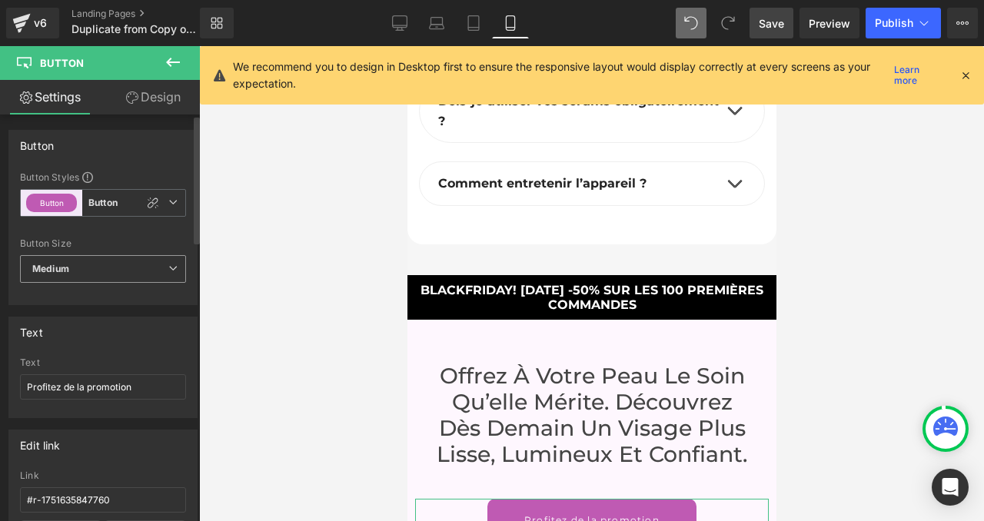
click at [97, 274] on span "Medium" at bounding box center [103, 269] width 166 height 28
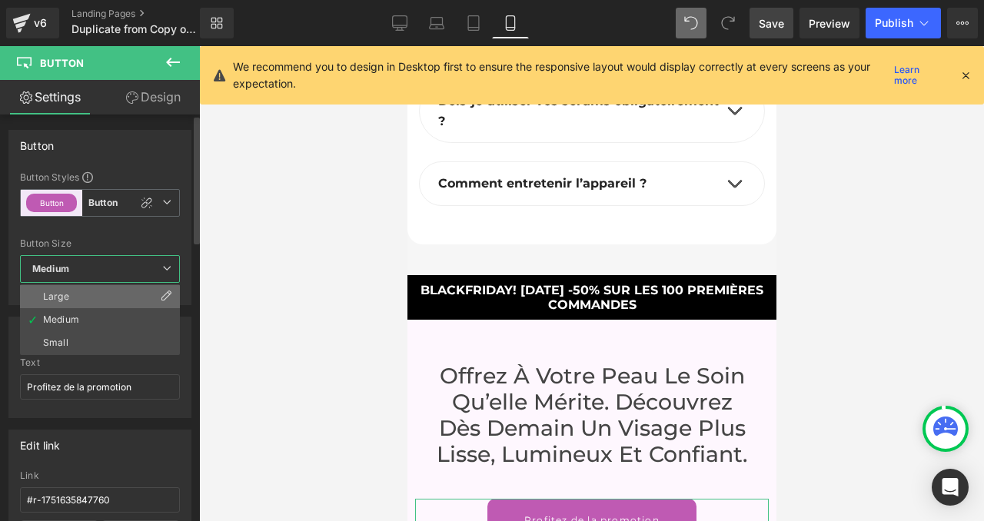
click at [90, 298] on li "Large" at bounding box center [100, 296] width 160 height 23
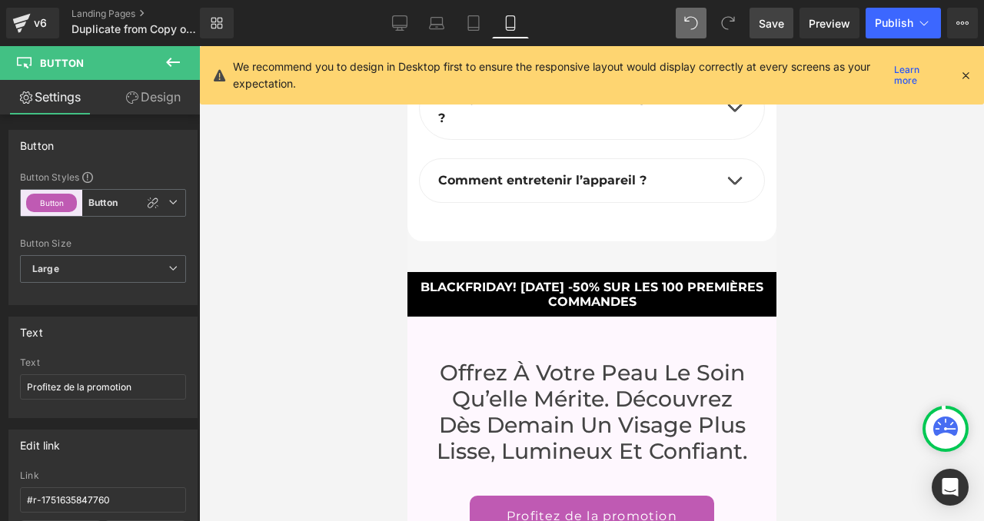
click at [361, 374] on div at bounding box center [591, 283] width 785 height 475
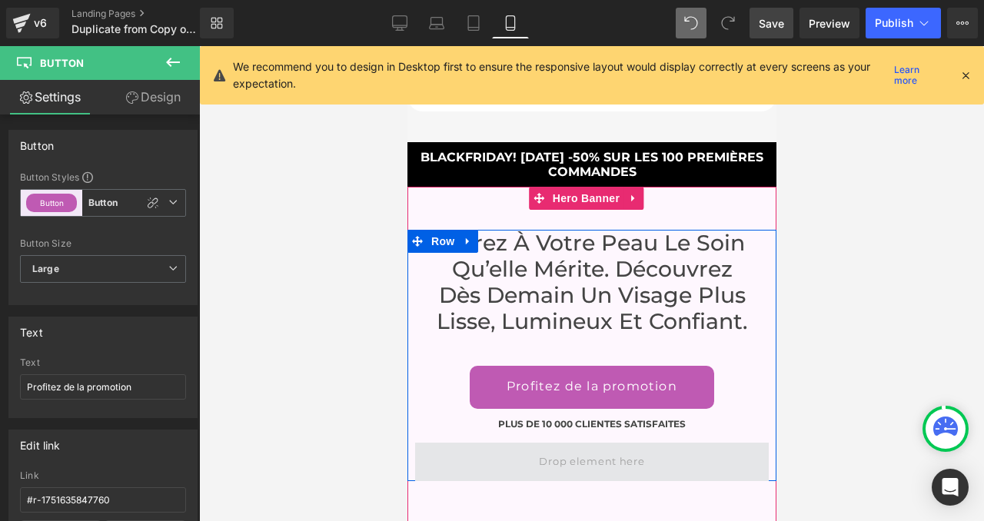
scroll to position [9911, 0]
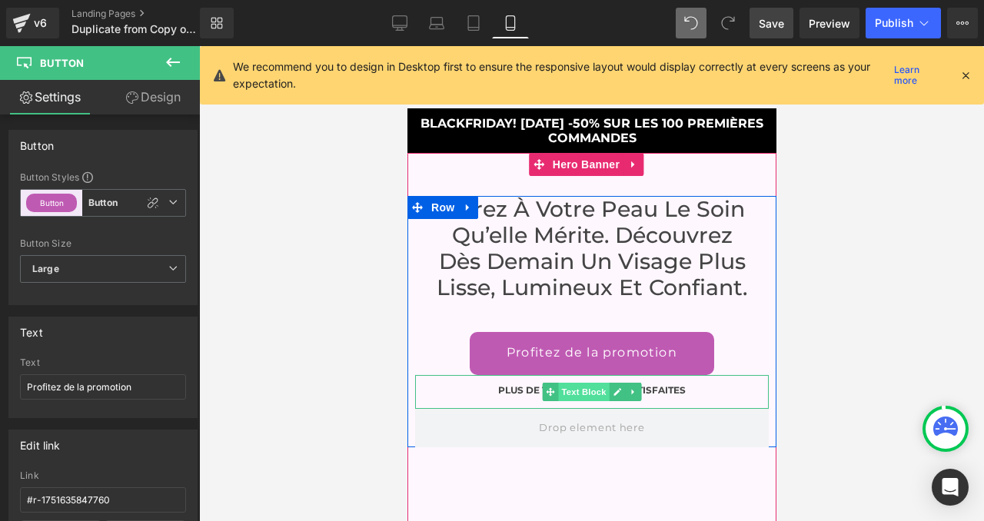
click at [585, 383] on span "Text Block" at bounding box center [582, 392] width 51 height 18
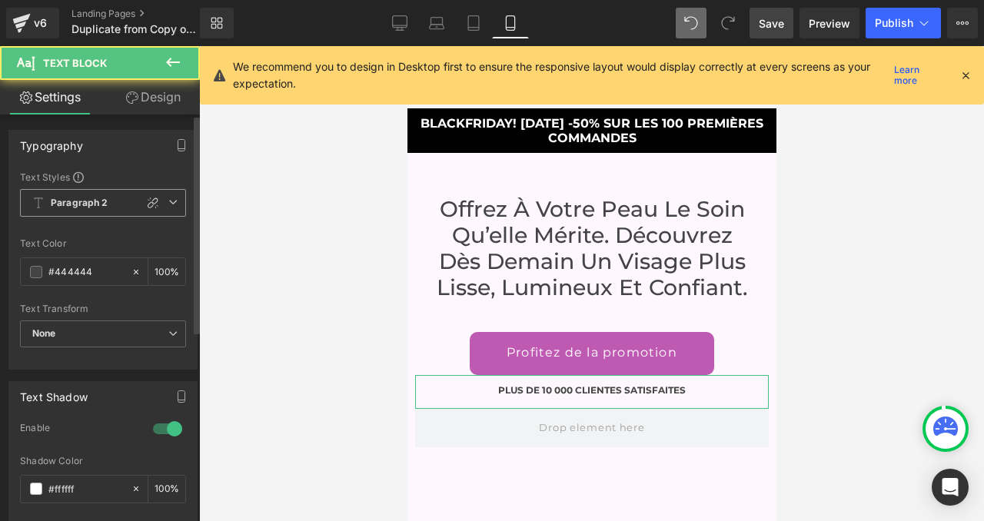
click at [105, 215] on span "Paragraph 2" at bounding box center [103, 203] width 166 height 28
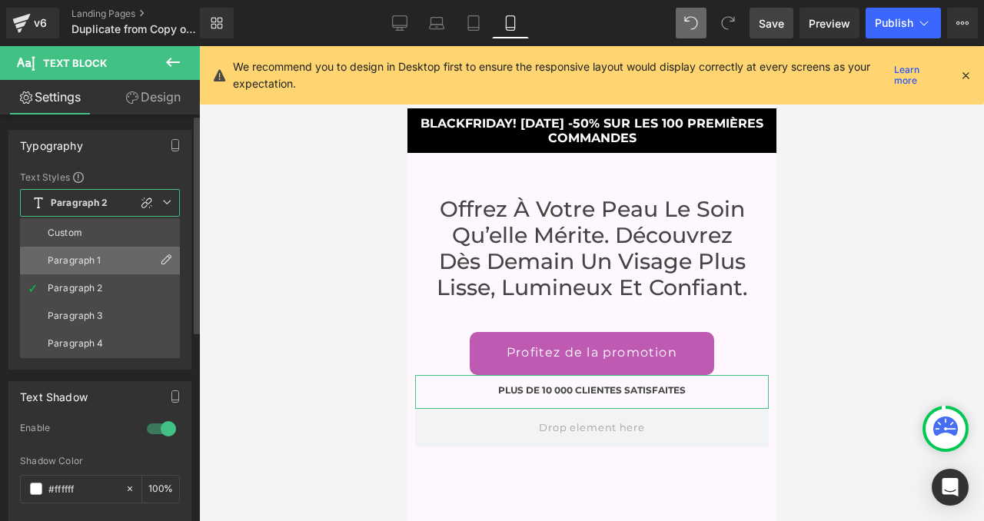
click at [85, 254] on li "Paragraph 1" at bounding box center [100, 261] width 160 height 28
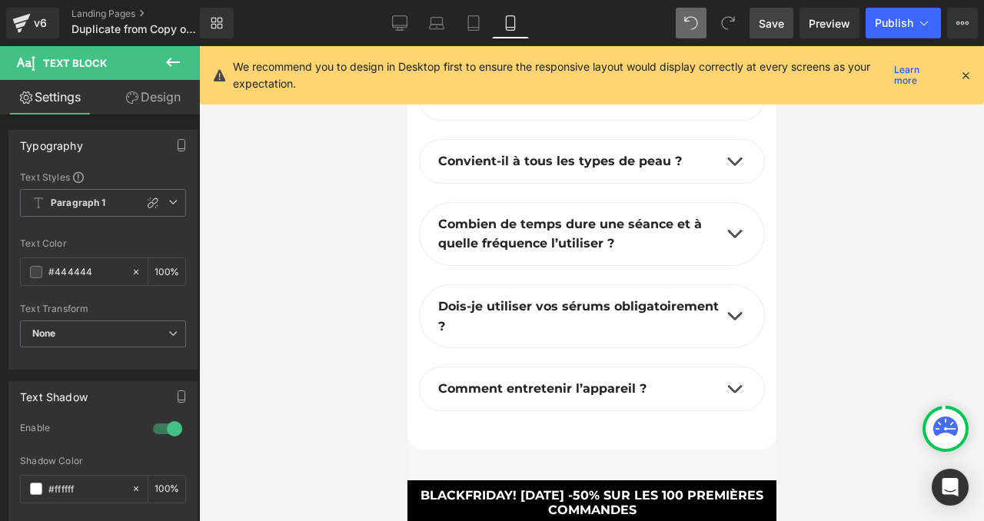
scroll to position [9516, 0]
